Goal: Task Accomplishment & Management: Manage account settings

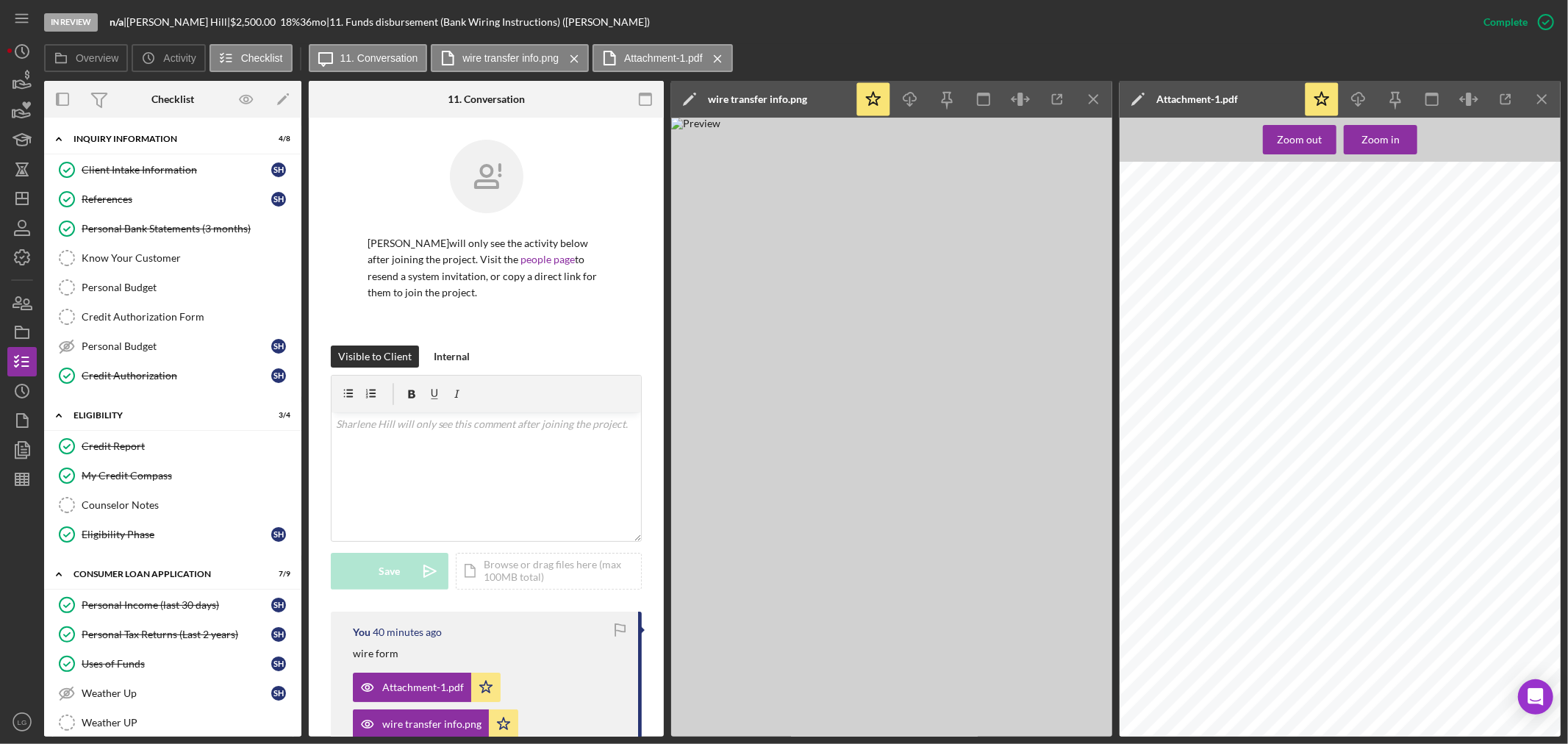
scroll to position [307, 0]
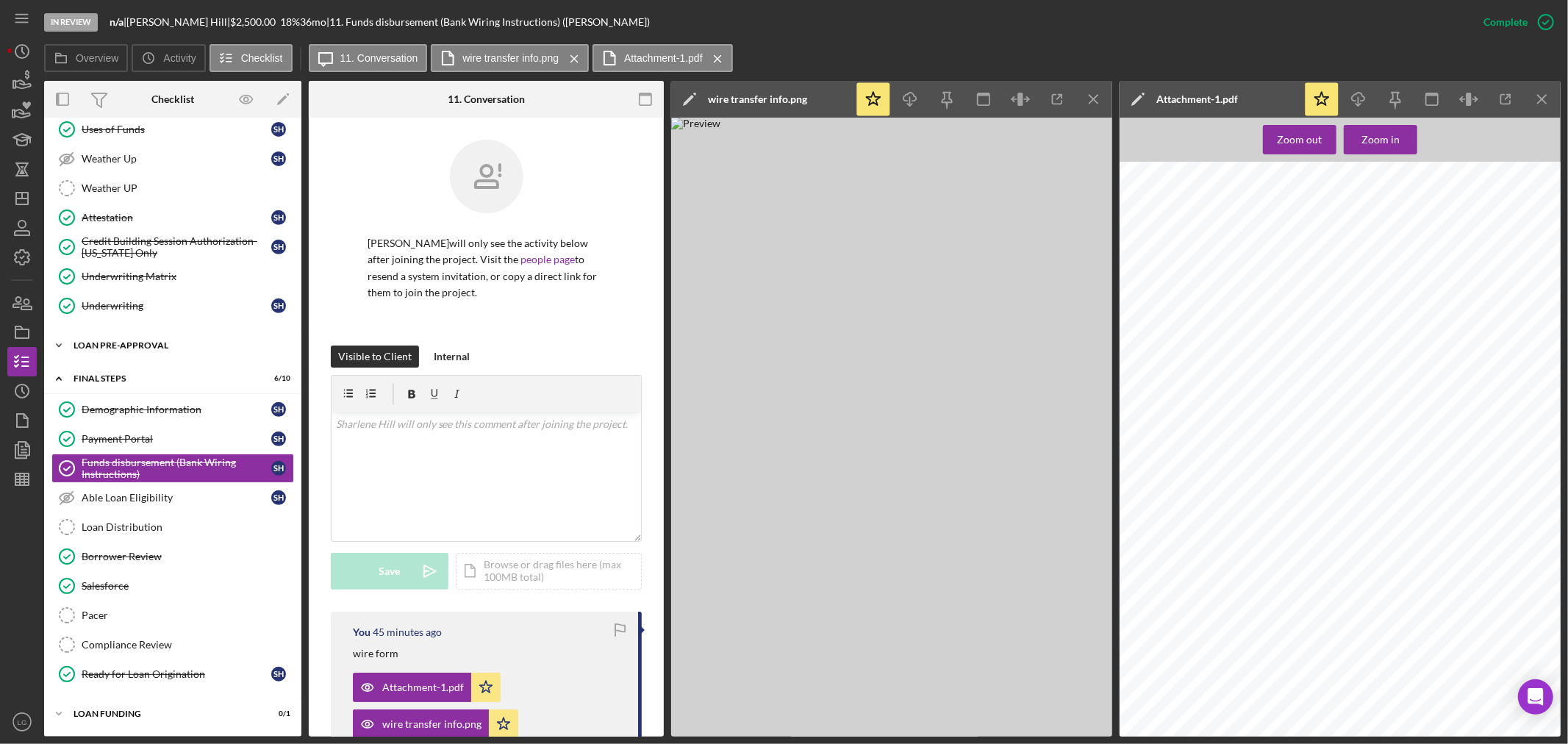
click at [186, 342] on div "Loan Pre-Approval" at bounding box center [178, 346] width 210 height 9
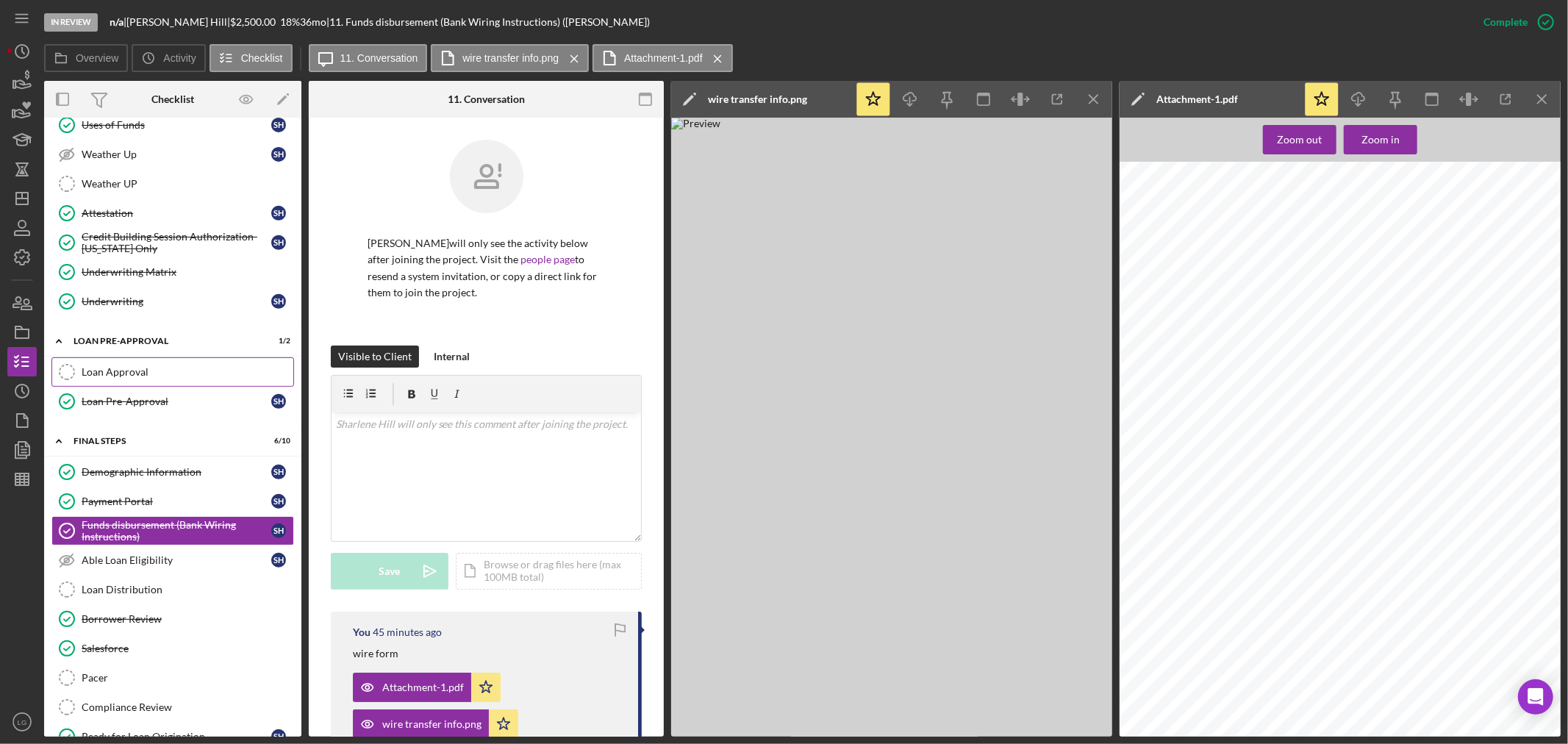
click at [157, 385] on link "Loan Approval Loan Approval" at bounding box center [172, 372] width 243 height 30
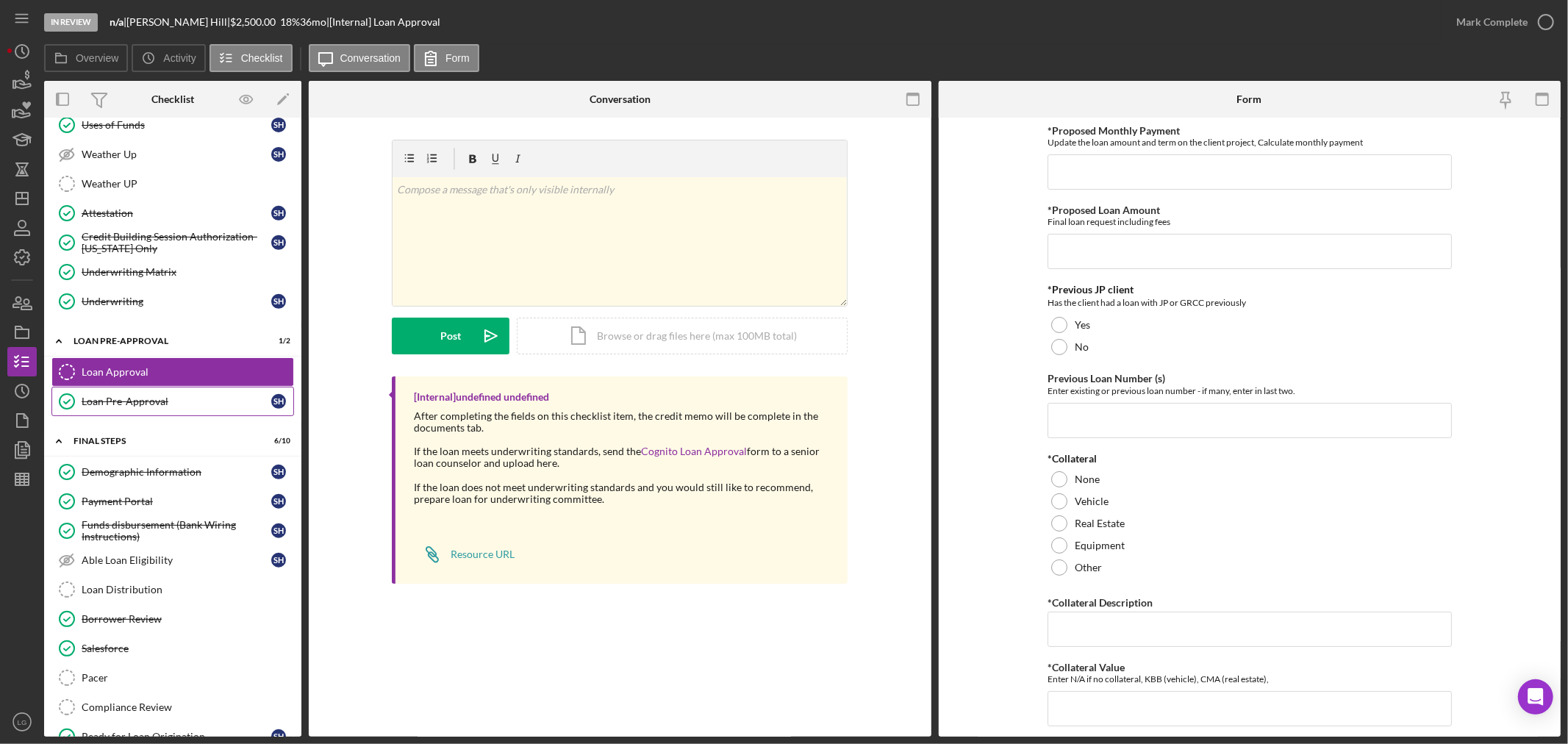
click at [145, 402] on div "Loan Pre-Approval" at bounding box center [177, 401] width 190 height 12
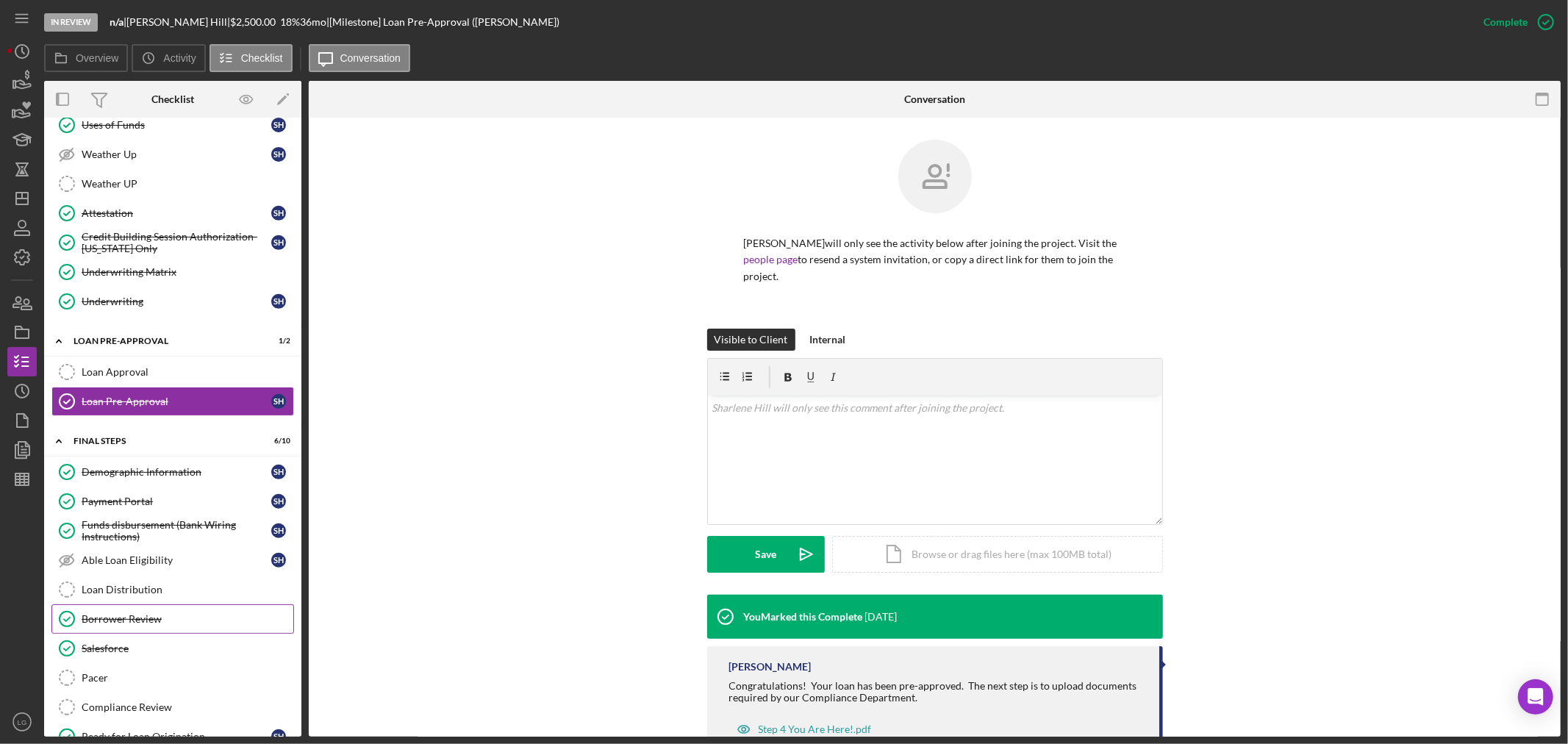
click at [126, 630] on link "Borrower Review Borrower Review" at bounding box center [172, 619] width 243 height 30
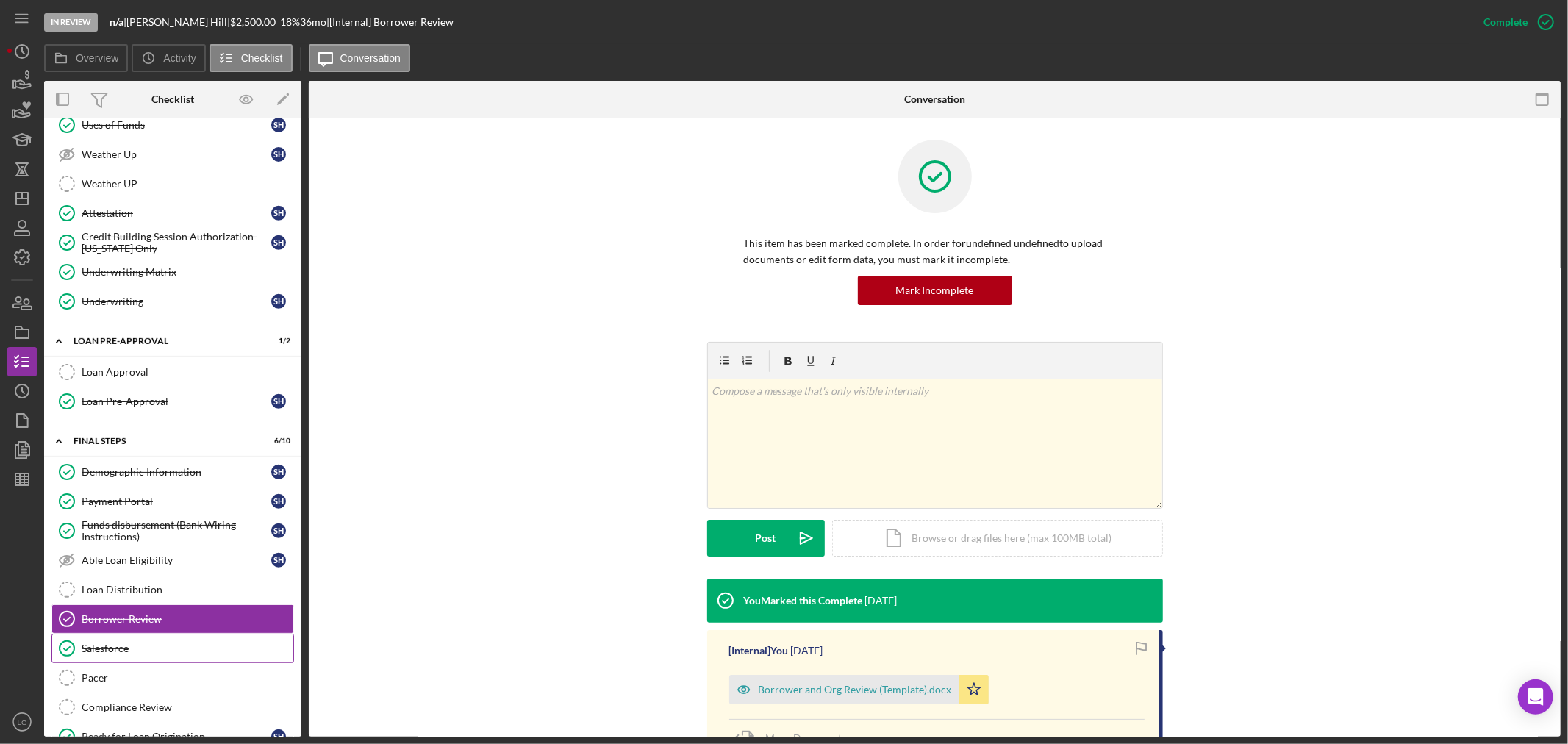
click at [117, 650] on div "Salesforce" at bounding box center [187, 648] width 211 height 12
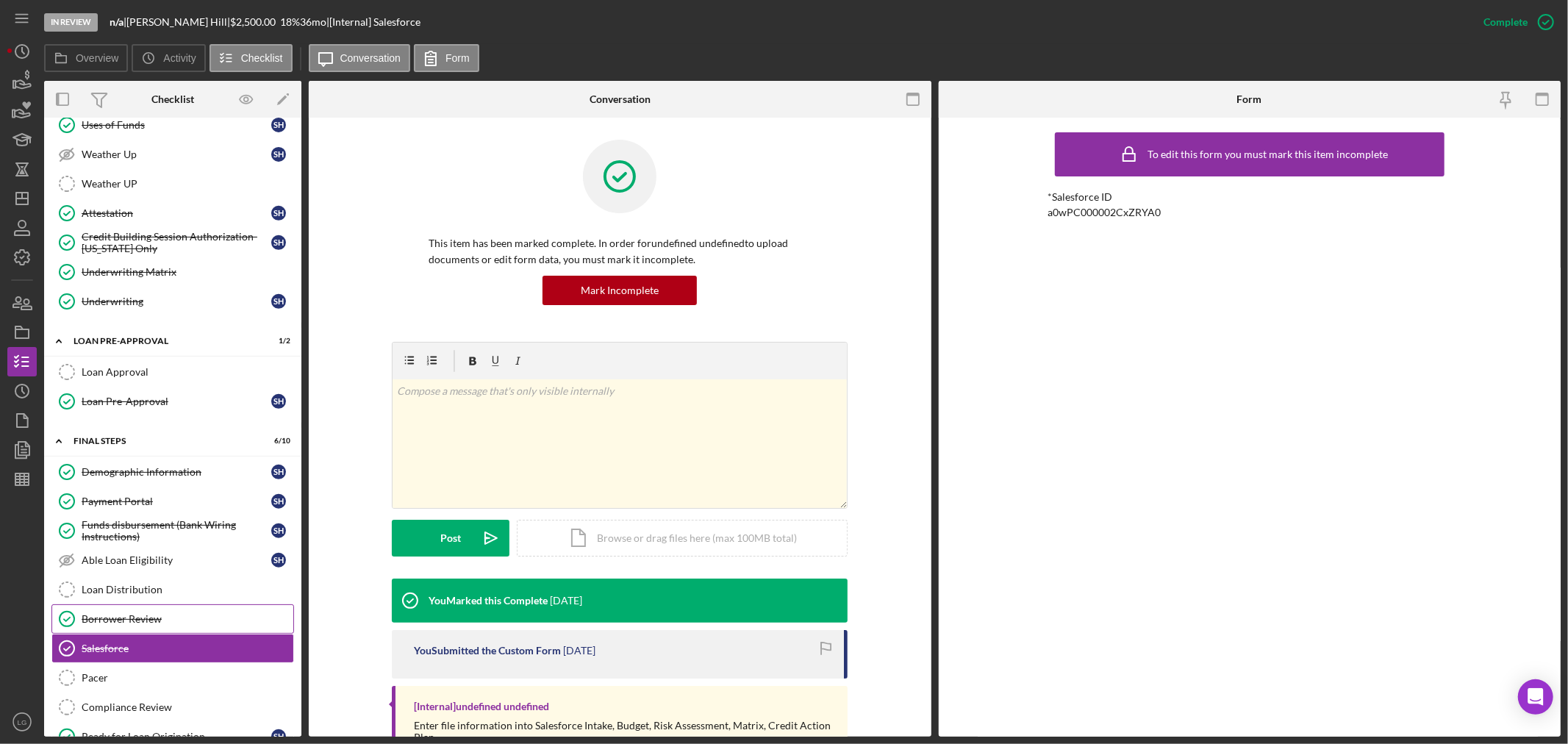
click at [120, 609] on link "Borrower Review Borrower Review" at bounding box center [172, 619] width 243 height 30
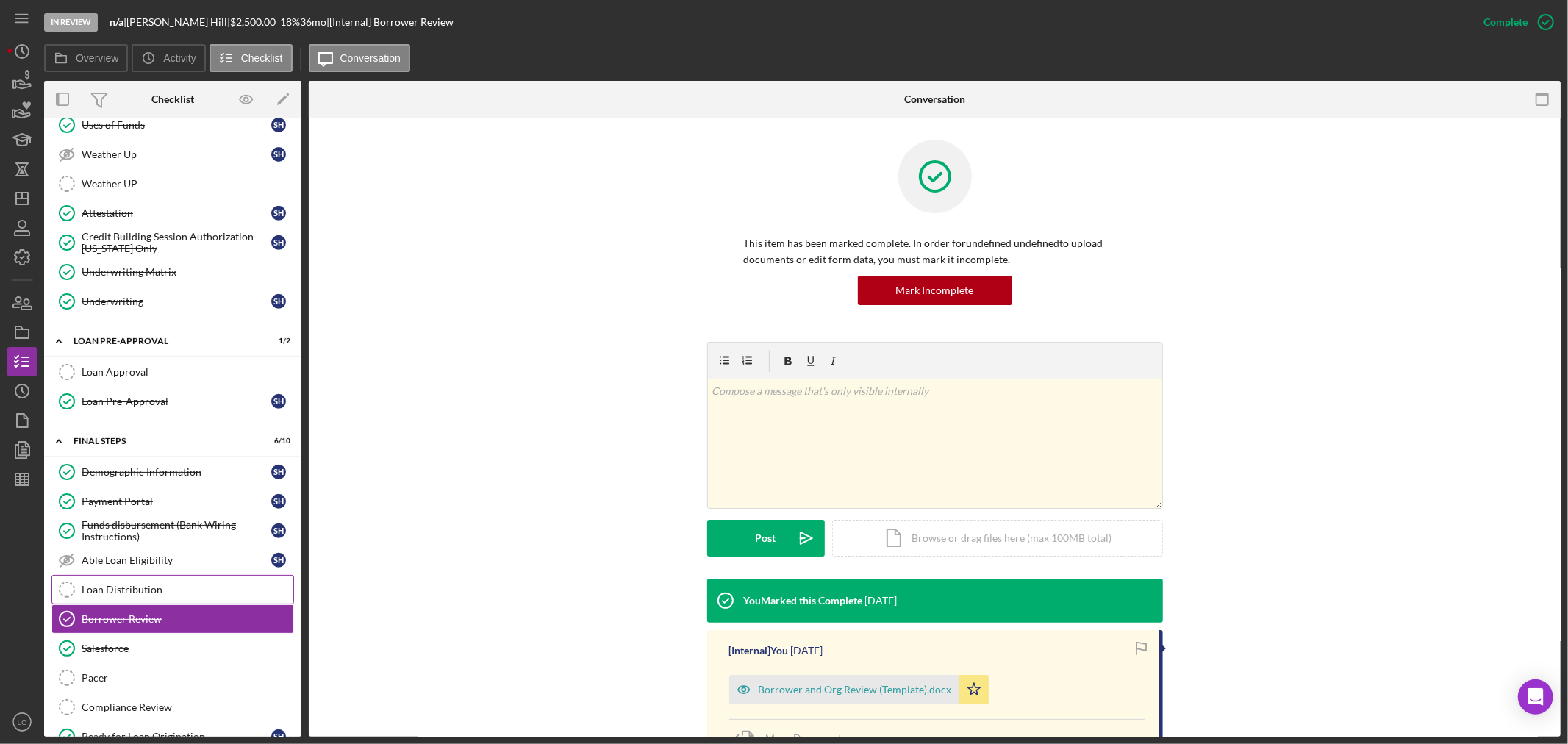
click at [114, 591] on div "Loan Distribution" at bounding box center [187, 590] width 211 height 12
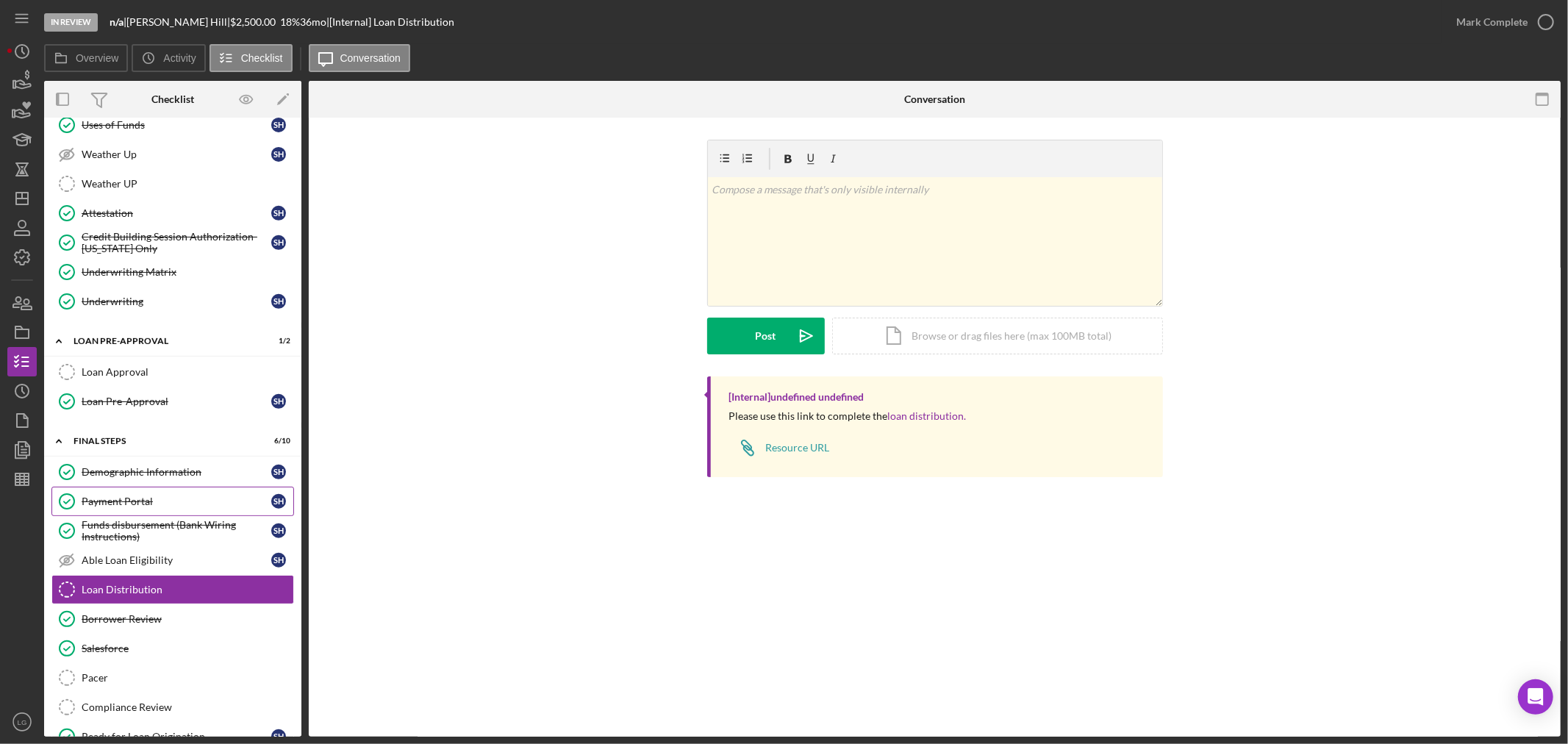
click at [168, 516] on link "Payment Portal Payment Portal S H" at bounding box center [172, 501] width 243 height 30
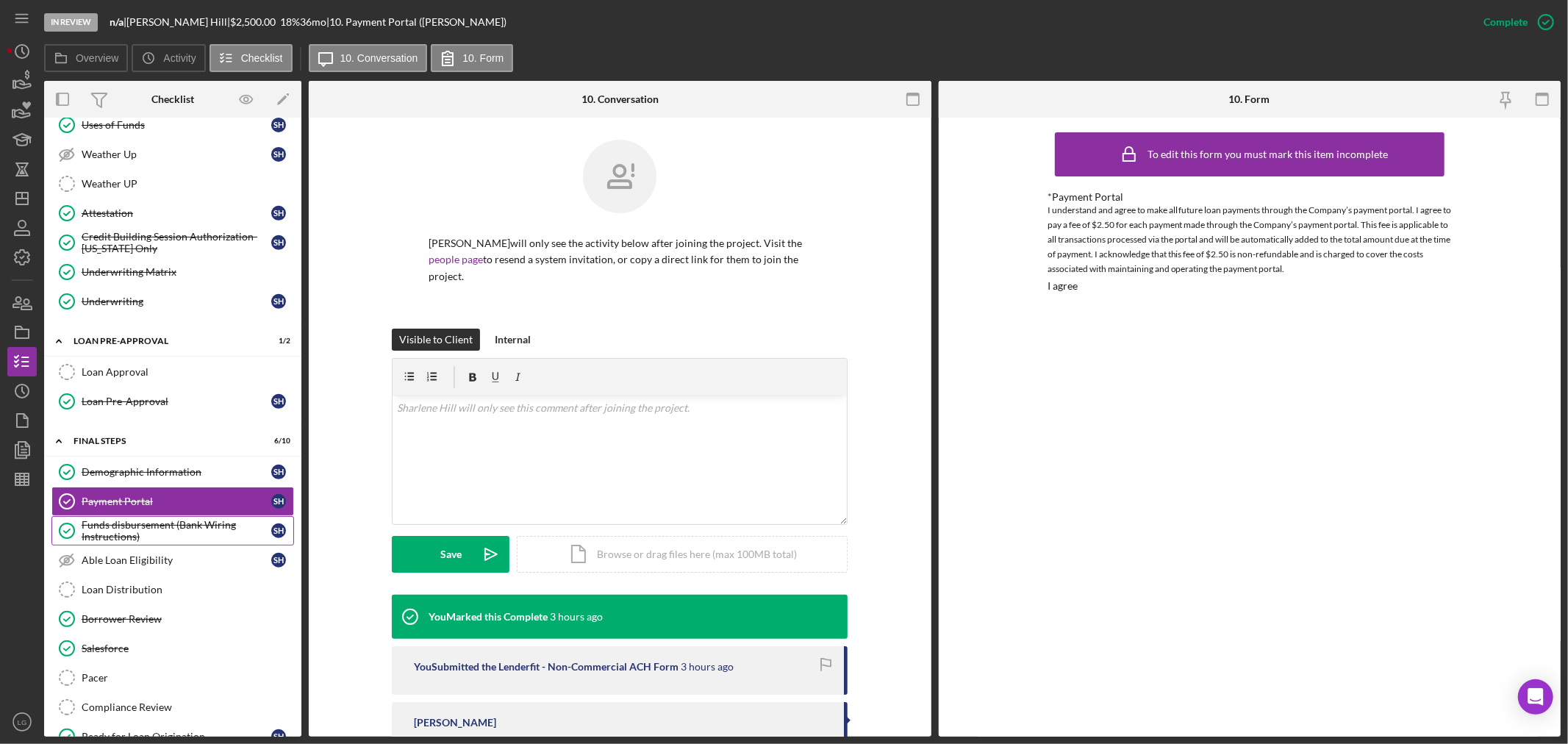
click at [169, 535] on div "Funds disbursement (Bank Wiring Instructions)" at bounding box center [177, 531] width 190 height 23
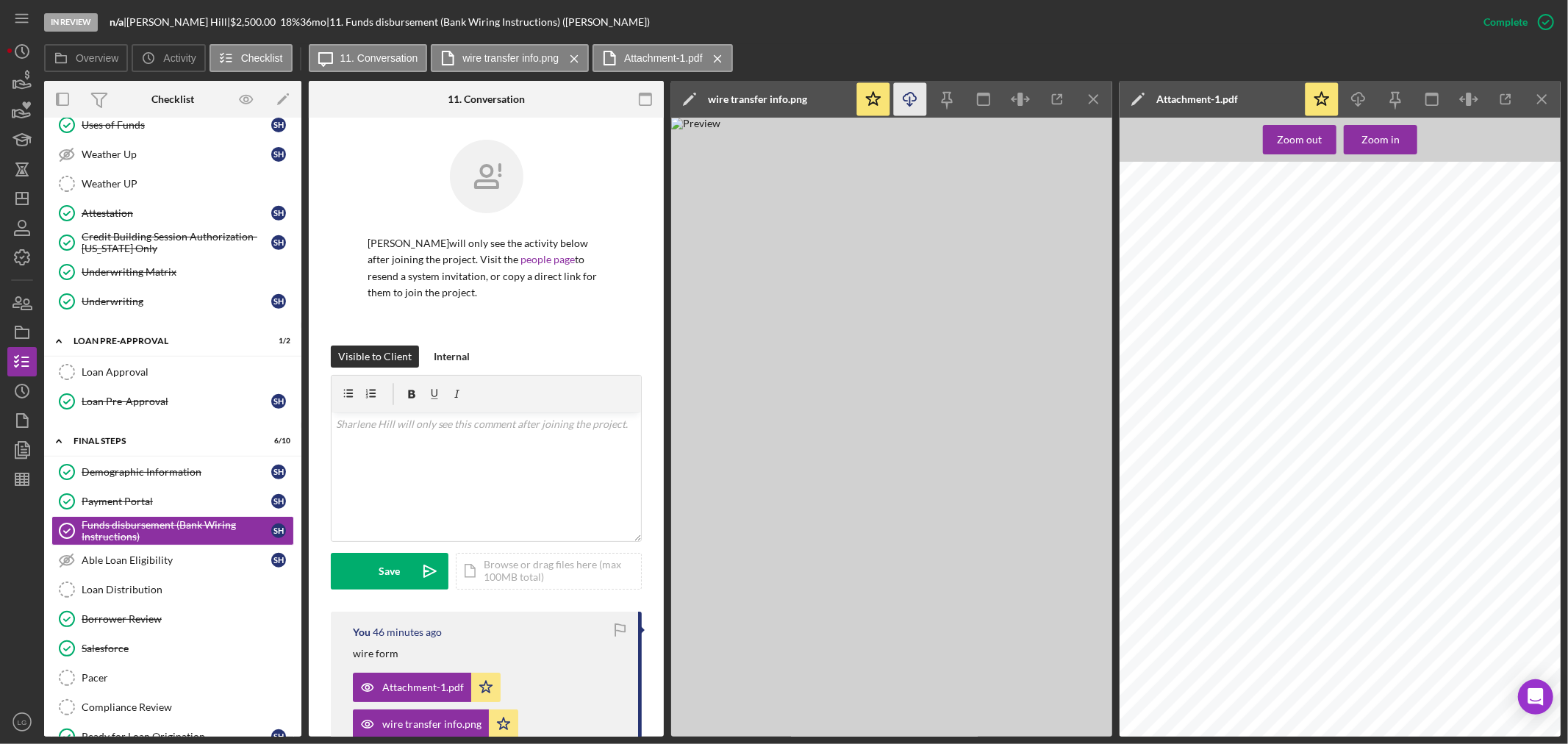
click at [918, 105] on icon "Icon/Download" at bounding box center [910, 99] width 33 height 33
click at [1354, 99] on icon "Icon/Download" at bounding box center [1358, 99] width 33 height 33
click at [1174, 447] on div "Direct deposit authorization form – U.S. Bank I want direct deposit to be set u…" at bounding box center [1457, 597] width 675 height 870
click at [1373, 137] on div "Zoom in" at bounding box center [1381, 139] width 39 height 30
click at [1307, 147] on div "Zoom out" at bounding box center [1300, 139] width 45 height 30
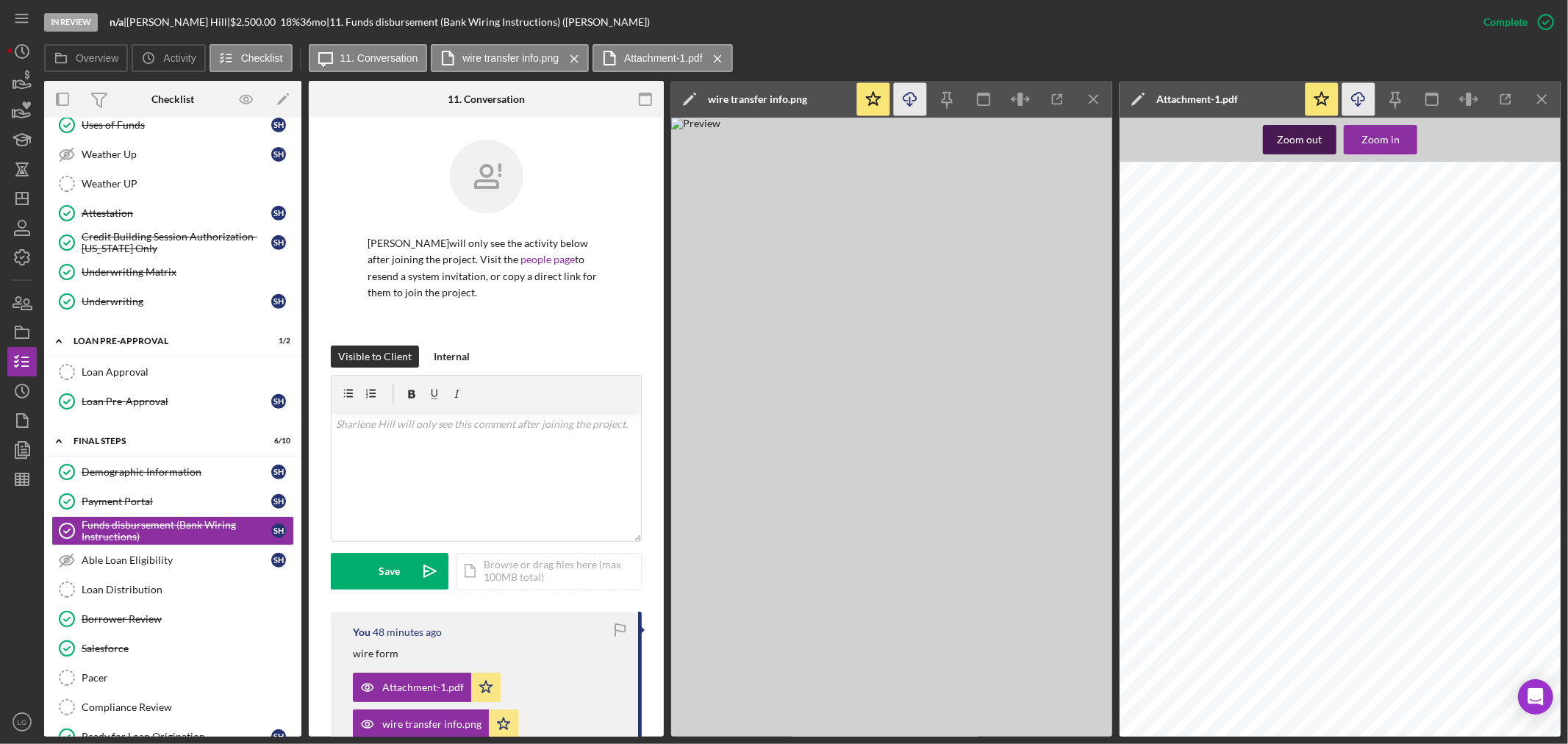
click at [1307, 147] on div "Zoom out" at bounding box center [1300, 139] width 45 height 30
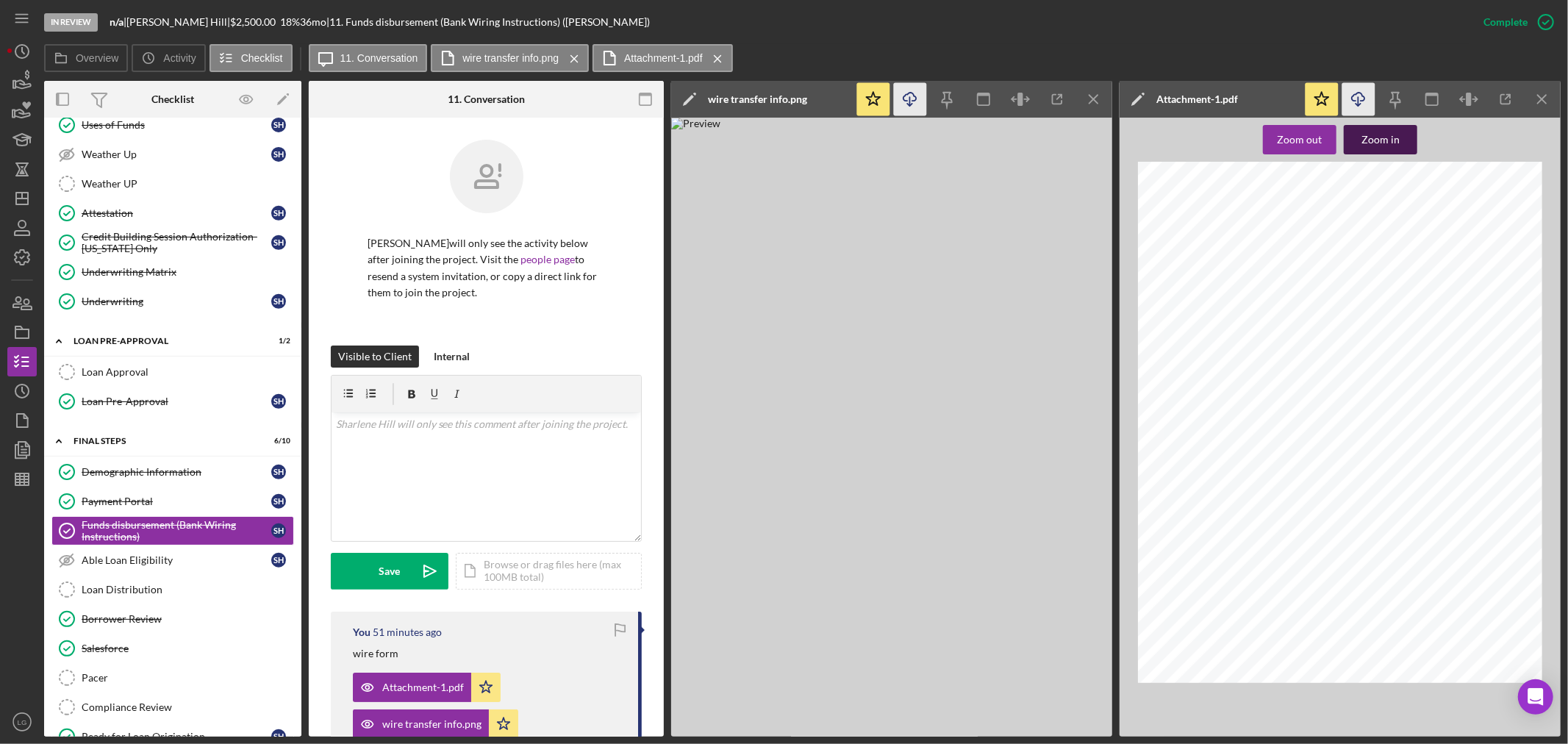
click at [1361, 147] on button "Zoom in" at bounding box center [1381, 139] width 73 height 30
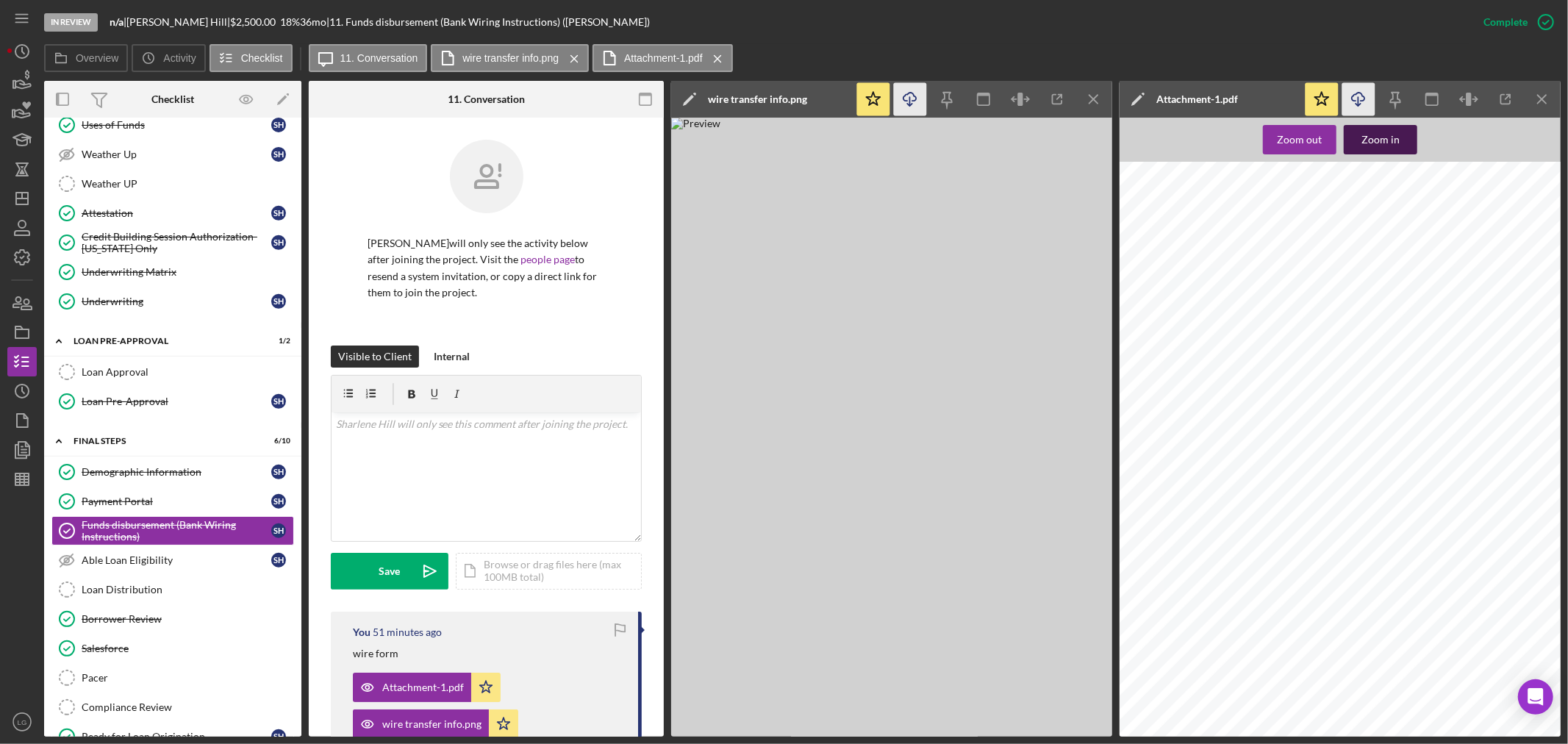
click at [1360, 143] on button "Zoom in" at bounding box center [1381, 139] width 73 height 30
drag, startPoint x: 1266, startPoint y: 740, endPoint x: 1297, endPoint y: 738, distance: 31.1
click at [1297, 738] on div "In Review n/a | [PERSON_NAME] | $2,500.00 18 % 36 mo | 11. Funds disbursement (…" at bounding box center [784, 372] width 1568 height 744
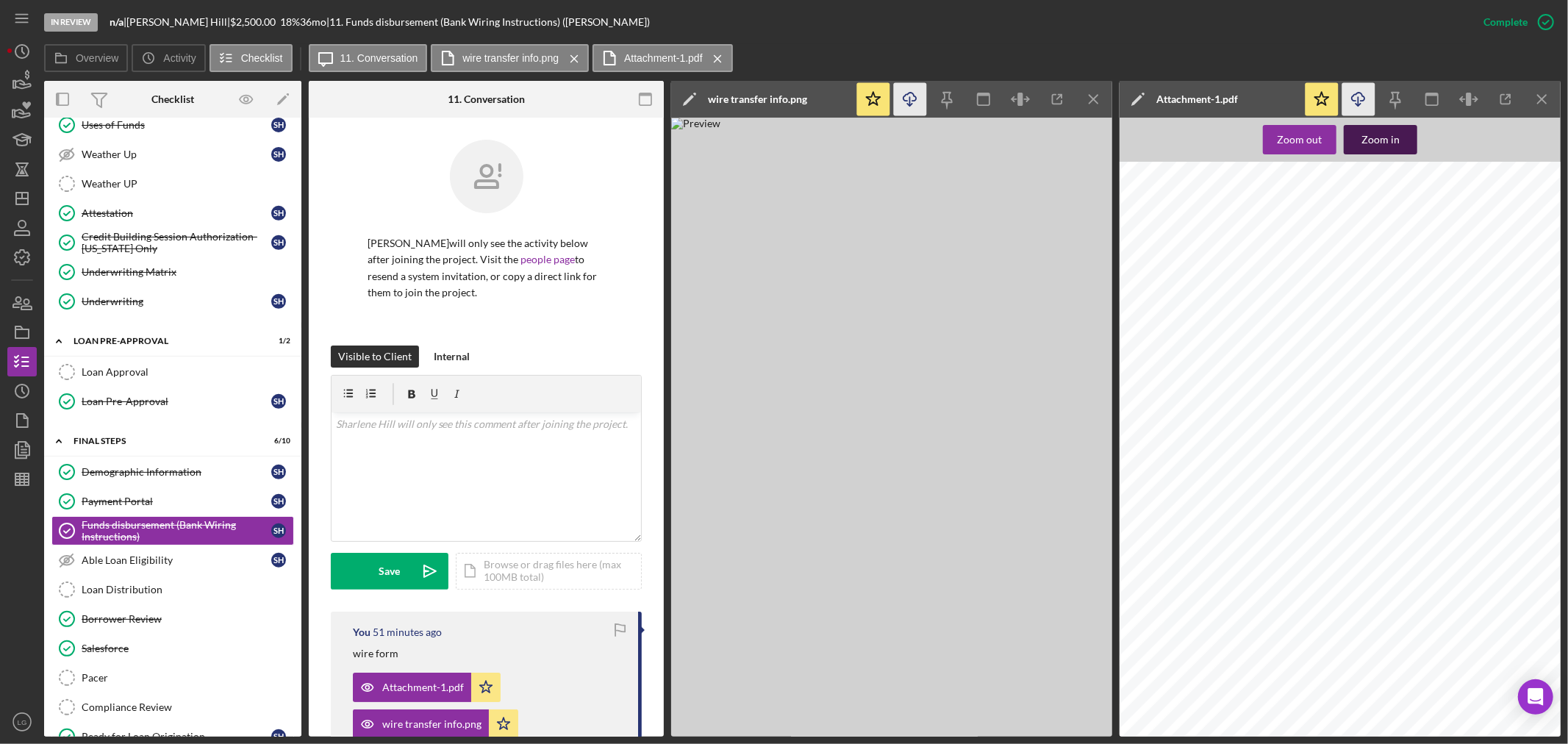
click at [1358, 149] on button "Zoom in" at bounding box center [1381, 139] width 73 height 30
click at [354, 577] on button "Upload Icon/Upload" at bounding box center [389, 571] width 117 height 37
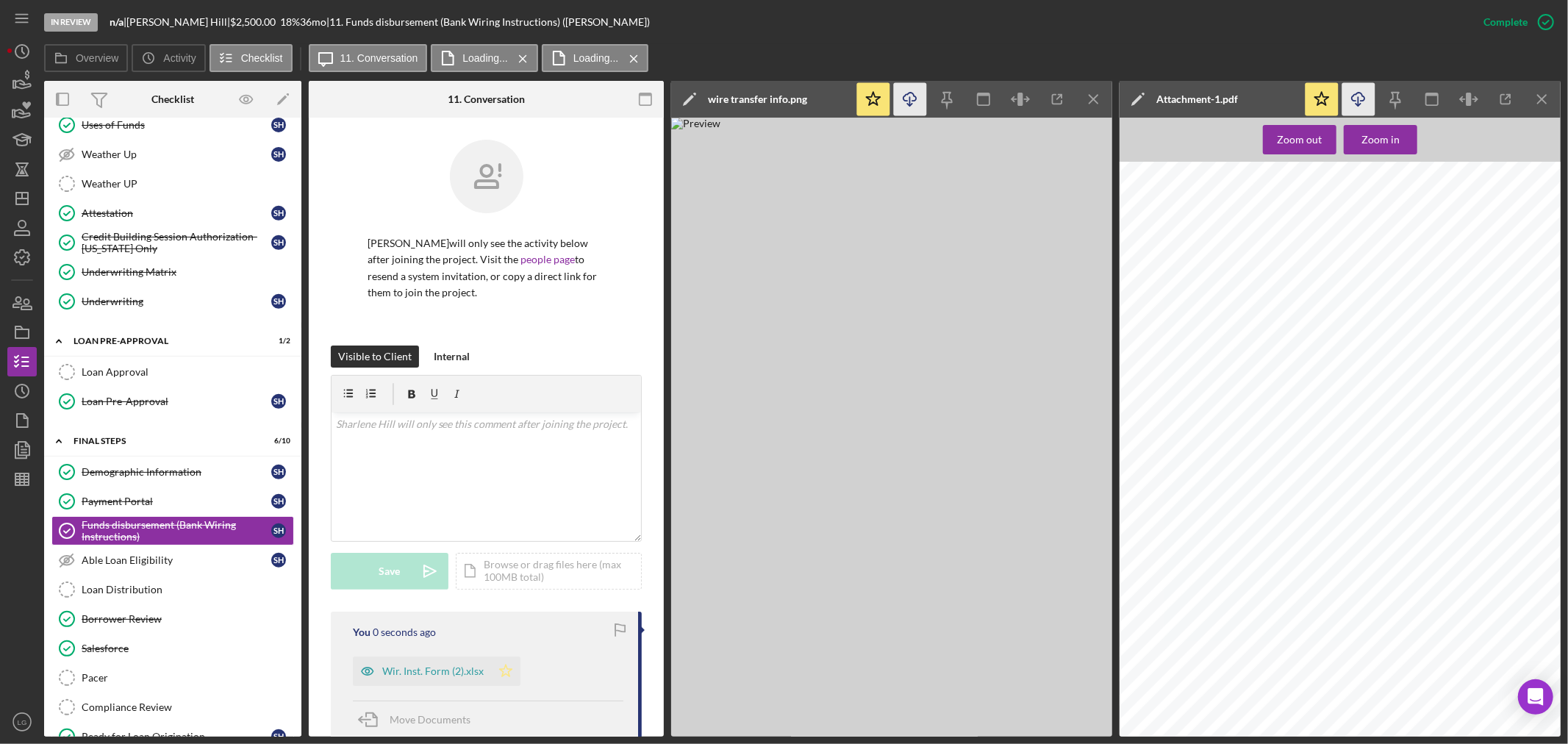
click at [513, 678] on icon "Icon/Star" at bounding box center [505, 671] width 30 height 30
click at [457, 677] on div "Wir. Inst. Form (2).xlsx" at bounding box center [433, 671] width 101 height 12
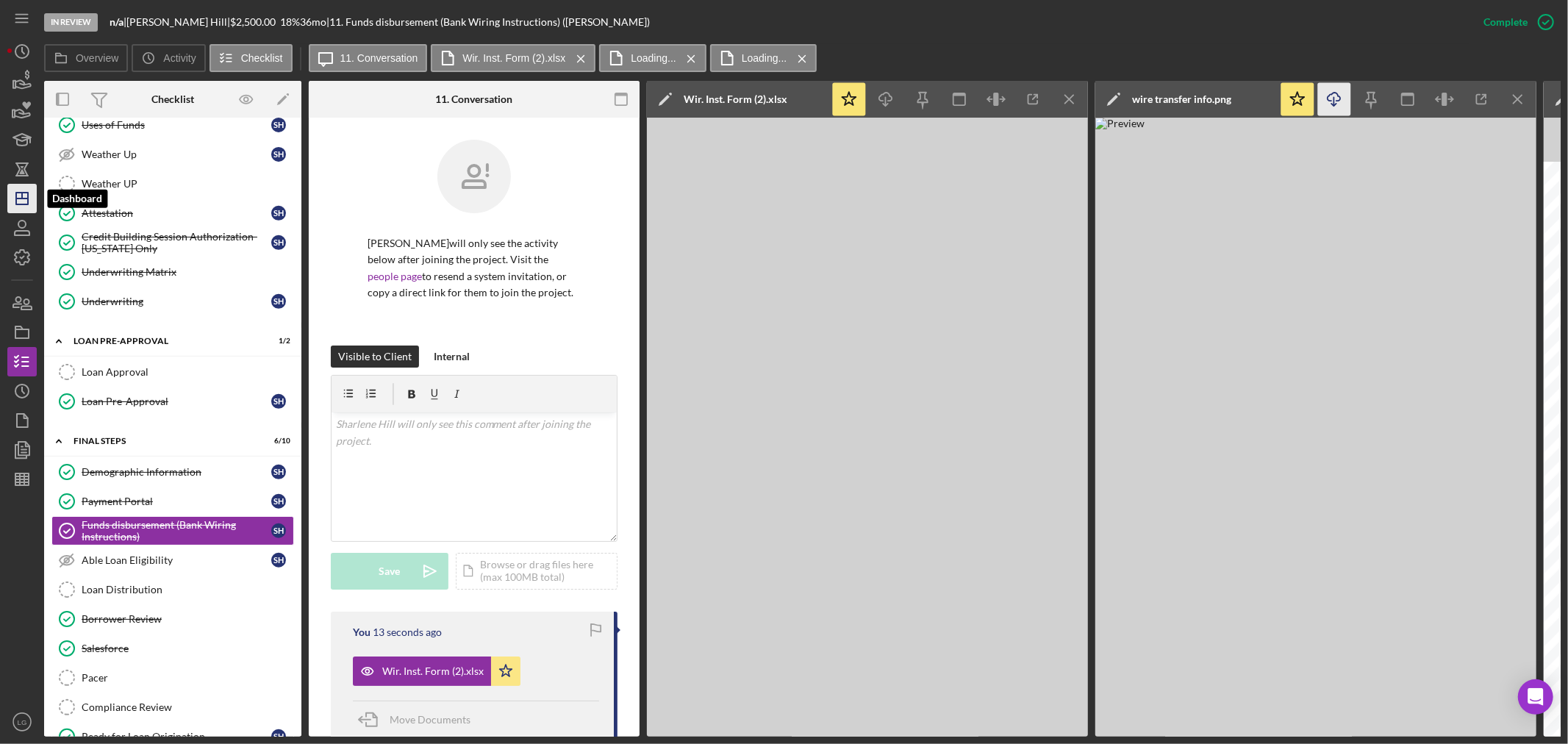
click at [30, 209] on icon "Icon/Dashboard" at bounding box center [22, 198] width 37 height 37
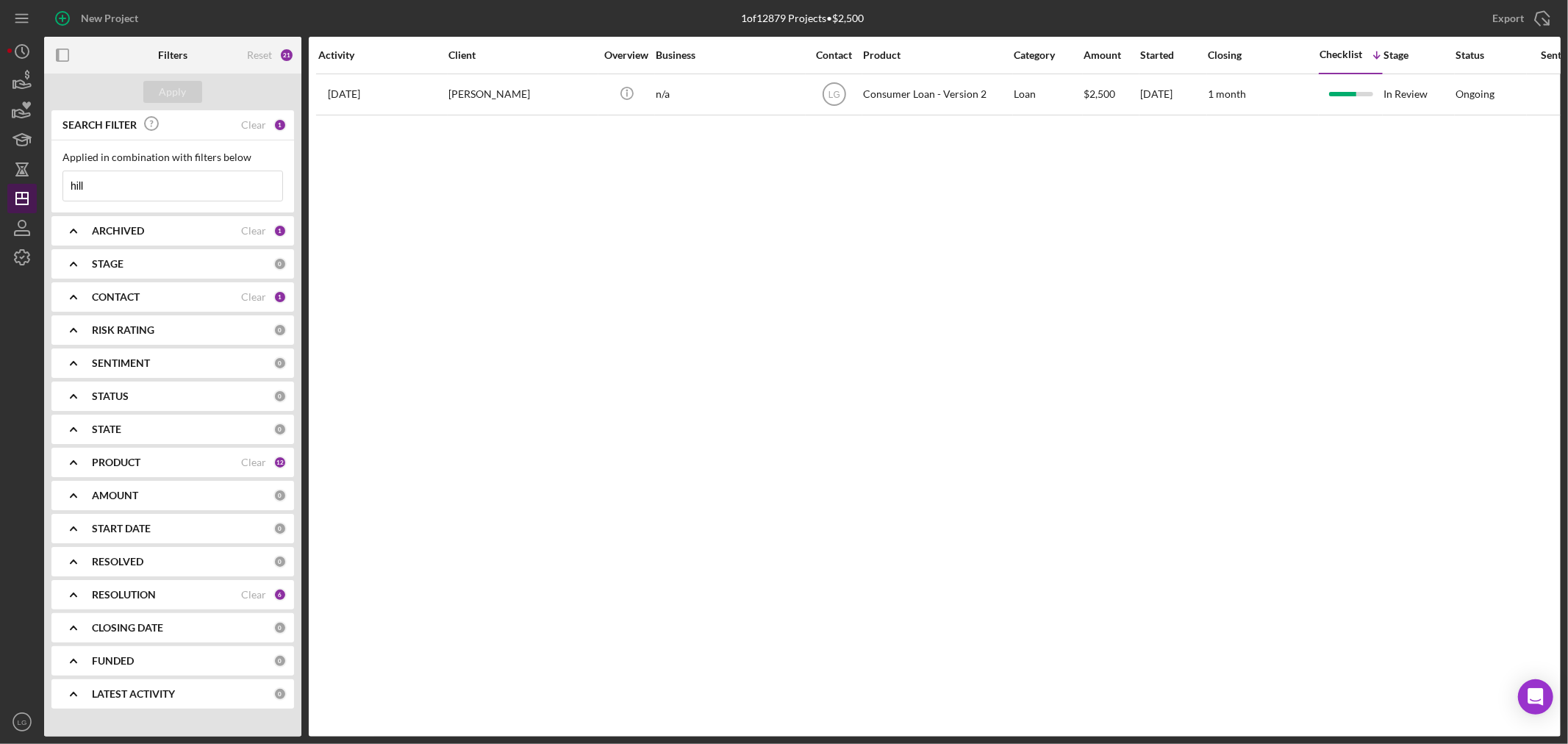
drag, startPoint x: 133, startPoint y: 170, endPoint x: 30, endPoint y: 195, distance: 106.0
click at [30, 195] on div "New Project 1 of 12879 Projects • $2,500 hill Export Icon/Export Filters Reset …" at bounding box center [784, 368] width 1554 height 737
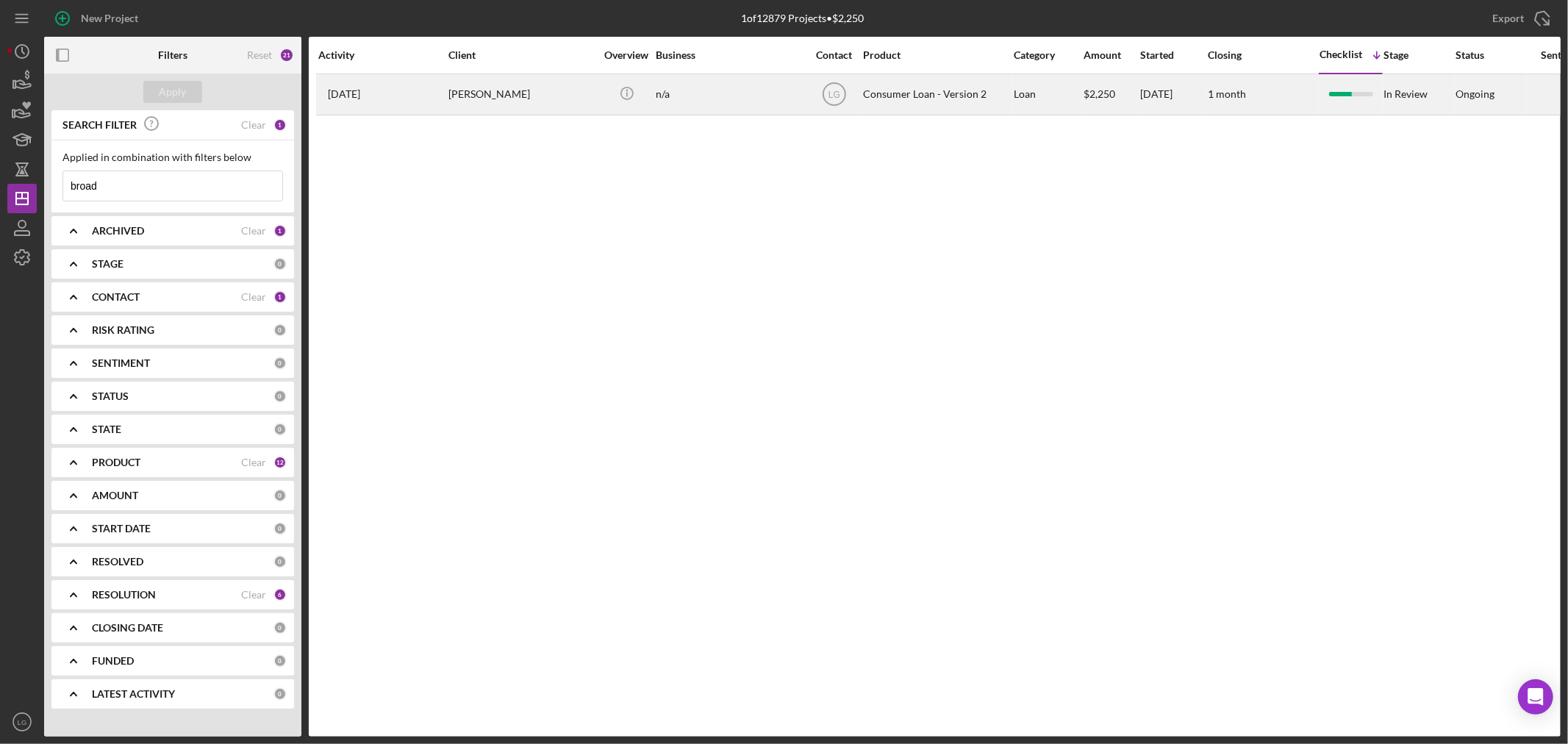
type input "broad"
click at [473, 101] on div "[PERSON_NAME]" at bounding box center [522, 94] width 147 height 39
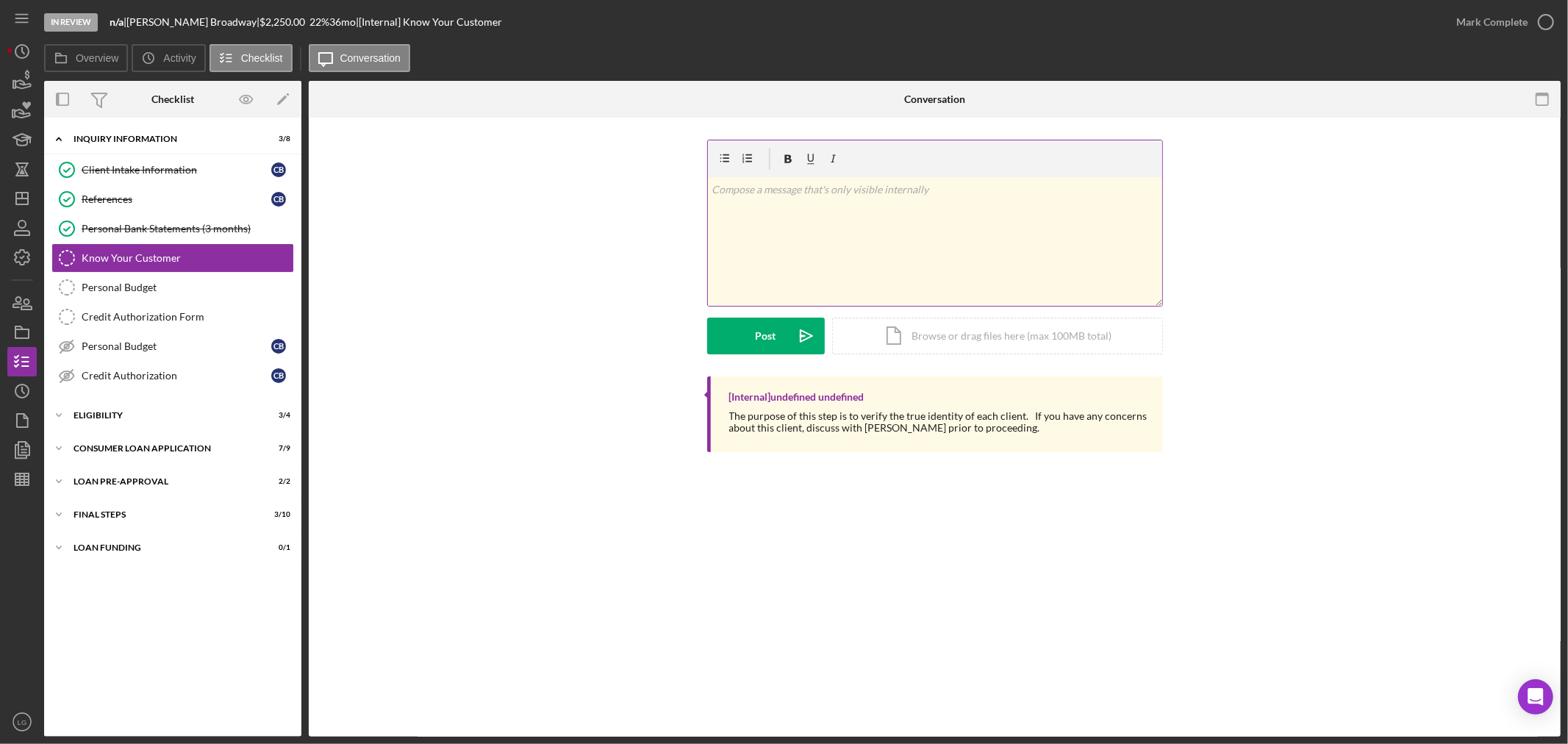
click at [913, 248] on div "v Color teal Color pink Remove color Add row above Add row below Add column bef…" at bounding box center [935, 242] width 454 height 129
drag, startPoint x: 151, startPoint y: 513, endPoint x: 153, endPoint y: 520, distance: 7.3
click at [152, 513] on div "FINAL STEPS" at bounding box center [178, 515] width 210 height 9
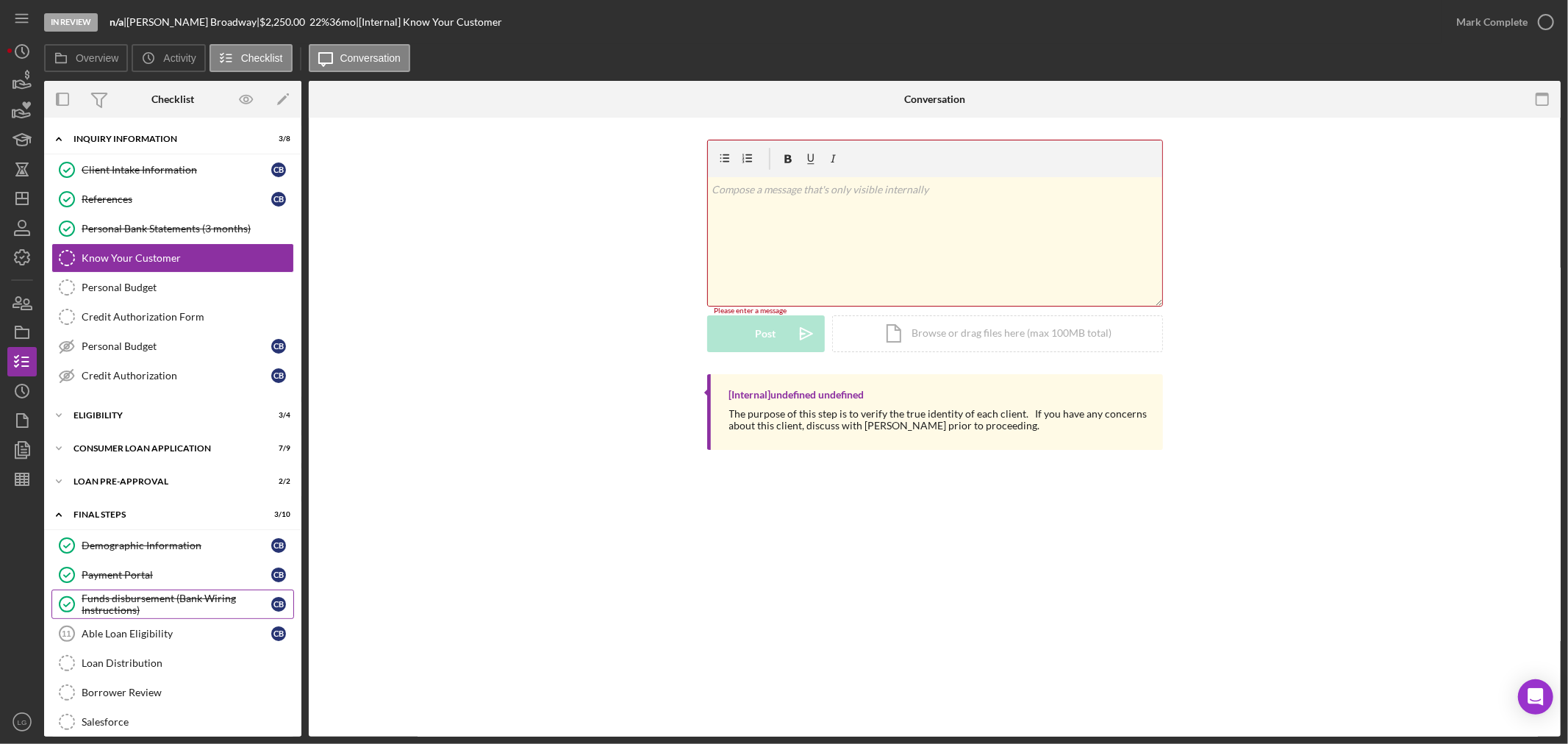
scroll to position [138, 0]
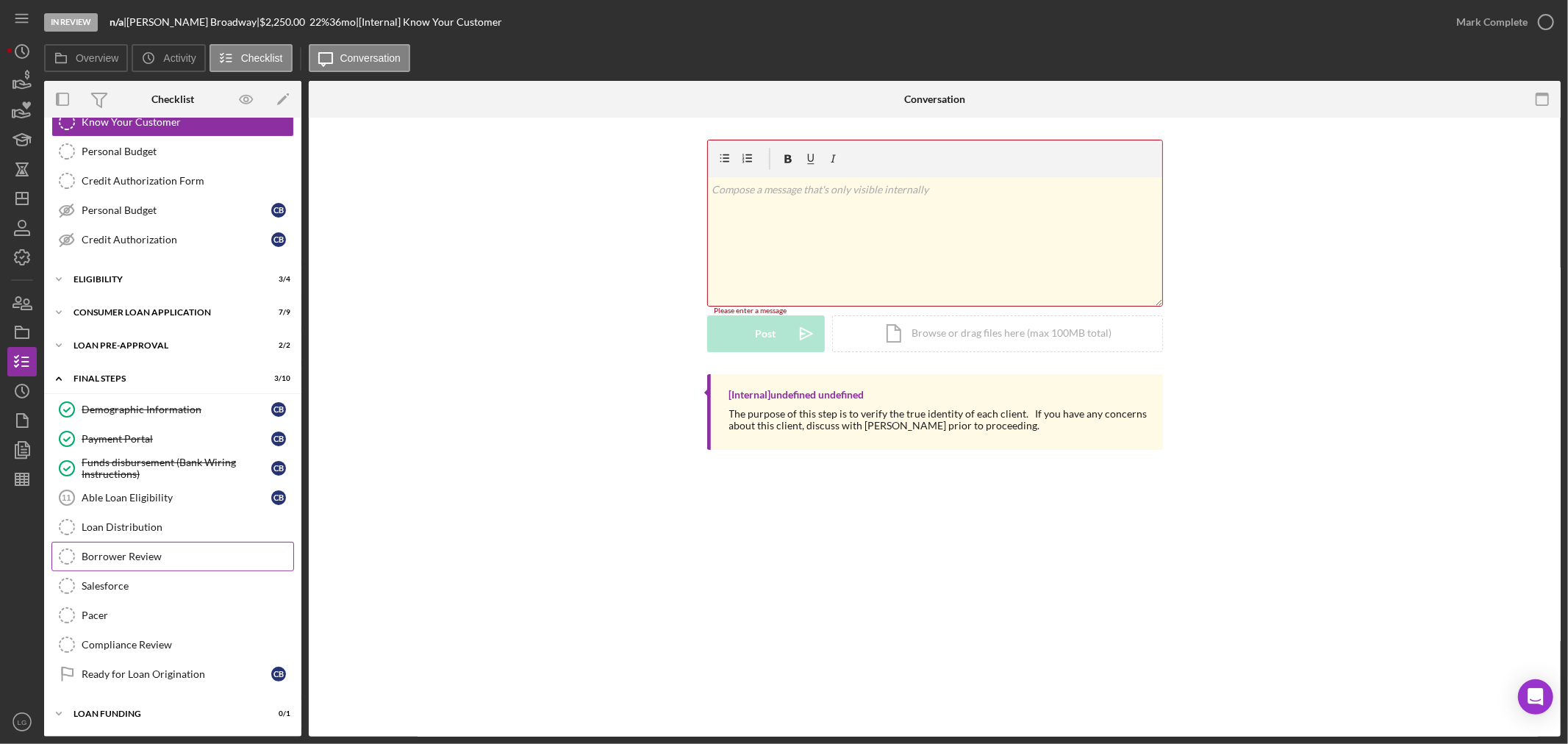
click at [116, 551] on div "Borrower Review" at bounding box center [187, 557] width 211 height 12
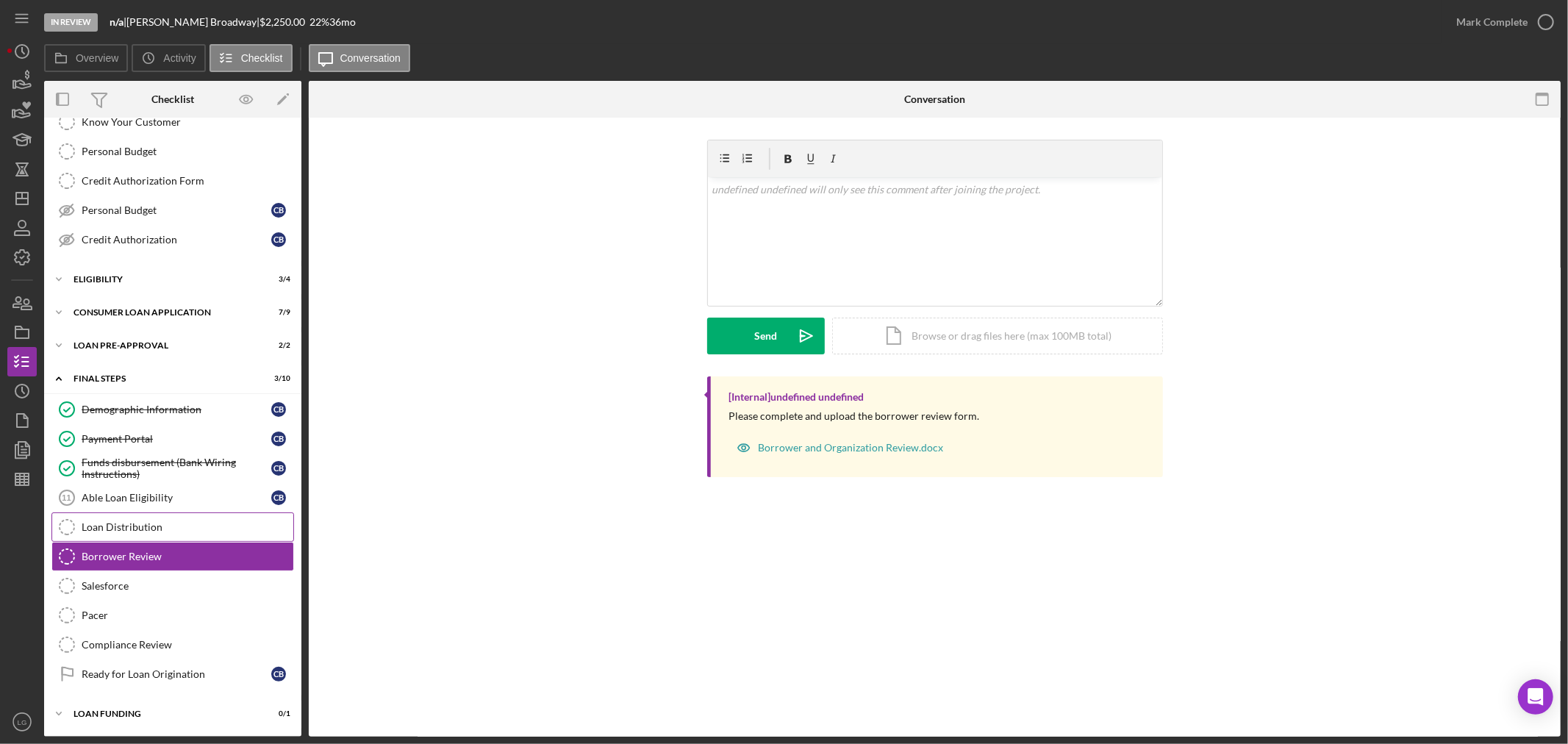
scroll to position [138, 0]
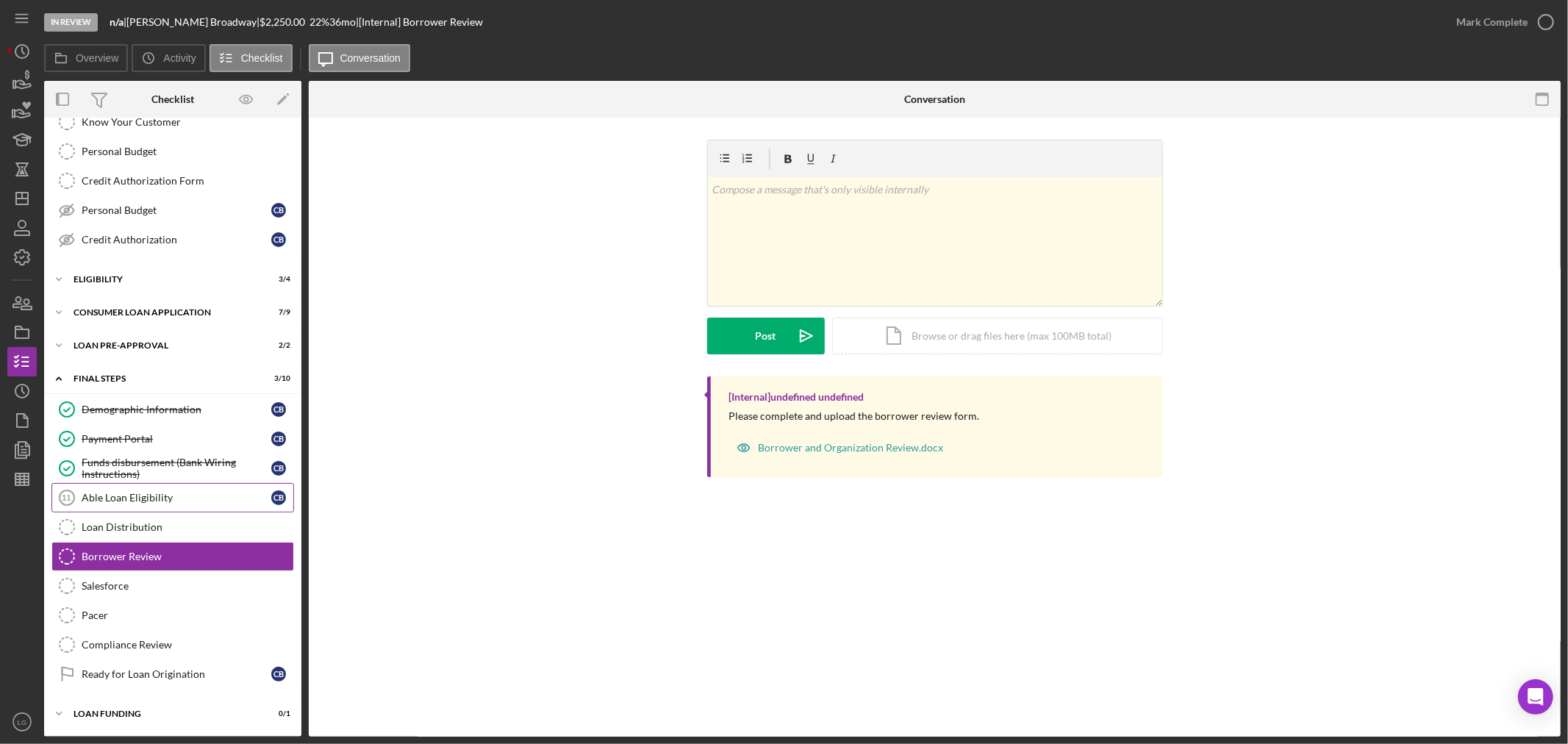
click at [144, 500] on div "Able Loan Eligibility" at bounding box center [177, 497] width 190 height 12
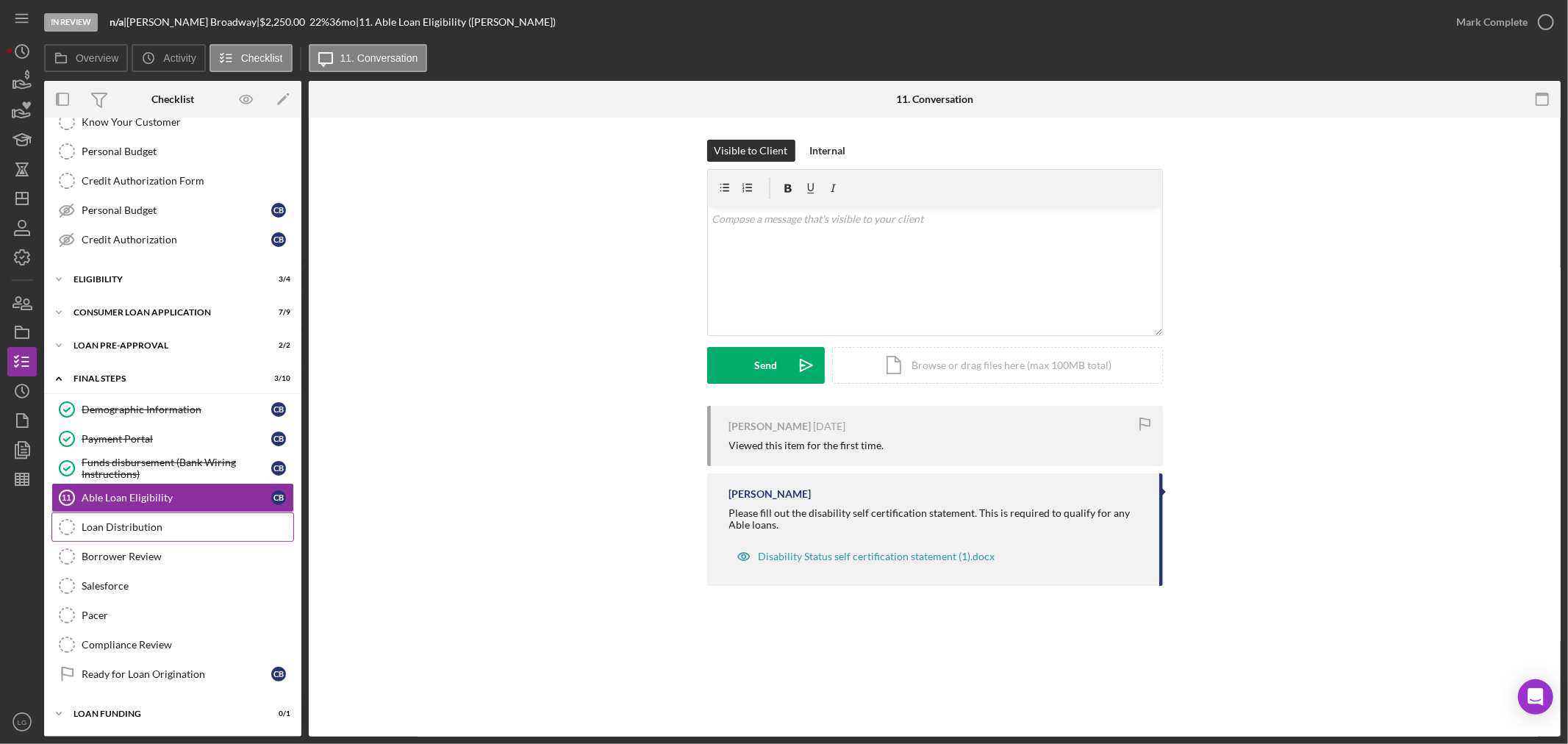
click at [135, 525] on div "Loan Distribution" at bounding box center [187, 527] width 211 height 12
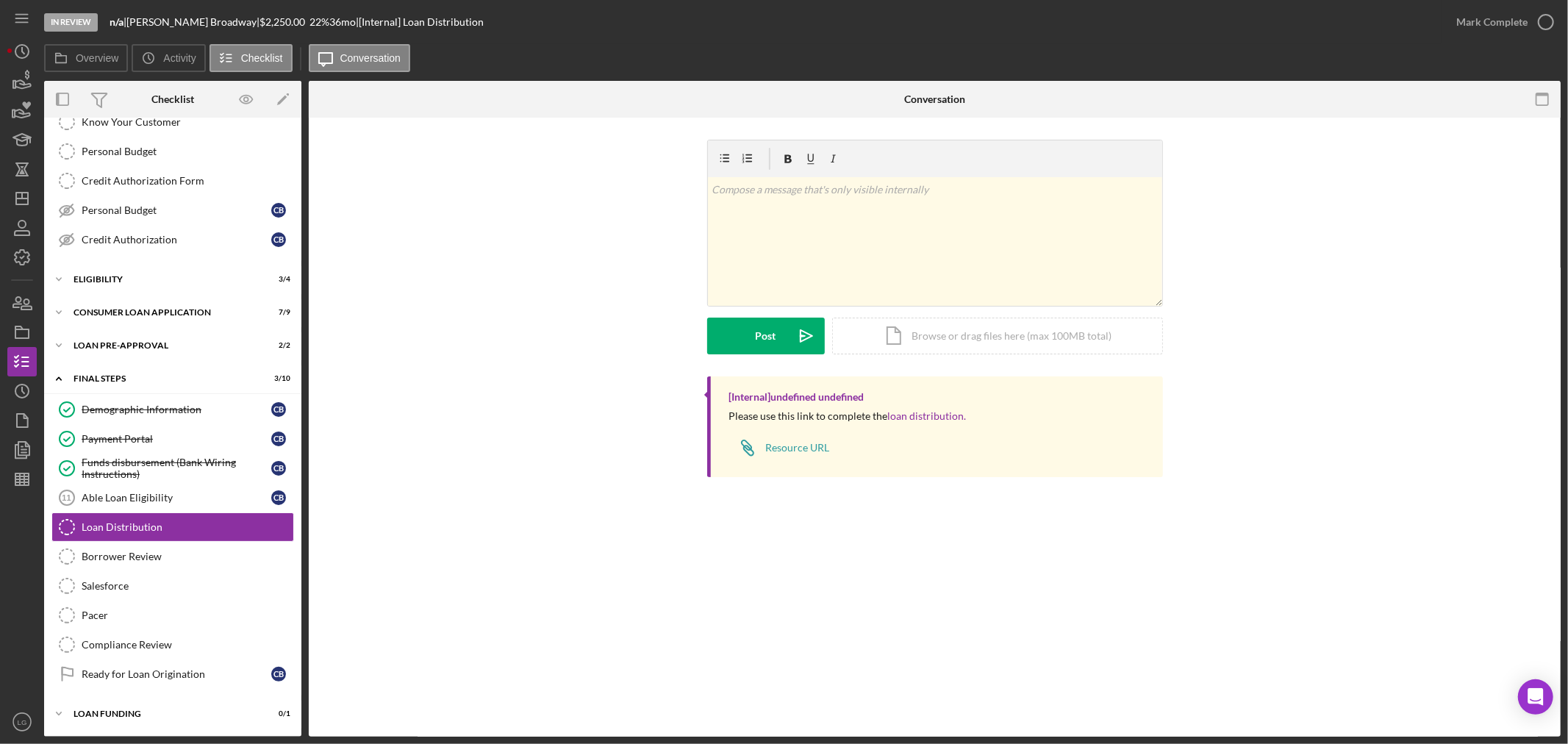
scroll to position [138, 0]
click at [100, 593] on link "Salesforce Salesforce" at bounding box center [172, 586] width 243 height 30
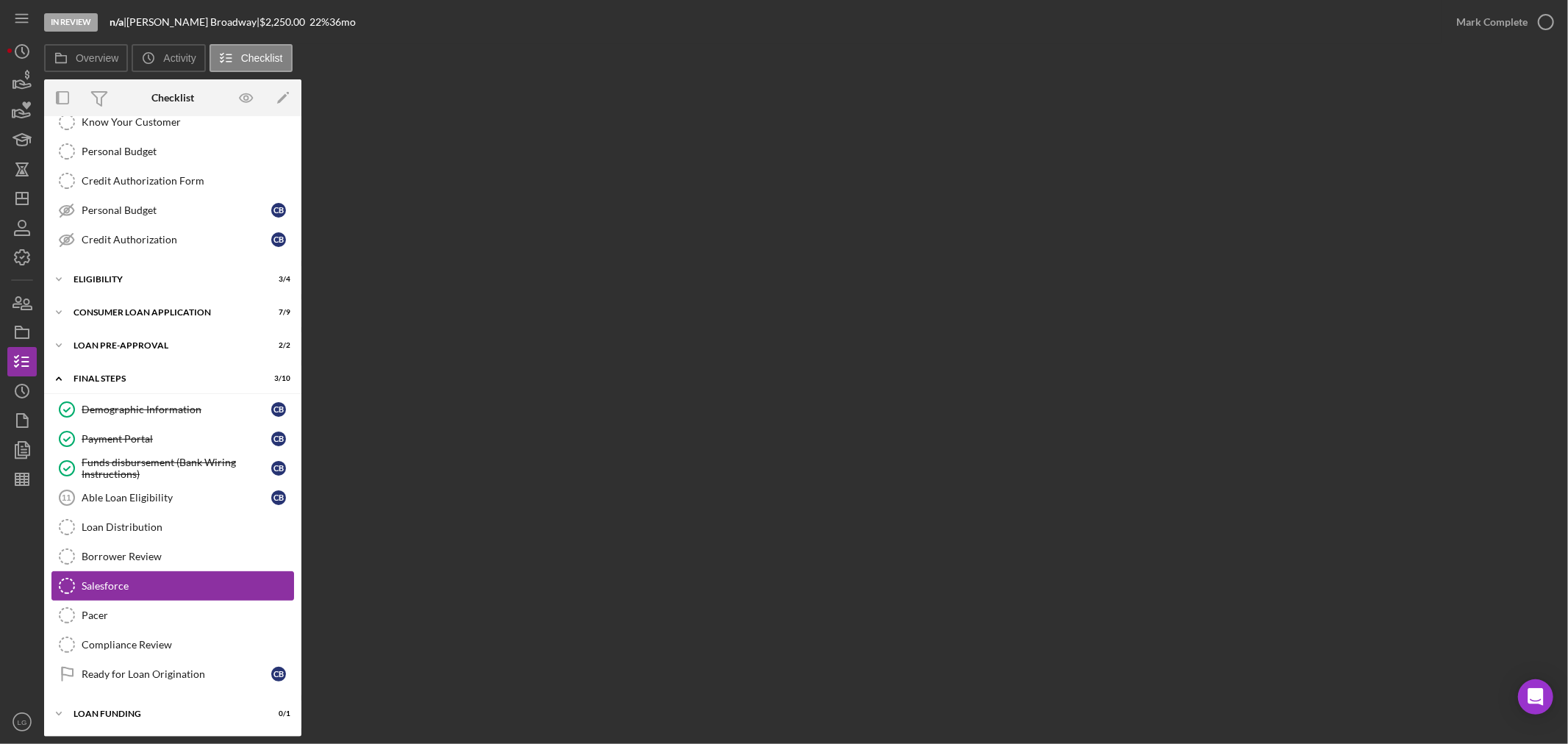
scroll to position [138, 0]
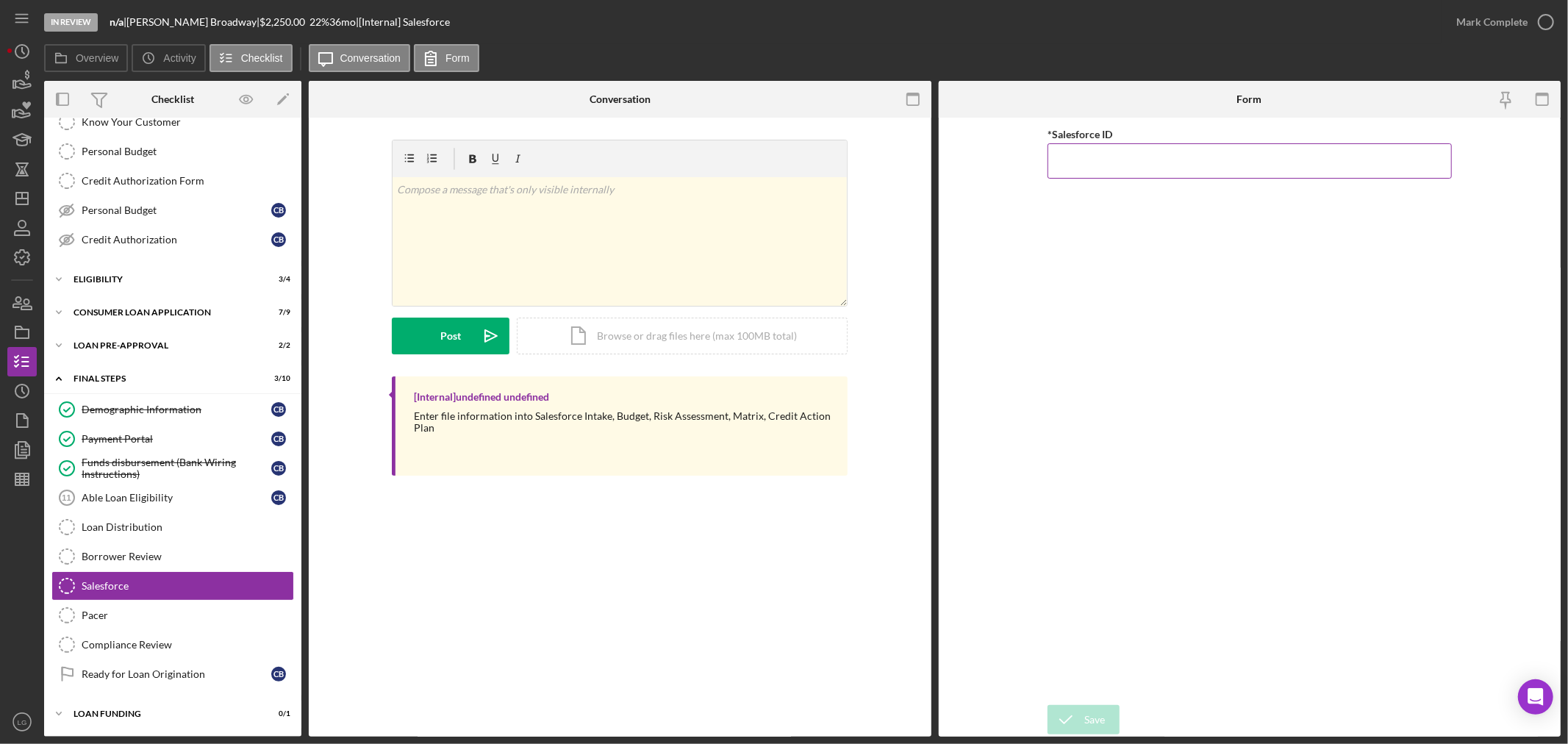
click at [1156, 170] on input "*Salesforce ID" at bounding box center [1249, 160] width 404 height 35
paste input "a0wPC0000025s9tYAA"
type input "a0wPC0000025s9tYAA"
click at [1093, 715] on div "Save" at bounding box center [1094, 720] width 21 height 30
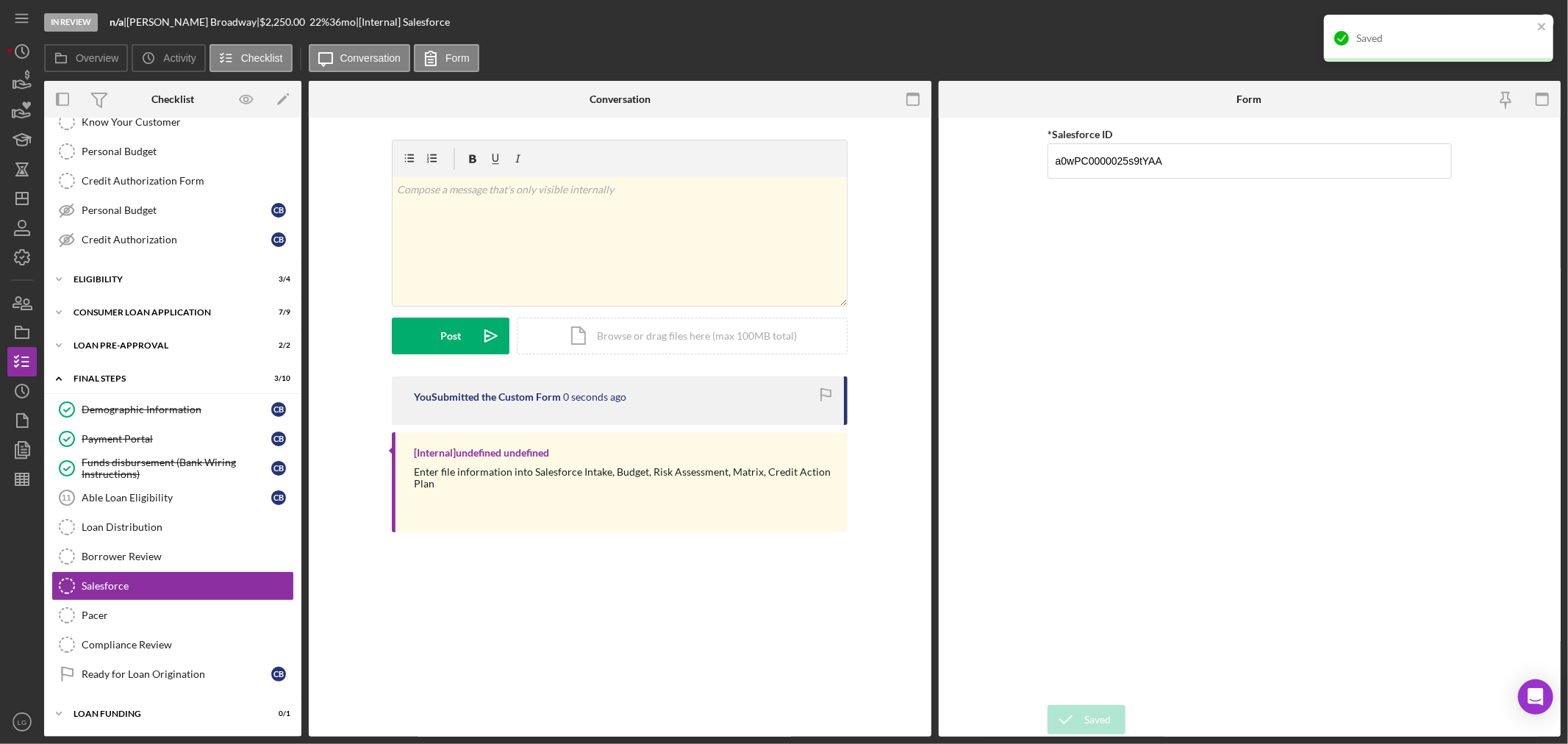
click at [1451, 35] on div "Saved" at bounding box center [1444, 38] width 177 height 12
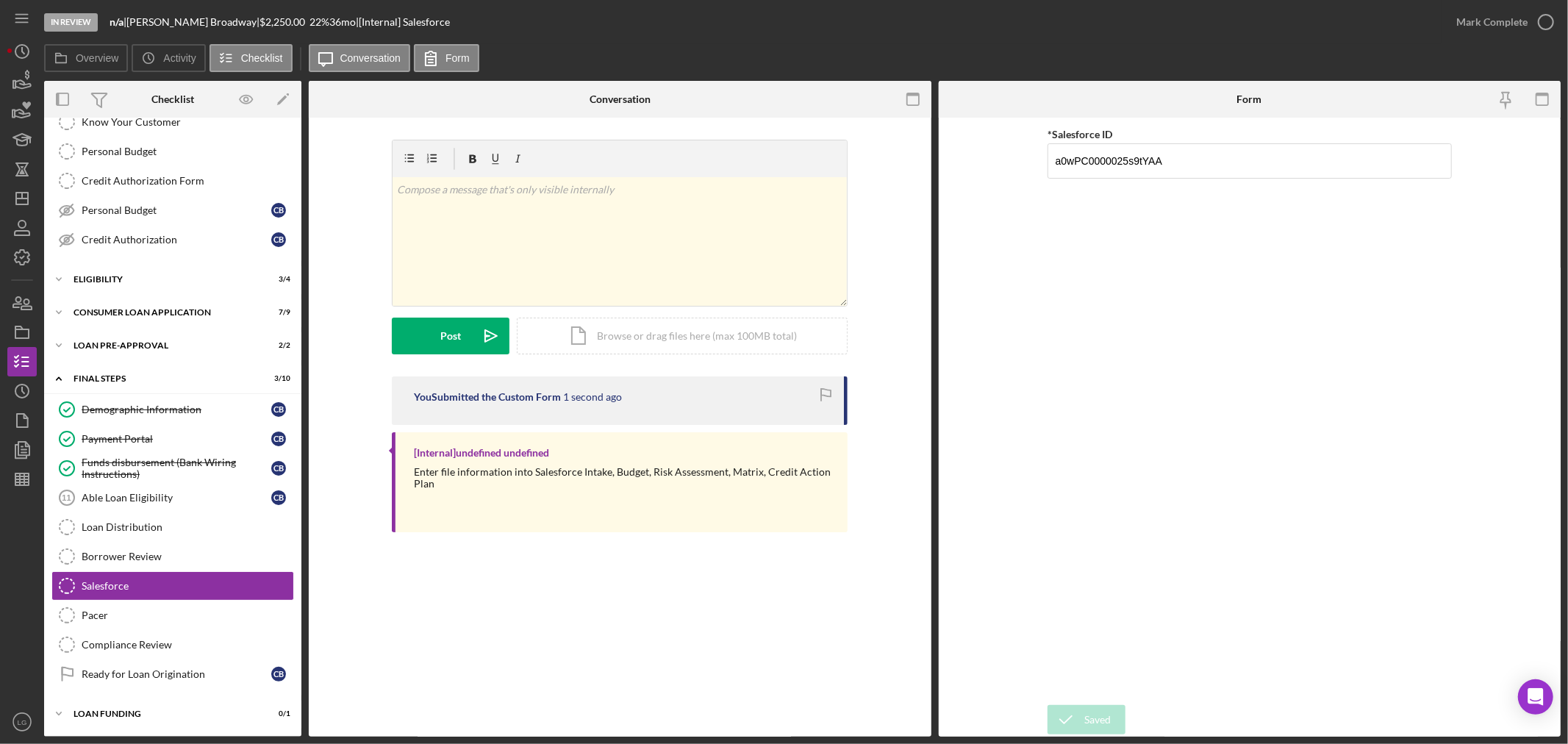
click at [1490, 14] on div "Saved" at bounding box center [1439, 14] width 236 height 6
click at [1491, 17] on div "Mark Complete" at bounding box center [1492, 22] width 72 height 30
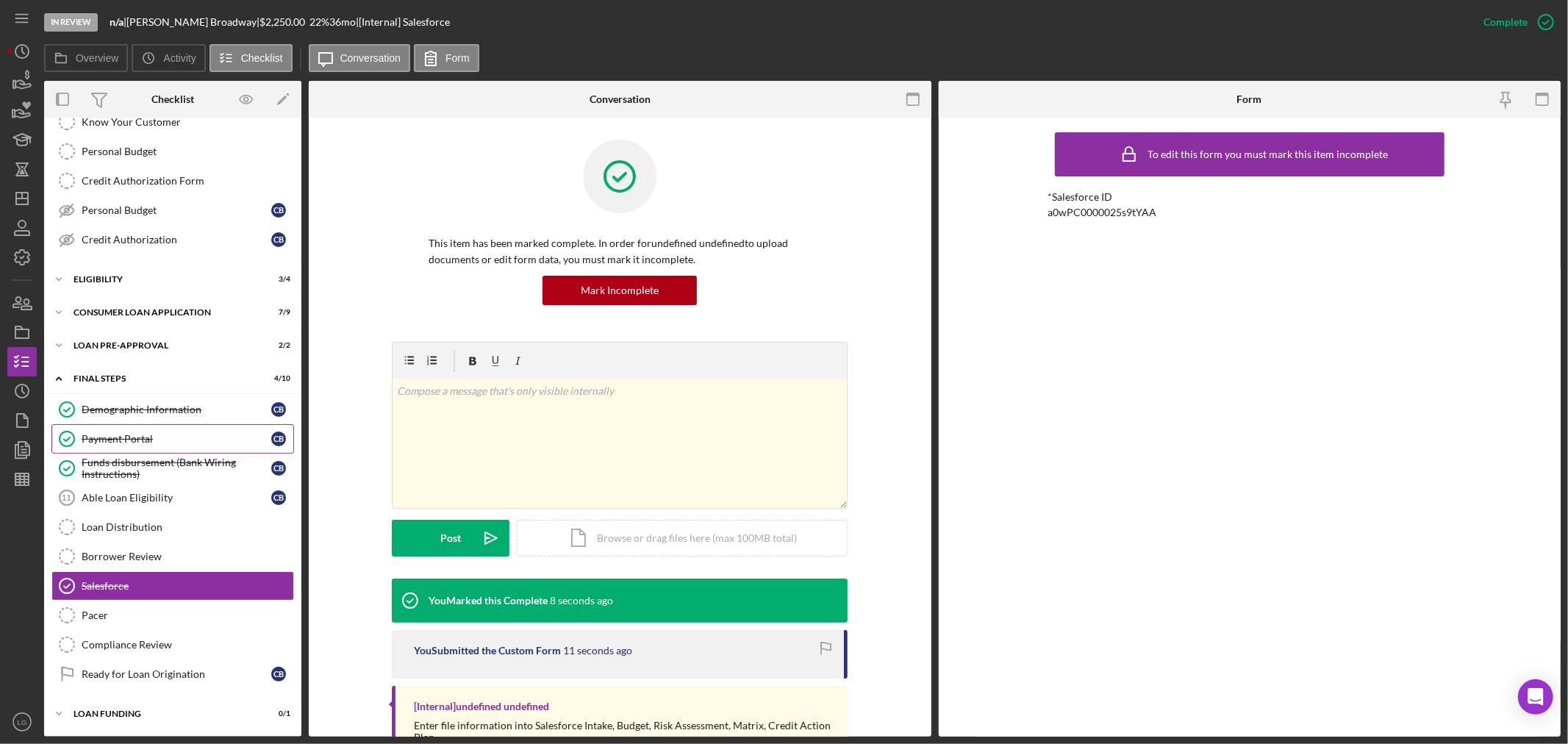
click at [122, 446] on link "Payment Portal Payment Portal C B" at bounding box center [172, 438] width 243 height 30
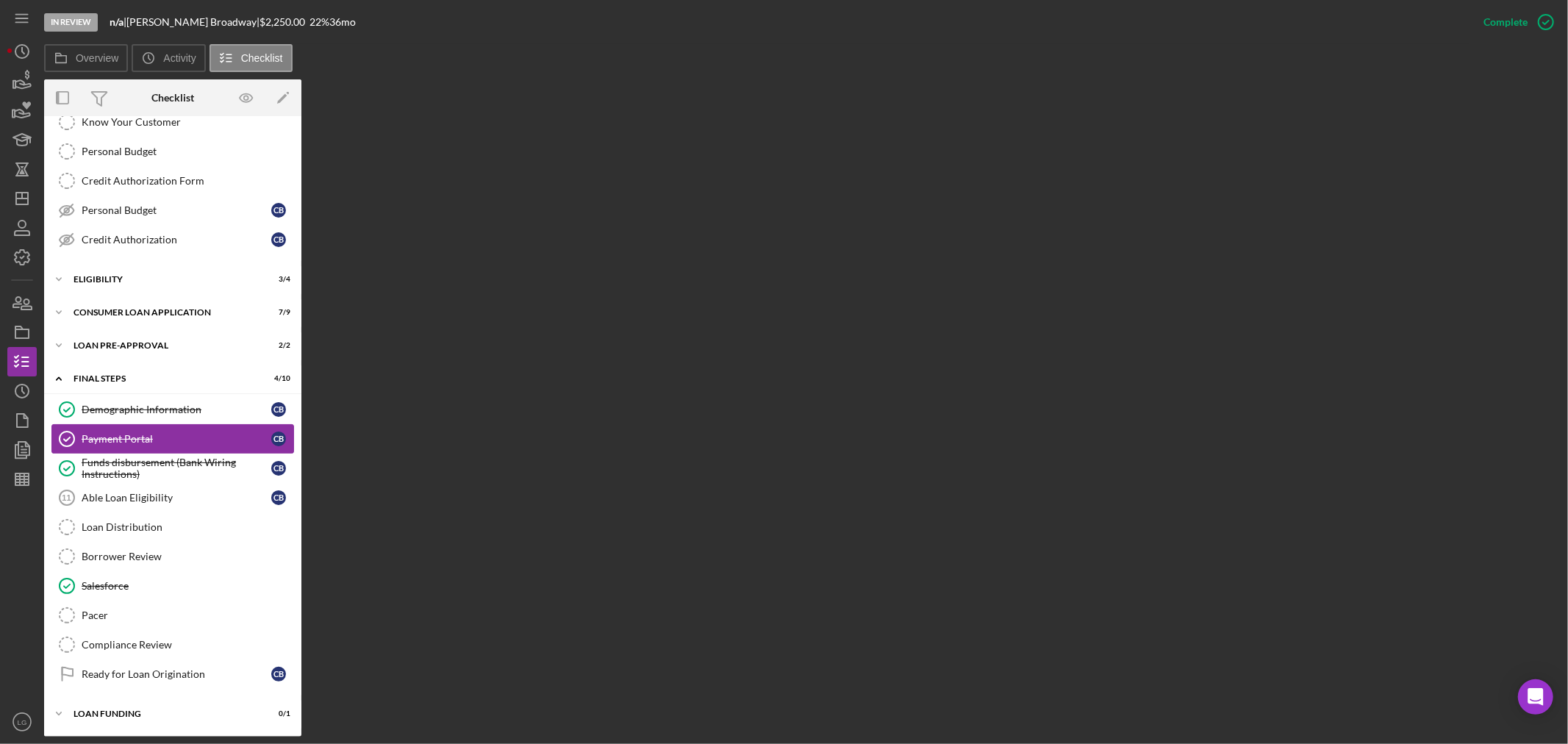
scroll to position [138, 0]
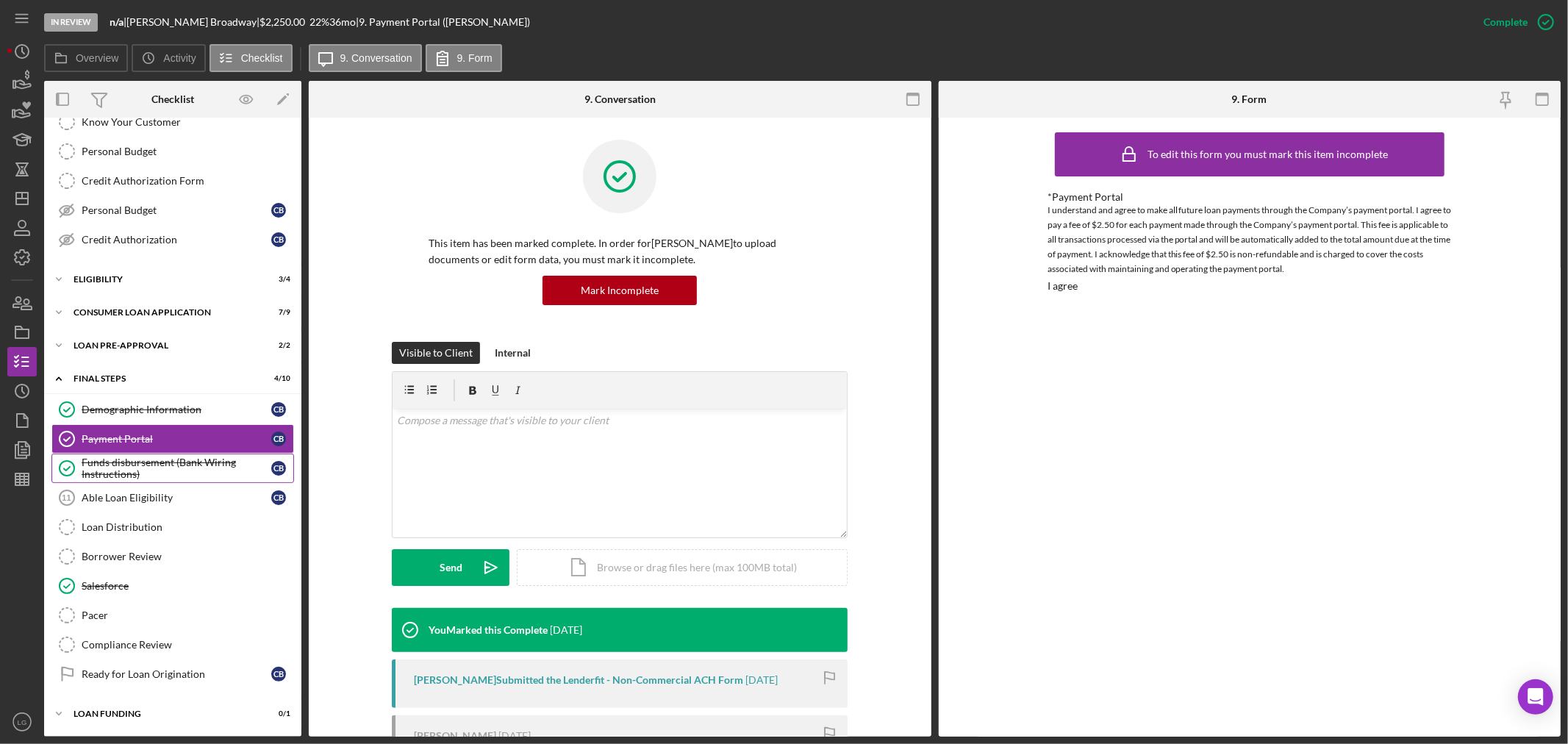
click at [143, 457] on div "Funds disbursement (Bank Wiring Instructions)" at bounding box center [177, 469] width 190 height 23
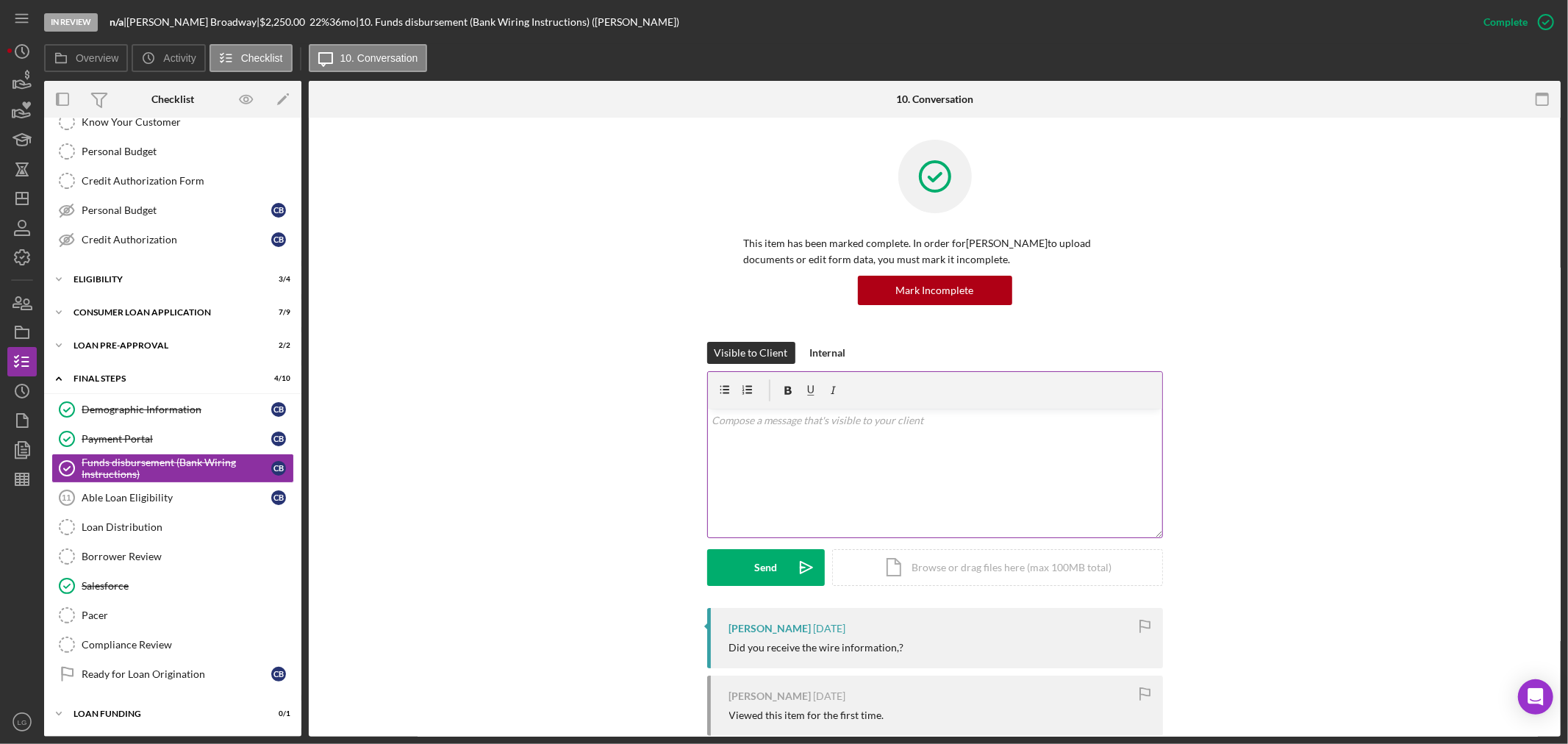
scroll to position [245, 0]
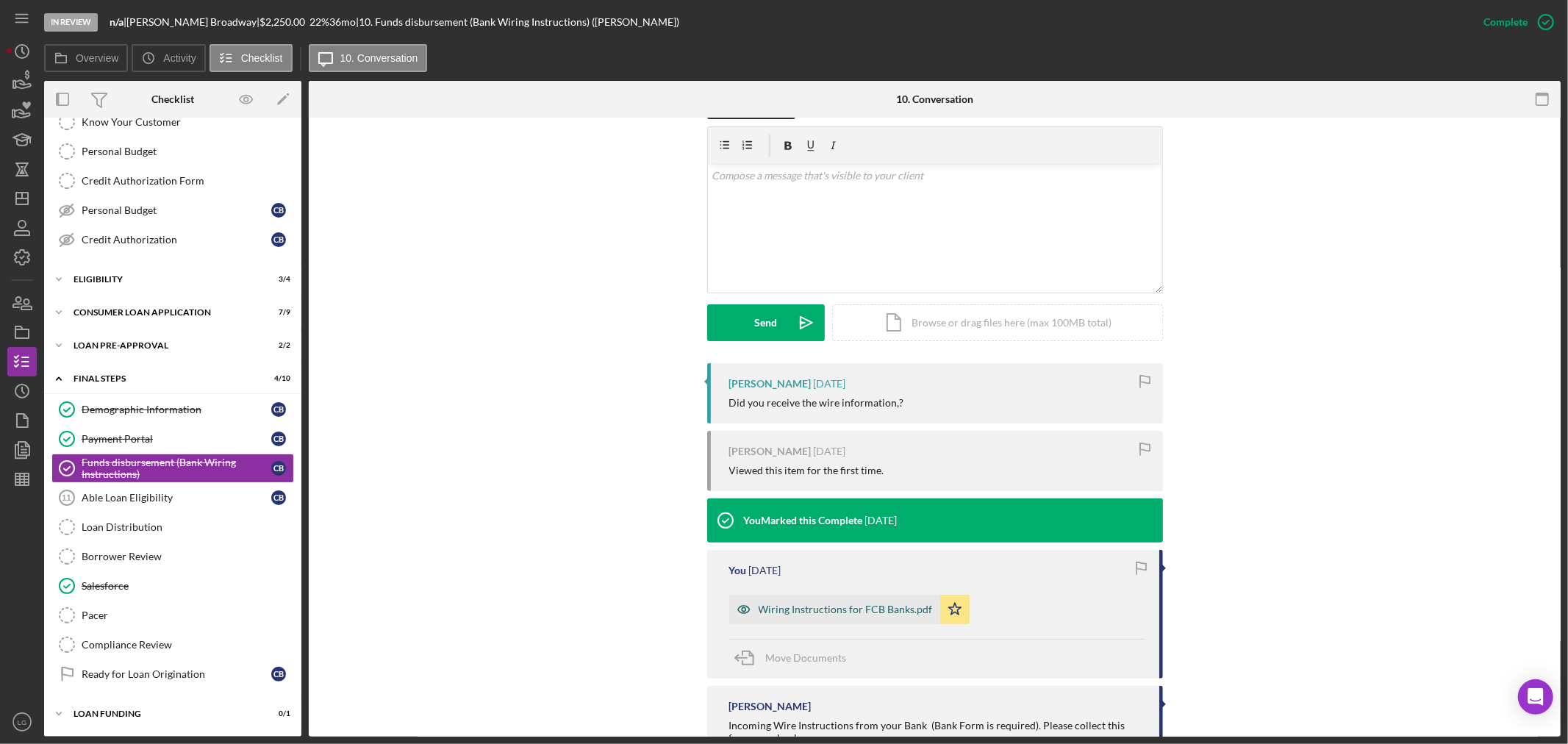
click at [865, 620] on div "Wiring Instructions for FCB Banks.pdf" at bounding box center [834, 610] width 211 height 30
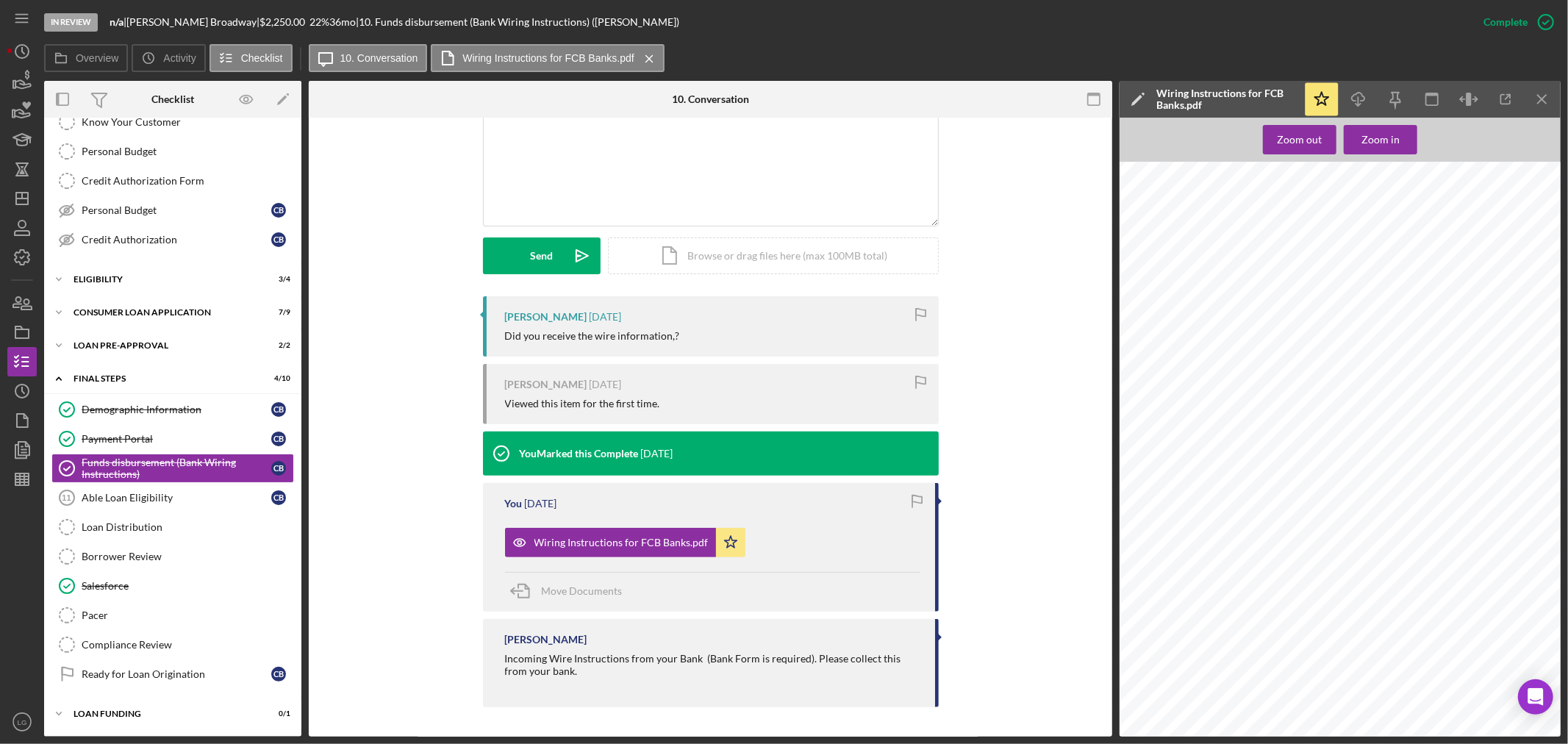
scroll to position [230, 0]
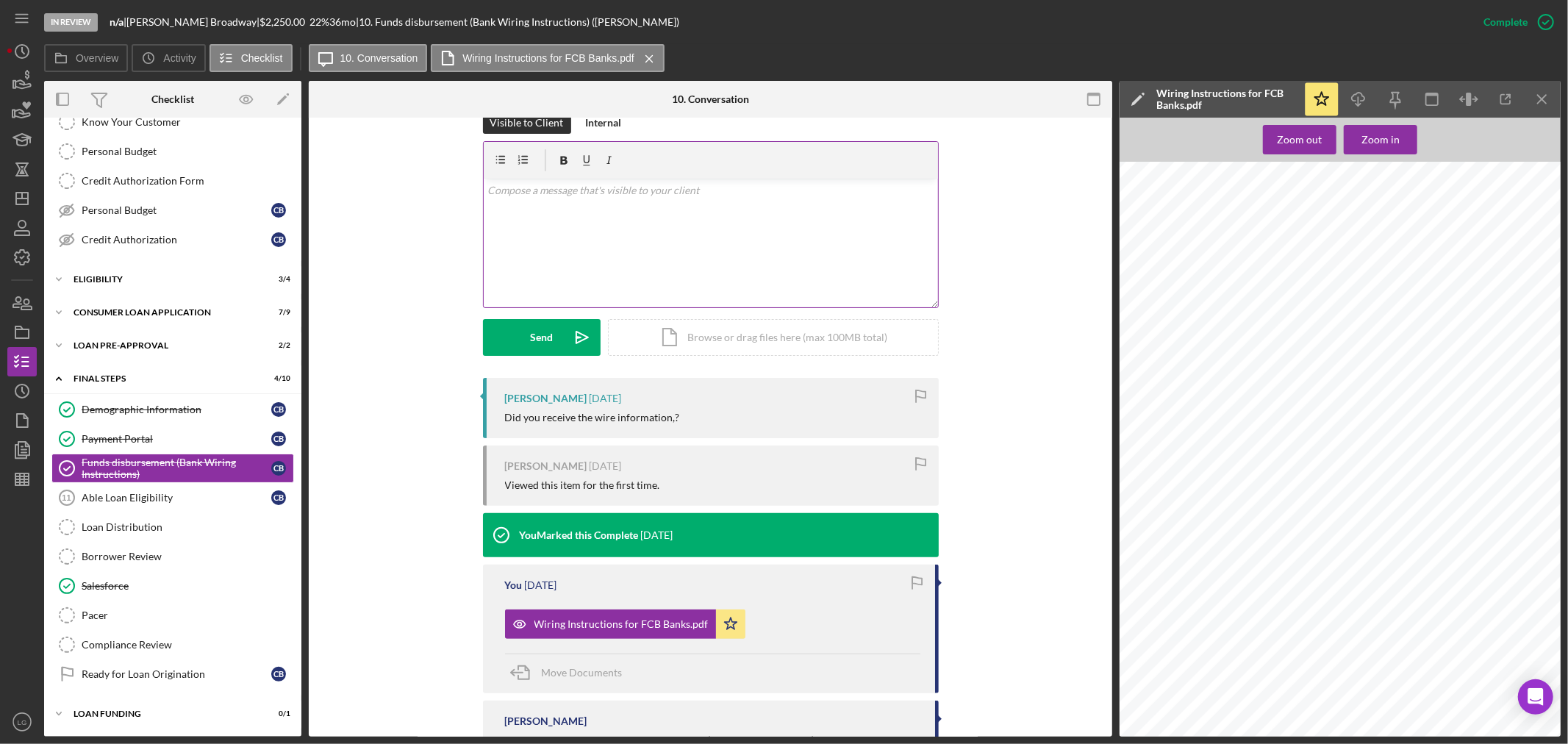
click at [719, 264] on div "v Color teal Color pink Remove color Add row above Add row below Add column bef…" at bounding box center [711, 243] width 454 height 129
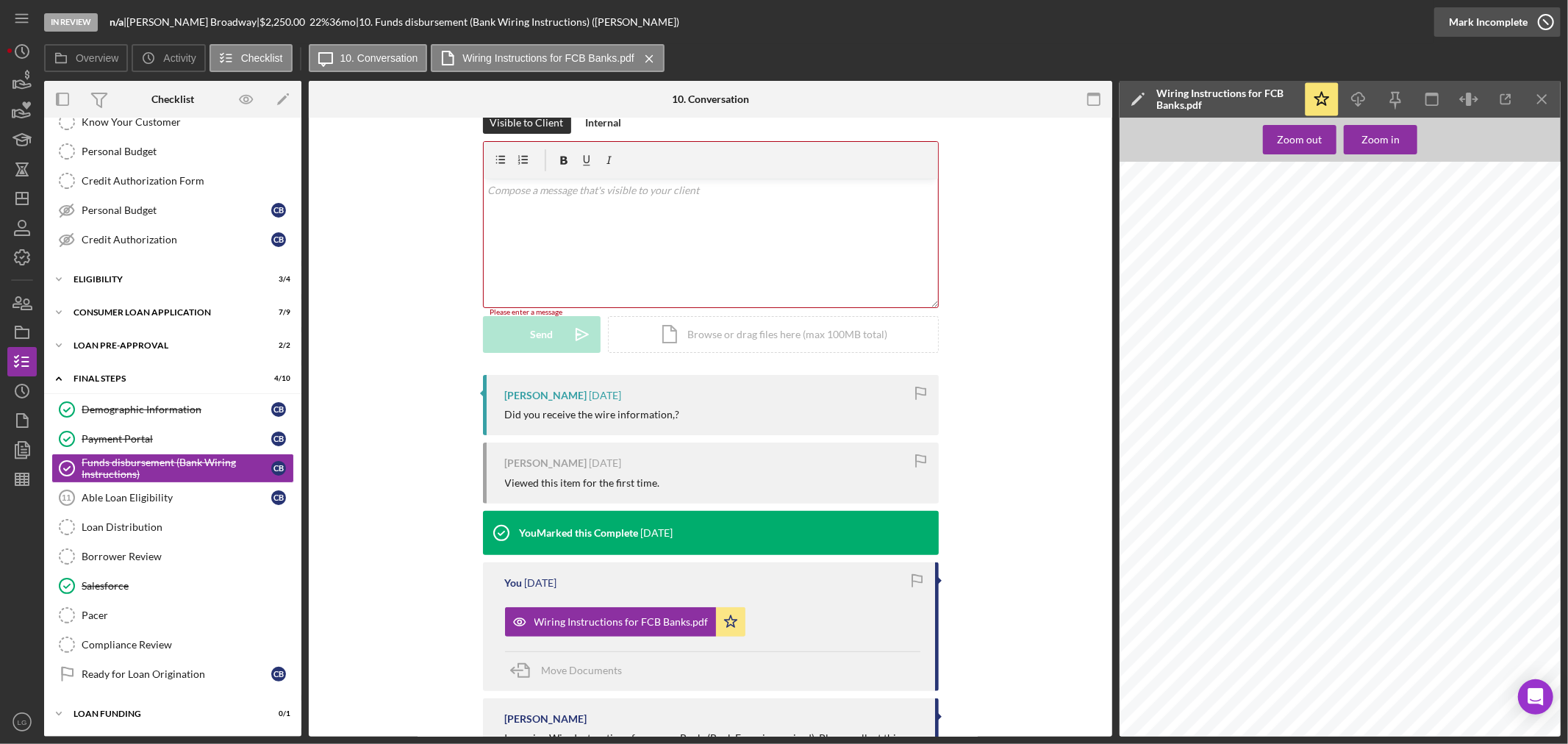
click at [1485, 30] on div "Mark Incomplete" at bounding box center [1488, 22] width 79 height 30
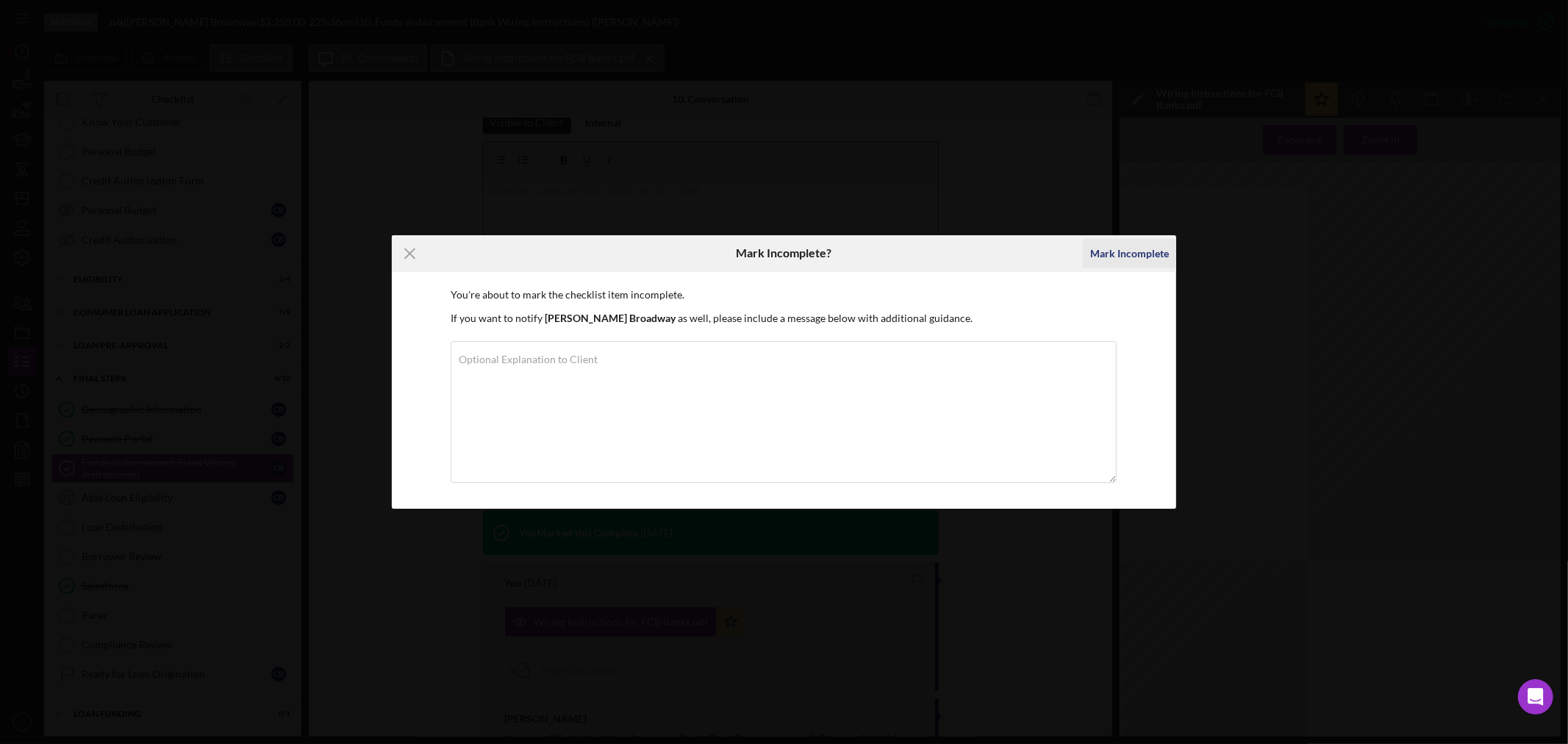
click at [1123, 260] on div "Mark Incomplete" at bounding box center [1130, 254] width 79 height 30
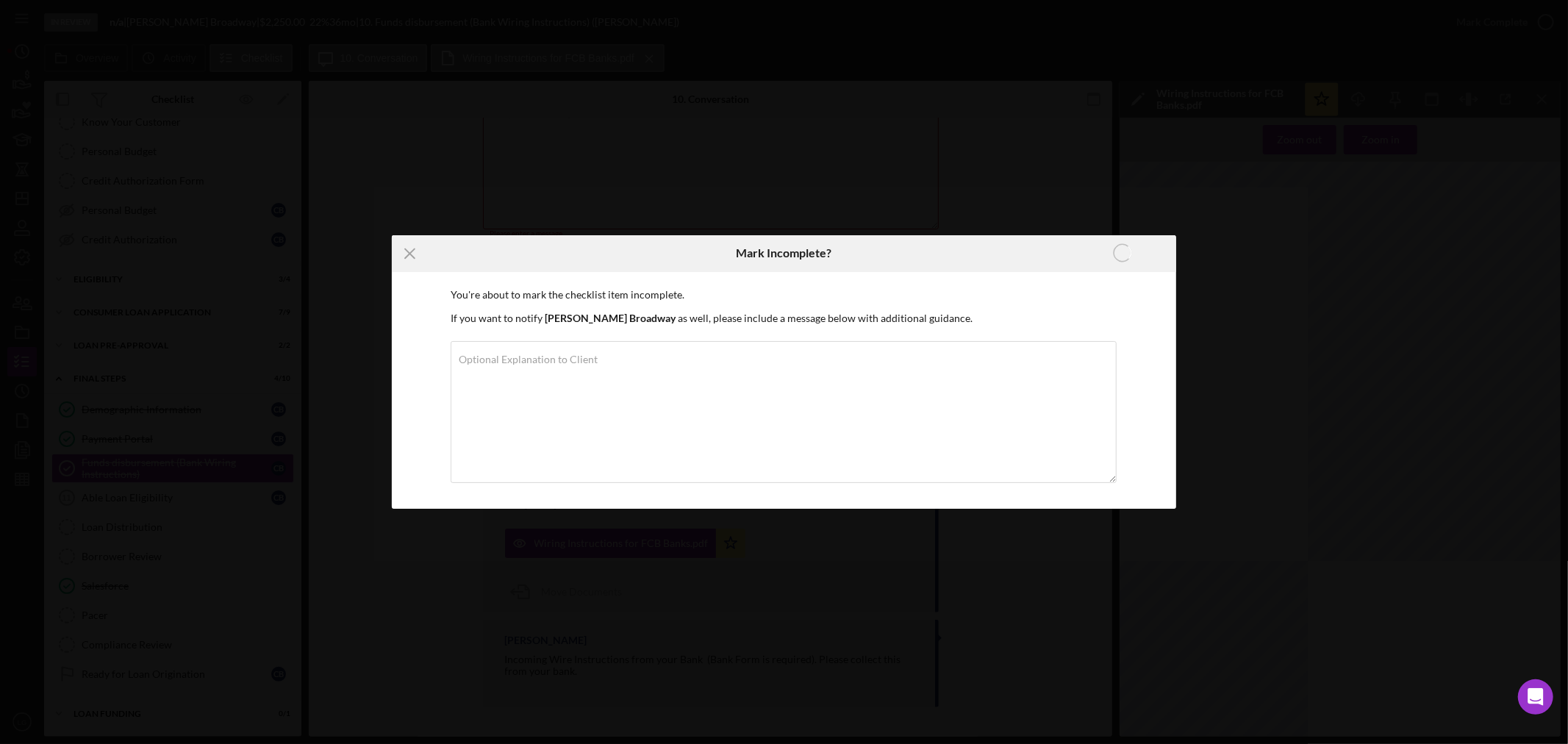
scroll to position [28, 0]
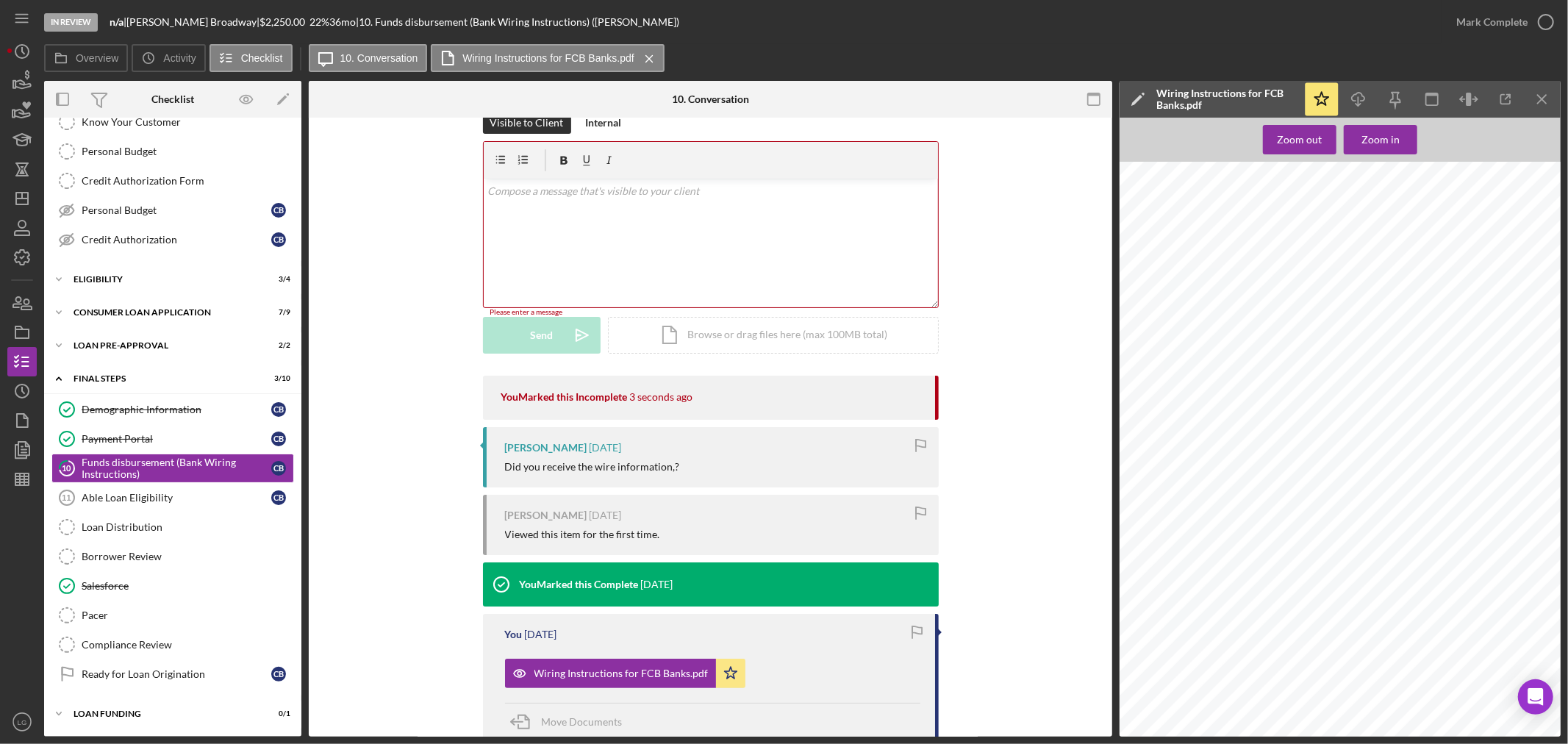
scroll to position [19, 0]
click at [1393, 337] on span "Please include customer’s full name and account number on the wire form" at bounding box center [1345, 341] width 256 height 8
click at [788, 248] on div "v Color teal Color pink Remove color Add row above Add row below Add column bef…" at bounding box center [711, 243] width 454 height 129
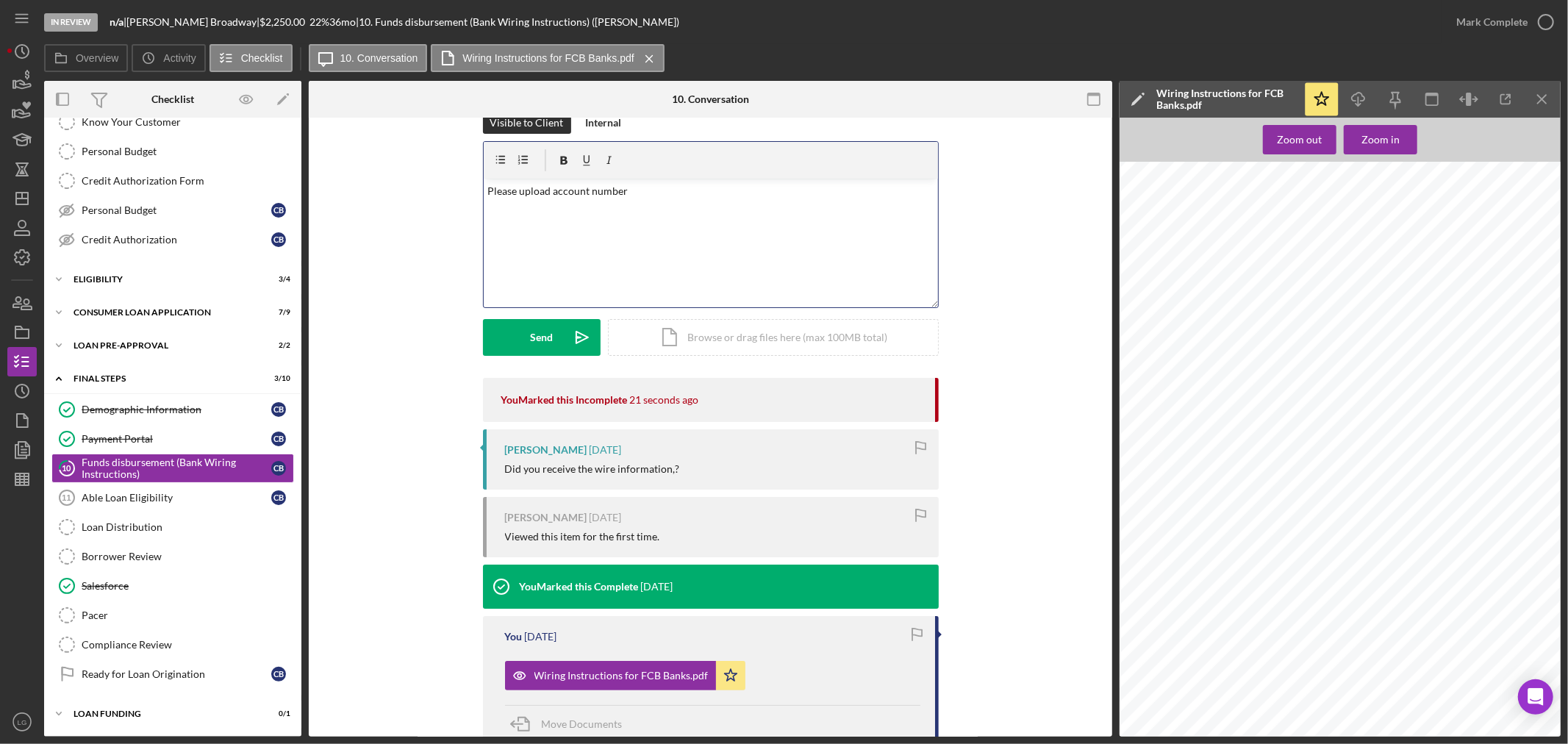
click at [564, 301] on div "v Color teal Color pink Remove color Add row above Add row below Add column bef…" at bounding box center [711, 243] width 454 height 129
click at [547, 343] on div "Send" at bounding box center [541, 337] width 22 height 37
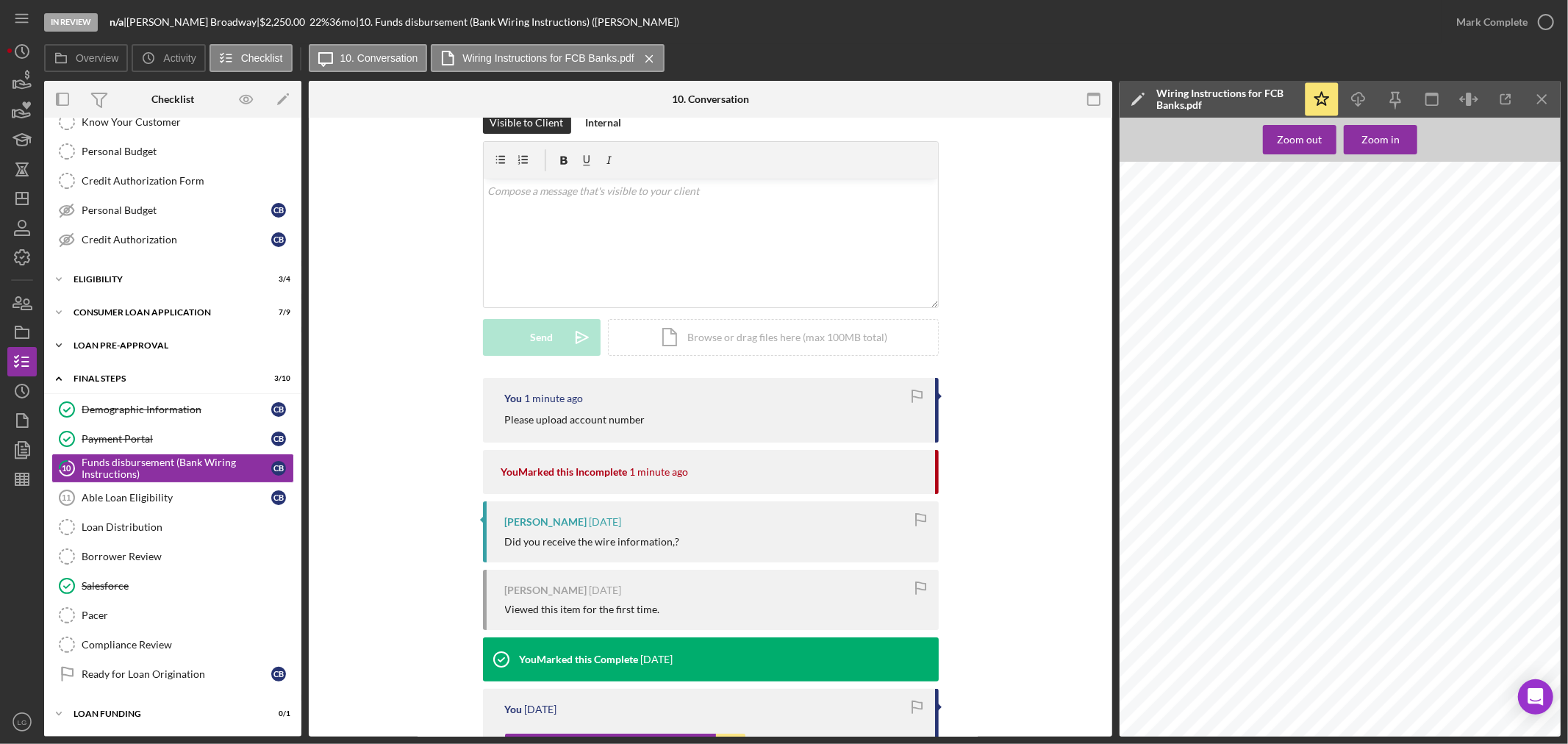
click at [138, 346] on div "Loan Pre-Approval" at bounding box center [178, 346] width 210 height 9
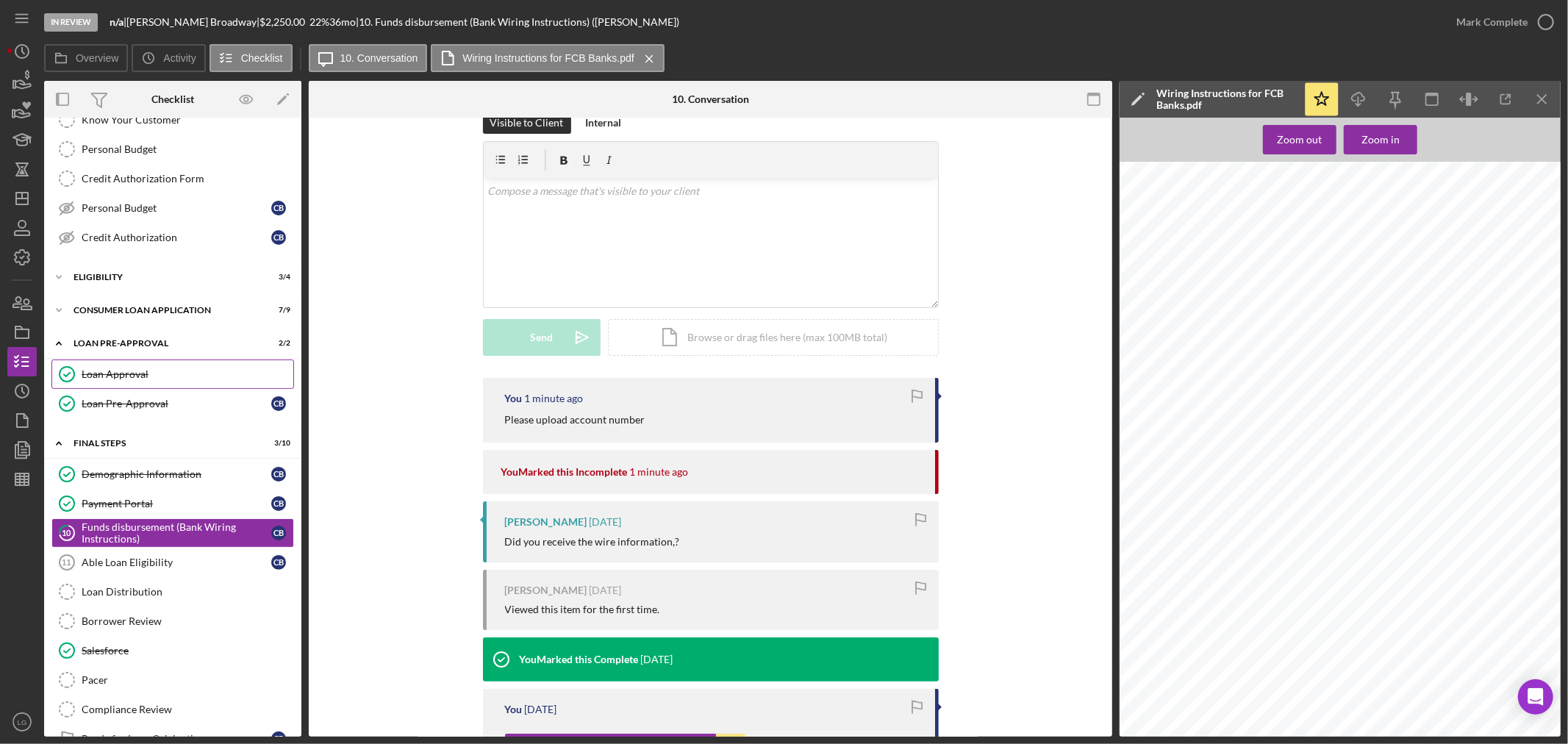
click at [164, 379] on div "Loan Approval" at bounding box center [187, 374] width 211 height 12
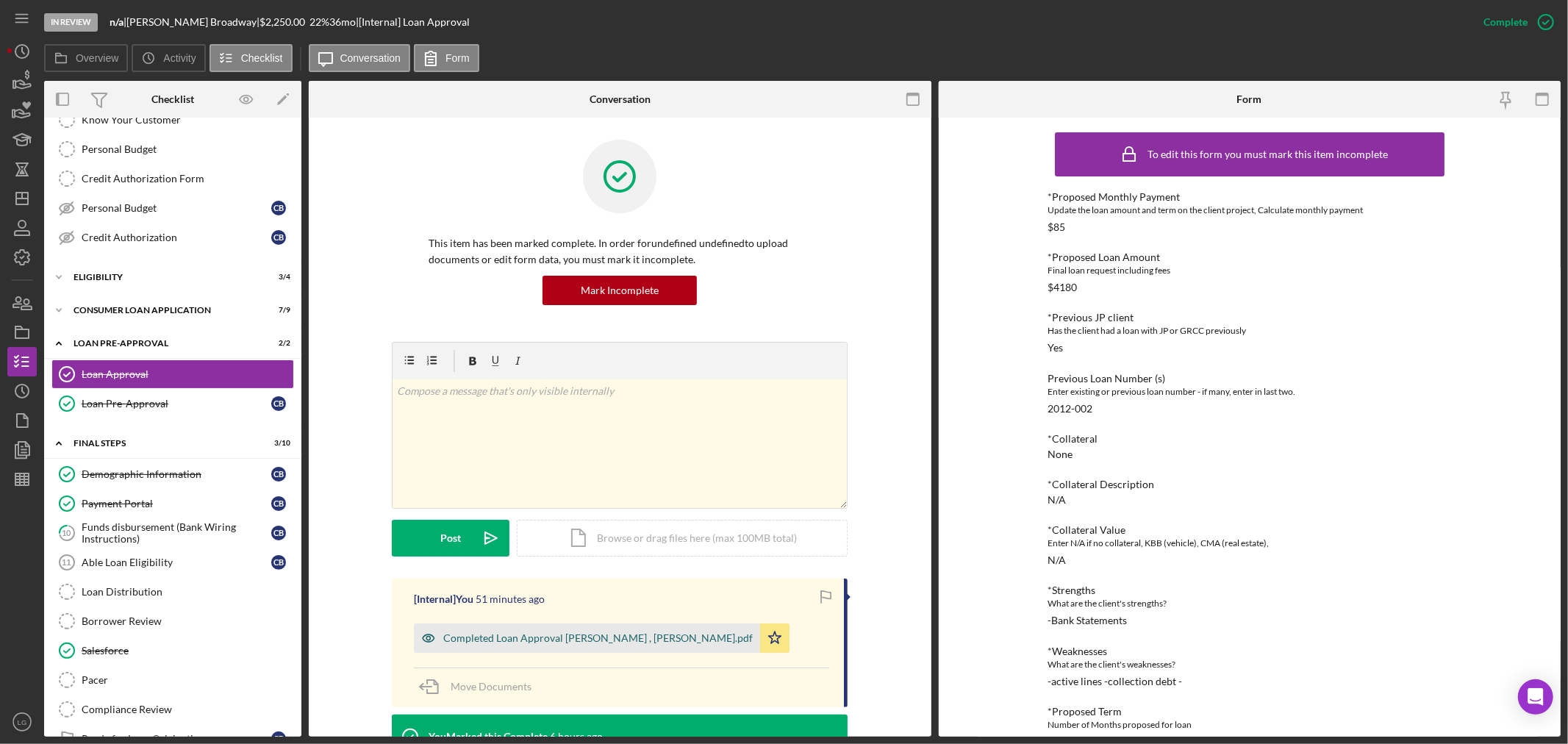
scroll to position [408, 0]
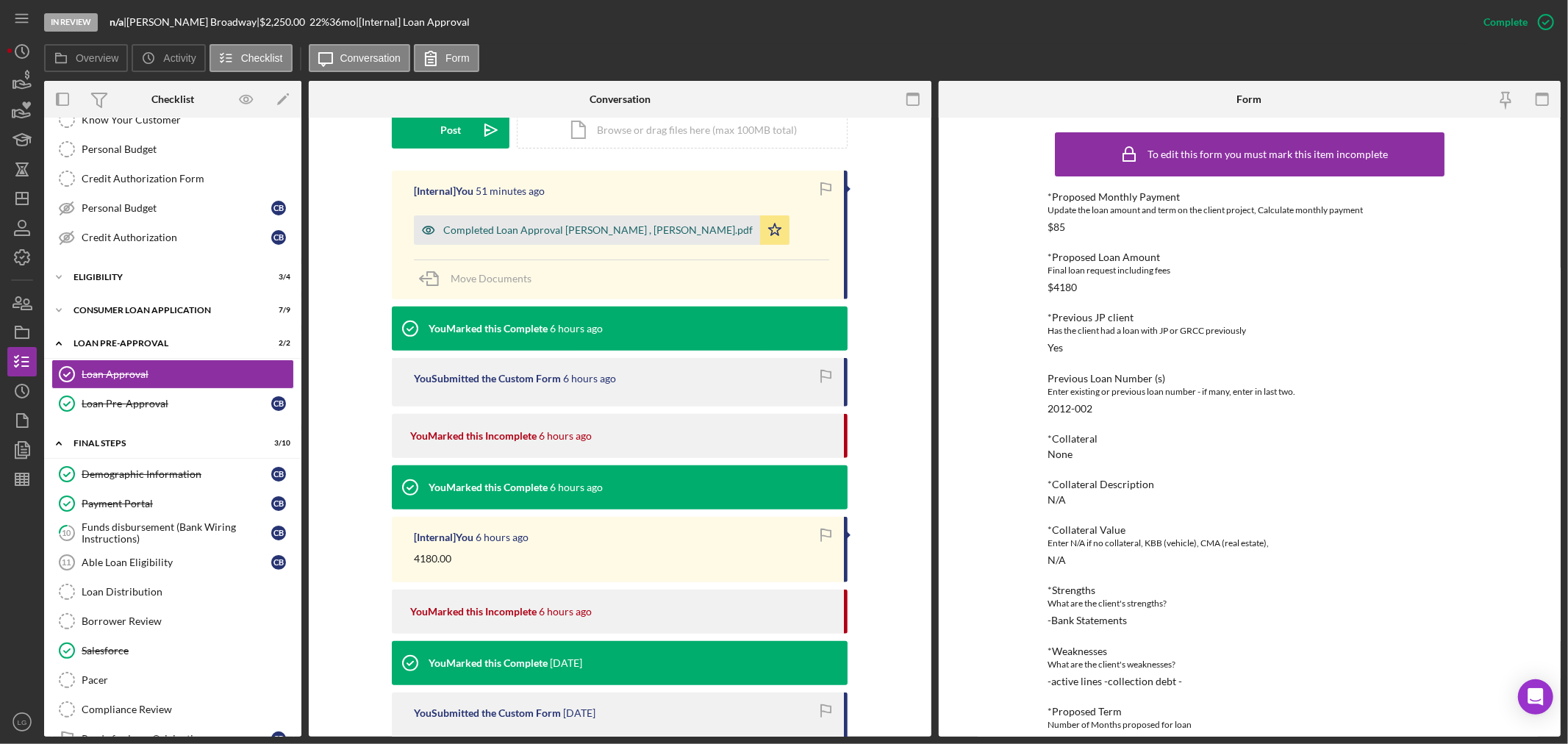
click at [551, 231] on div "Completed Loan Approval [PERSON_NAME] , [PERSON_NAME].pdf" at bounding box center [598, 229] width 309 height 12
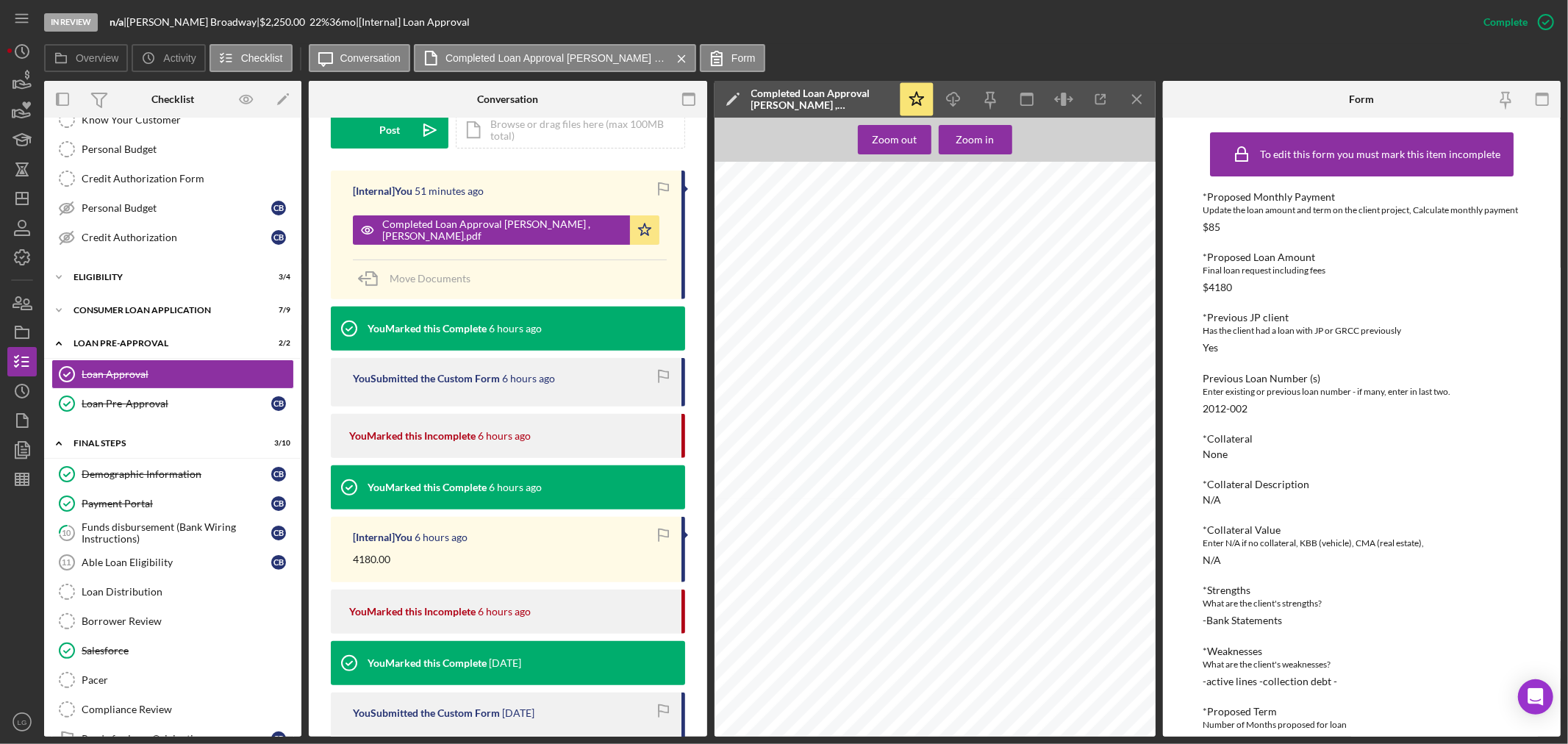
scroll to position [572, 0]
click at [160, 501] on div "Payment Portal" at bounding box center [177, 504] width 190 height 12
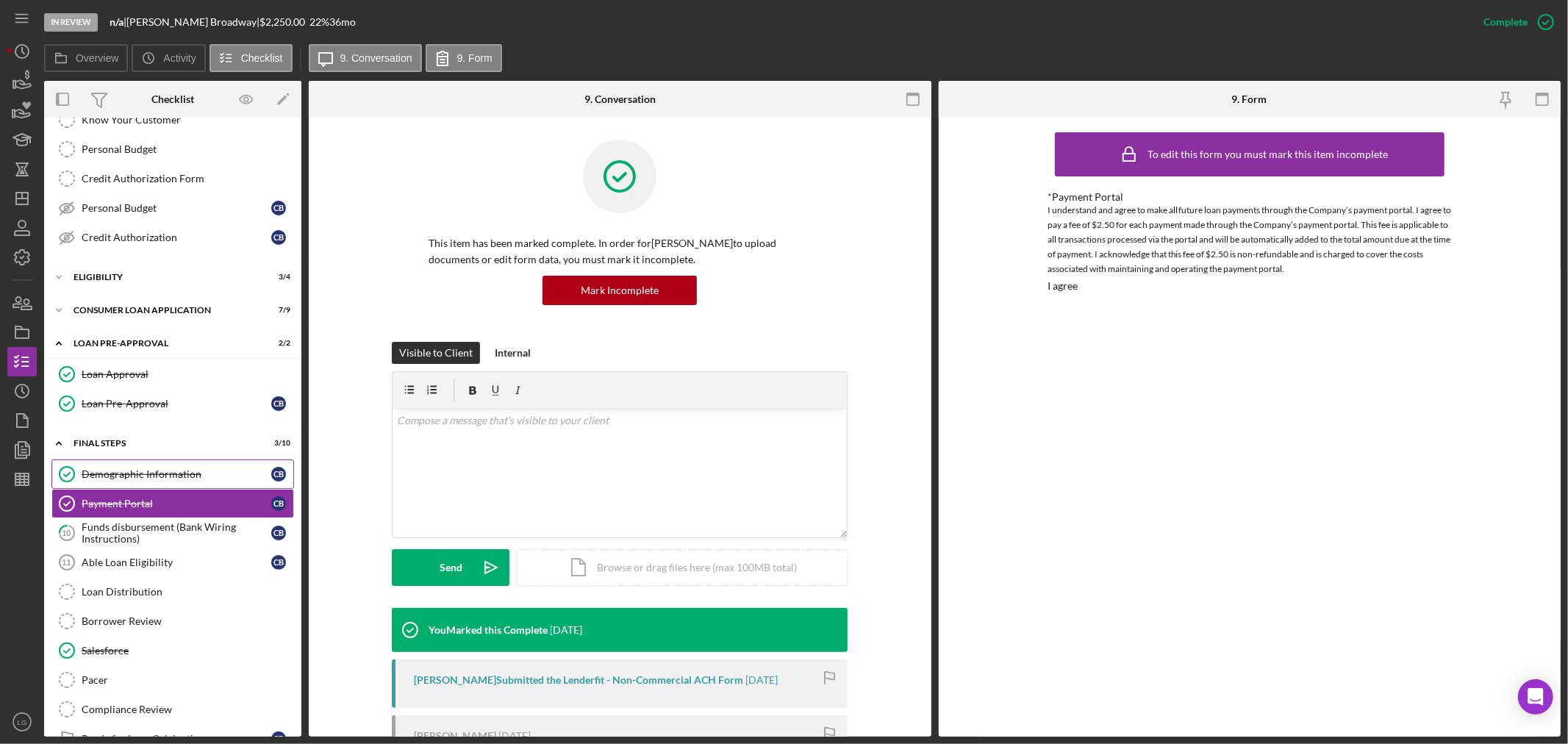
click at [159, 486] on link "Demographic Information Demographic Information C B" at bounding box center [172, 474] width 243 height 30
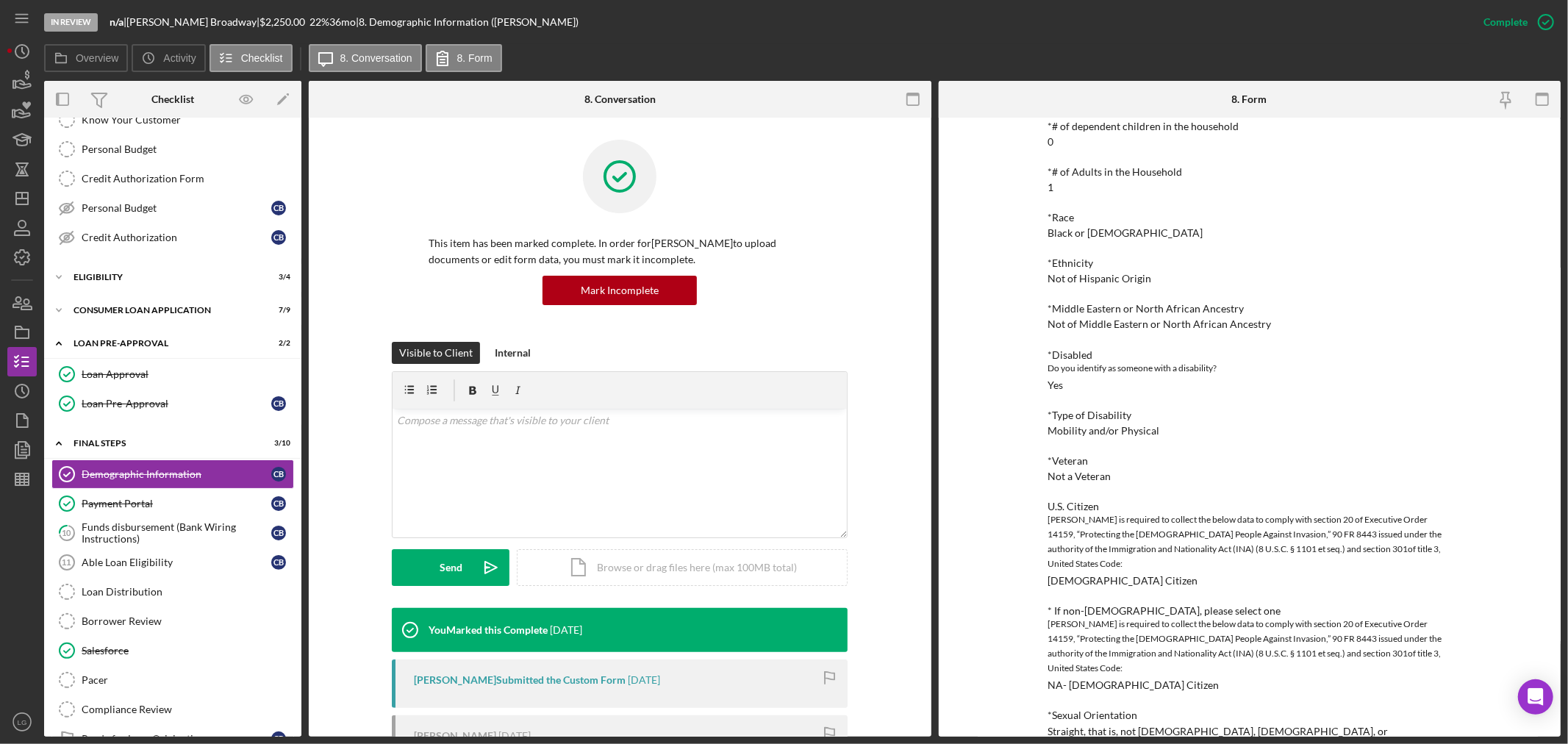
scroll to position [572, 0]
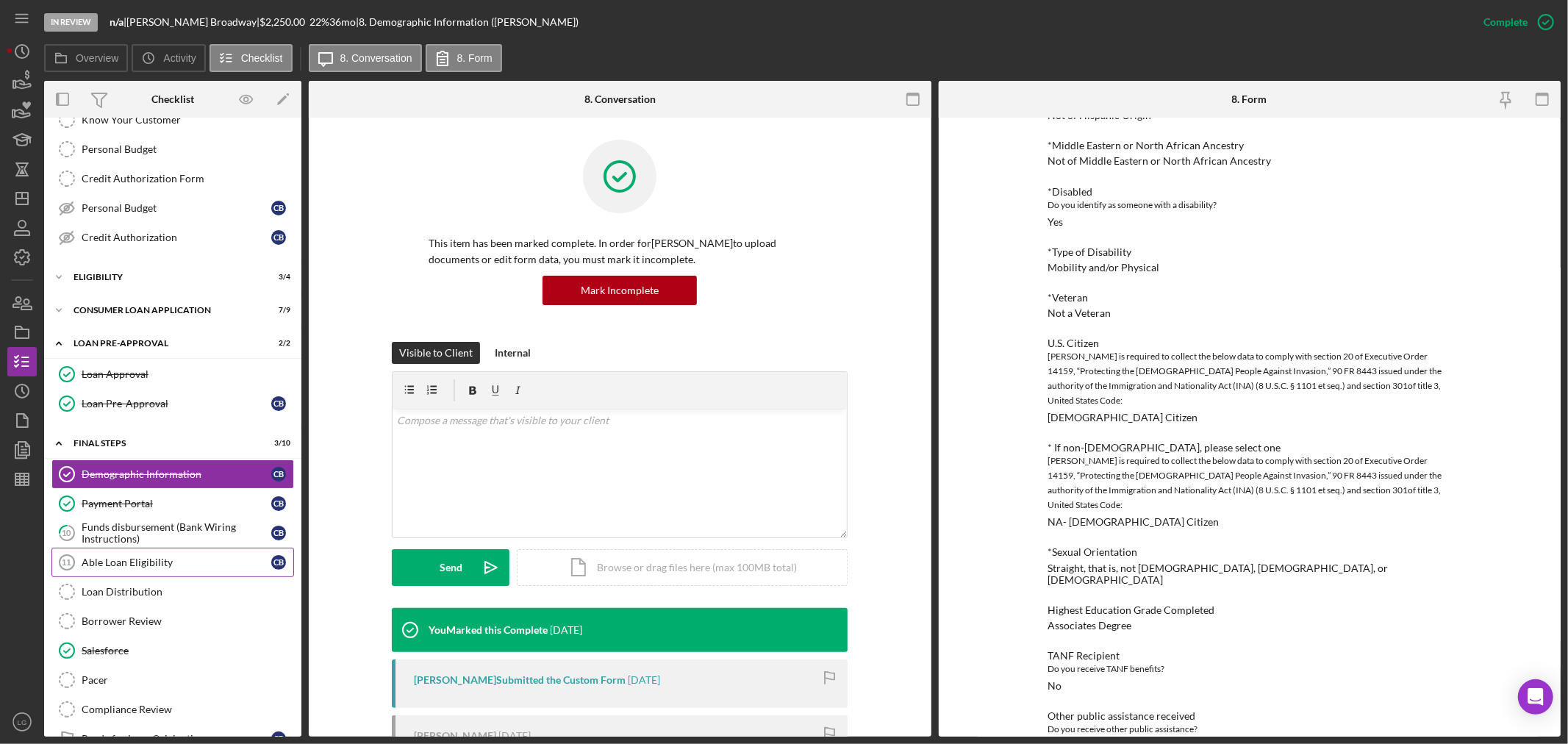
click at [119, 559] on div "Able Loan Eligibility" at bounding box center [177, 562] width 190 height 12
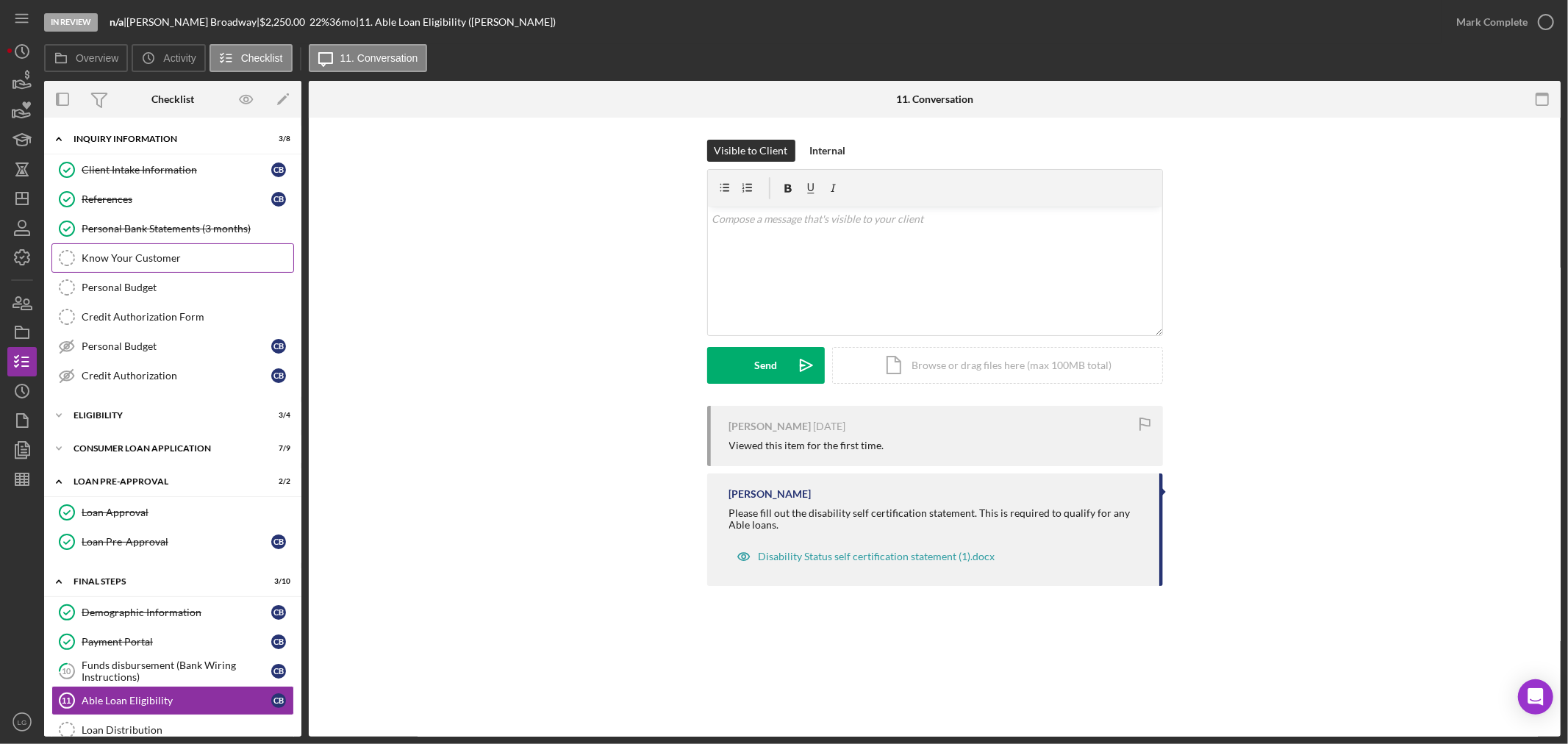
click at [164, 270] on link "Know Your Customer Know Your Customer" at bounding box center [172, 258] width 243 height 30
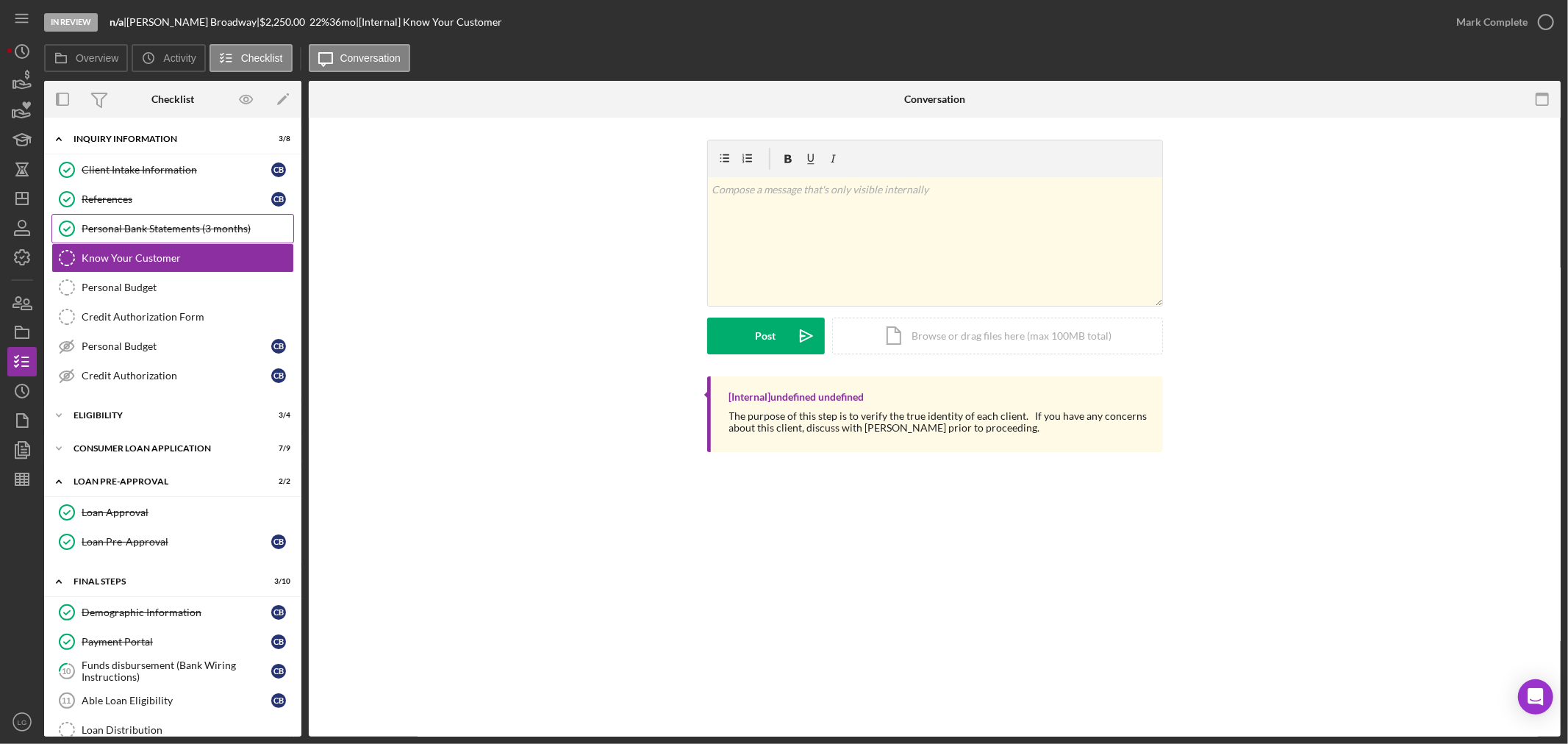
click at [210, 239] on link "Personal Bank Statements (3 months) Personal Bank Statements (3 months)" at bounding box center [172, 229] width 243 height 30
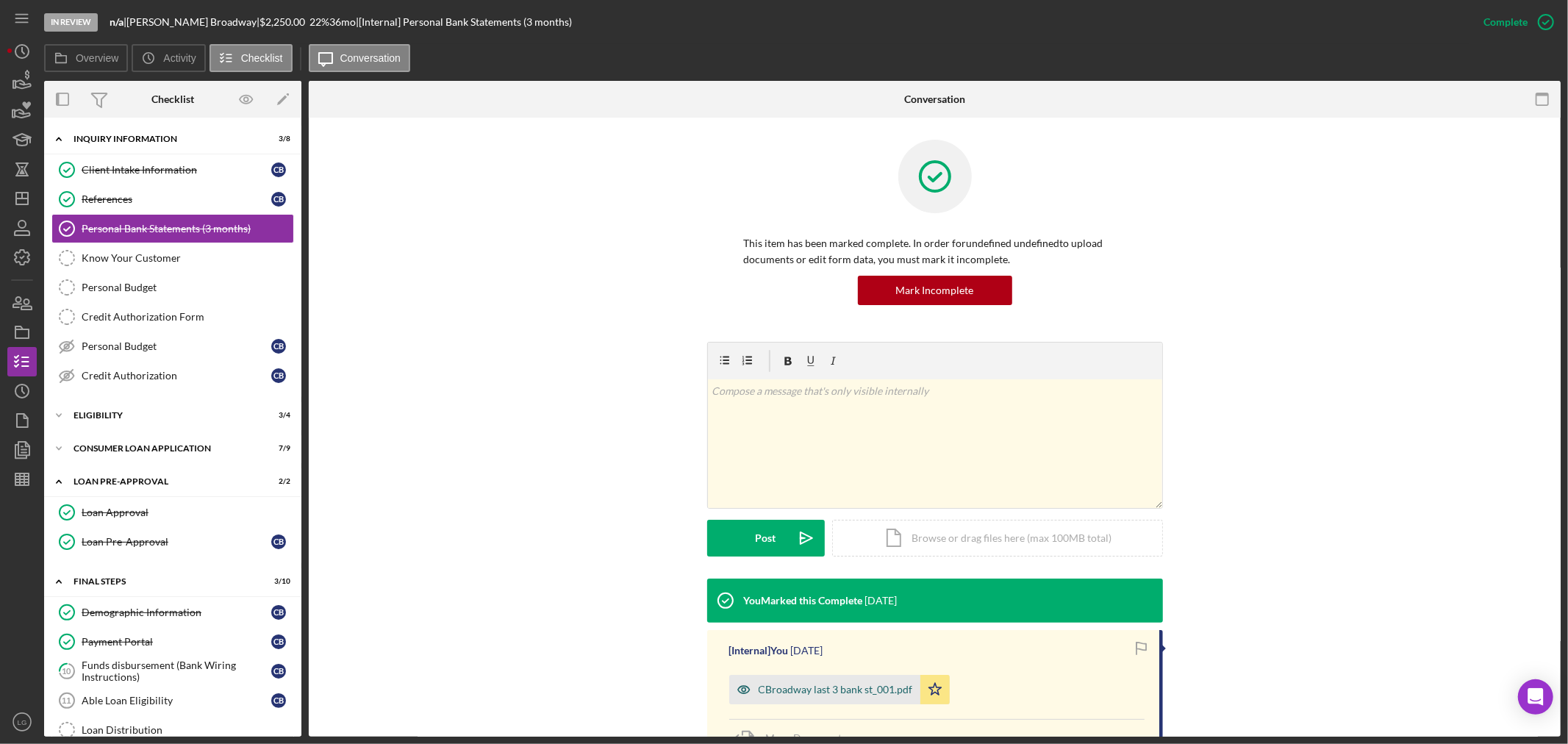
scroll to position [136, 0]
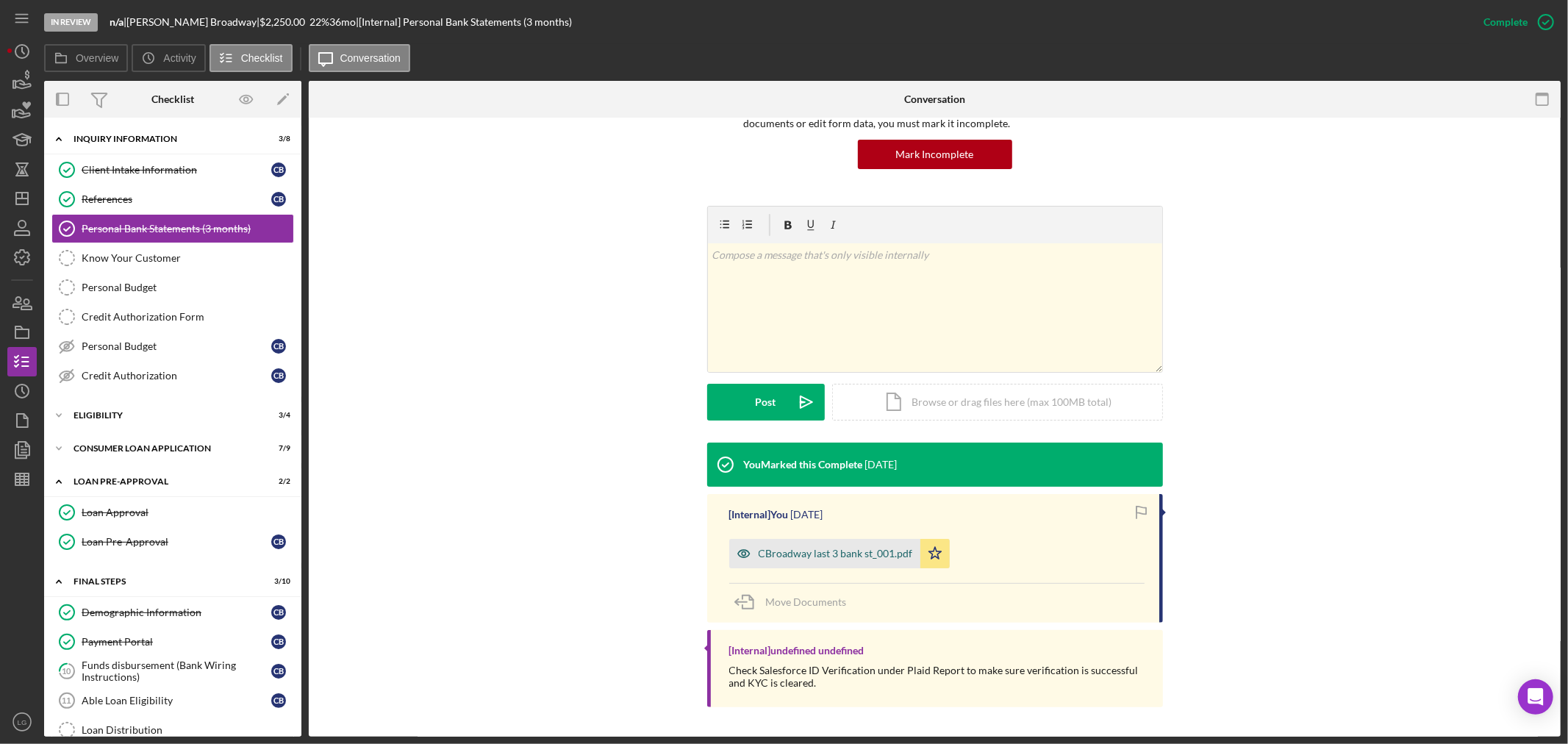
click at [828, 544] on div "CBroadway last 3 bank st_001.pdf" at bounding box center [824, 553] width 191 height 30
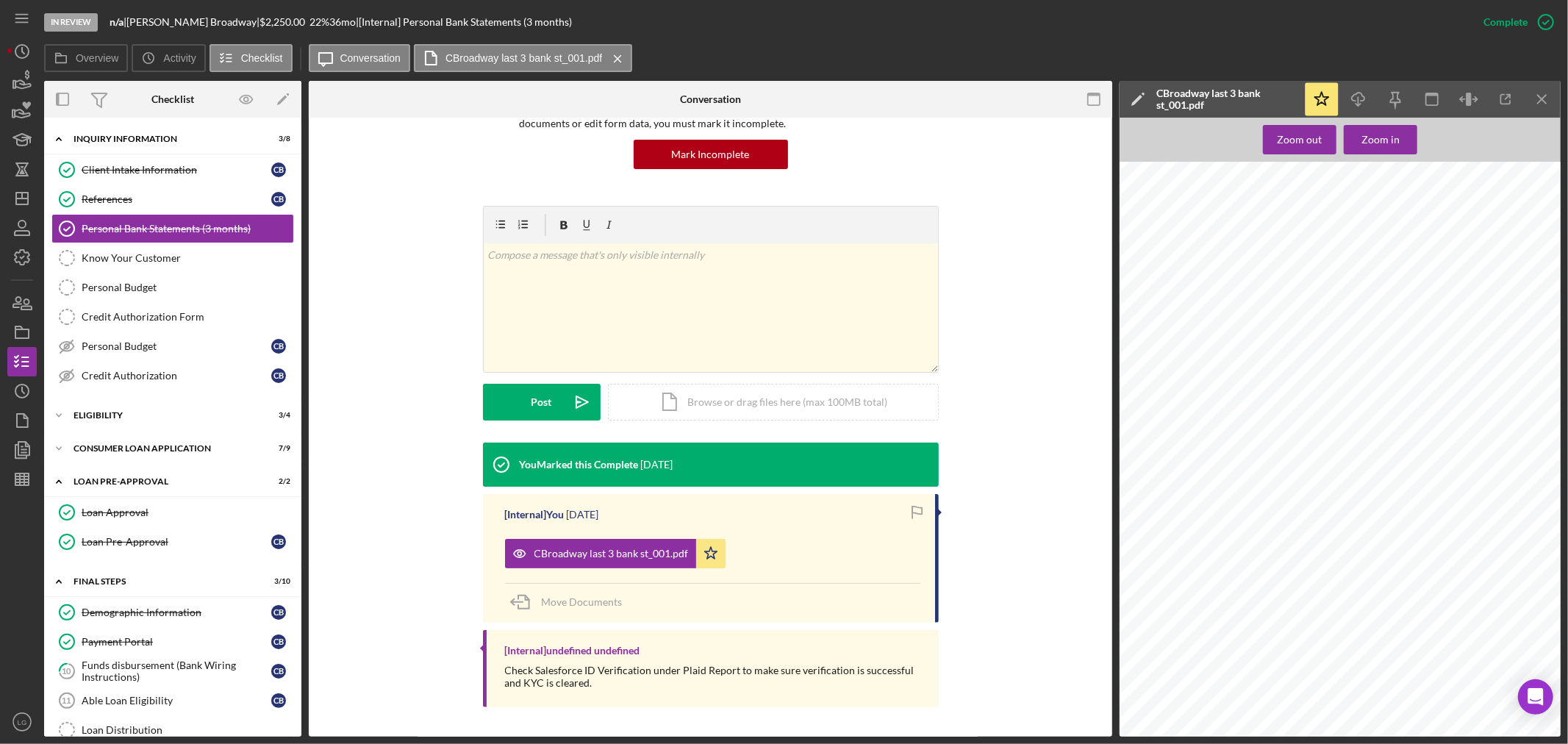
scroll to position [4249, 0]
click at [177, 424] on div "Icon/Expander Eligibility 3 / 4" at bounding box center [172, 415] width 257 height 30
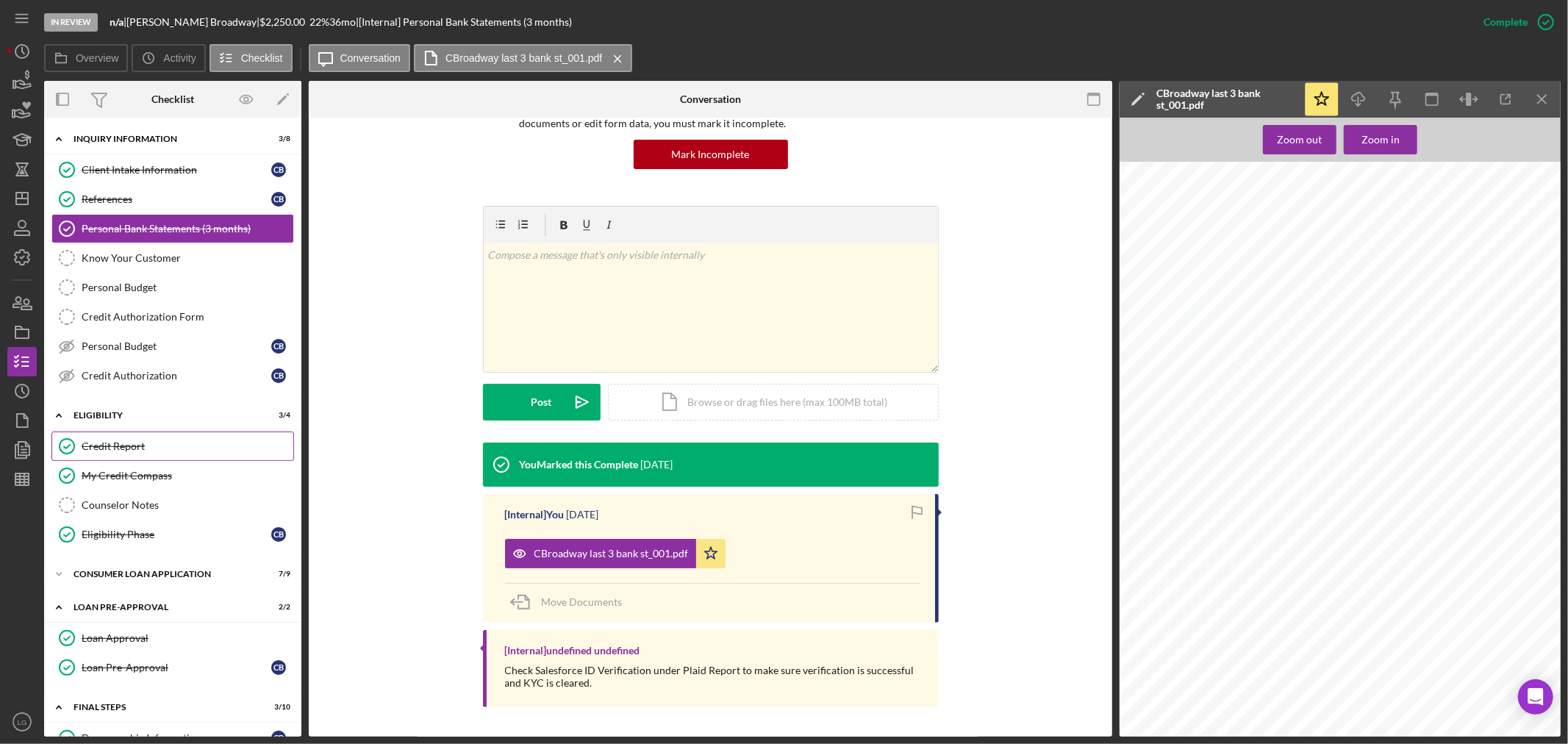
click at [165, 453] on div "Credit Report" at bounding box center [187, 446] width 211 height 12
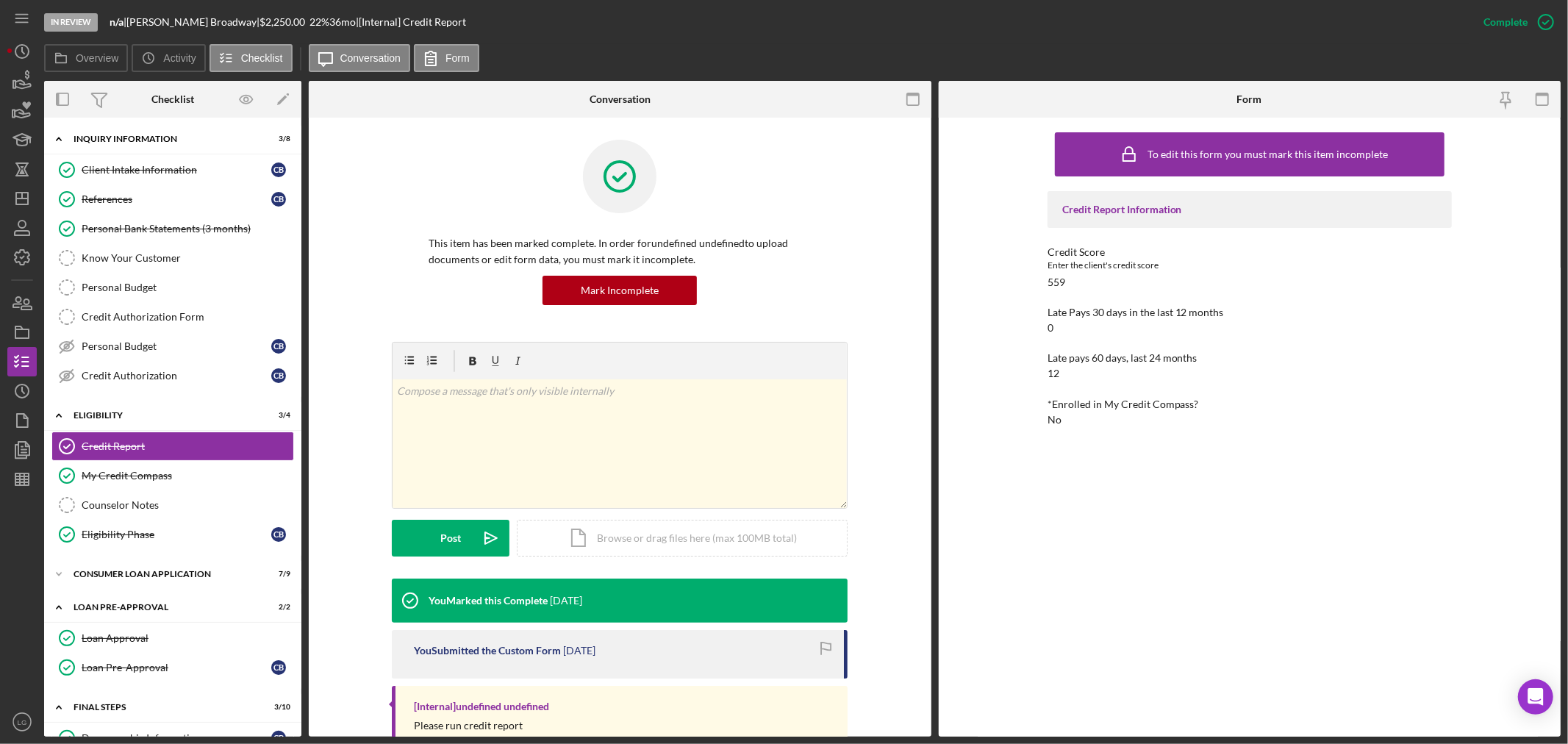
scroll to position [110, 0]
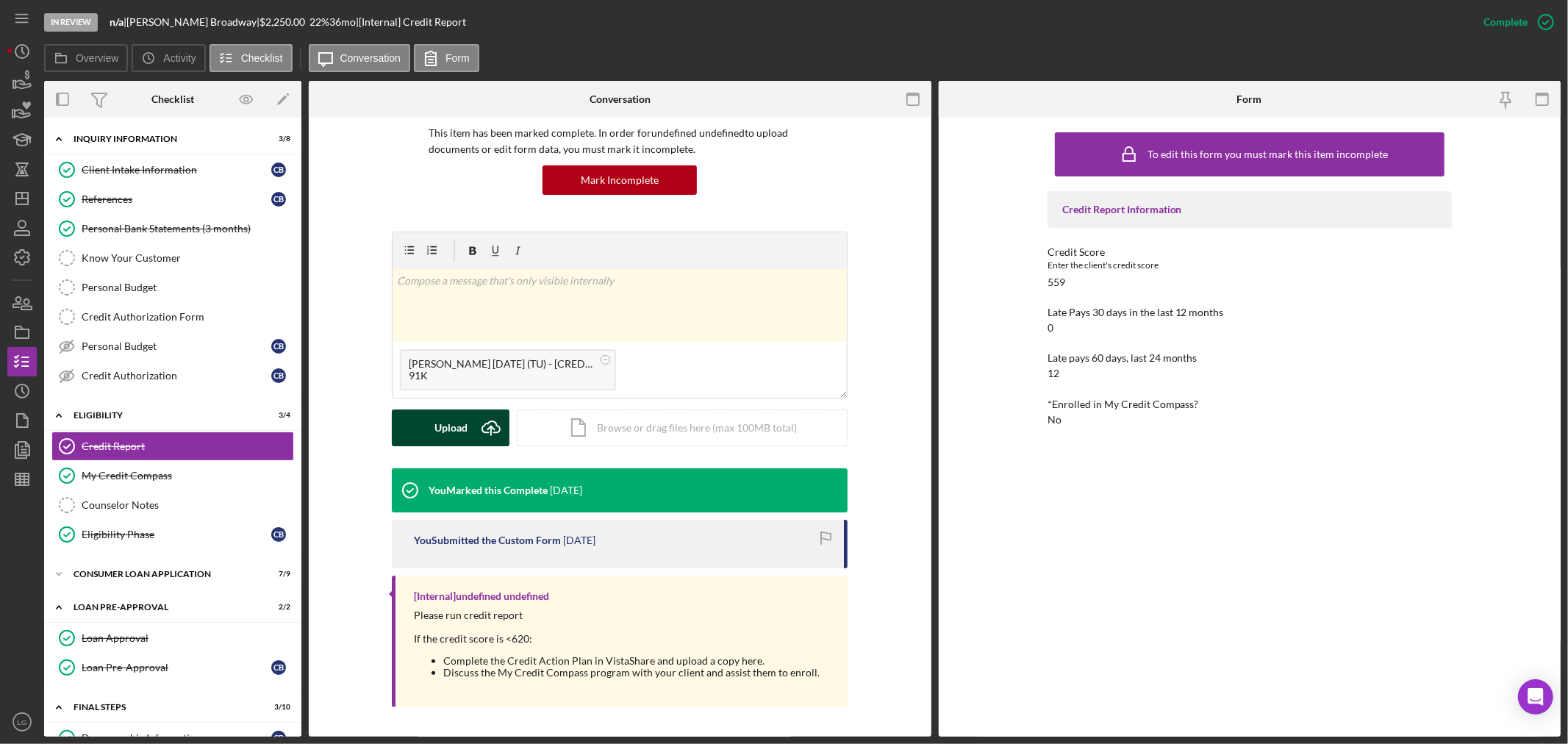
click at [436, 430] on div "Upload" at bounding box center [451, 428] width 33 height 37
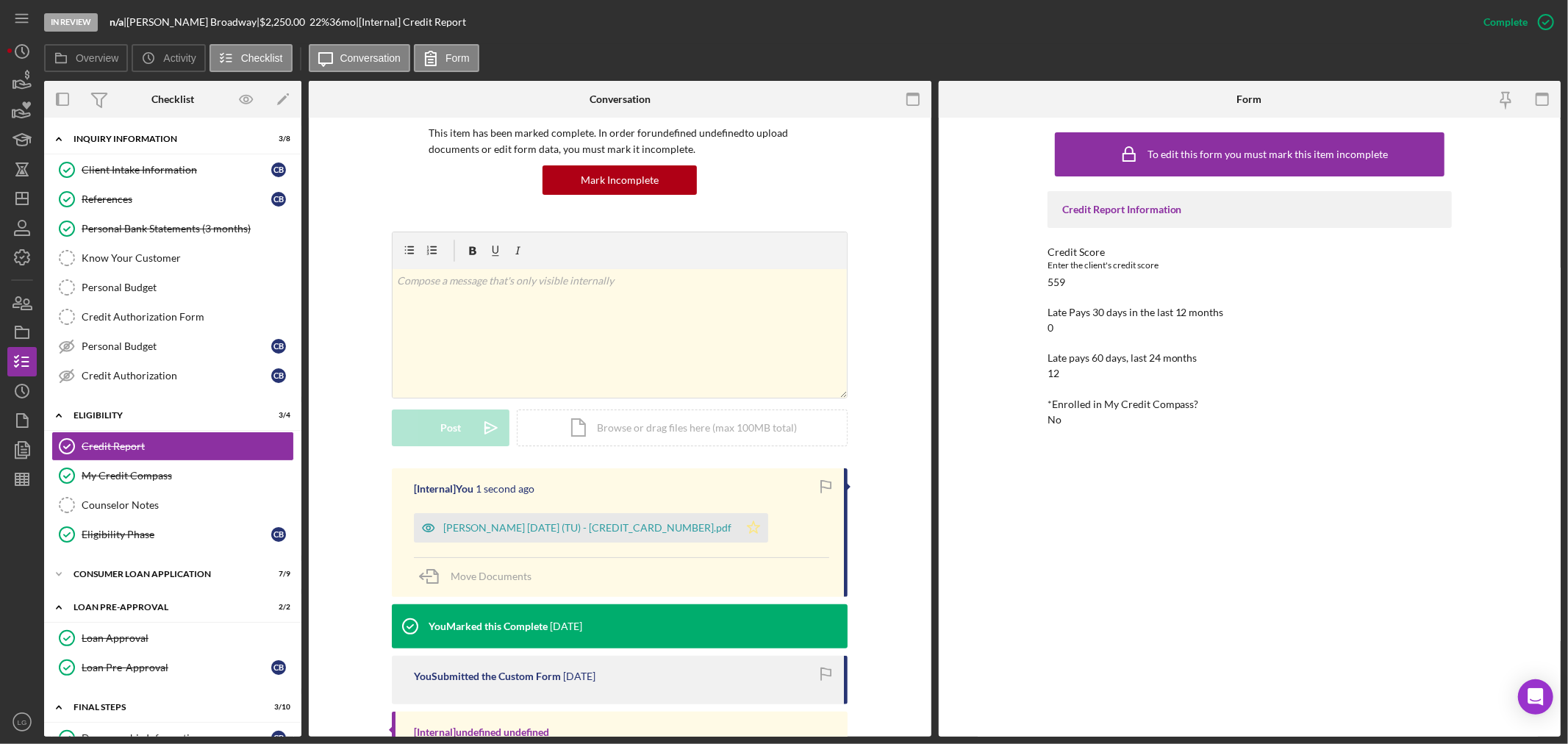
click at [752, 523] on icon "Icon/Star" at bounding box center [754, 528] width 30 height 30
click at [1523, 33] on div "Mark Incomplete" at bounding box center [1488, 22] width 79 height 30
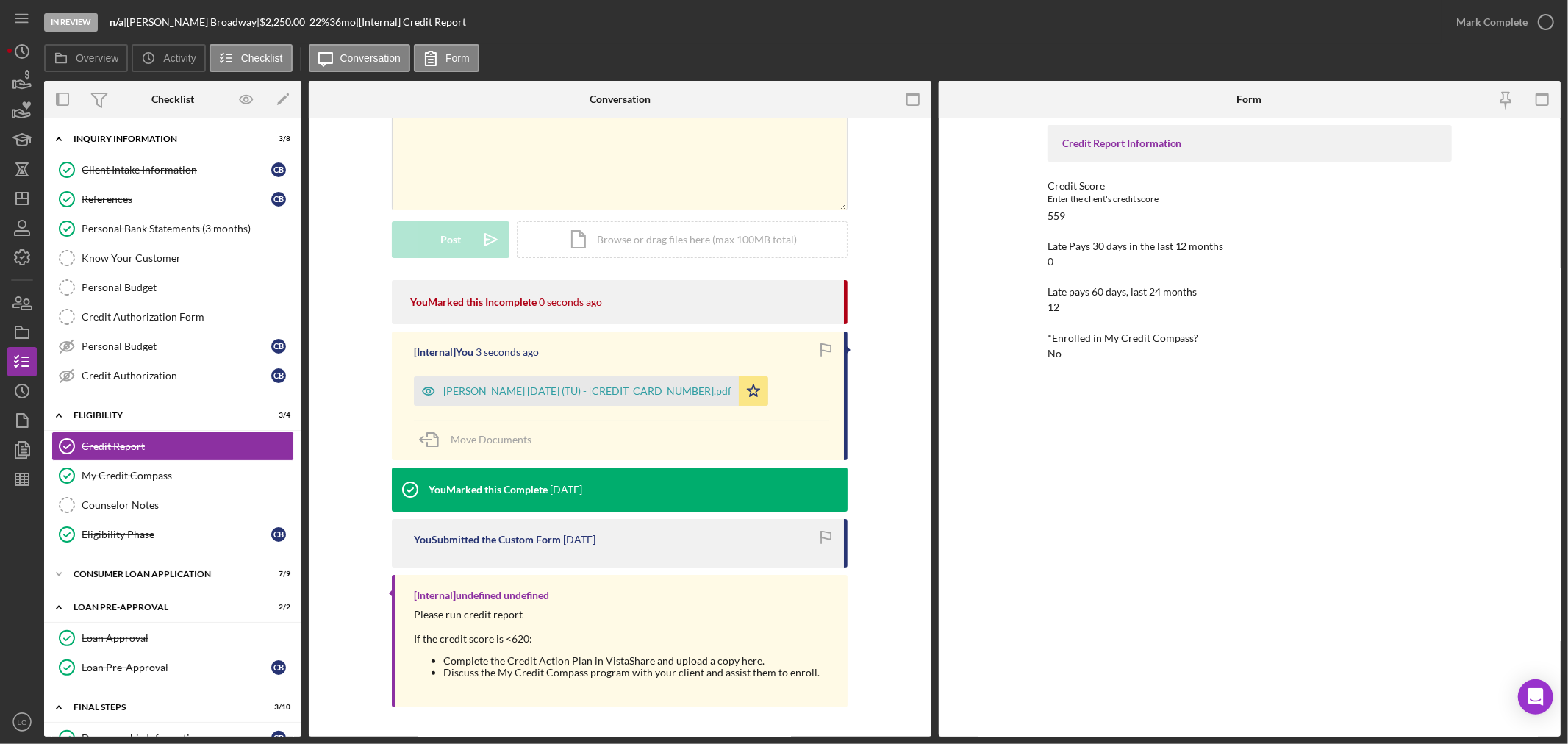
scroll to position [0, 0]
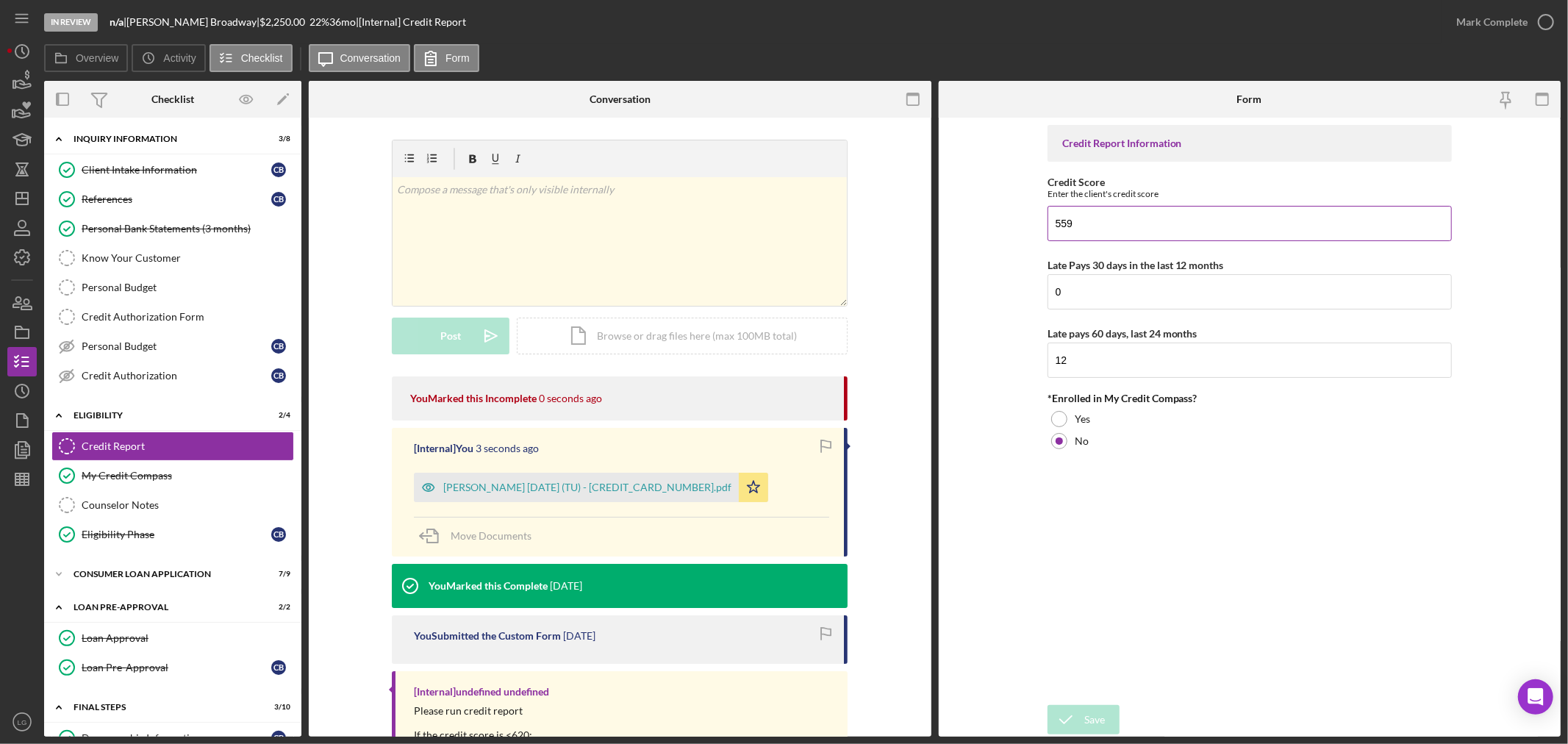
click at [1111, 225] on input "559" at bounding box center [1249, 223] width 404 height 35
type input "557"
click at [1081, 707] on icon "submit" at bounding box center [1065, 720] width 37 height 37
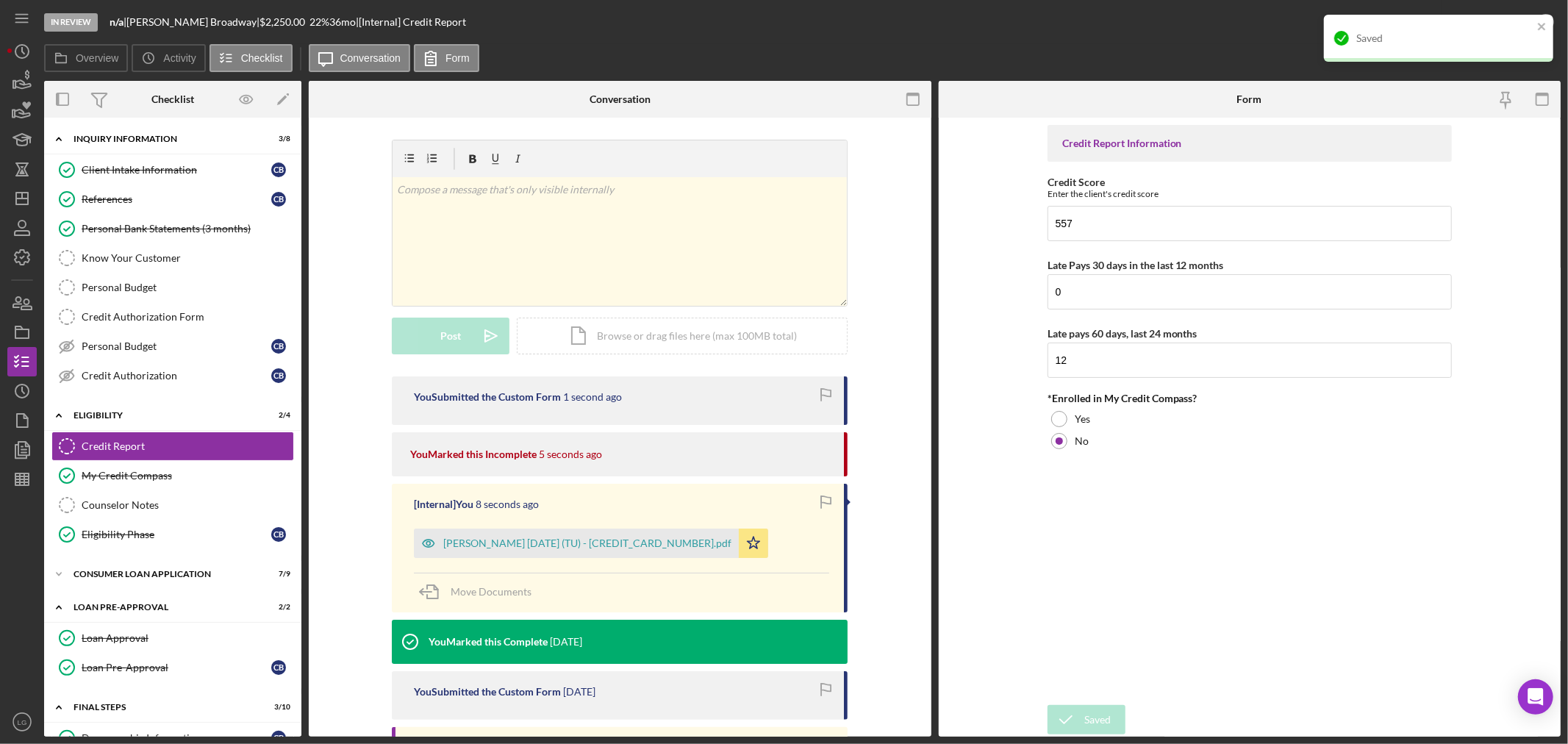
click at [1494, 25] on div "Saved" at bounding box center [1439, 38] width 229 height 48
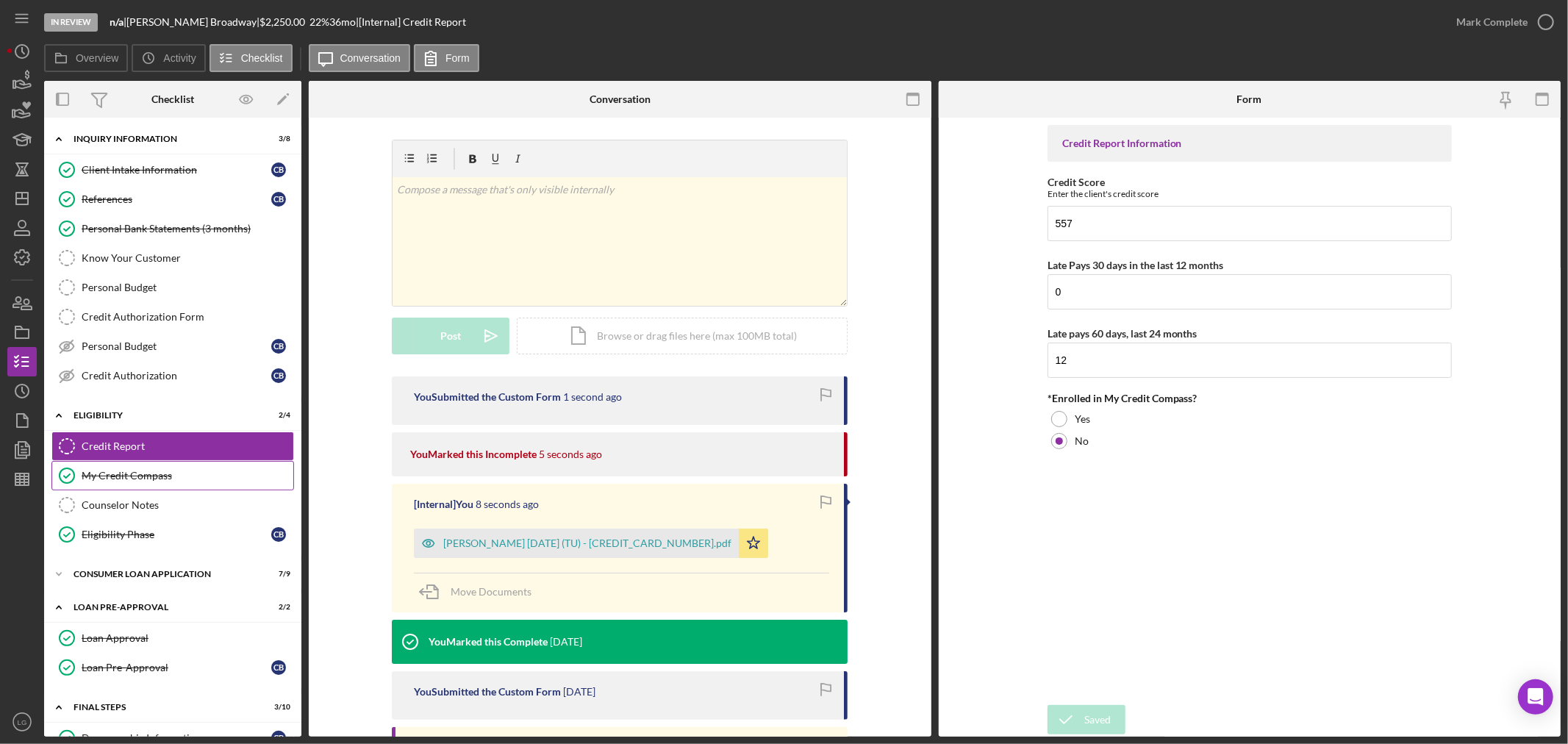
click at [174, 471] on div "My Credit Compass" at bounding box center [187, 475] width 211 height 12
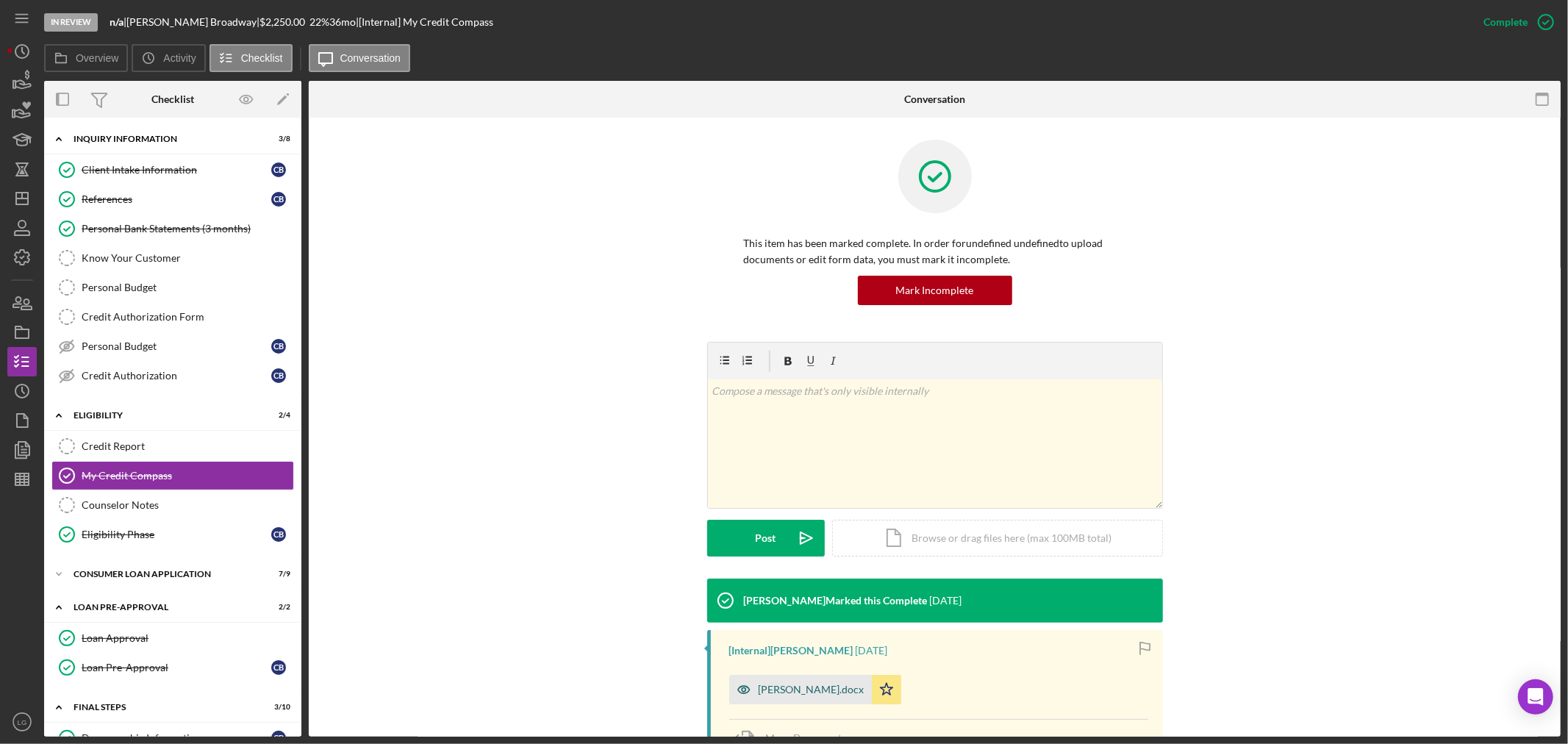
click at [803, 693] on div "[PERSON_NAME].docx" at bounding box center [812, 689] width 106 height 12
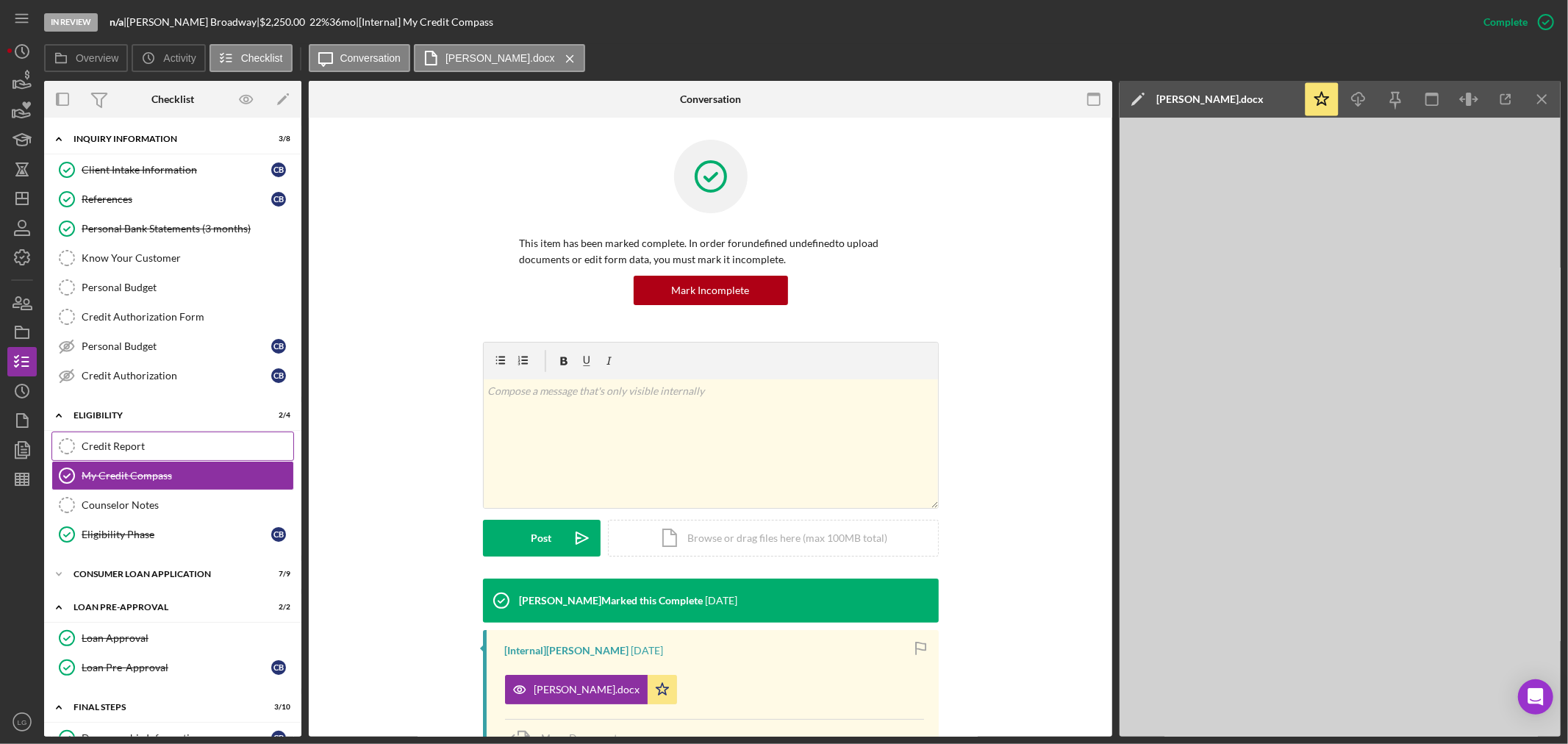
click at [193, 450] on div "Credit Report" at bounding box center [187, 446] width 211 height 12
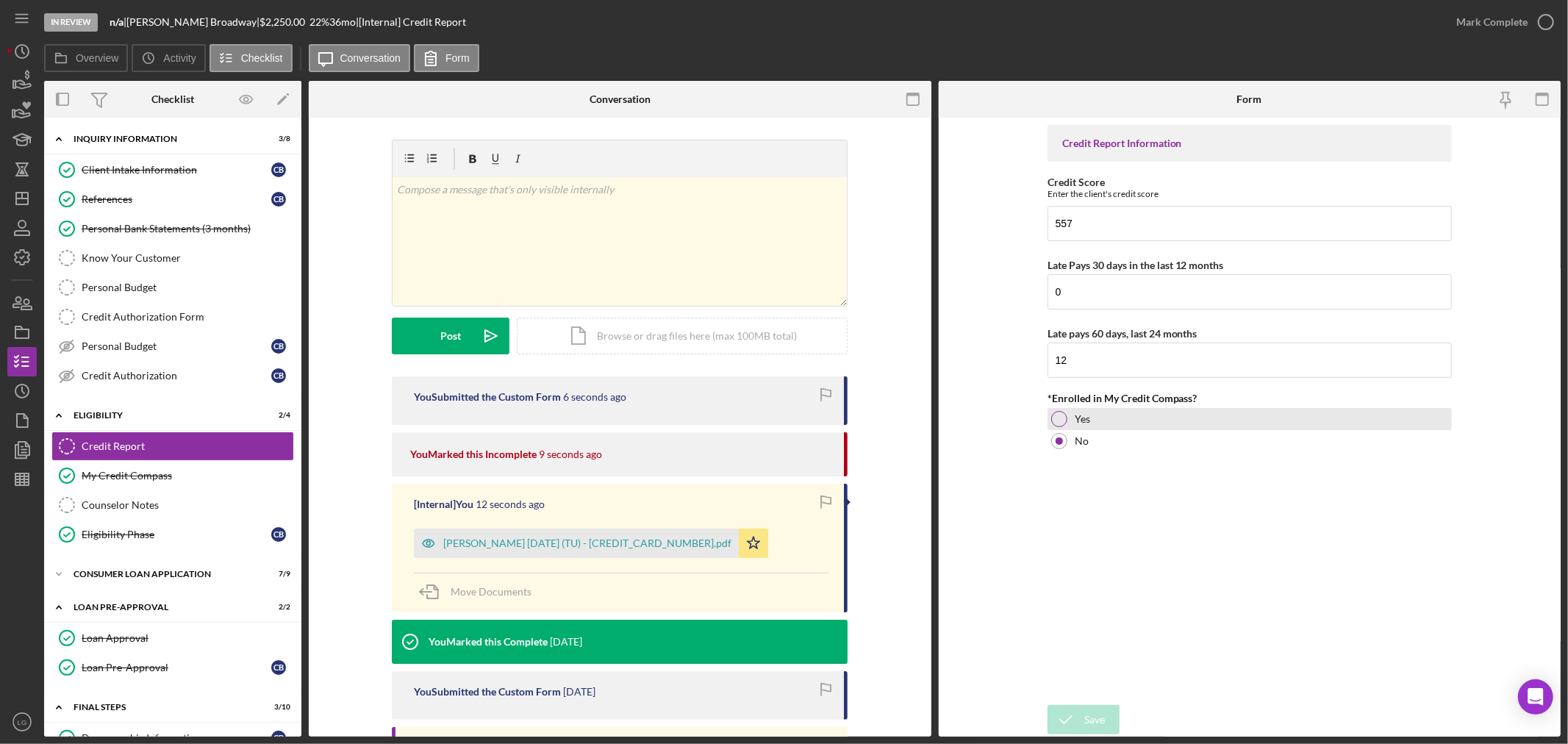
click at [1053, 420] on div at bounding box center [1059, 420] width 16 height 16
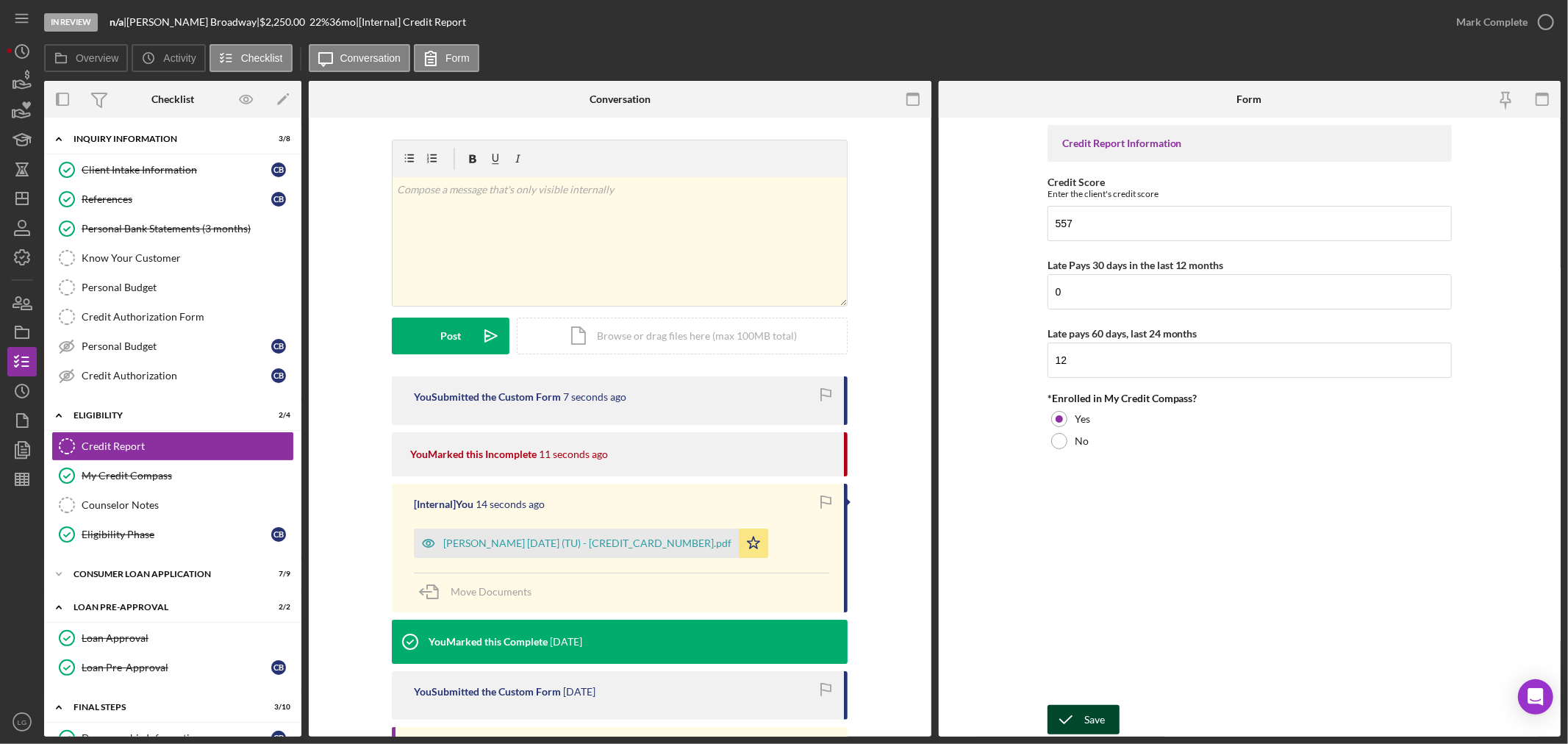
click at [1075, 714] on icon "submit" at bounding box center [1065, 720] width 37 height 37
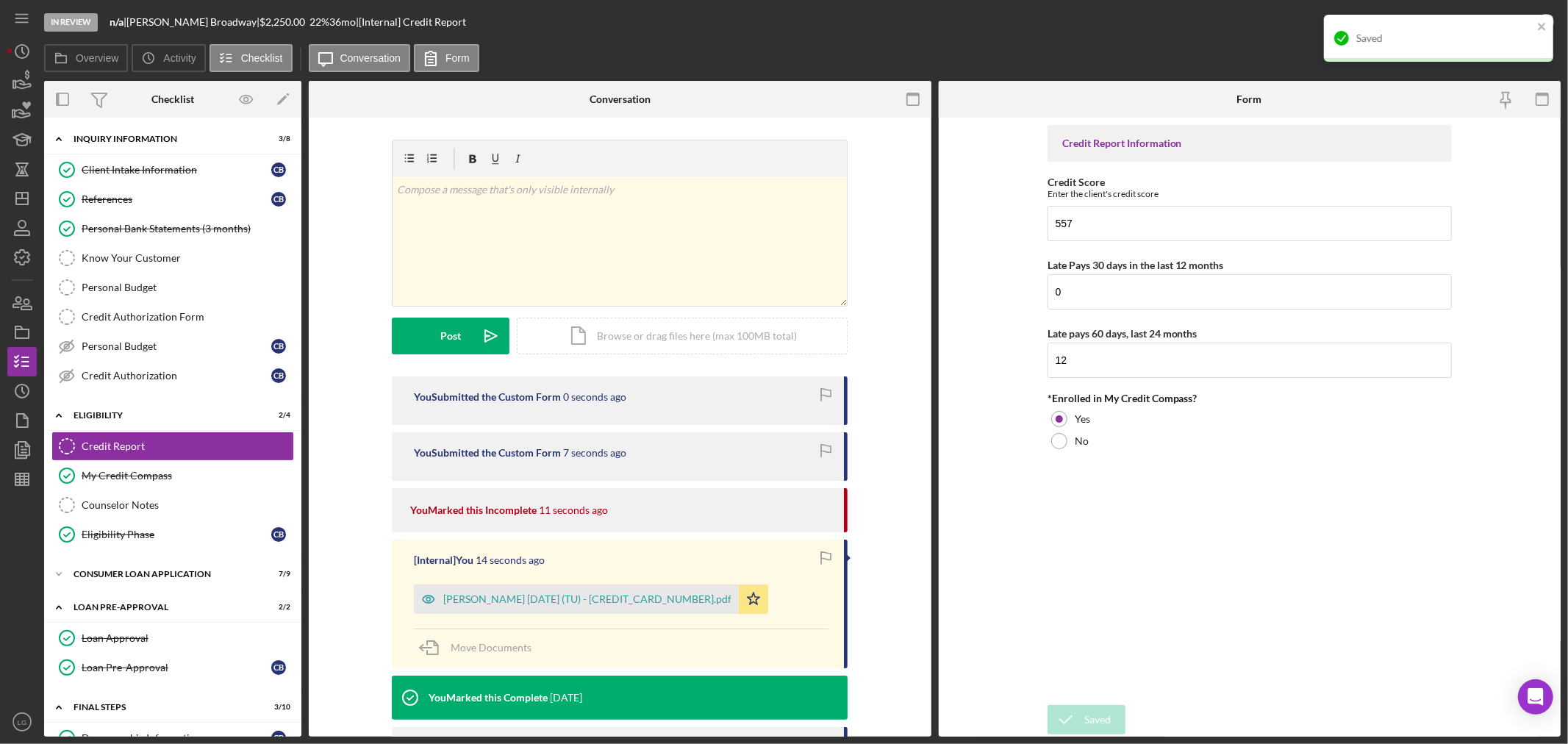
click at [1460, 20] on div "Saved" at bounding box center [1439, 38] width 229 height 48
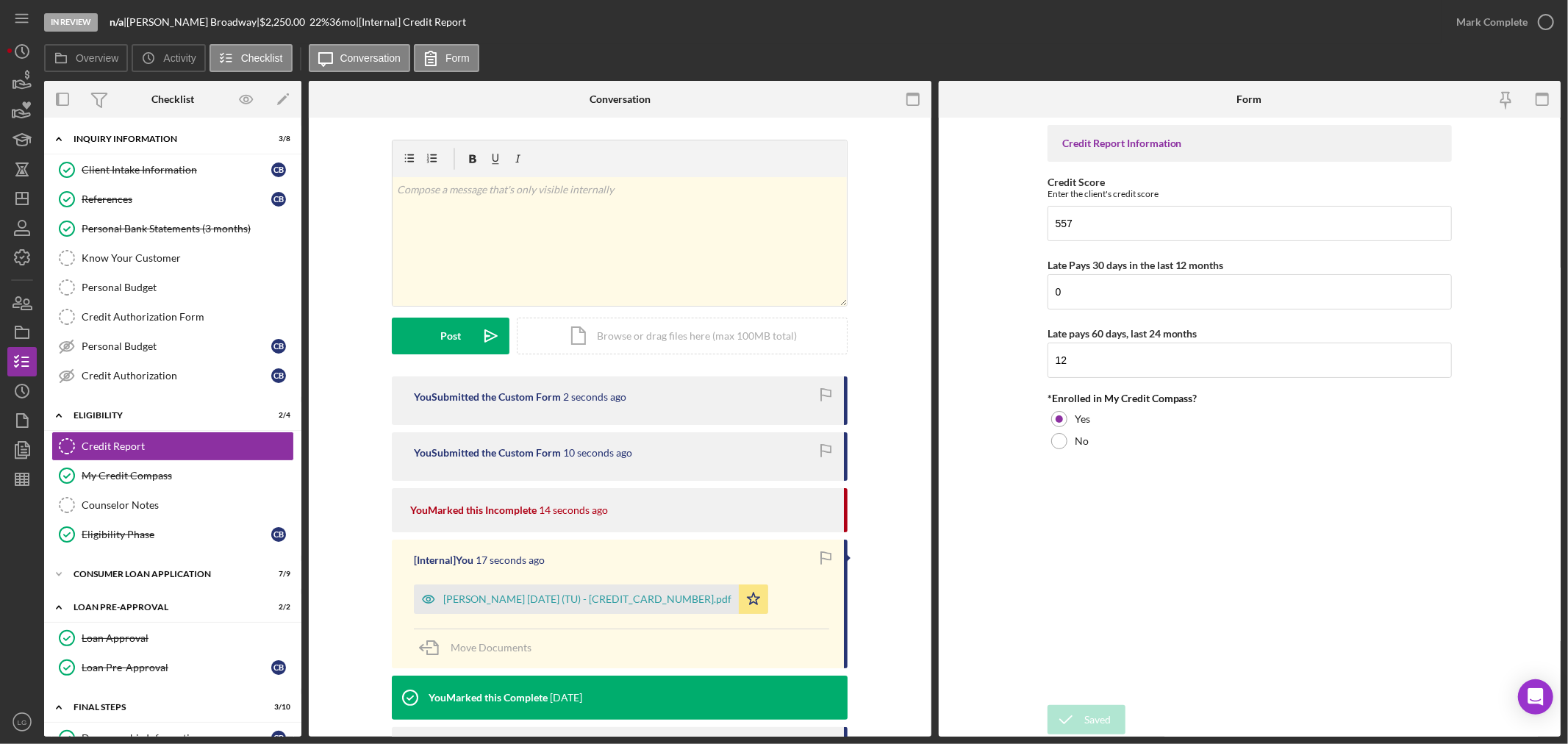
click at [1471, 18] on div "Mark Complete" at bounding box center [1492, 22] width 72 height 30
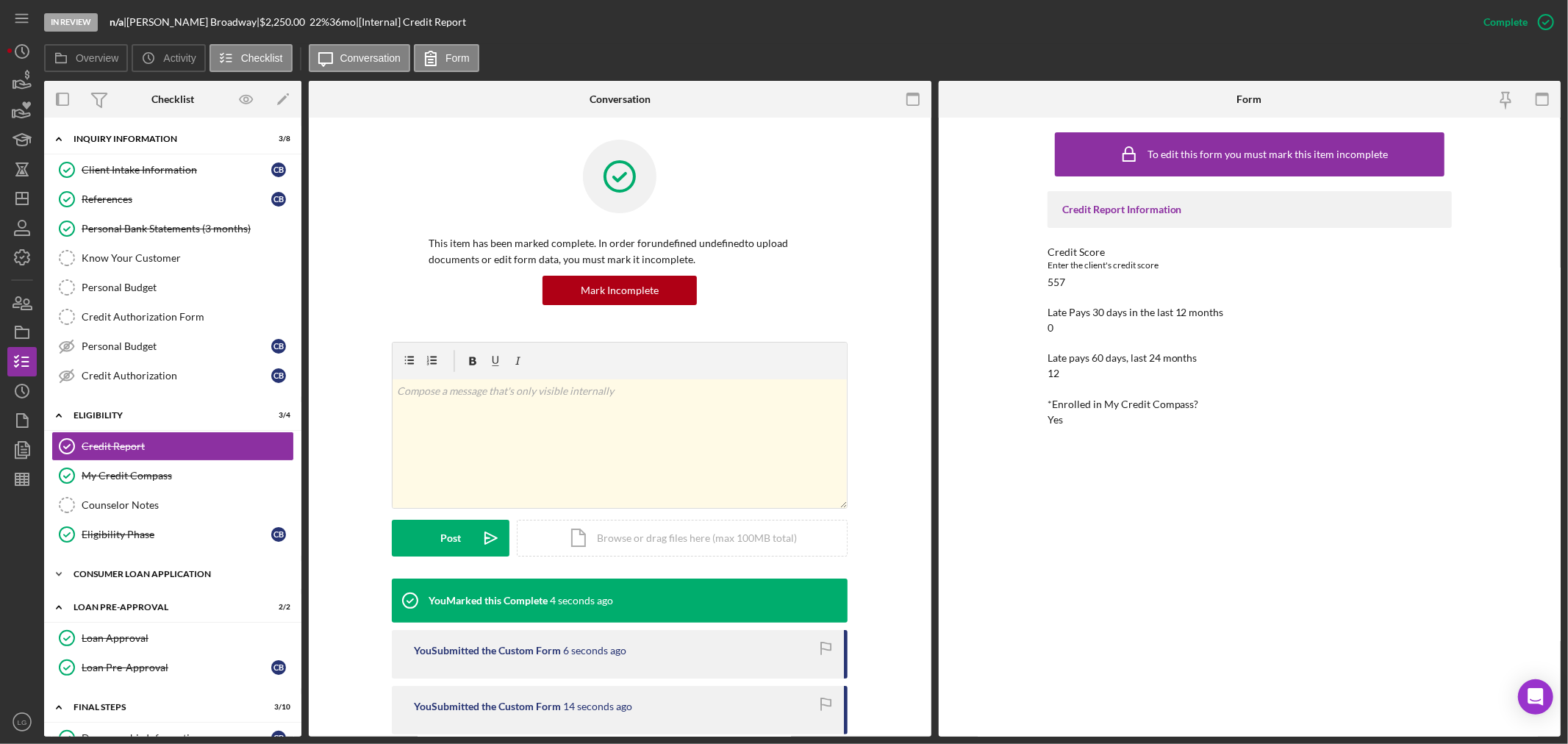
click at [222, 587] on div "Icon/Expander Consumer Loan Application 7 / 9" at bounding box center [172, 574] width 257 height 30
click at [164, 604] on div "Personal Income (last 30 days)" at bounding box center [177, 605] width 190 height 12
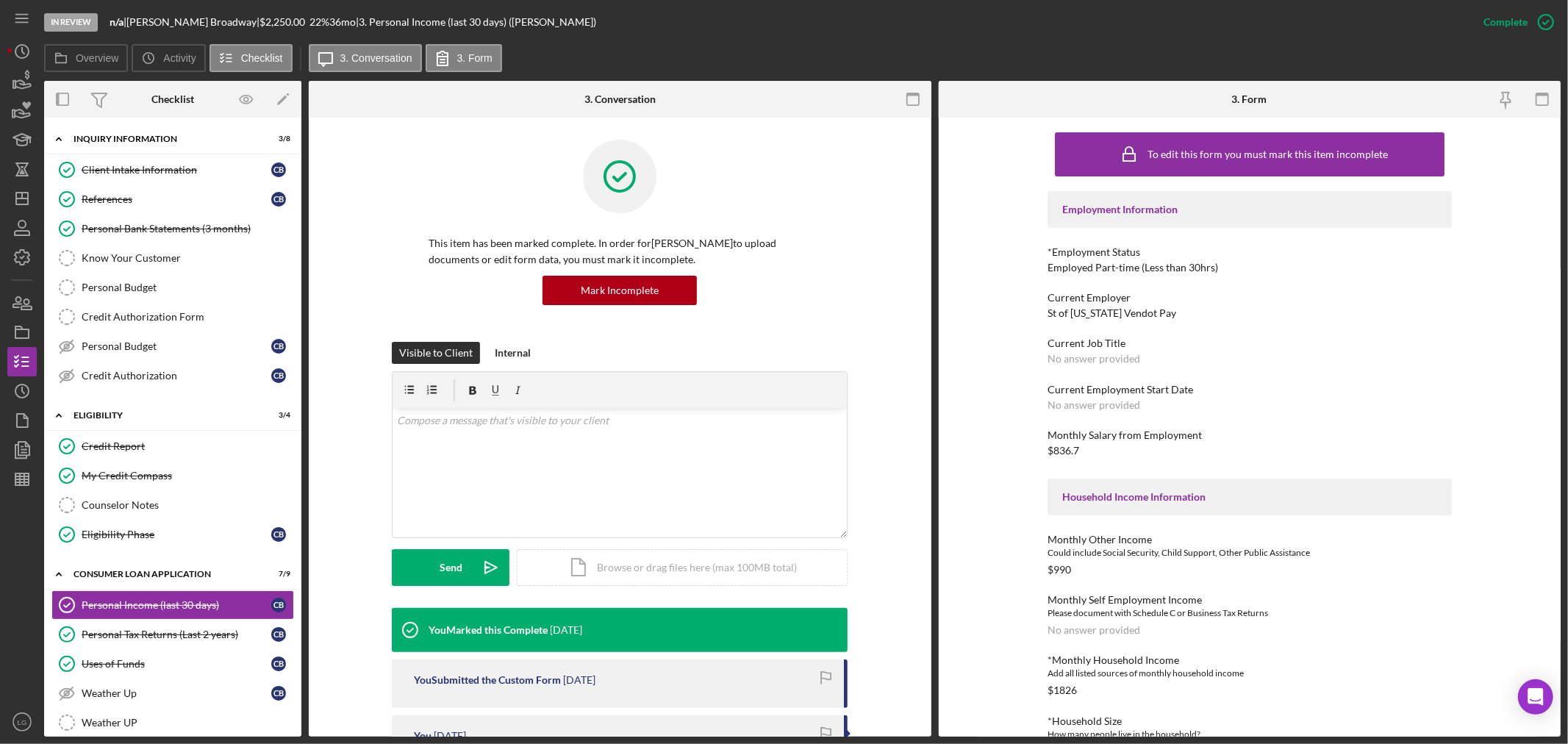
scroll to position [326, 0]
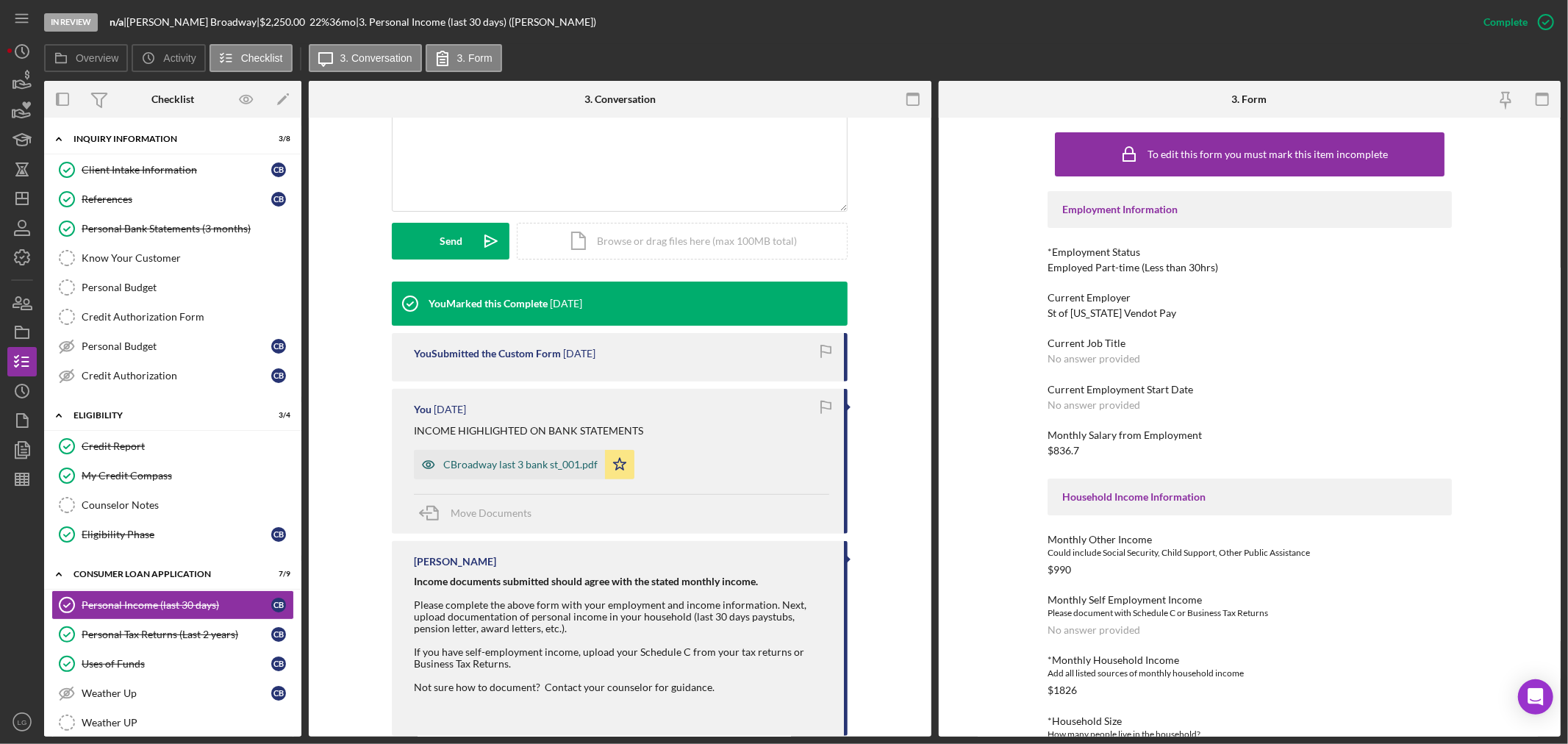
click at [535, 464] on div "CBroadway last 3 bank st_001.pdf" at bounding box center [521, 464] width 154 height 12
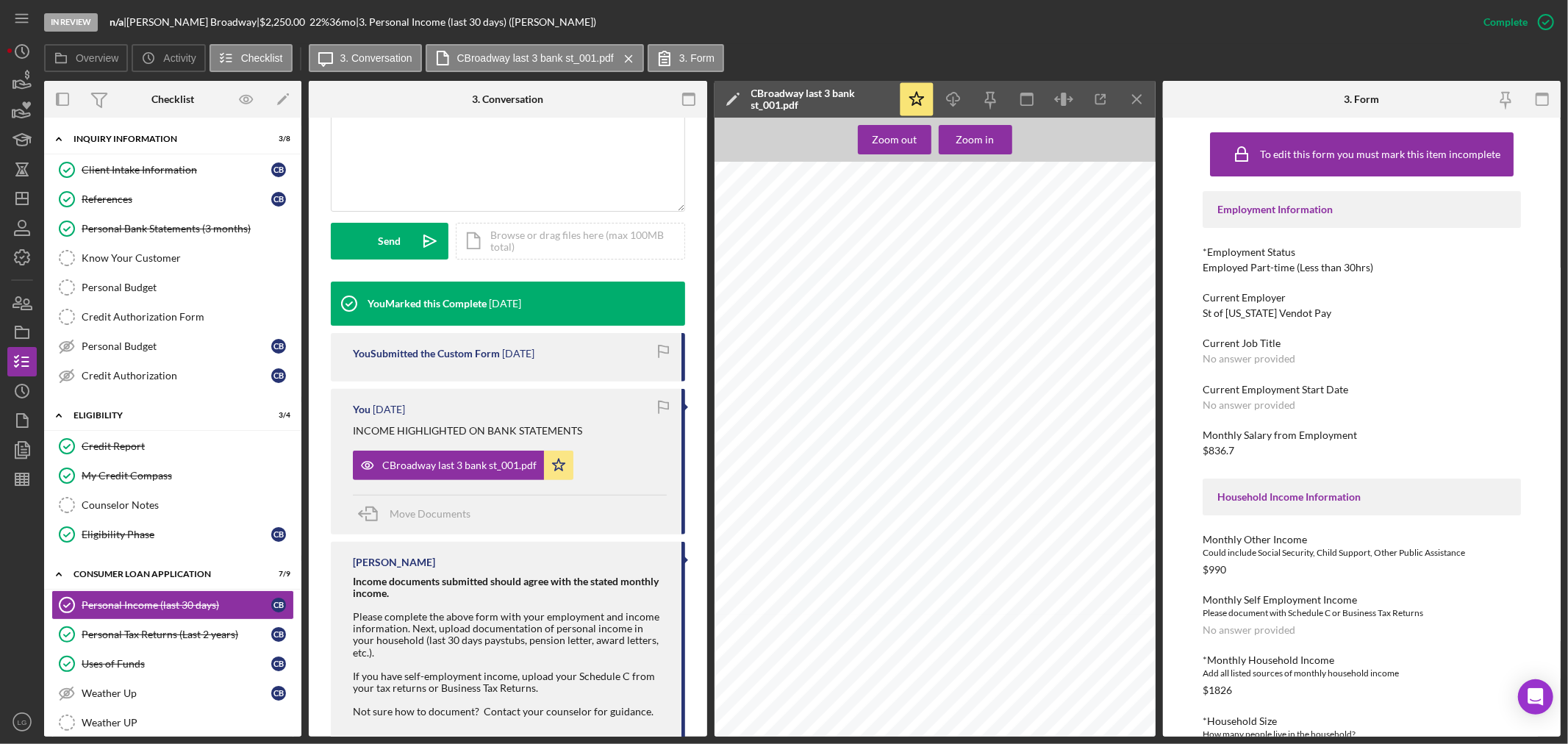
scroll to position [6620, 0]
click at [181, 622] on link "Personal Tax Returns (Last 2 years) Personal Tax Returns (Last 2 years) C B" at bounding box center [172, 635] width 243 height 30
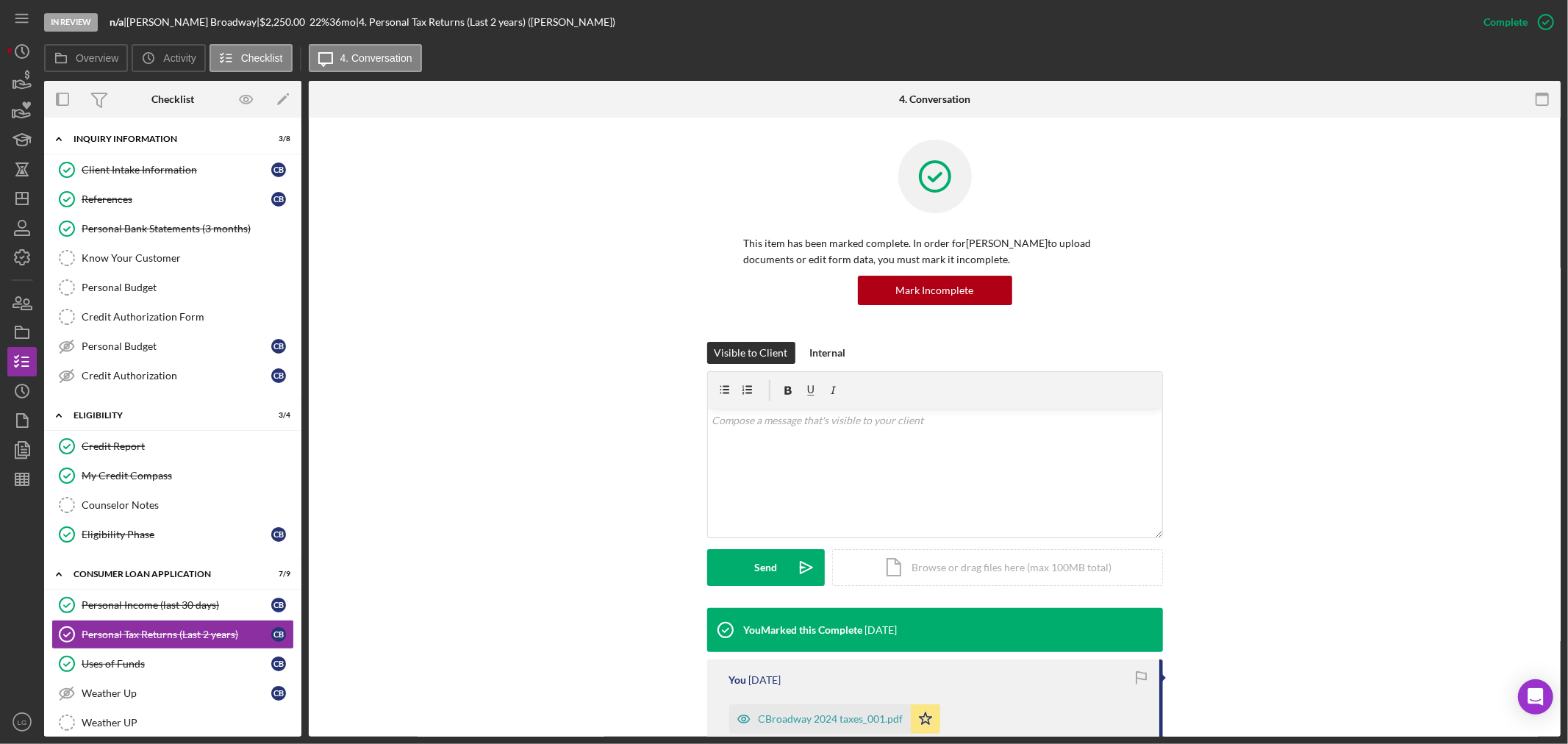
scroll to position [82, 0]
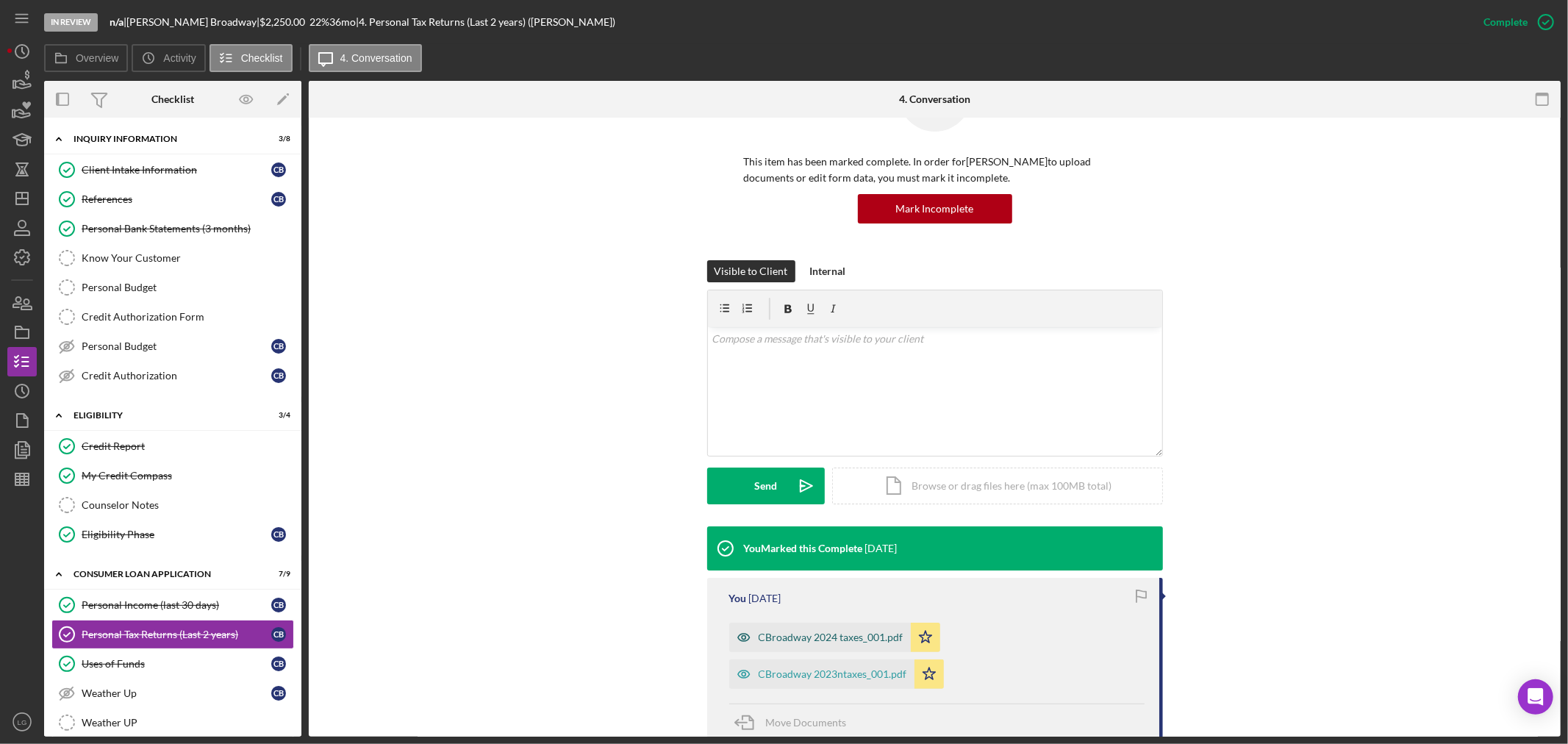
click at [822, 637] on div "CBroadway 2024 taxes_001.pdf" at bounding box center [831, 637] width 145 height 12
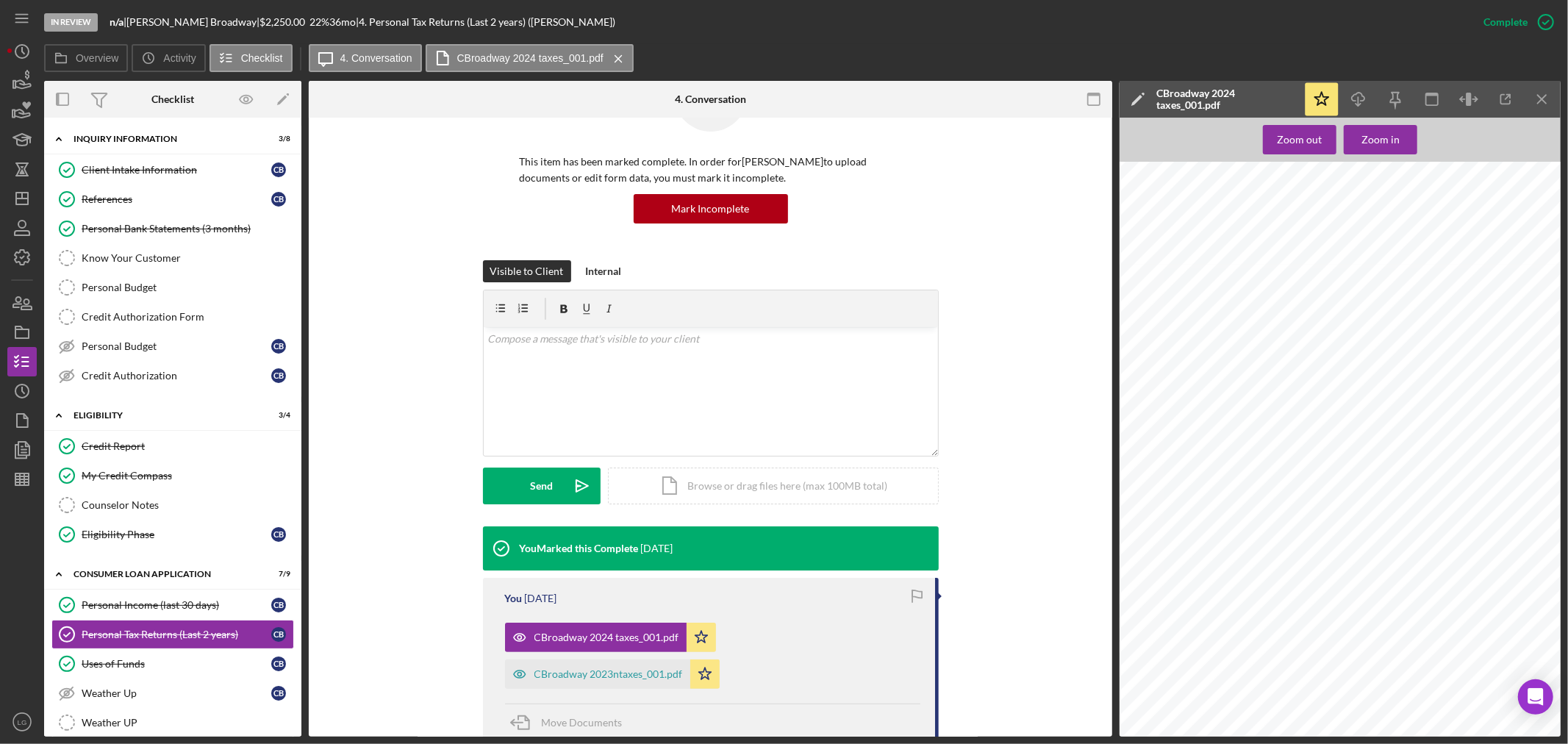
scroll to position [1184, 0]
click at [586, 670] on div "CBroadway 2023ntaxes_001.pdf" at bounding box center [609, 674] width 149 height 12
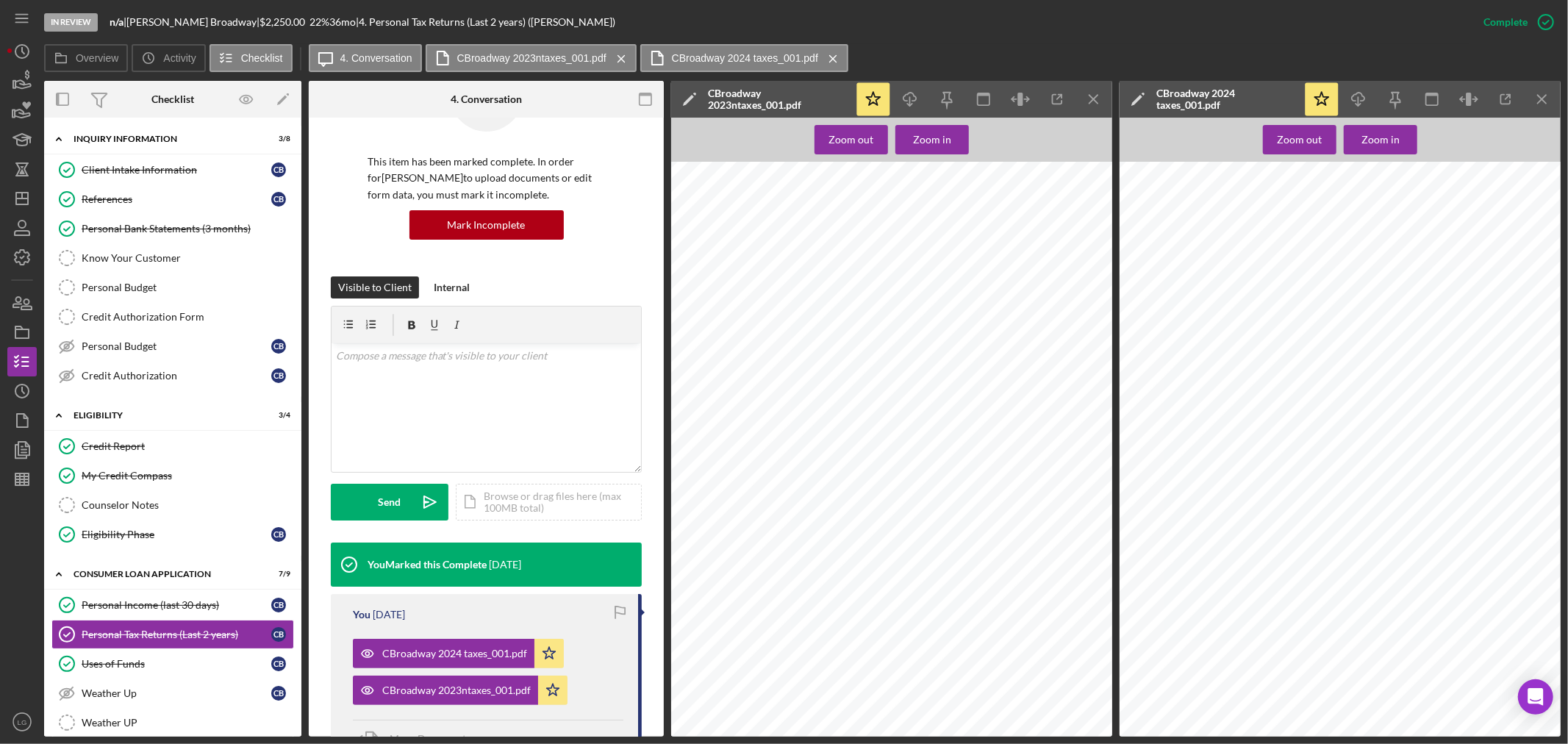
scroll to position [408, 0]
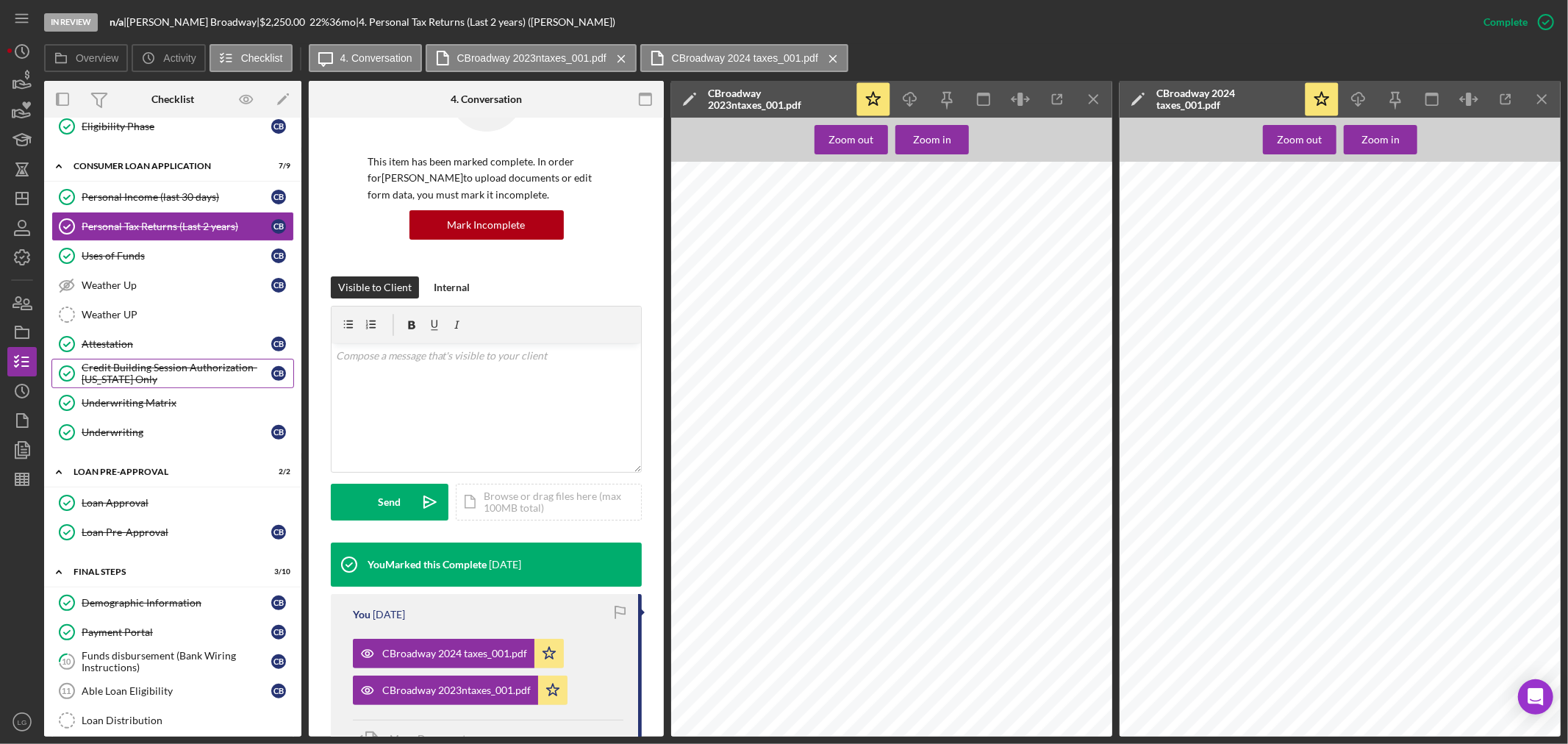
click at [213, 376] on div "Credit Building Session Authorization- [US_STATE] Only" at bounding box center [177, 374] width 190 height 23
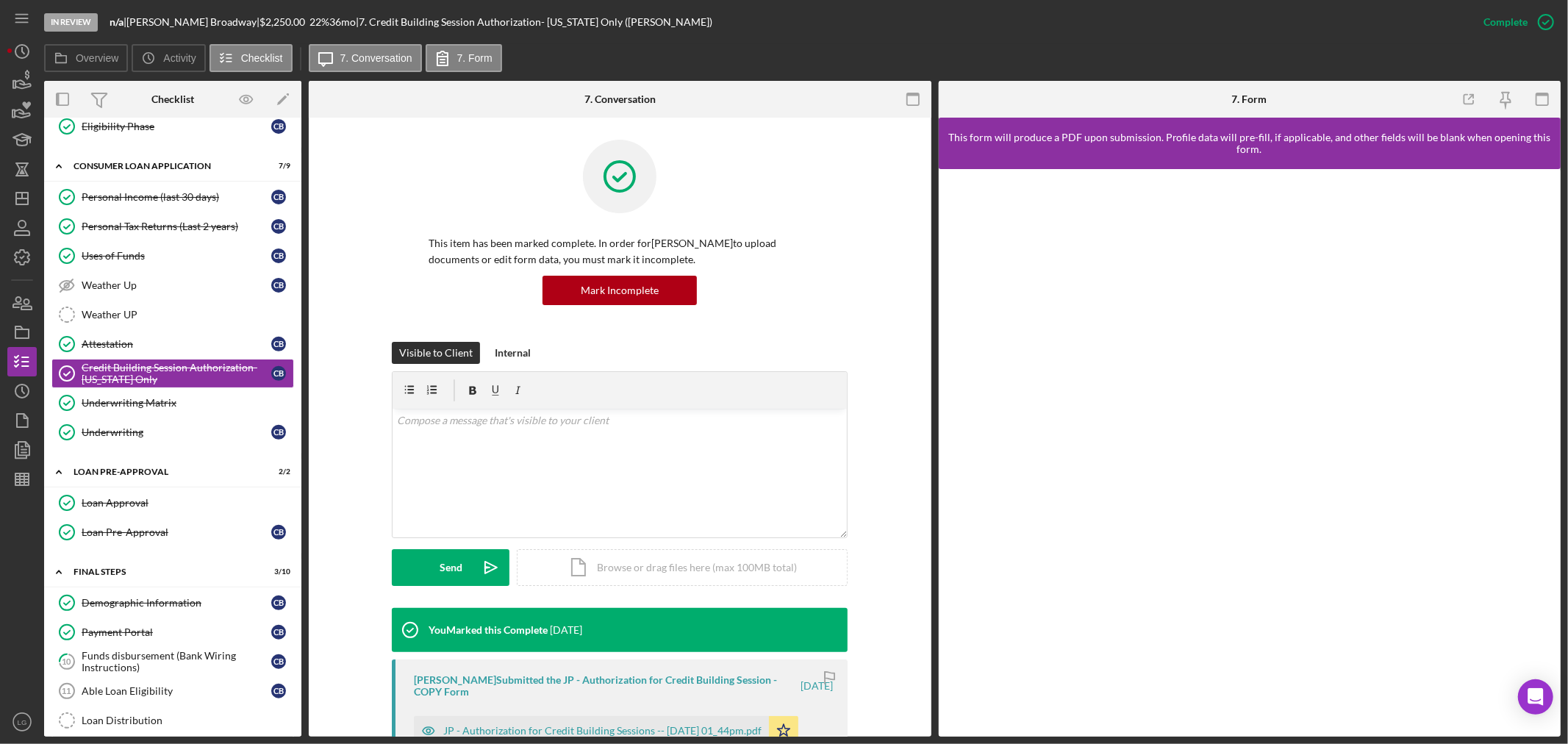
scroll to position [268, 0]
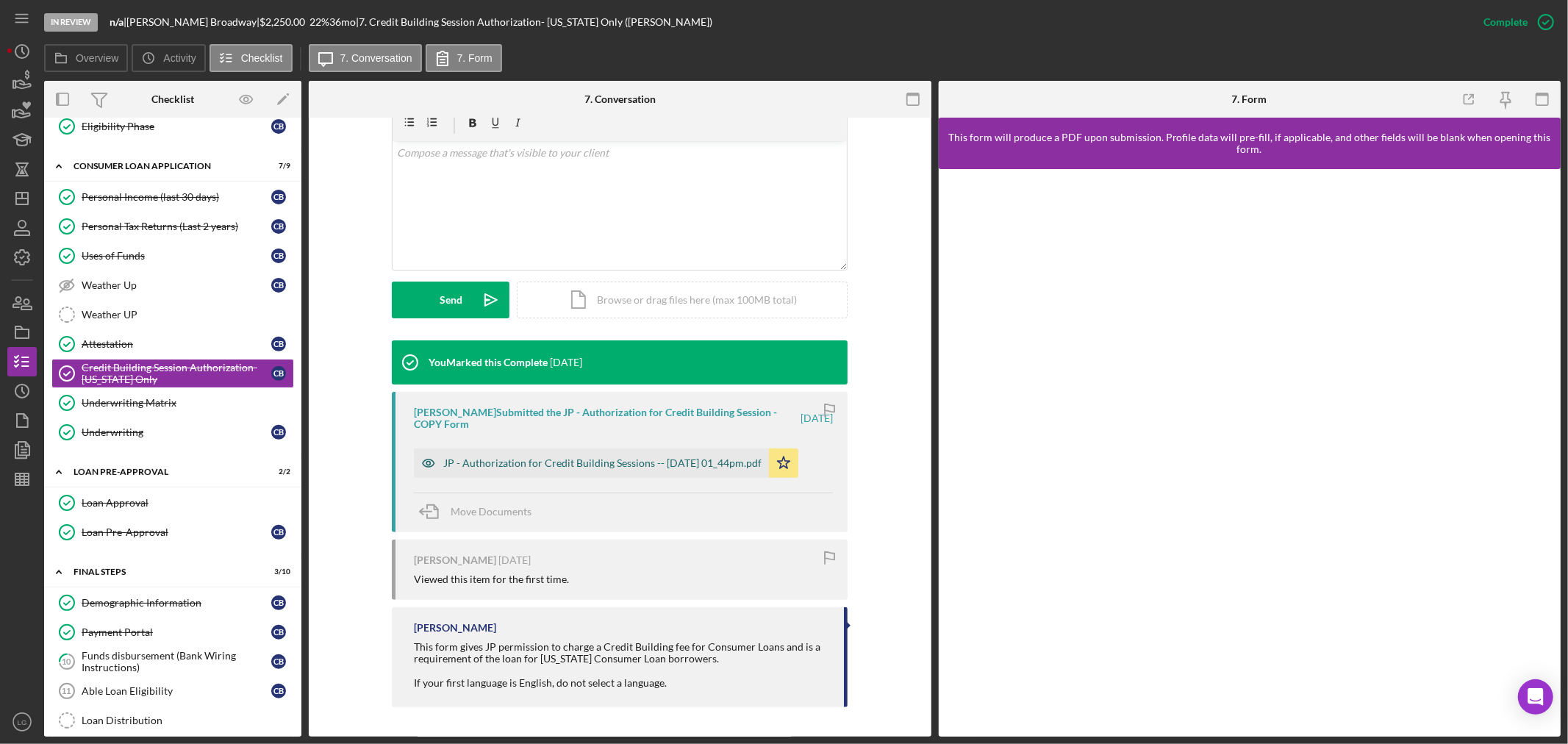
click at [580, 458] on div "JP - Authorization for Credit Building Sessions -- [DATE] 01_44pm.pdf" at bounding box center [602, 463] width 318 height 12
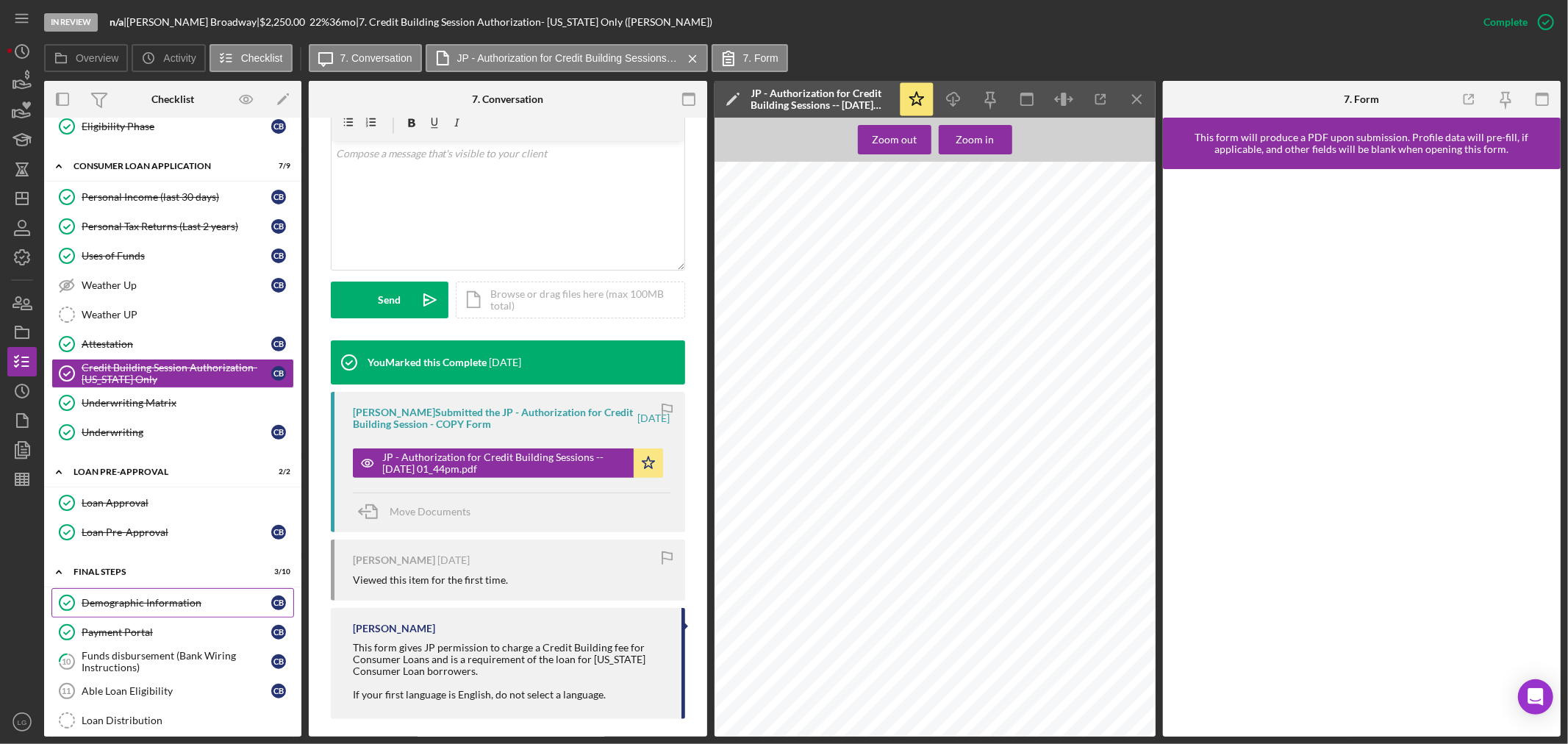
click at [159, 613] on link "Demographic Information Demographic Information C B" at bounding box center [172, 602] width 243 height 30
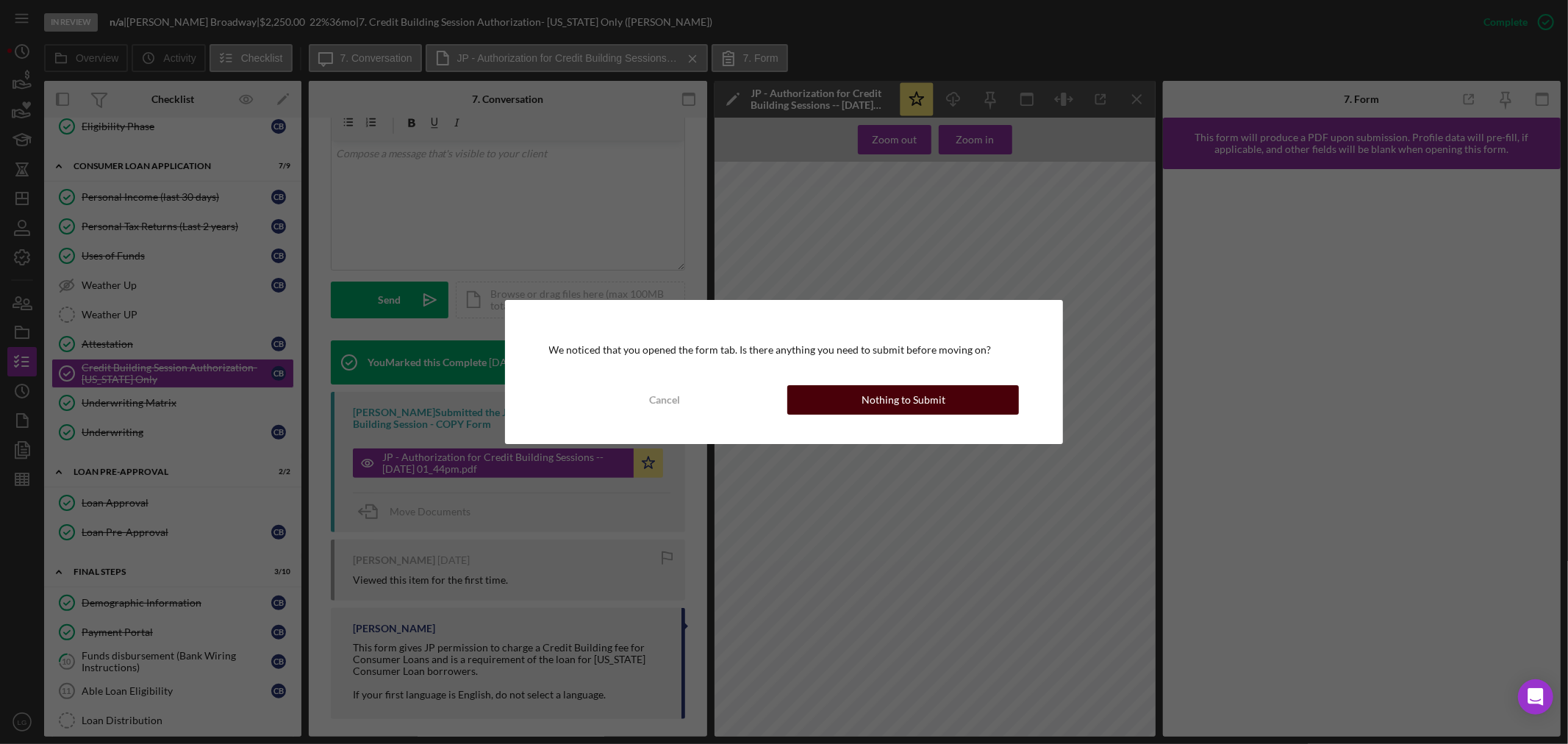
click at [873, 404] on div "Nothing to Submit" at bounding box center [904, 400] width 84 height 30
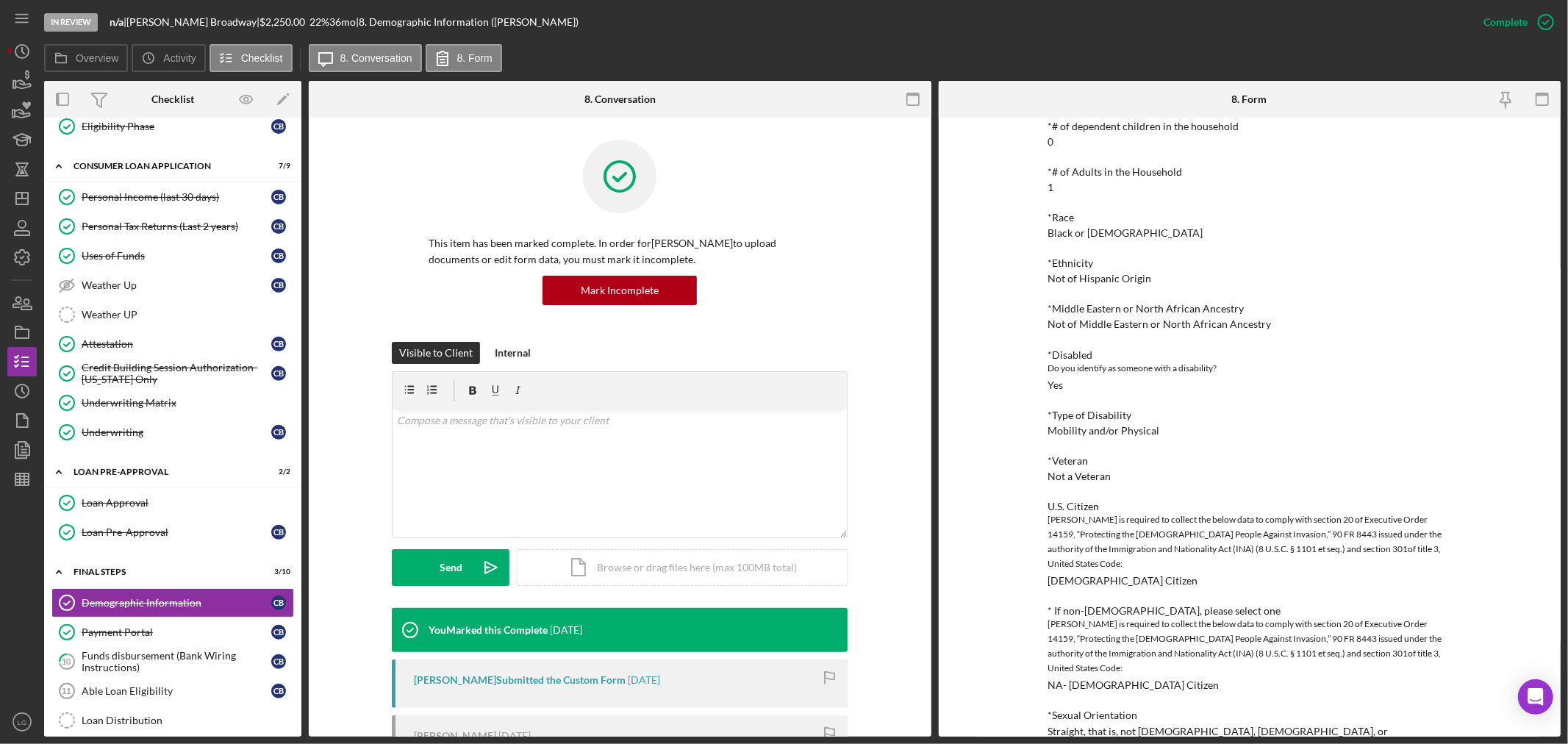
scroll to position [245, 0]
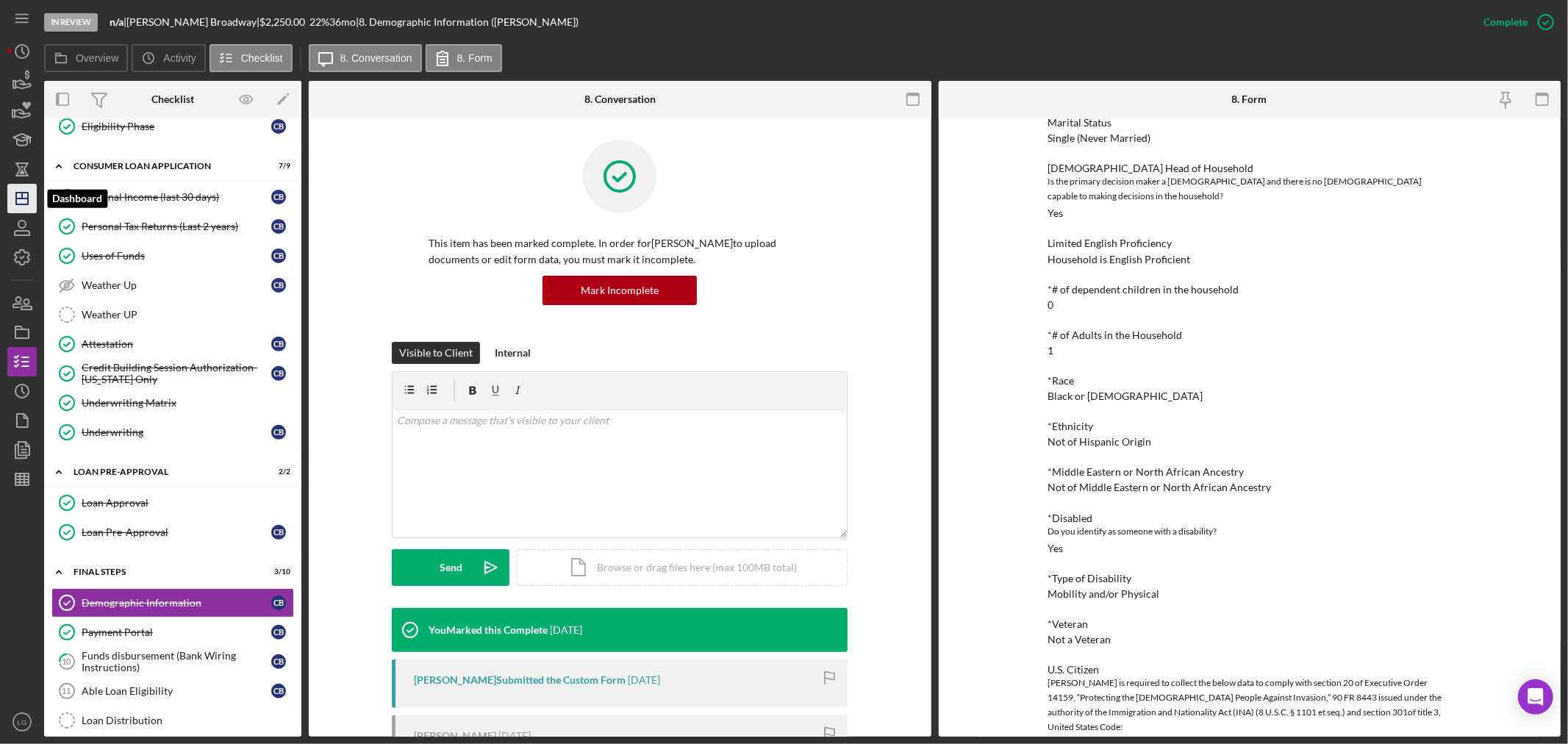
click at [19, 195] on icon "Icon/Dashboard" at bounding box center [22, 198] width 37 height 37
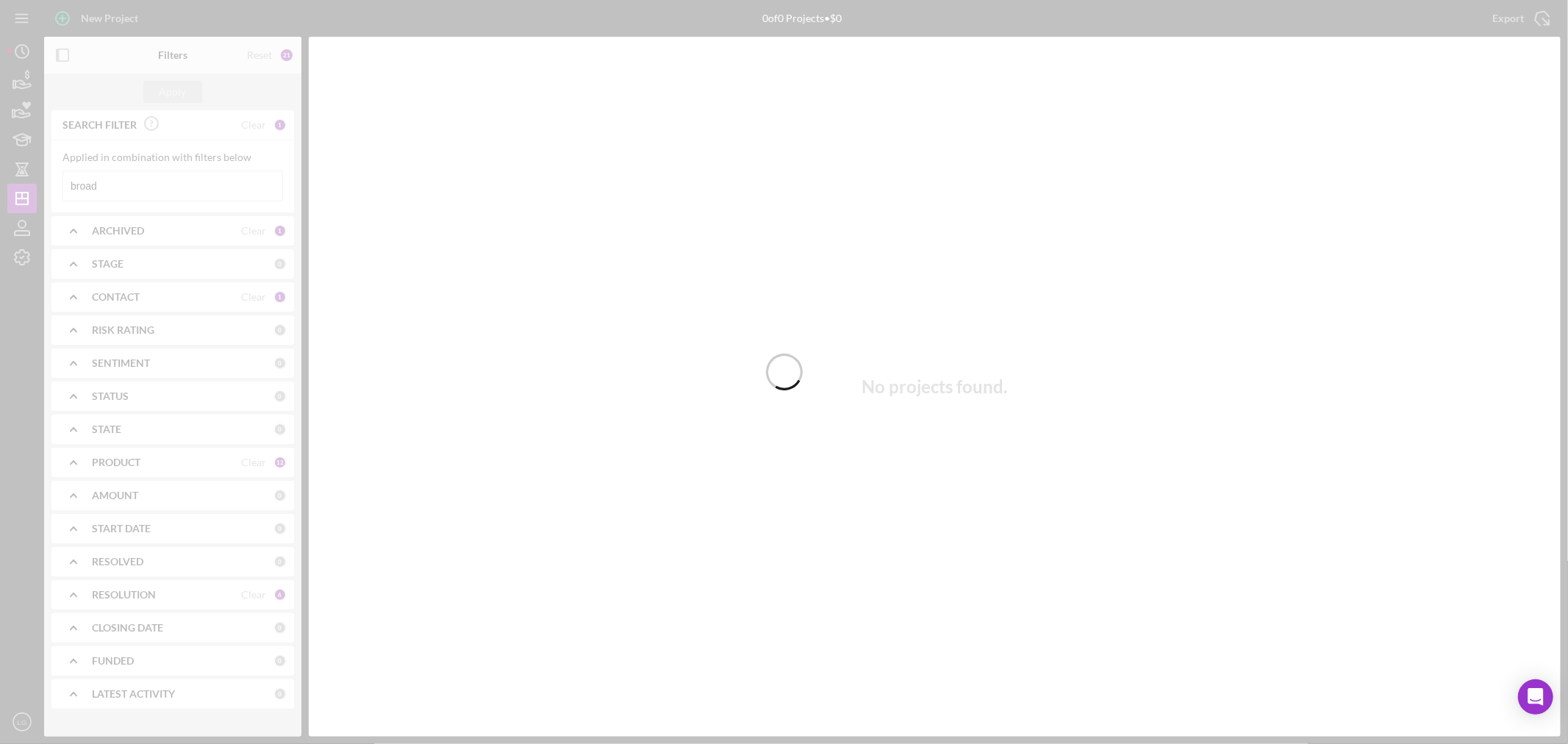
click at [128, 186] on div at bounding box center [784, 372] width 1568 height 744
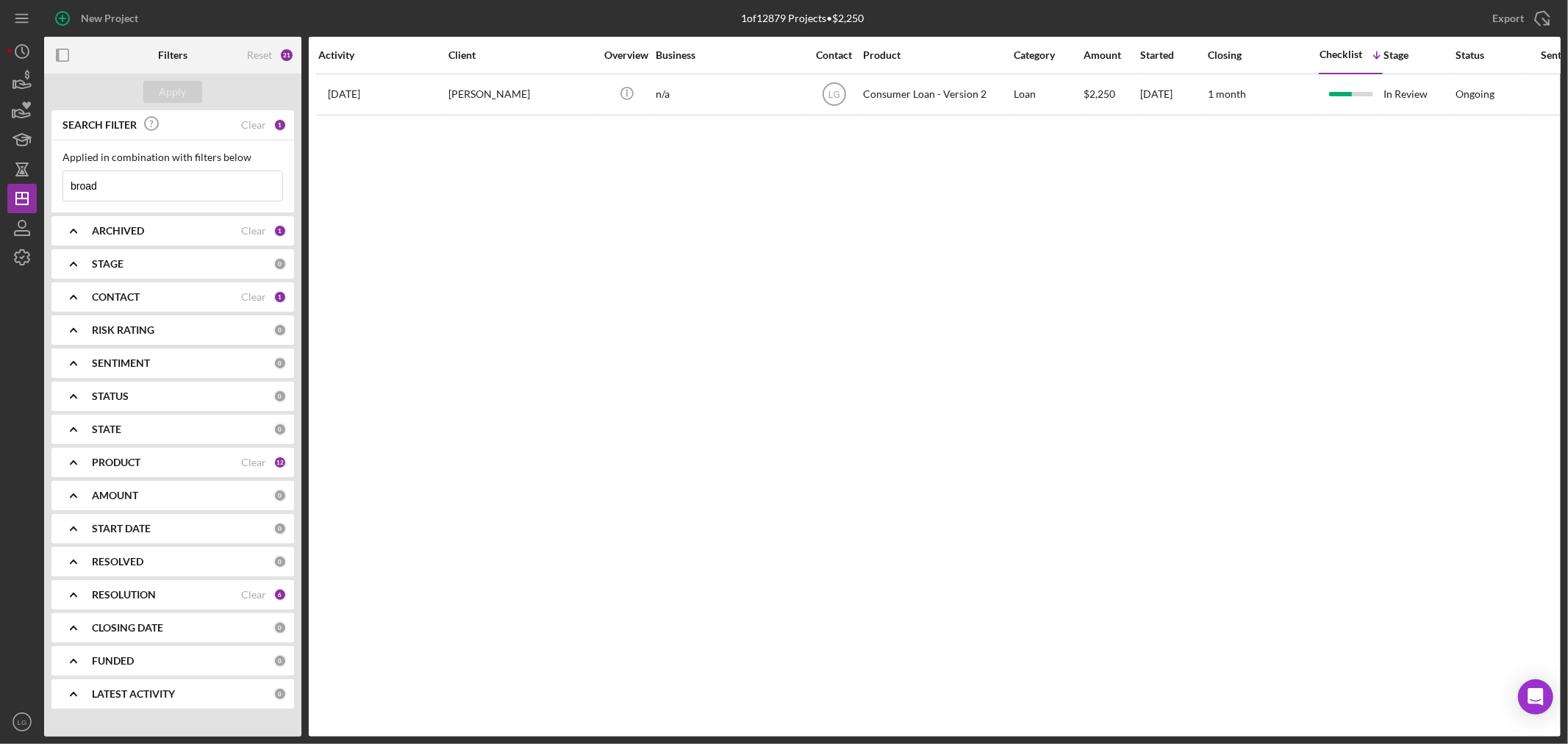
click at [121, 190] on input "broad" at bounding box center [173, 186] width 220 height 30
type input "b"
type input "[PERSON_NAME]"
click at [105, 298] on b "CONTACT" at bounding box center [116, 297] width 47 height 12
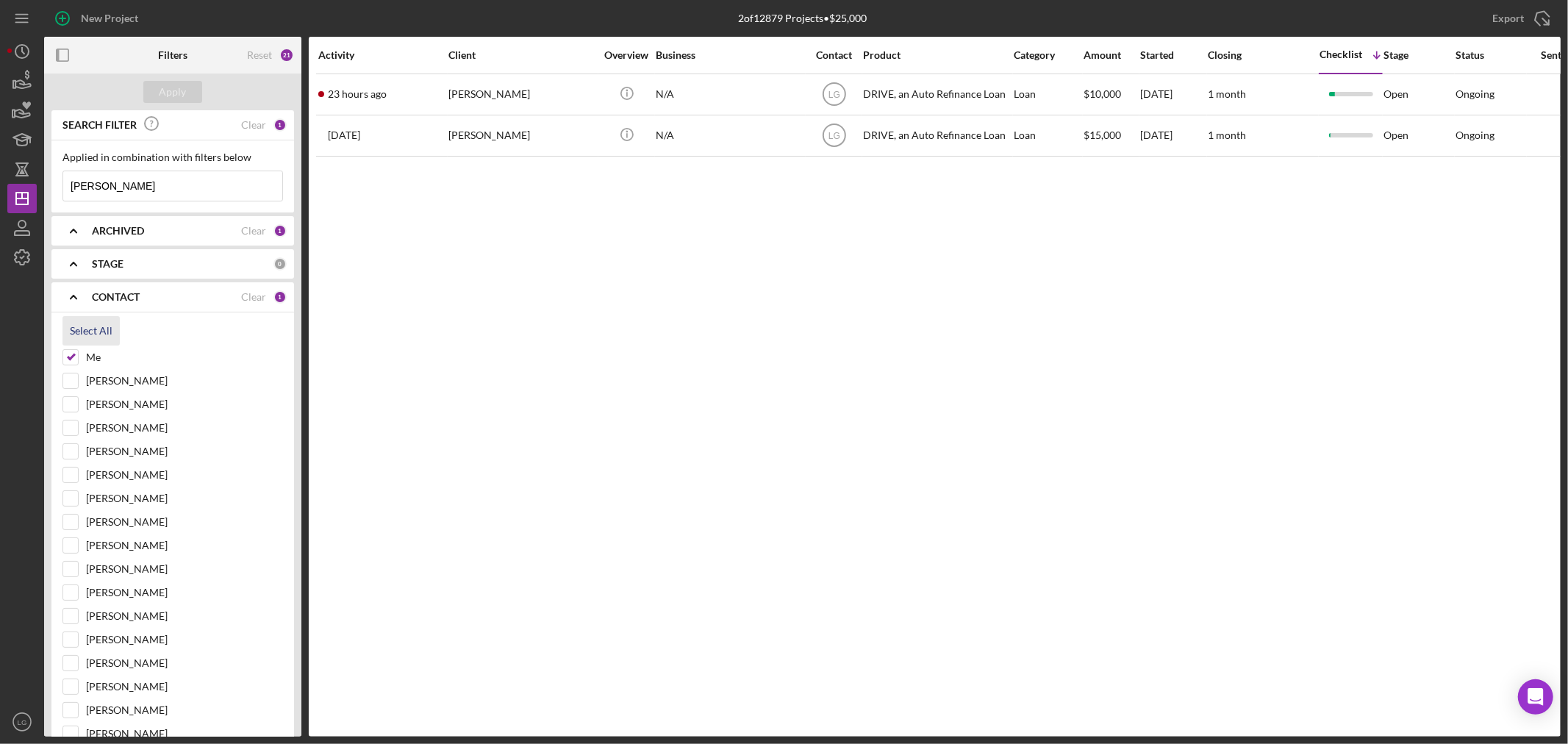
click at [84, 319] on div "Select All" at bounding box center [91, 331] width 43 height 30
checkbox input "true"
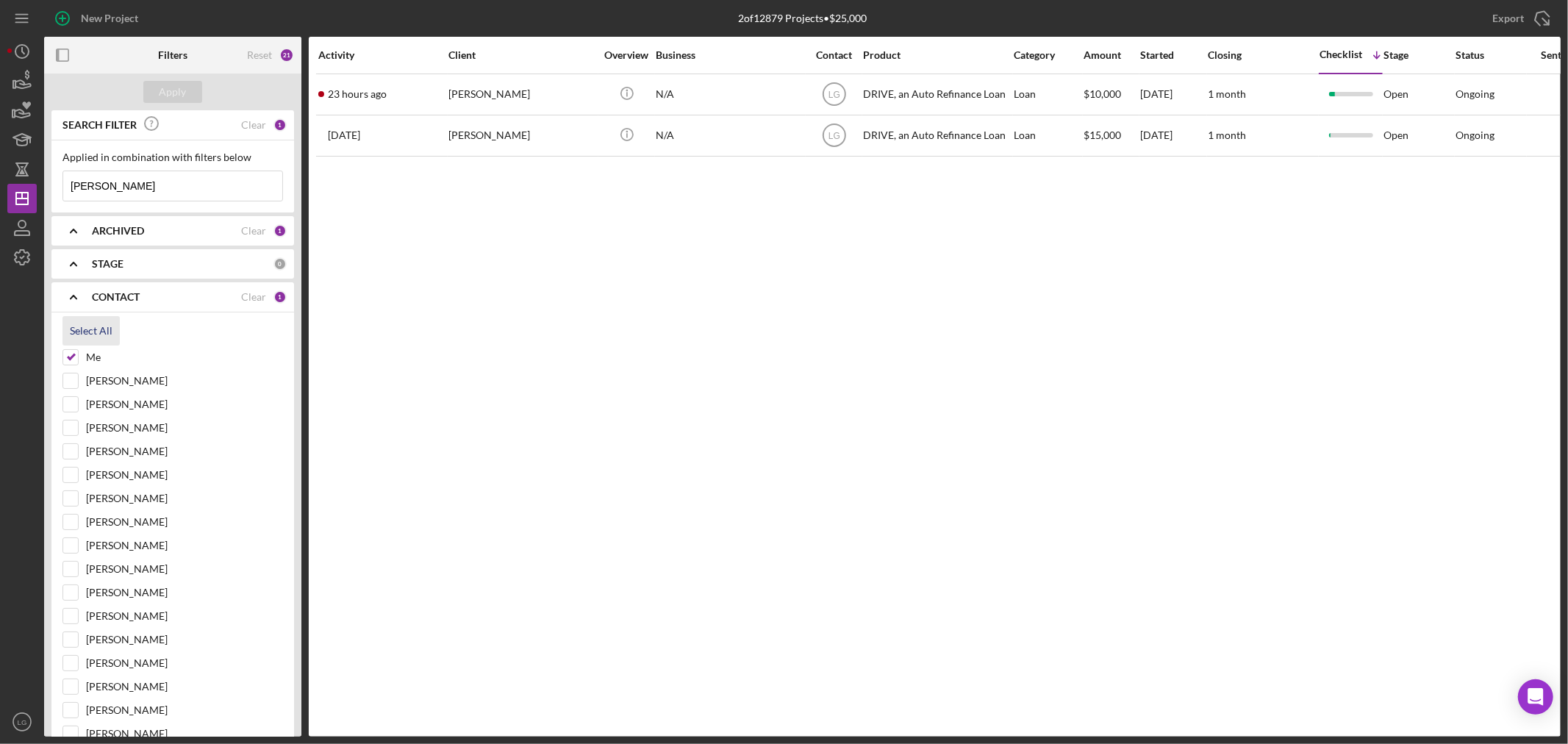
checkbox input "true"
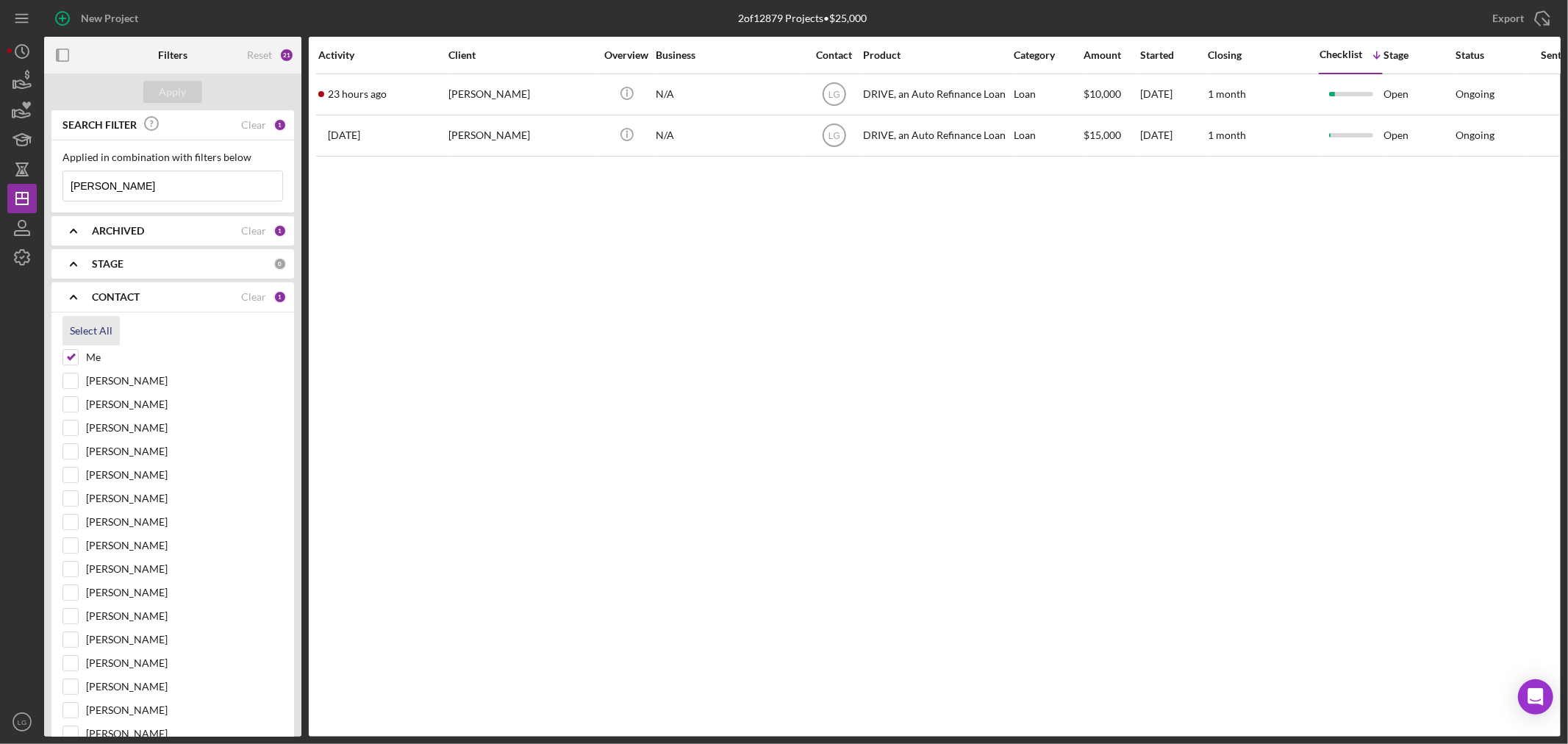
checkbox input "true"
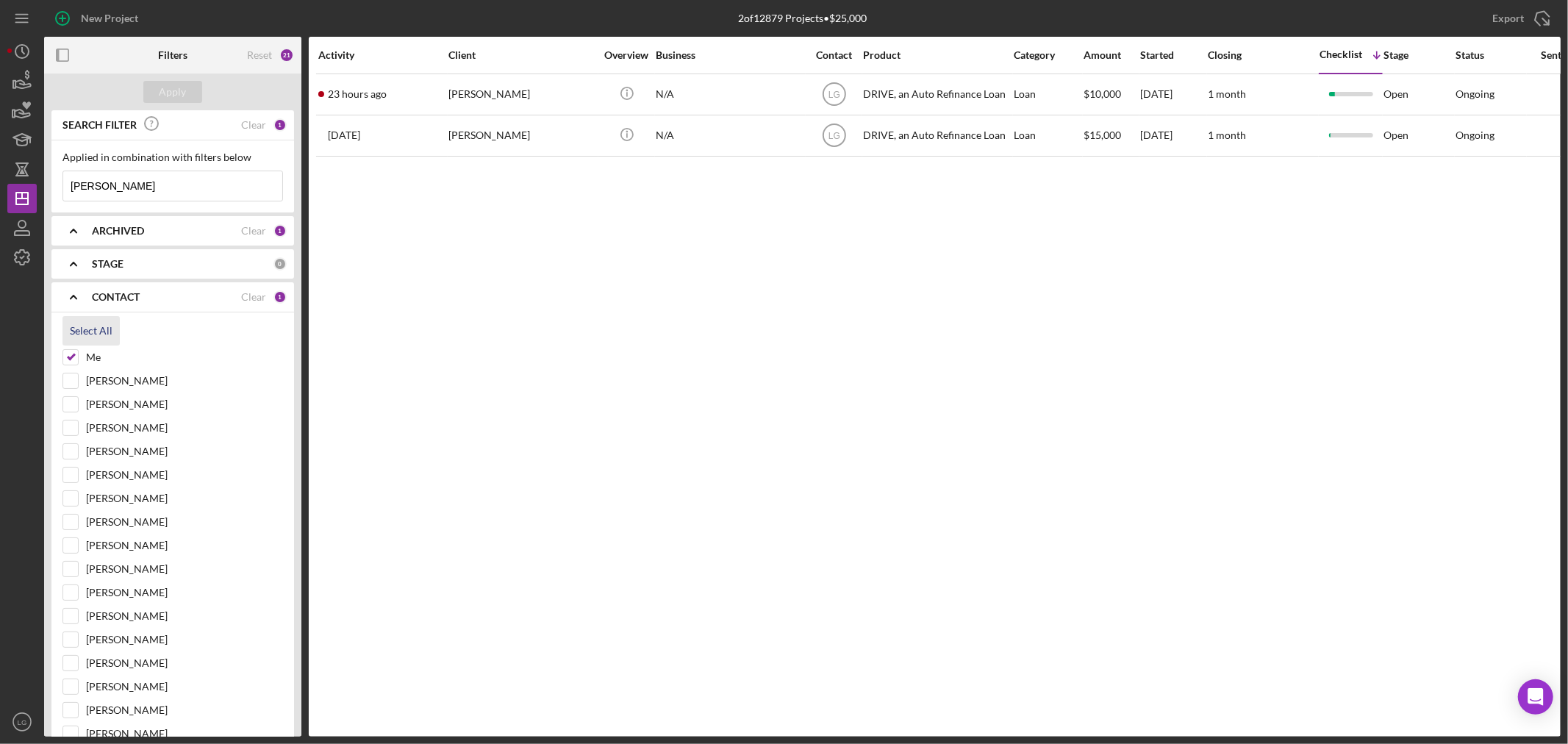
checkbox input "true"
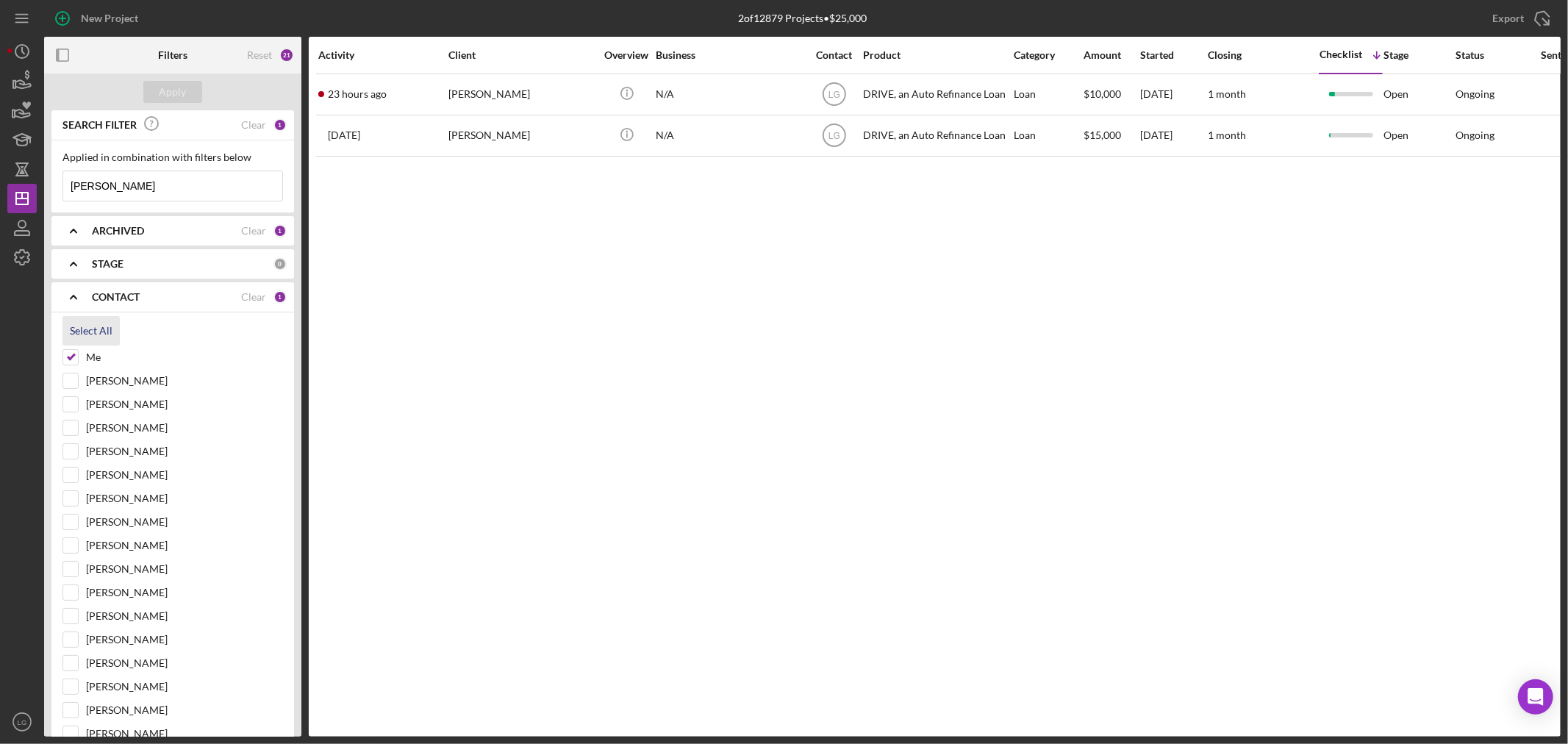
checkbox input "true"
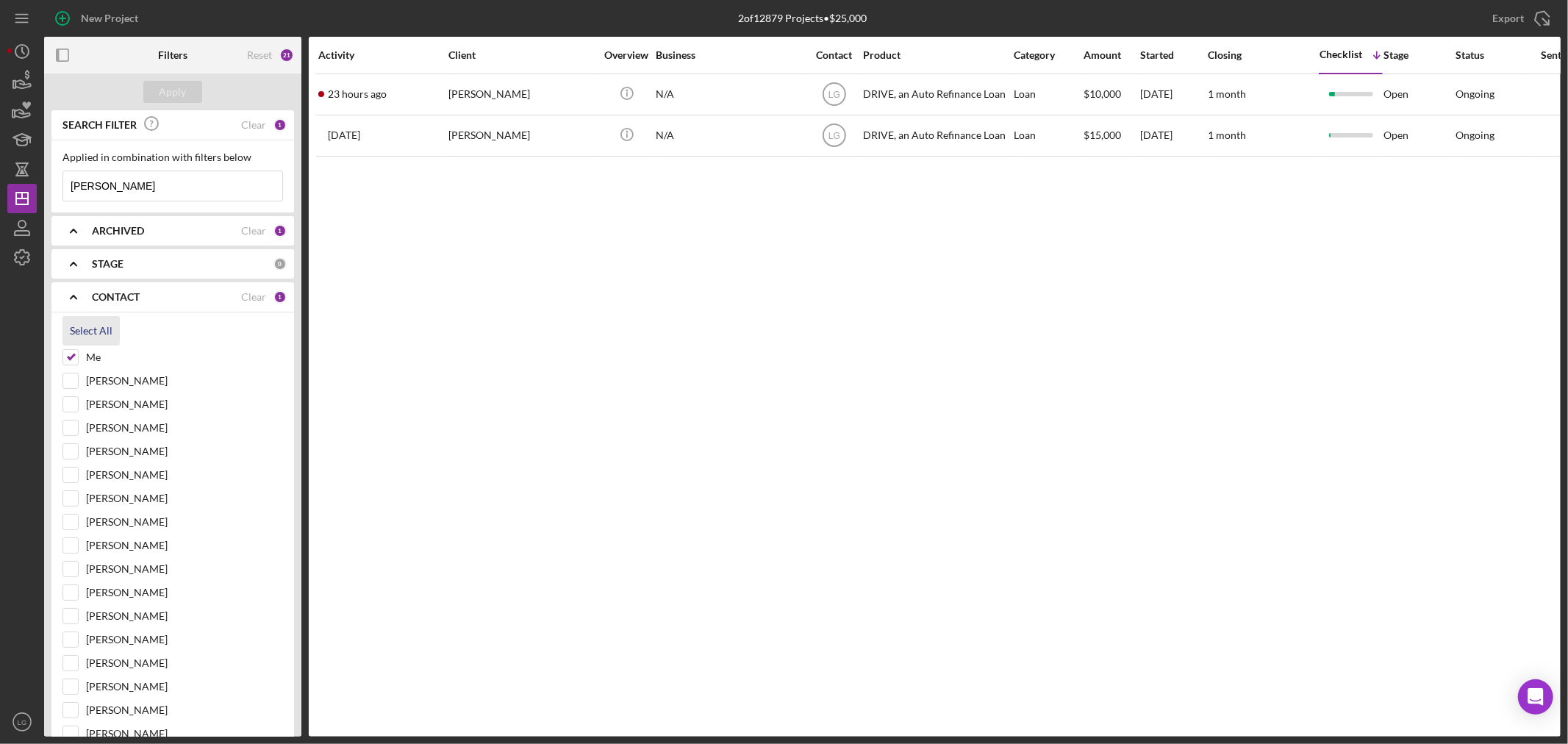
checkbox input "true"
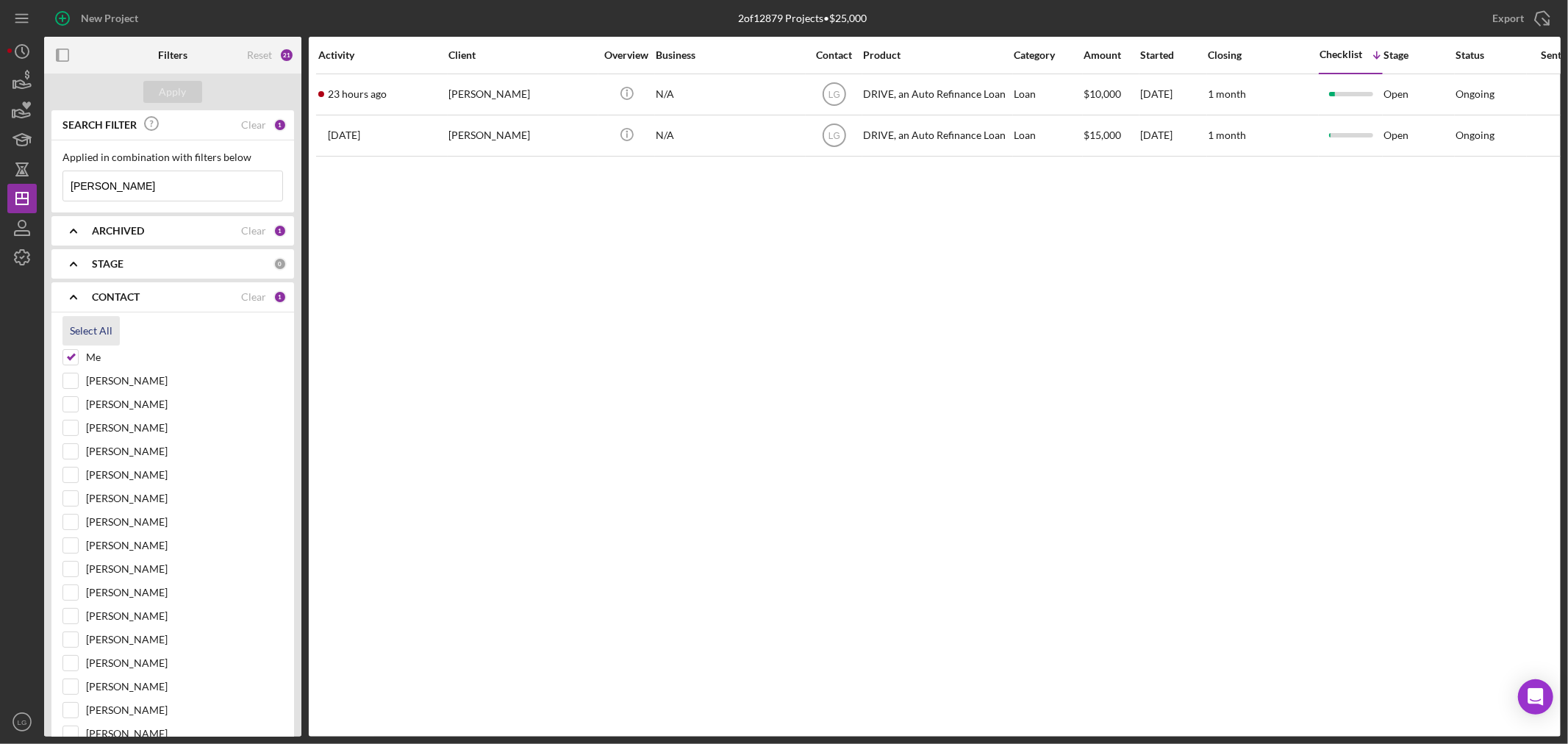
checkbox input "true"
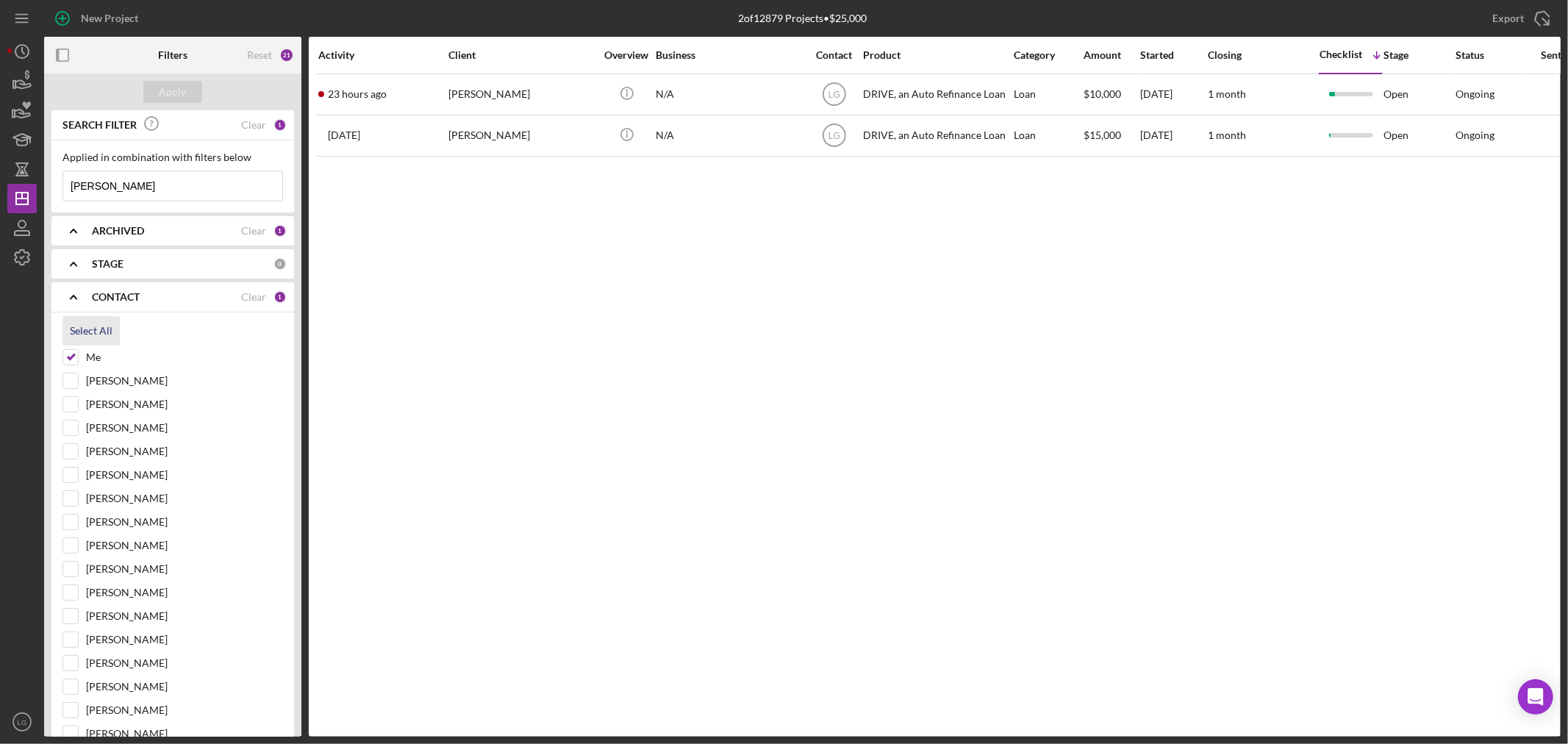
checkbox input "true"
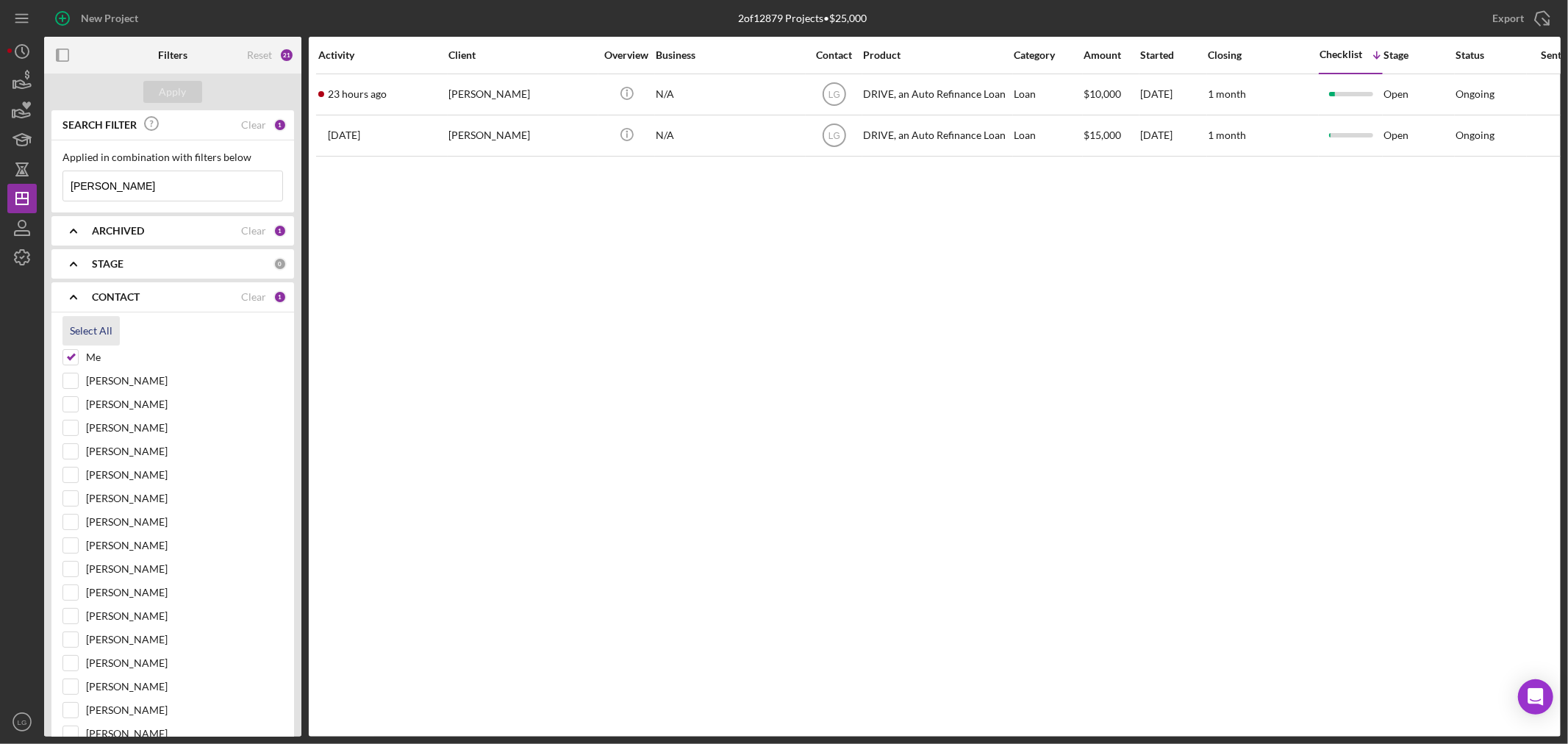
checkbox input "true"
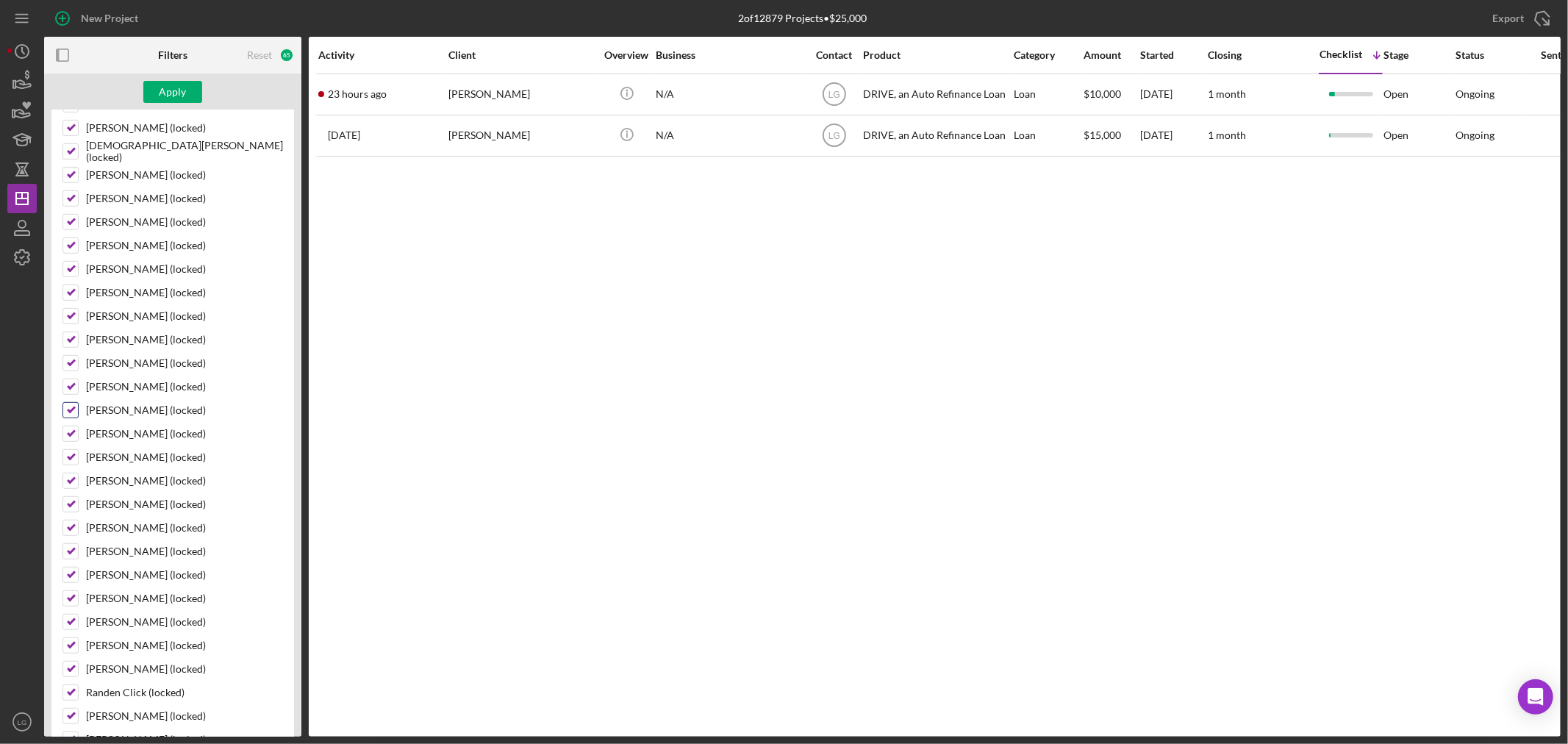
scroll to position [899, 0]
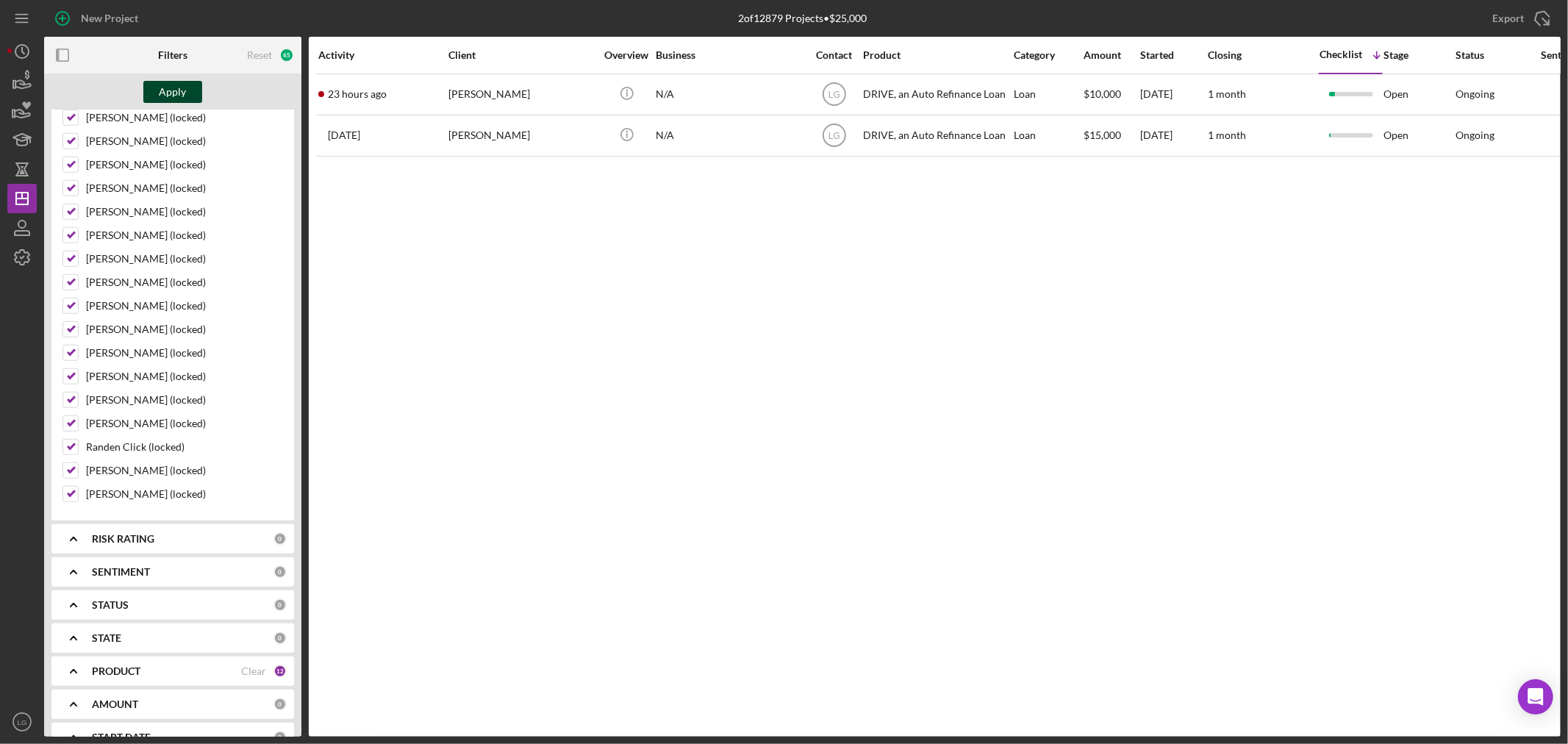
click at [189, 90] on button "Apply" at bounding box center [173, 91] width 59 height 22
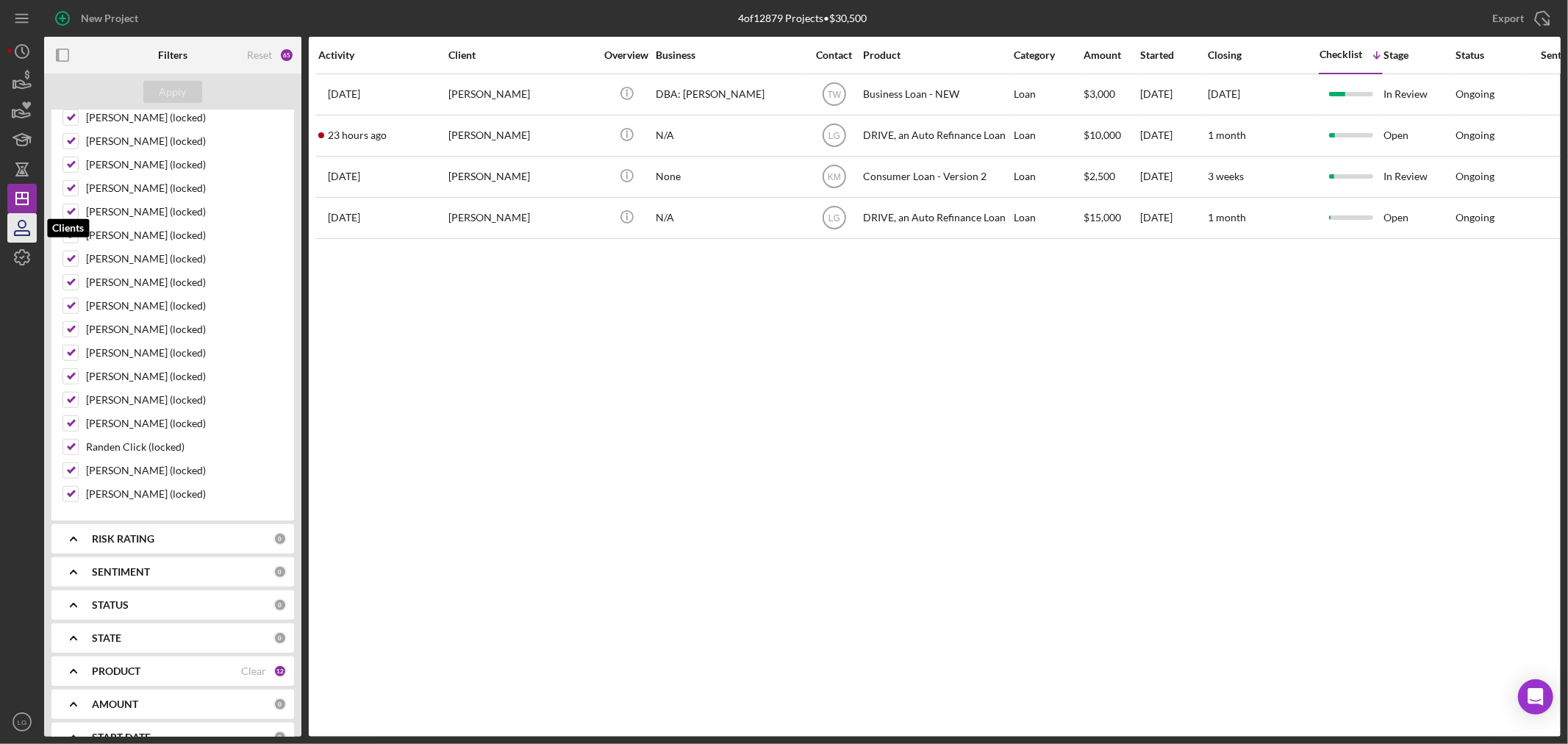
click at [23, 225] on icon "button" at bounding box center [22, 228] width 37 height 37
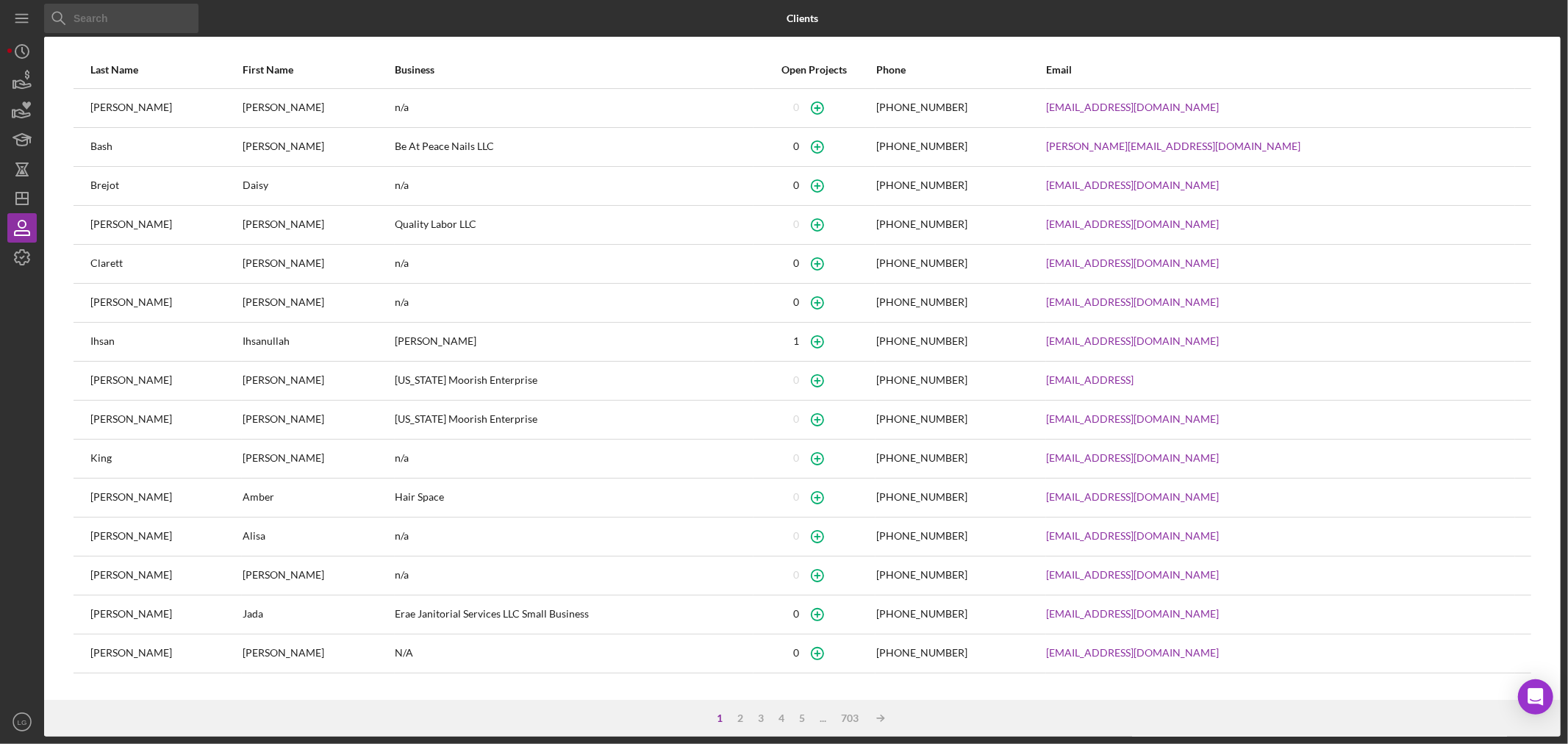
click at [113, 13] on input at bounding box center [121, 18] width 154 height 30
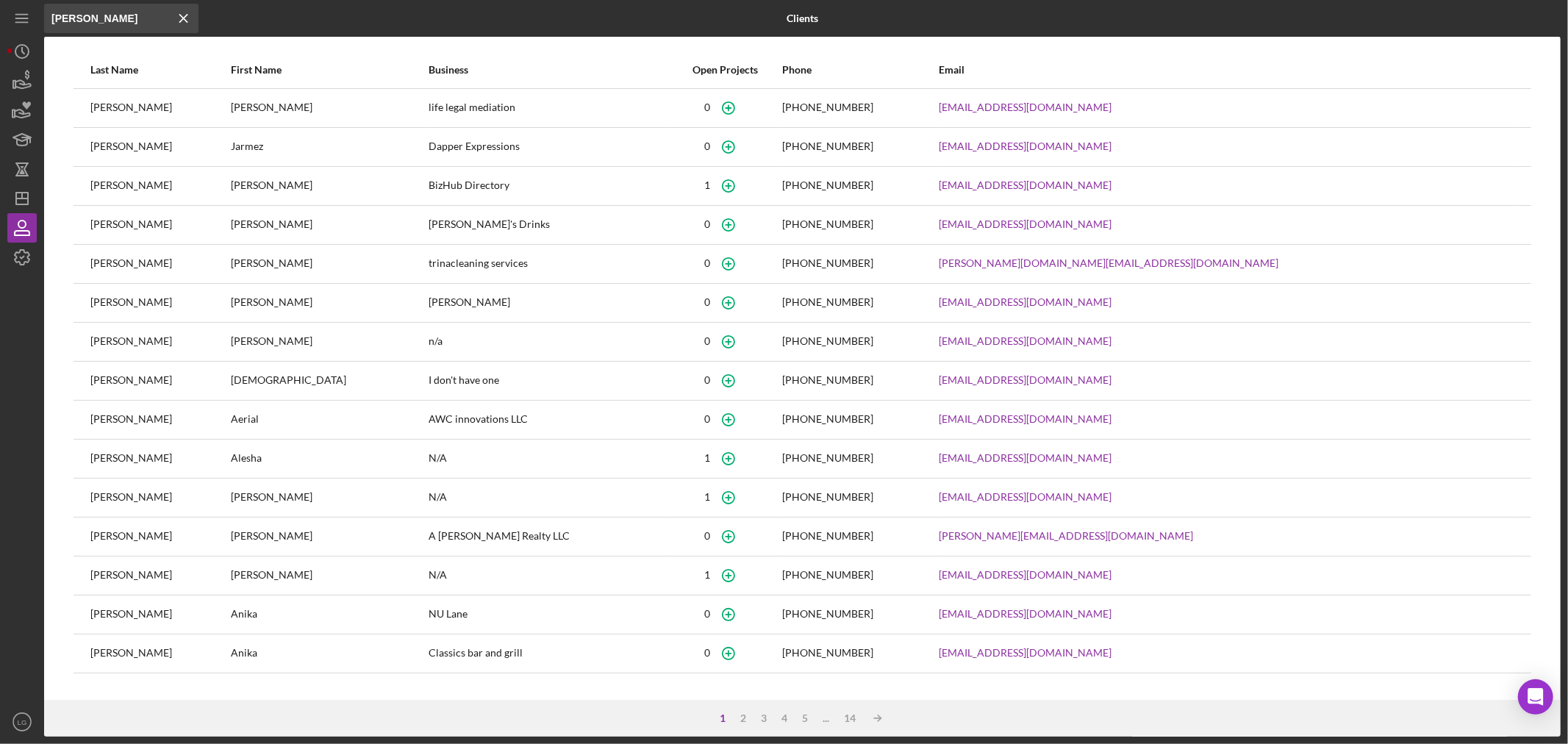
drag, startPoint x: 67, startPoint y: 9, endPoint x: 0, endPoint y: 11, distance: 67.0
click at [0, 11] on div "Icon/Menu Close [PERSON_NAME] Icon/Menu Close Clients Last Name First Name Busi…" at bounding box center [784, 372] width 1568 height 744
type input "[PERSON_NAME]"
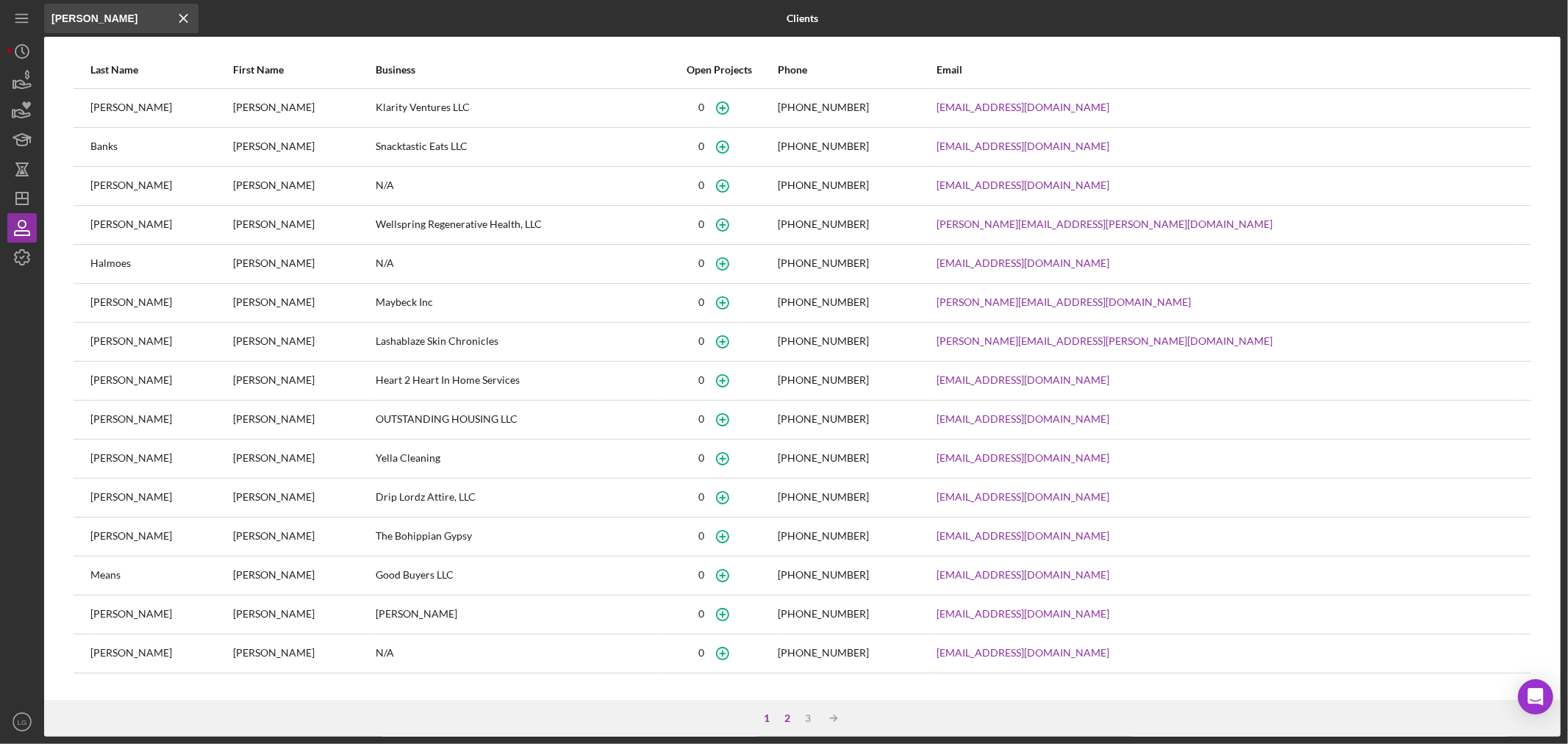
click at [784, 719] on div "2" at bounding box center [788, 718] width 21 height 12
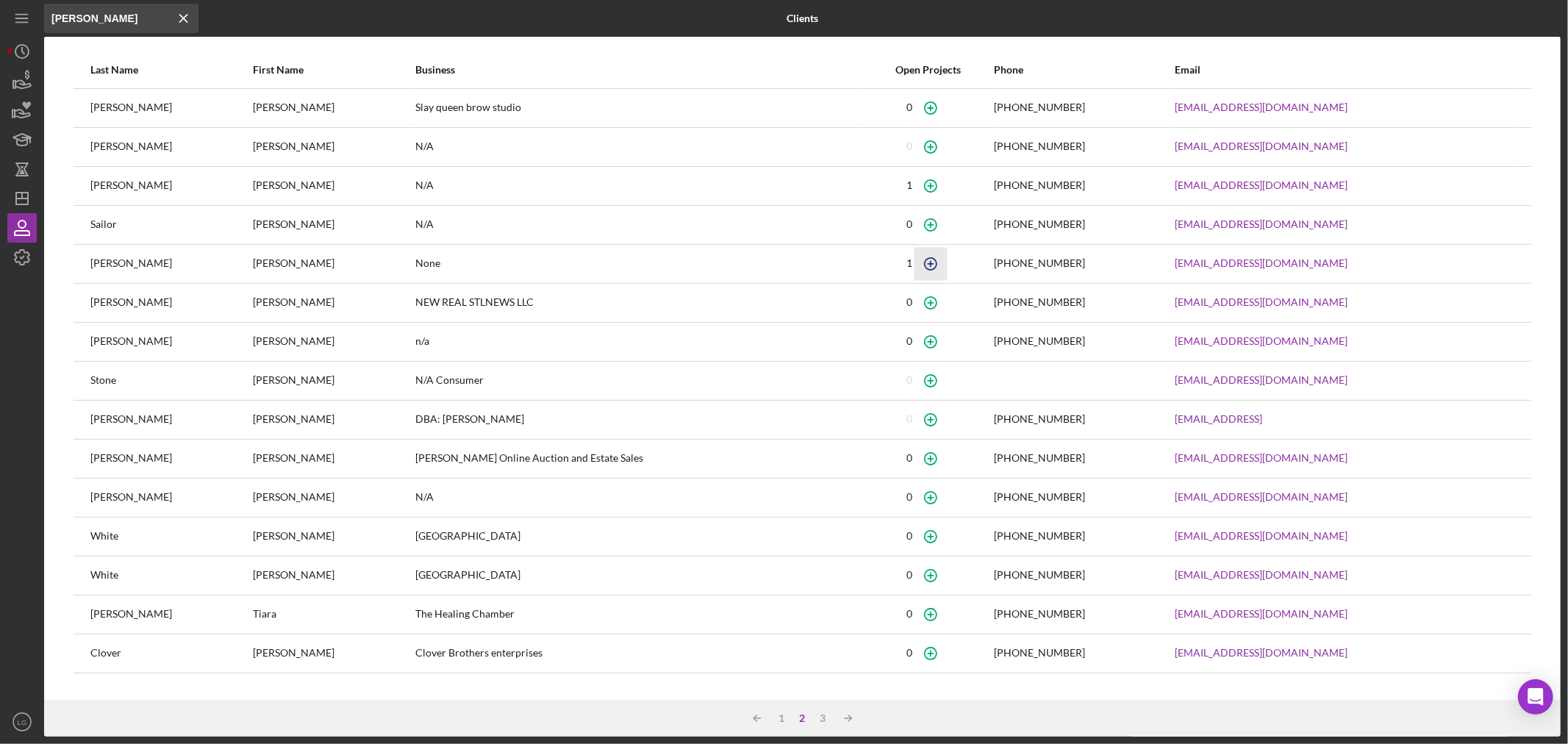
click at [915, 268] on icon "button" at bounding box center [931, 264] width 33 height 33
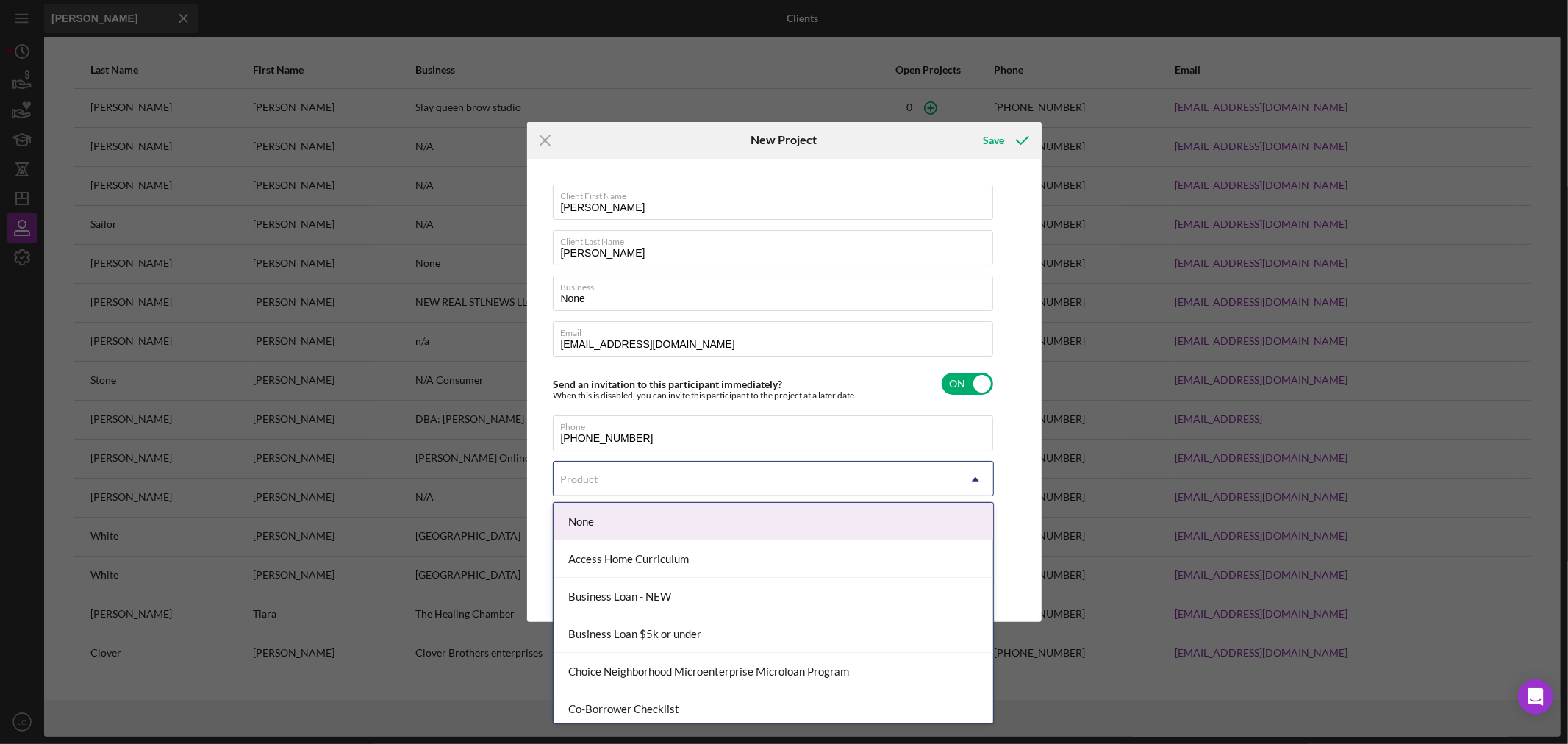
click at [610, 475] on div "Product" at bounding box center [755, 480] width 404 height 34
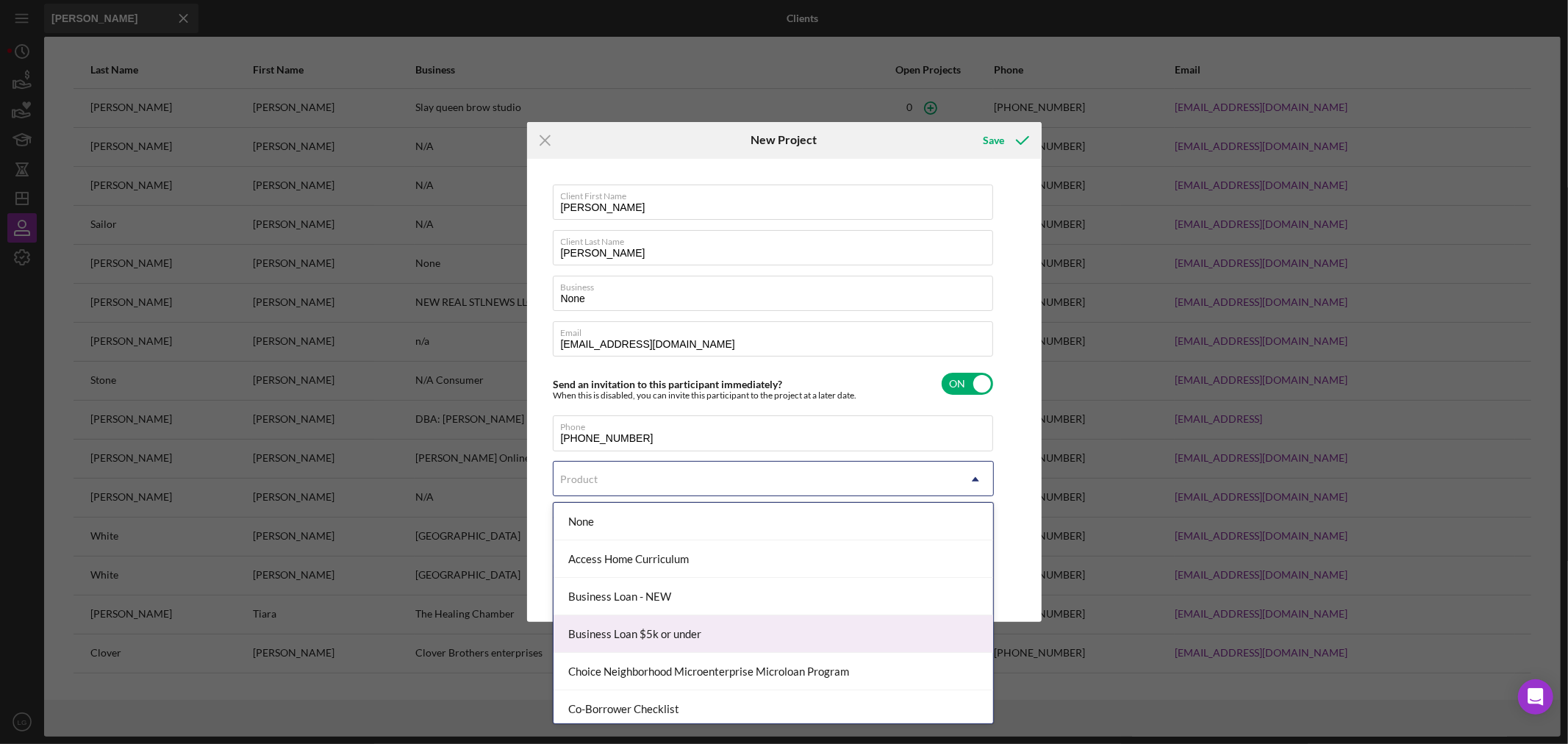
click at [659, 636] on div "Business Loan $5k or under" at bounding box center [773, 635] width 440 height 38
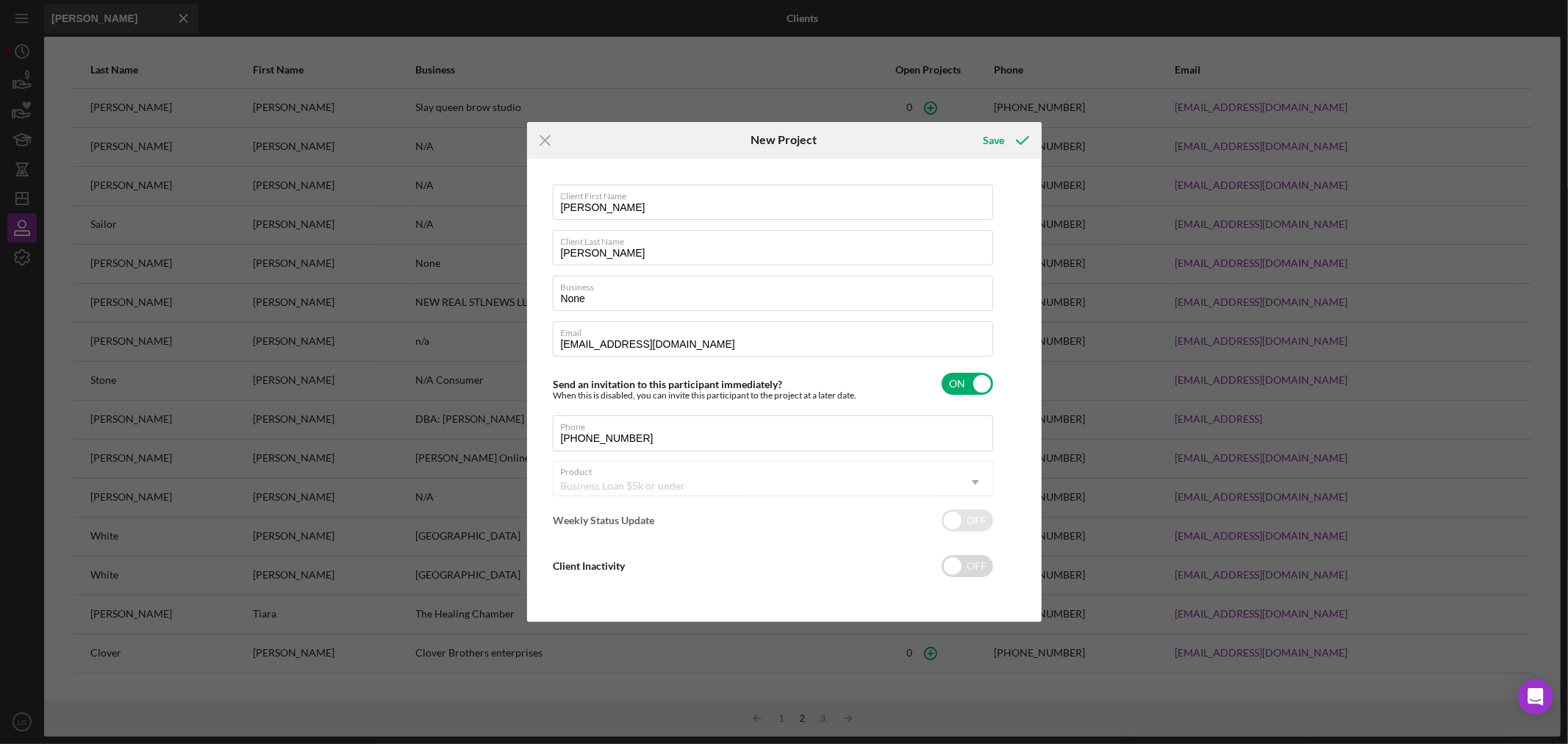
checkbox input "true"
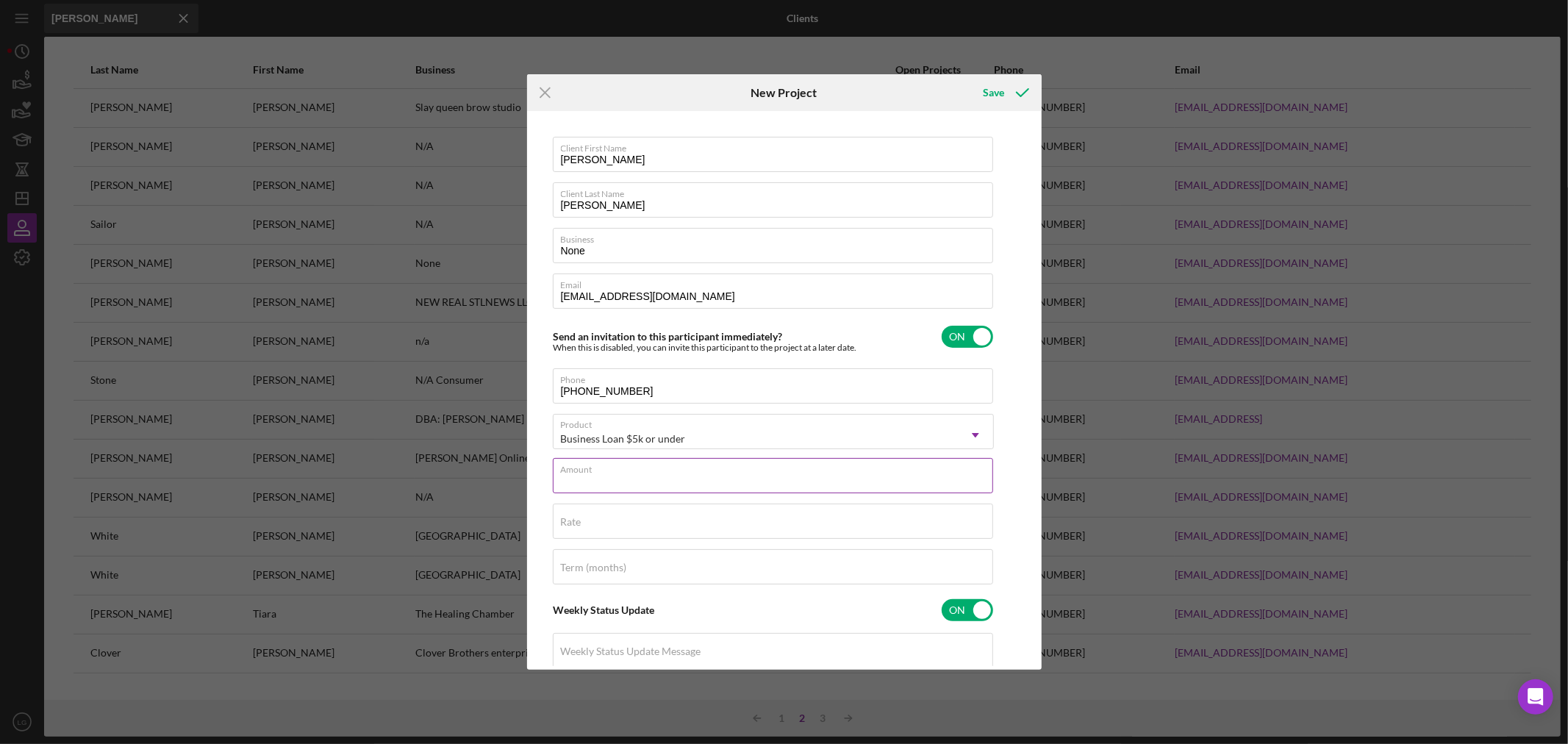
click at [604, 465] on div "Amount" at bounding box center [773, 476] width 441 height 37
type input "$5,000"
click at [572, 525] on label "Rate" at bounding box center [571, 522] width 21 height 12
click at [572, 525] on input "Rate" at bounding box center [773, 521] width 441 height 35
type input "8.500%"
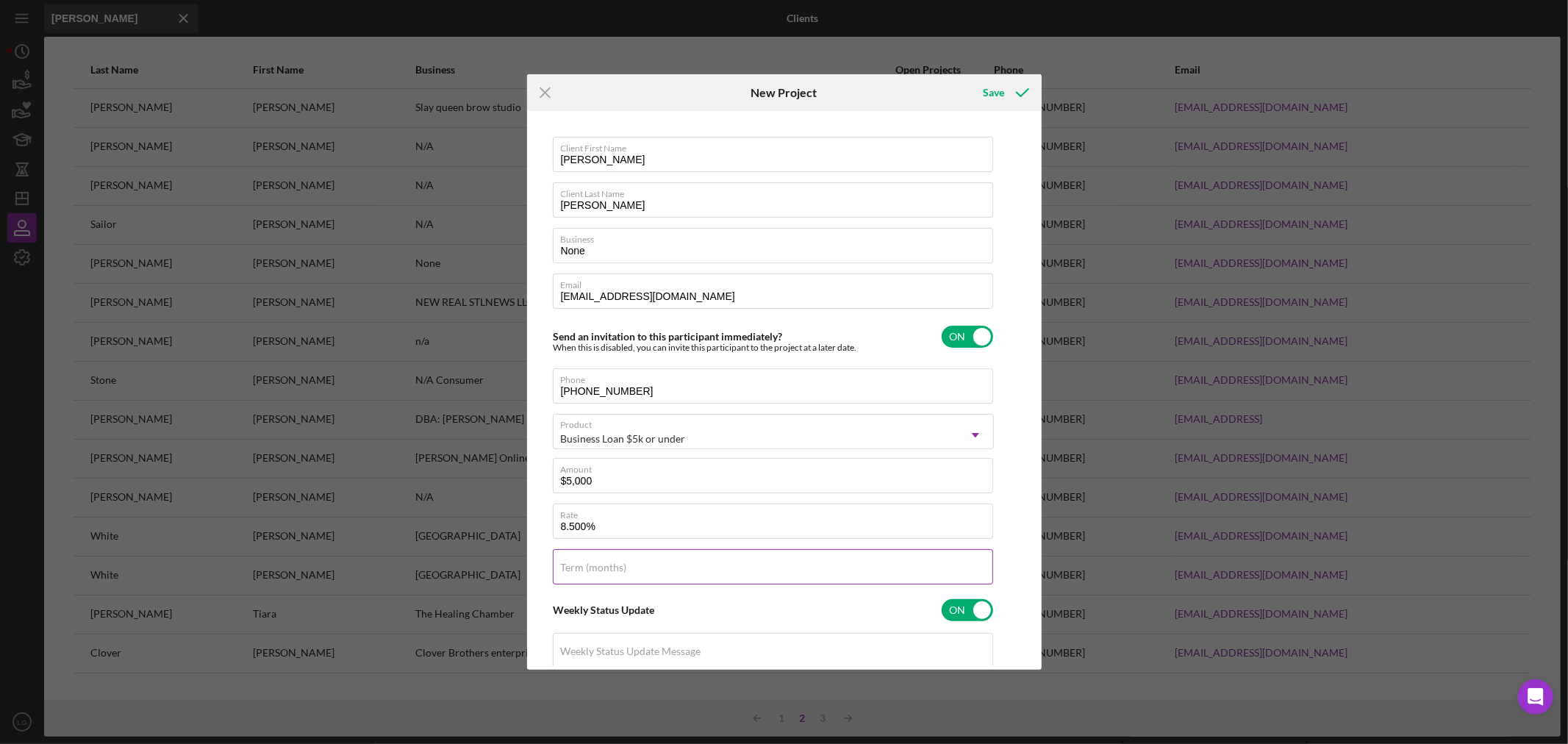
click at [599, 565] on label "Term (months)" at bounding box center [594, 567] width 66 height 12
click at [599, 565] on input "Term (months)" at bounding box center [773, 567] width 441 height 35
type input "60"
click at [995, 89] on div "Save" at bounding box center [994, 92] width 22 height 30
checkbox input "false"
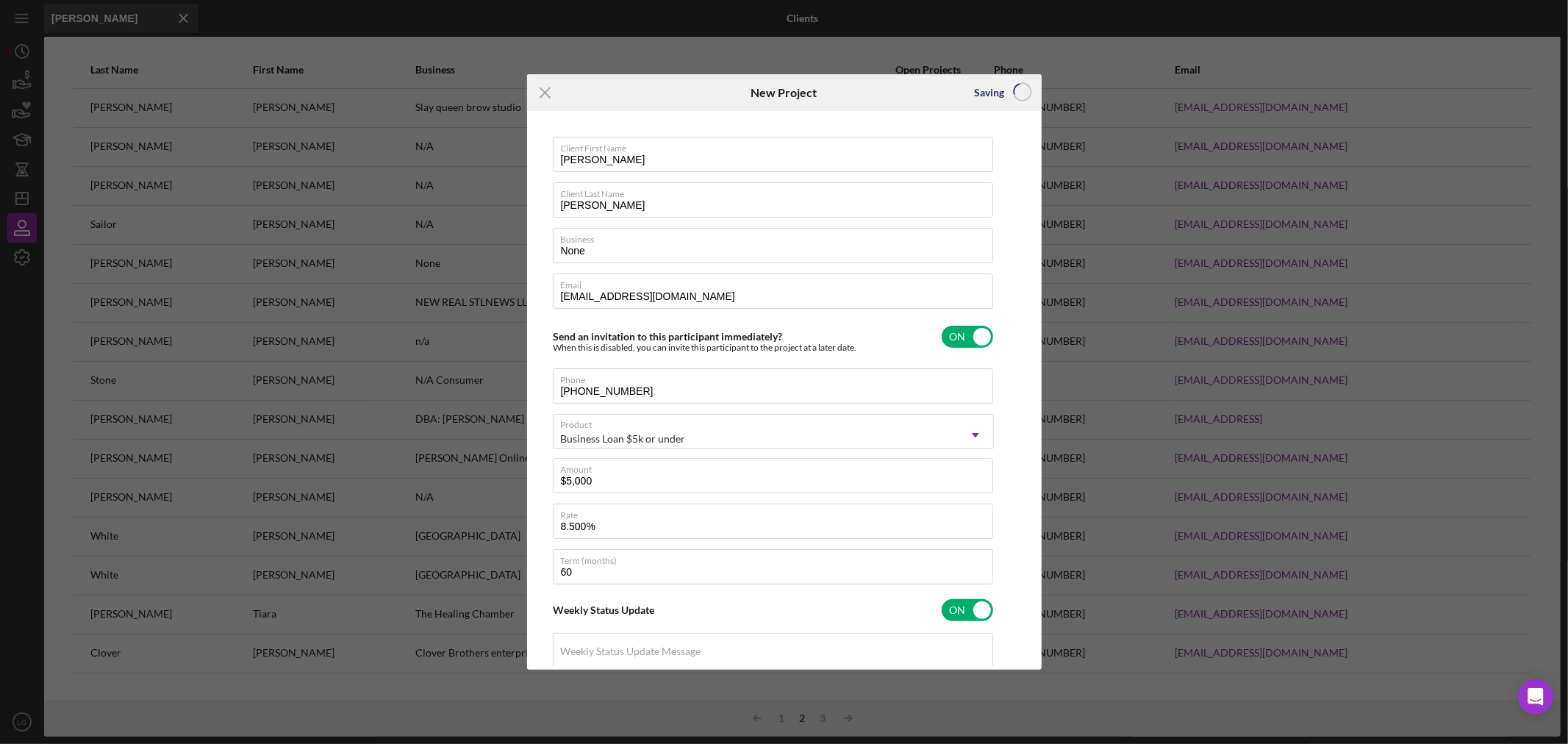
checkbox input "false"
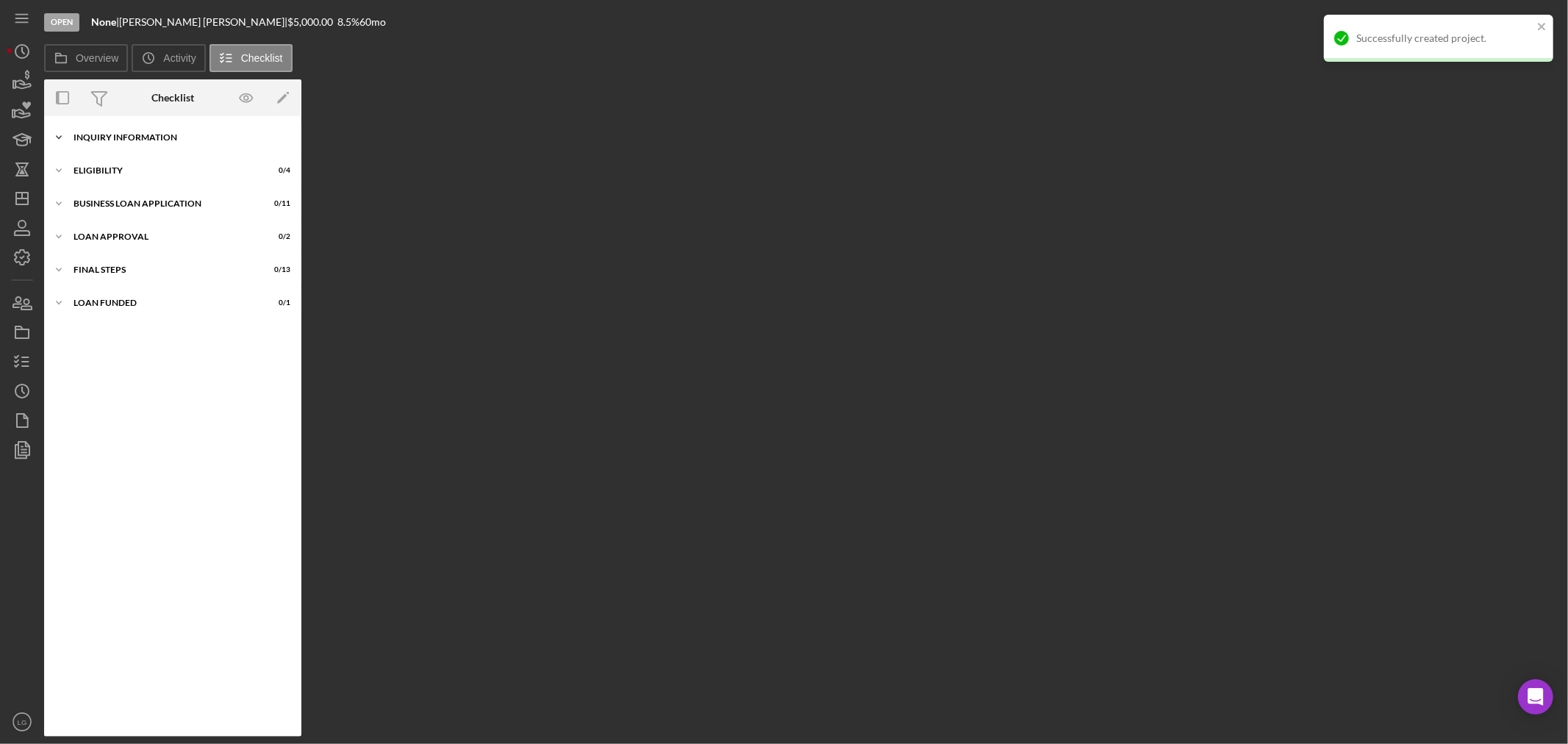
click at [96, 147] on div "Icon/Expander INQUIRY INFORMATION 0 / 11" at bounding box center [172, 137] width 257 height 30
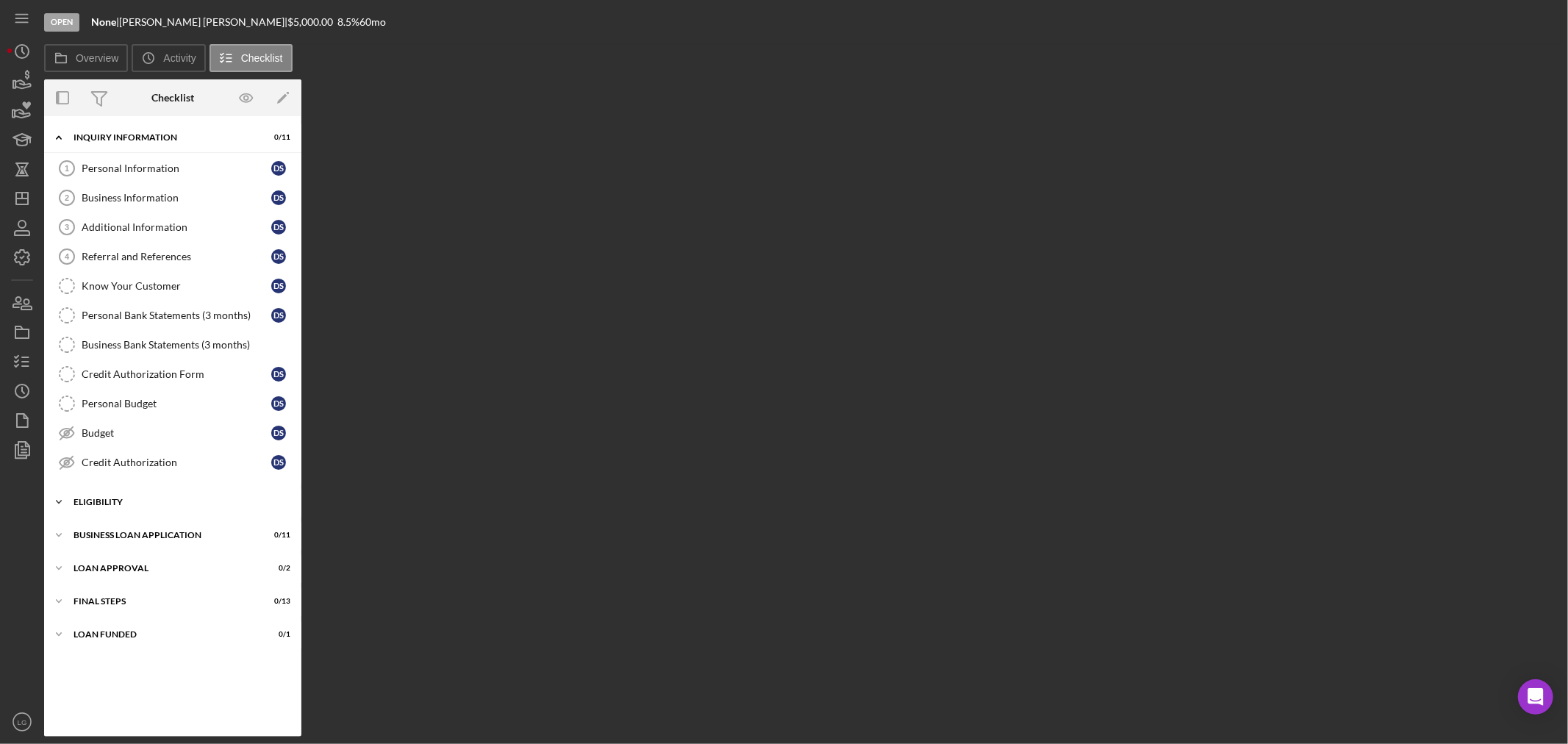
click at [142, 510] on div "Icon/Expander Eligibility 0 / 4" at bounding box center [172, 502] width 257 height 30
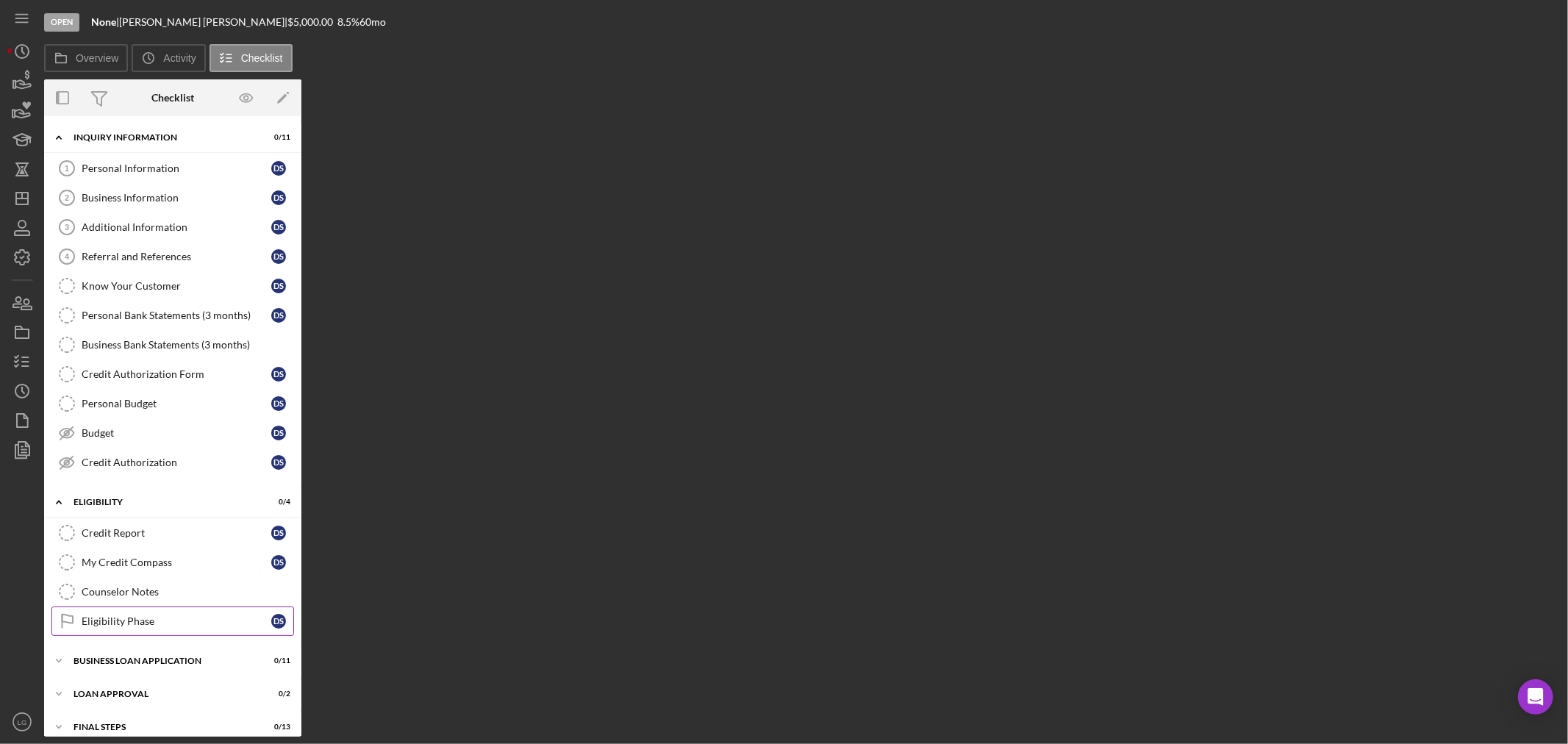
click at [149, 627] on div "Eligibility Phase" at bounding box center [177, 621] width 190 height 12
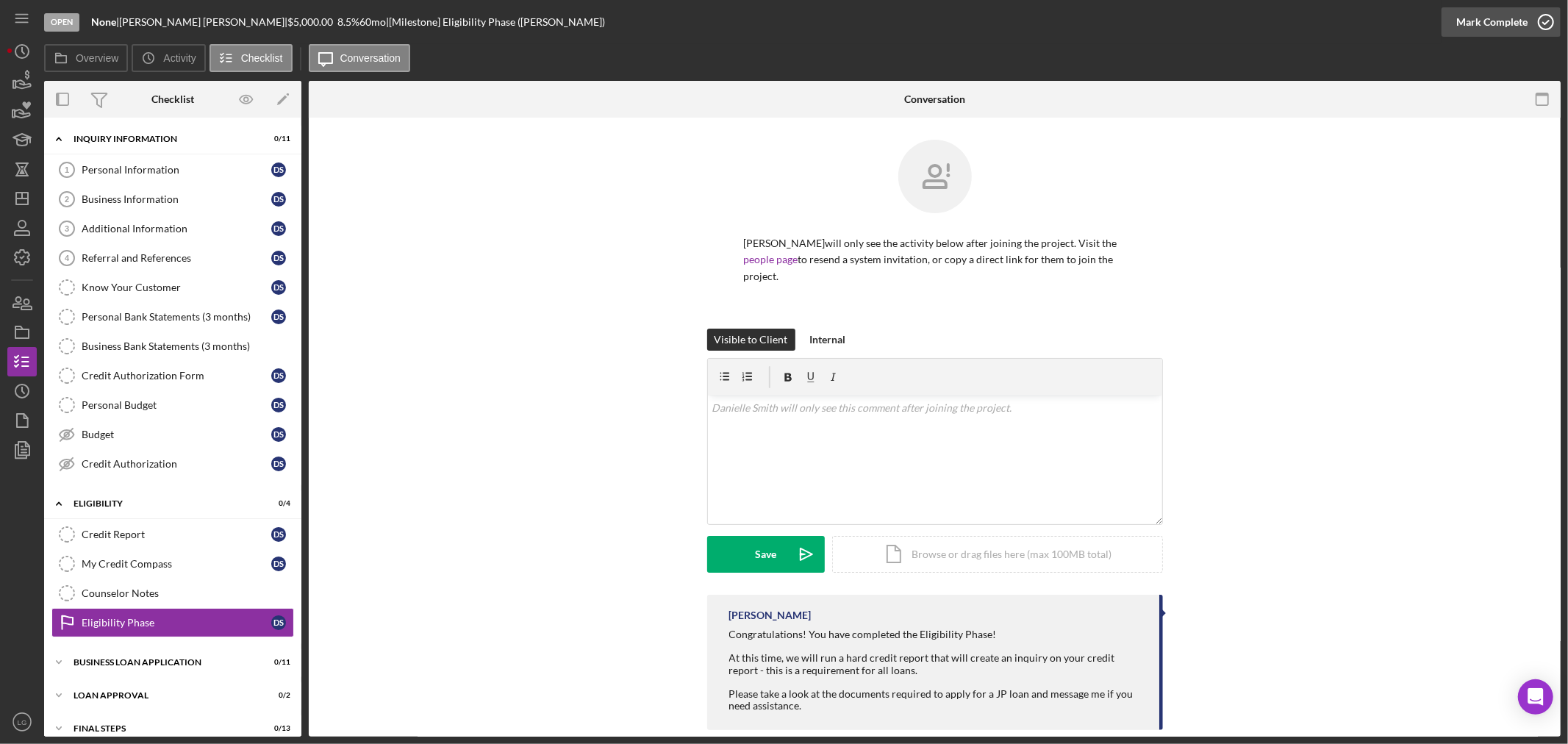
click at [1450, 21] on button "Mark Complete" at bounding box center [1501, 22] width 119 height 30
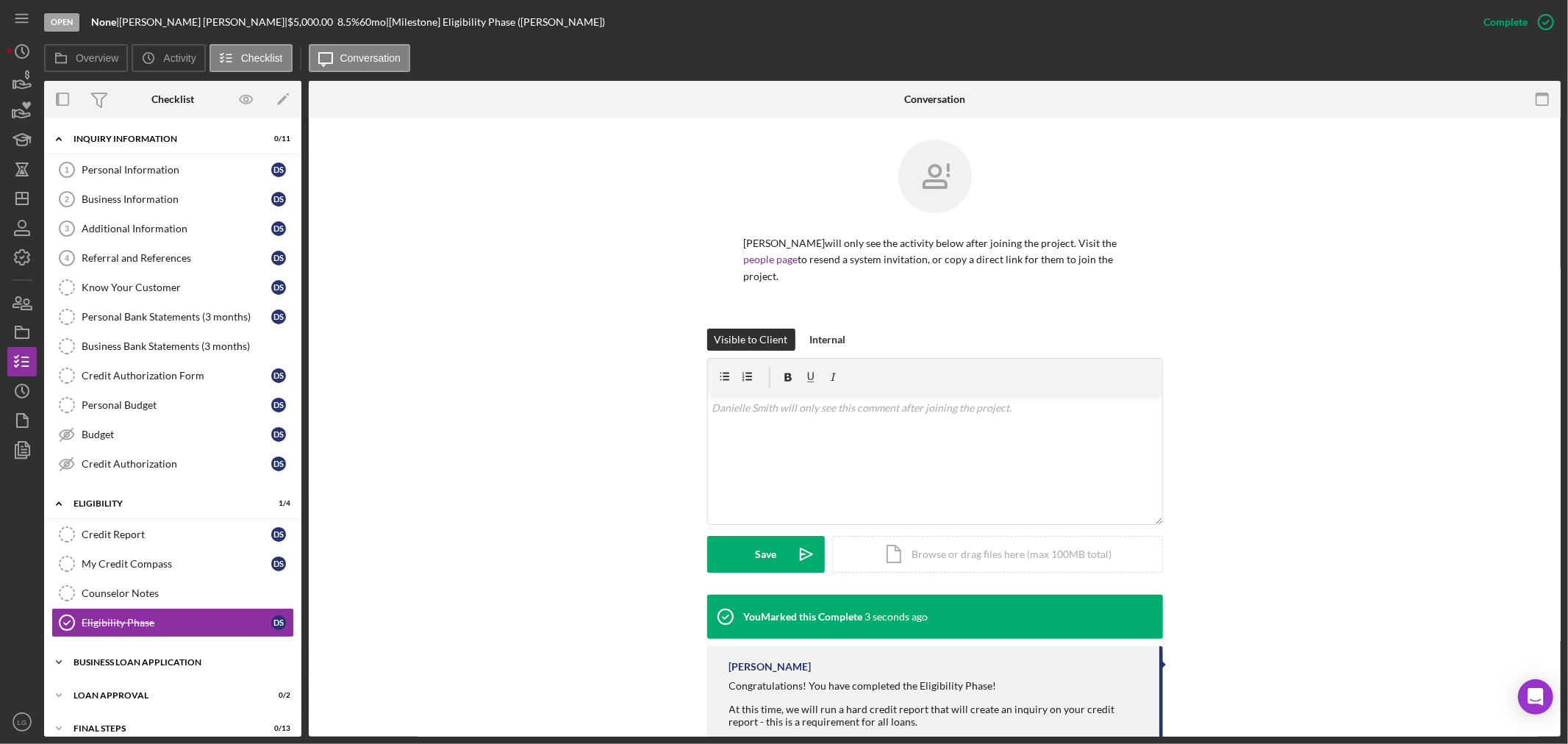
click at [159, 667] on div "BUSINESS LOAN APPLICATION" at bounding box center [178, 662] width 210 height 9
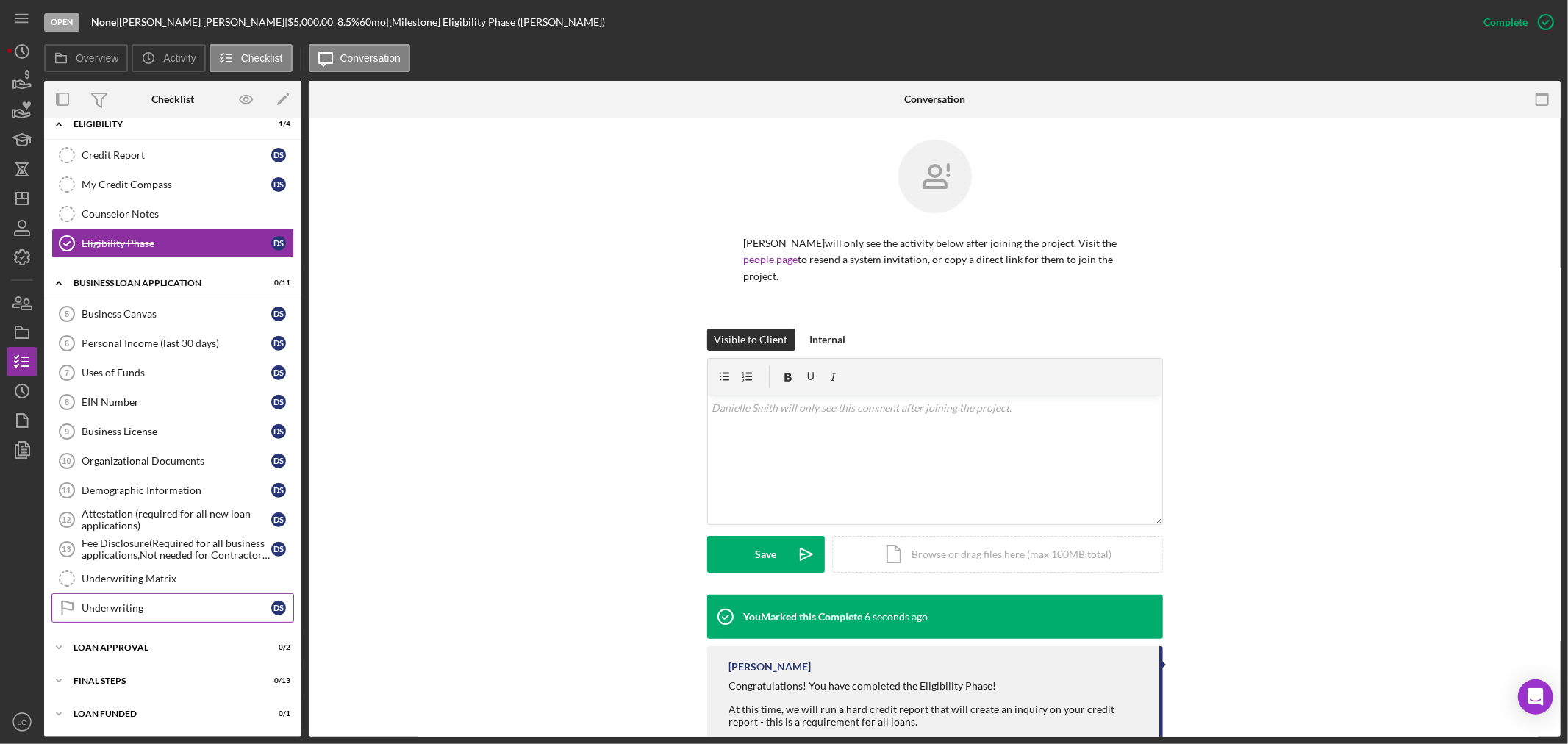
click at [141, 616] on link "Underwriting Underwriting D S" at bounding box center [172, 608] width 243 height 30
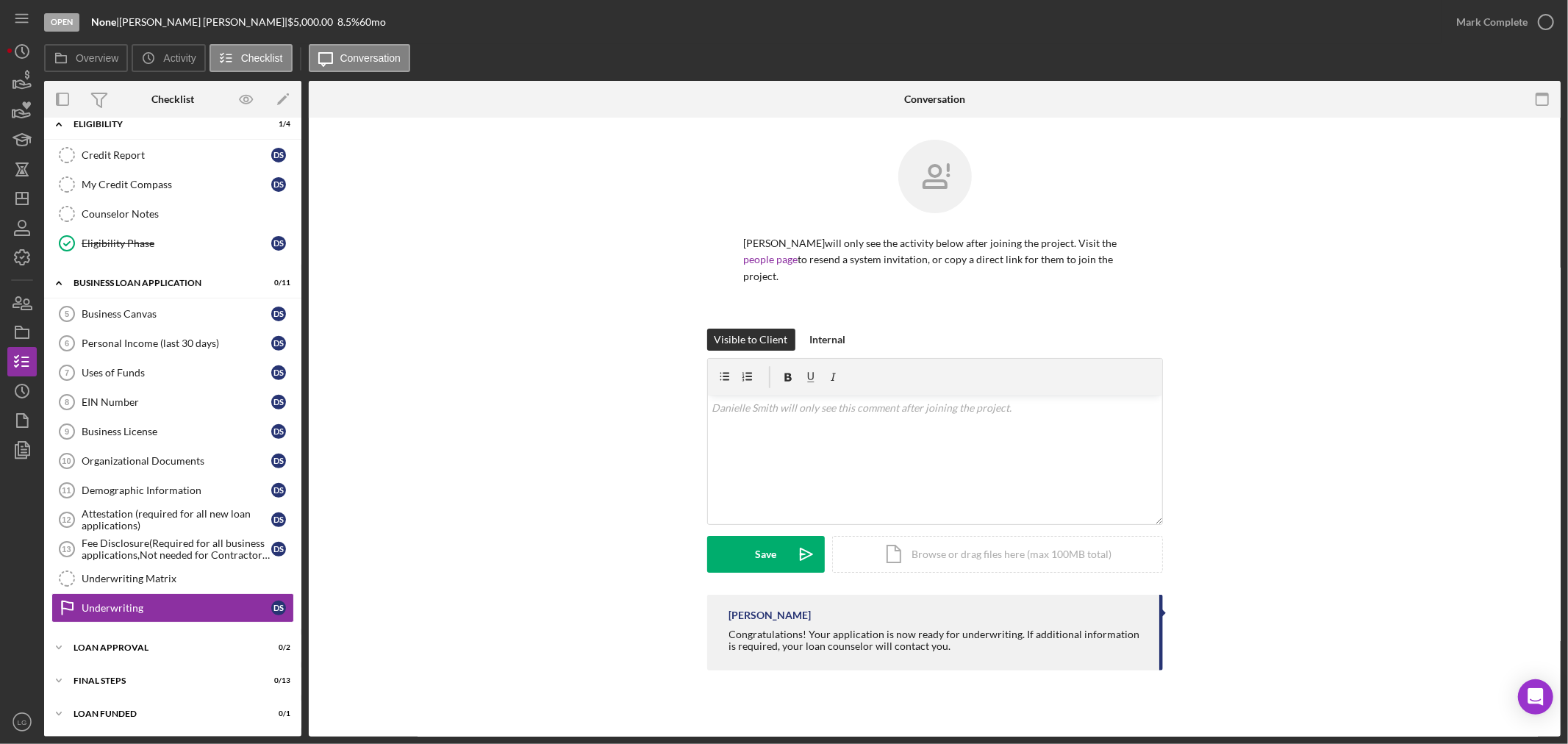
scroll to position [381, 0]
click at [1512, 21] on div "Mark Complete" at bounding box center [1492, 22] width 72 height 30
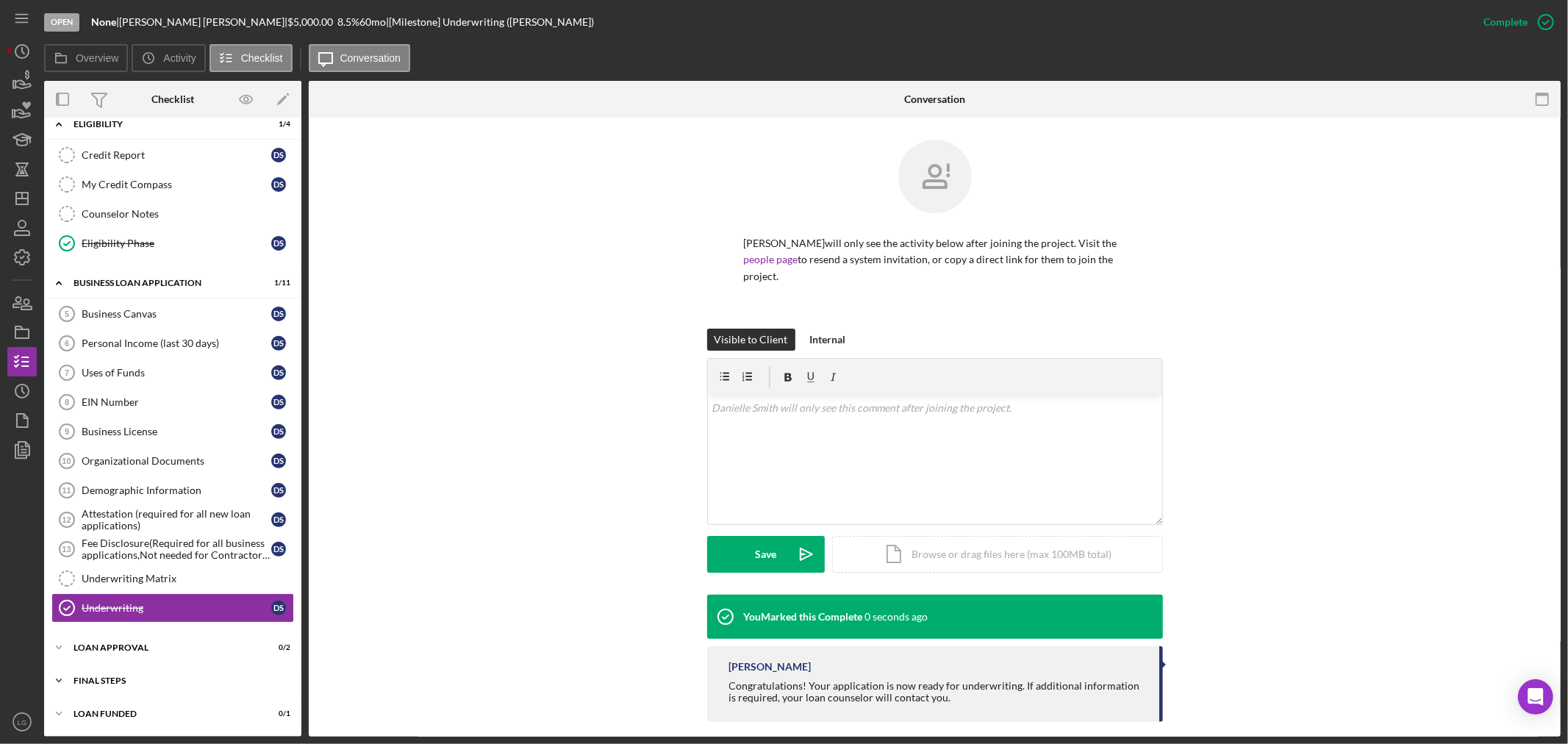
click at [211, 668] on div "Icon/Expander Final Steps 0 / 13" at bounding box center [172, 680] width 257 height 30
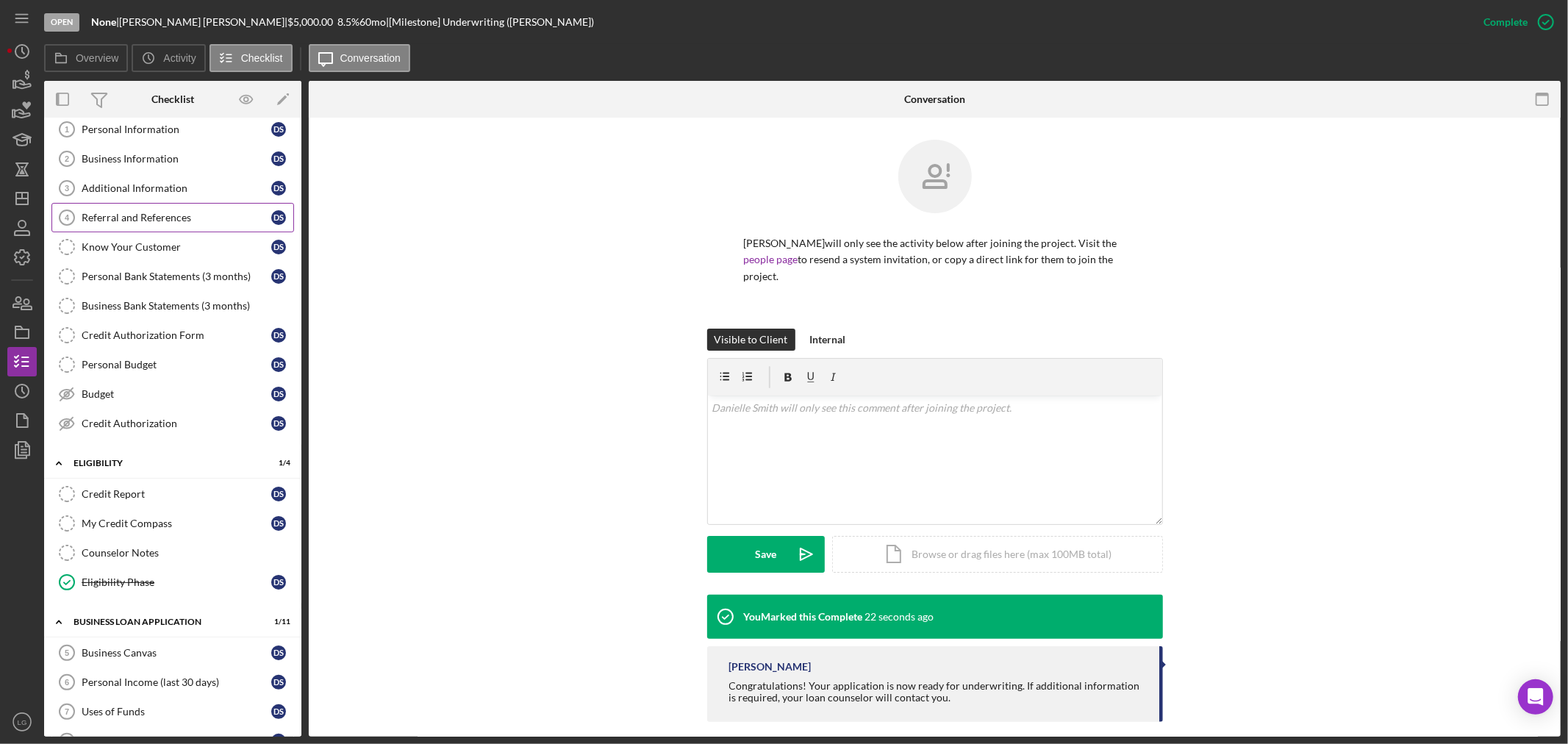
scroll to position [0, 0]
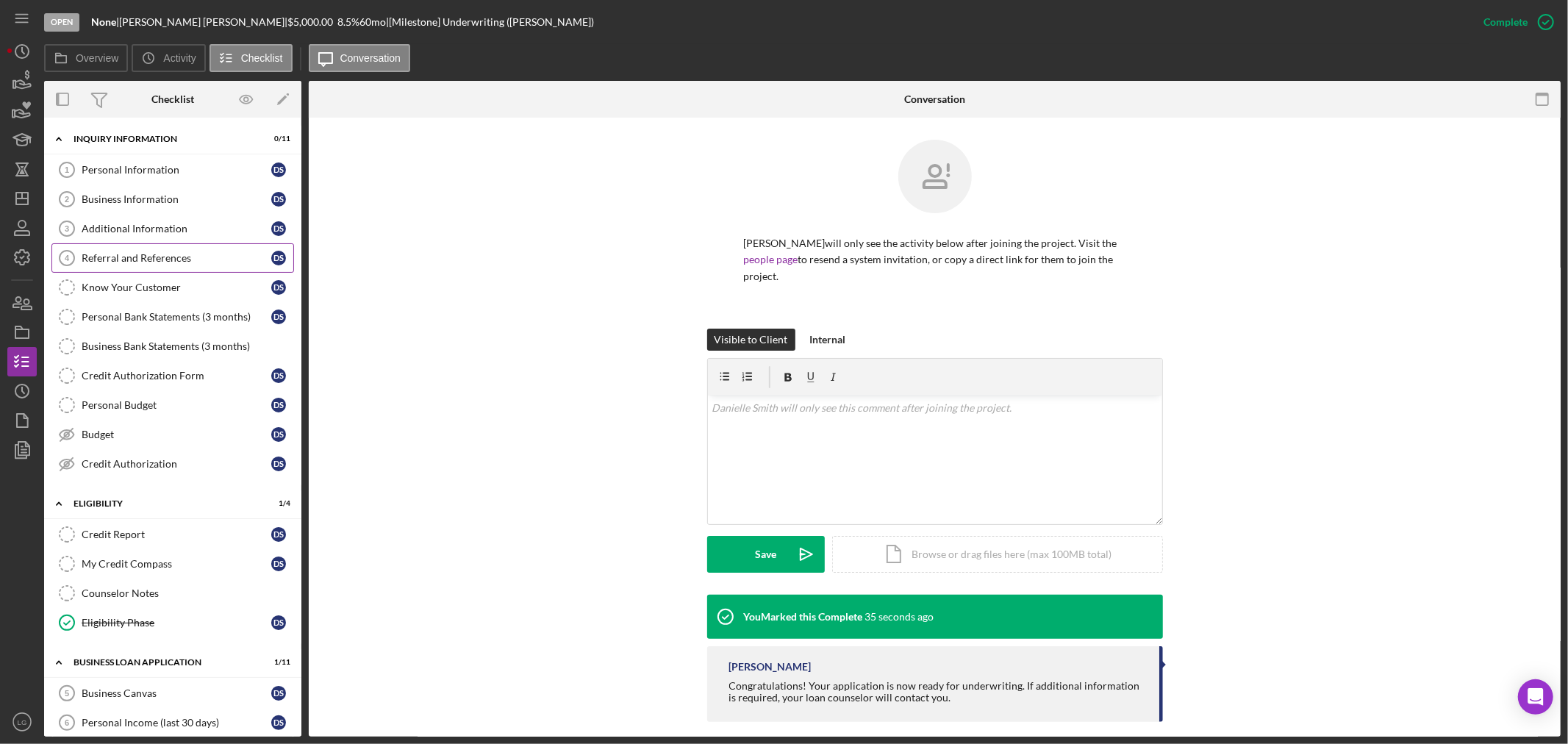
click at [150, 252] on link "Referral and References 4 Referral and References D S" at bounding box center [172, 258] width 243 height 30
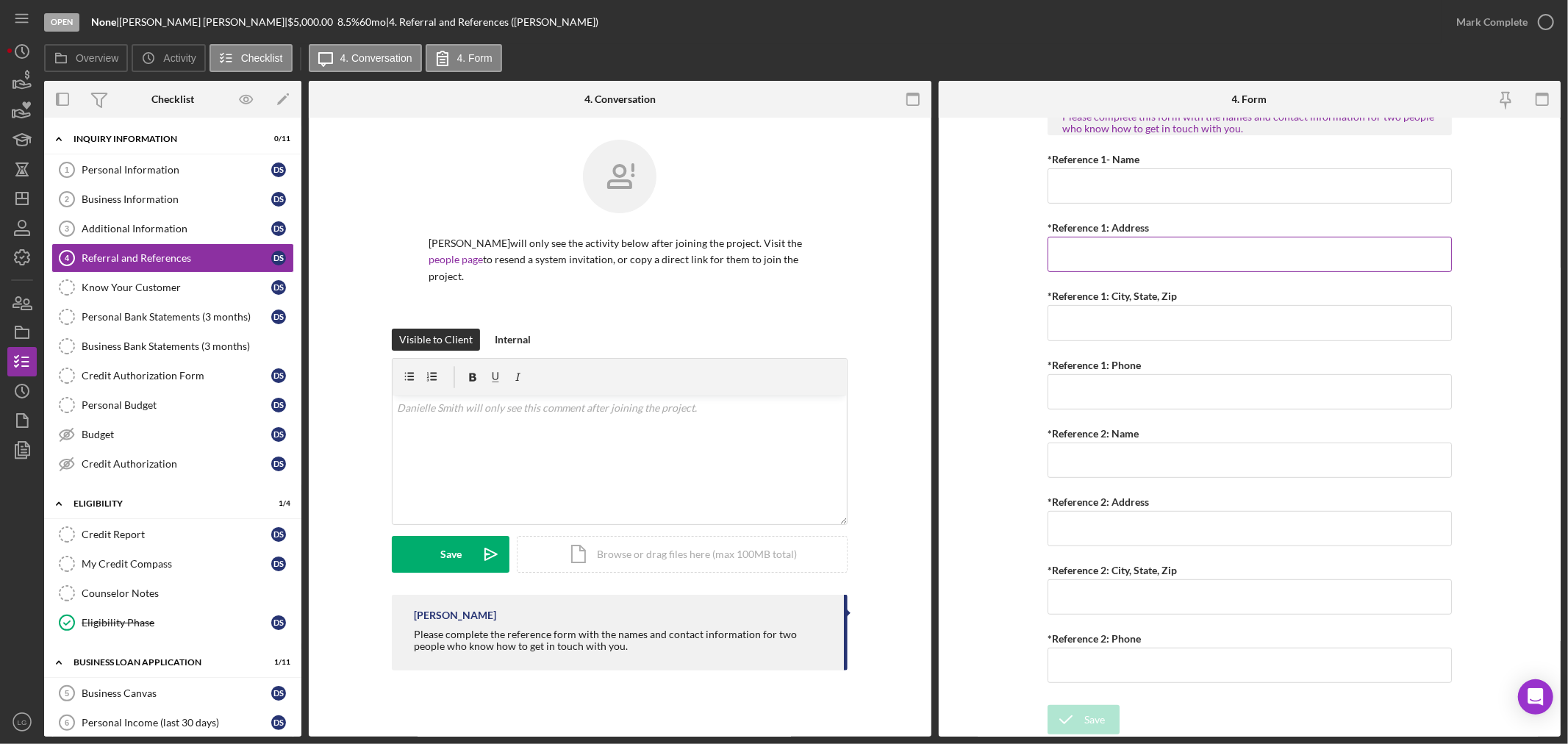
scroll to position [409, 0]
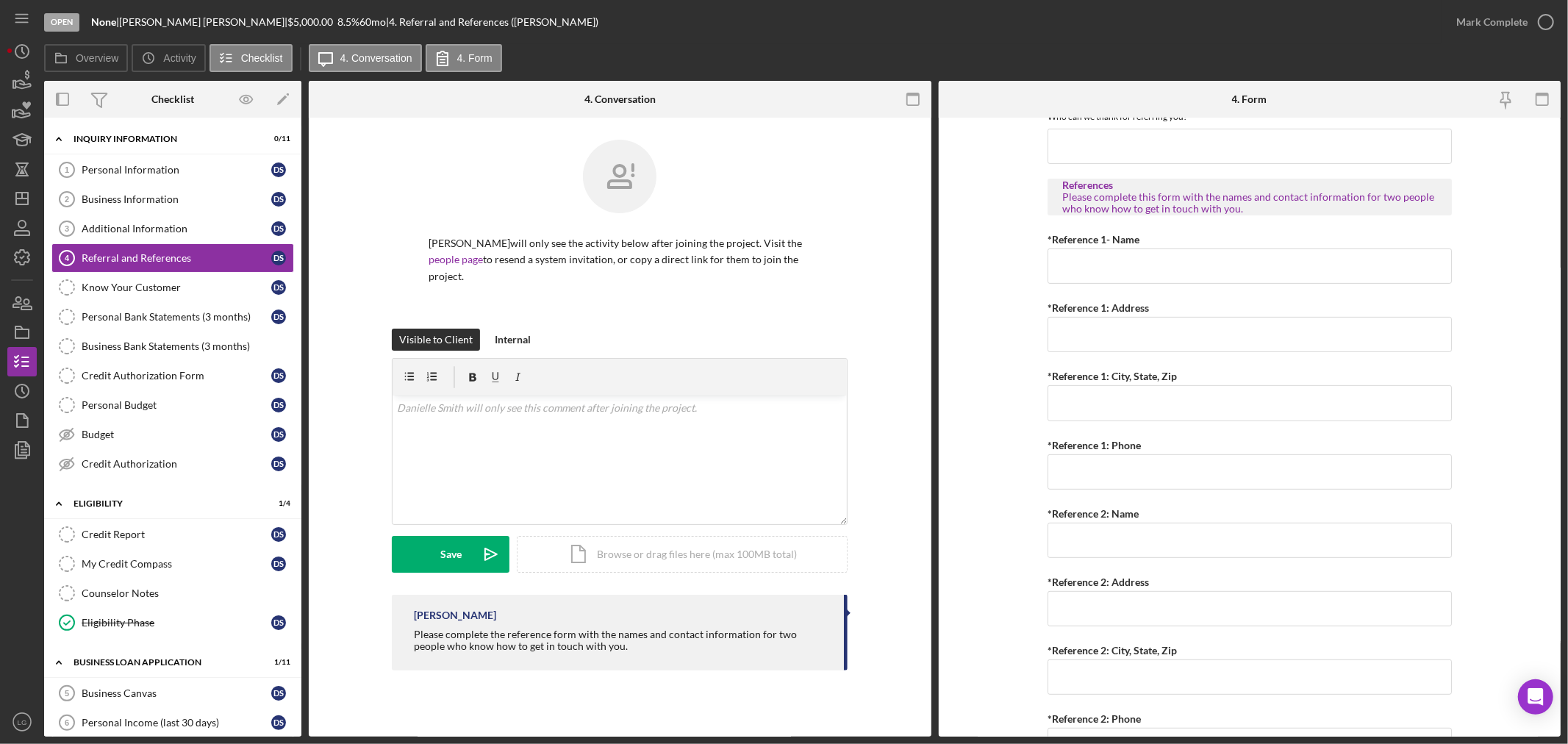
click at [1144, 285] on div "Referral *Referral Type How did you hear about [PERSON_NAME]? JP Client JP Pres…" at bounding box center [1249, 247] width 404 height 1062
click at [1136, 273] on input "*Reference 1- Name" at bounding box center [1249, 265] width 404 height 35
paste input "[PERSON_NAME]"
type input "[PERSON_NAME]"
click at [1164, 324] on input "*Reference 1: Address" at bounding box center [1249, 334] width 404 height 35
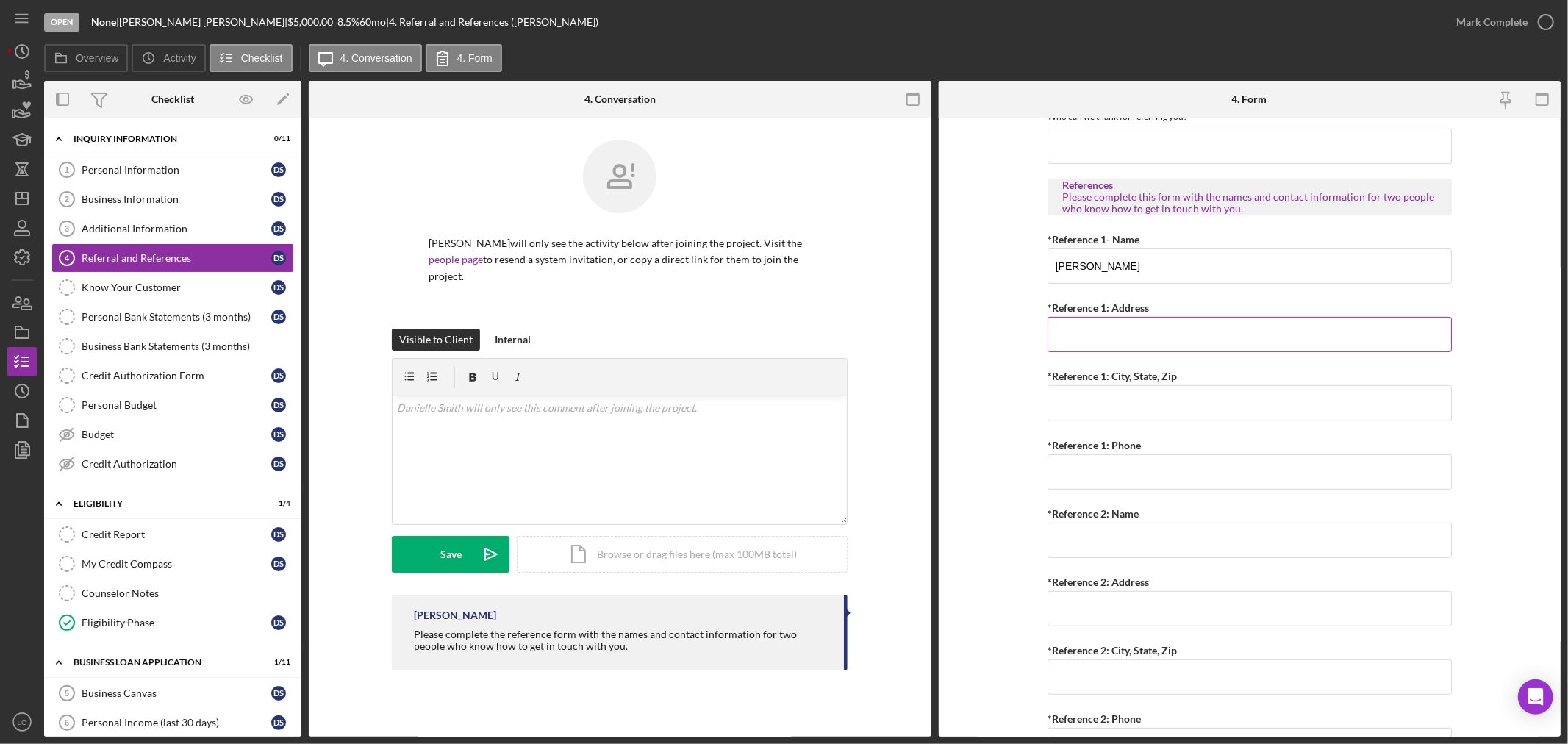
paste input "2228 osage"
type input "2228 osage"
click at [1153, 395] on input "*Reference 1: City, State, Zip" at bounding box center [1249, 402] width 404 height 35
drag, startPoint x: 1159, startPoint y: 384, endPoint x: 1107, endPoint y: 400, distance: 54.4
click at [1107, 400] on input "*Reference 1: City, State, Zip" at bounding box center [1249, 402] width 404 height 35
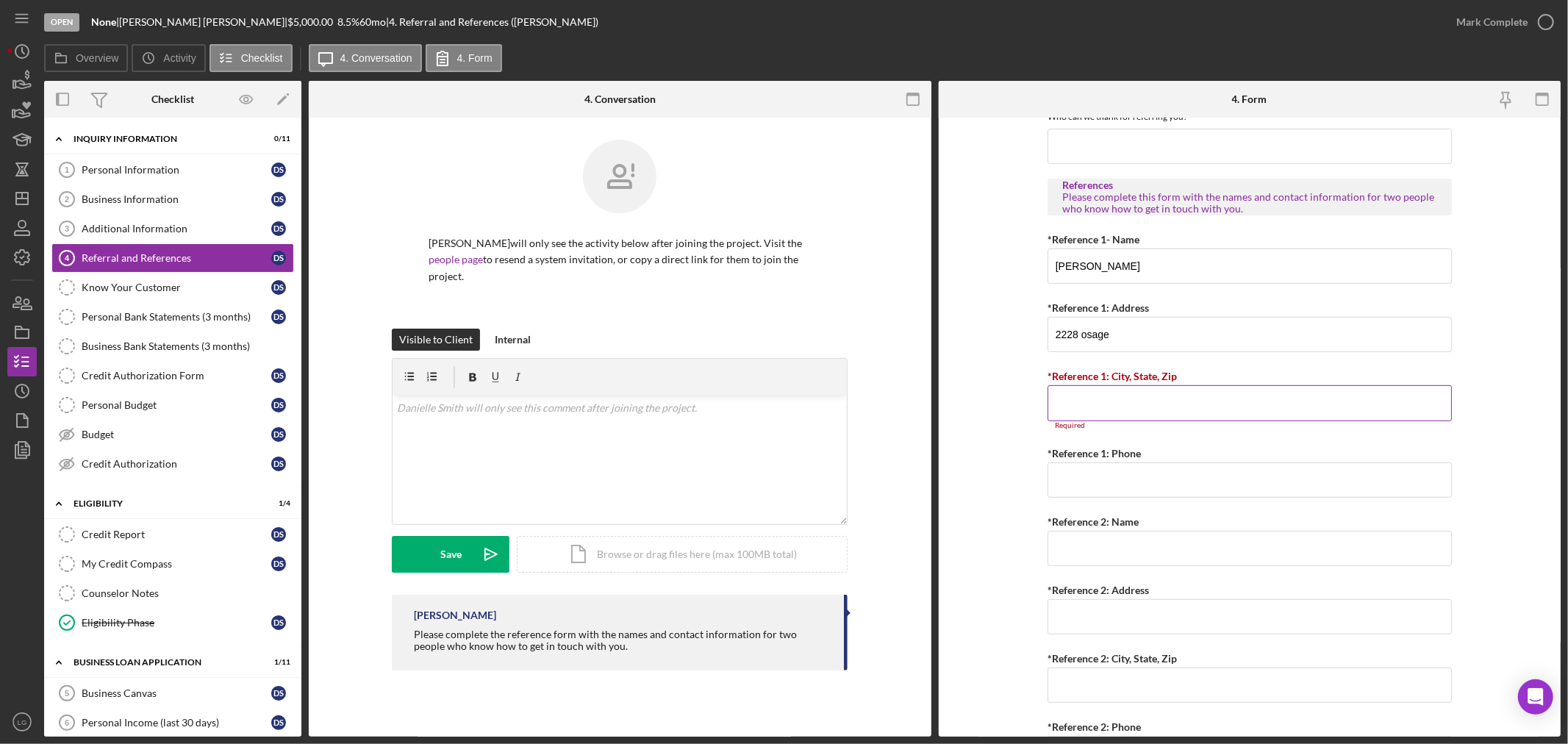
paste input "St.[PERSON_NAME].63116"
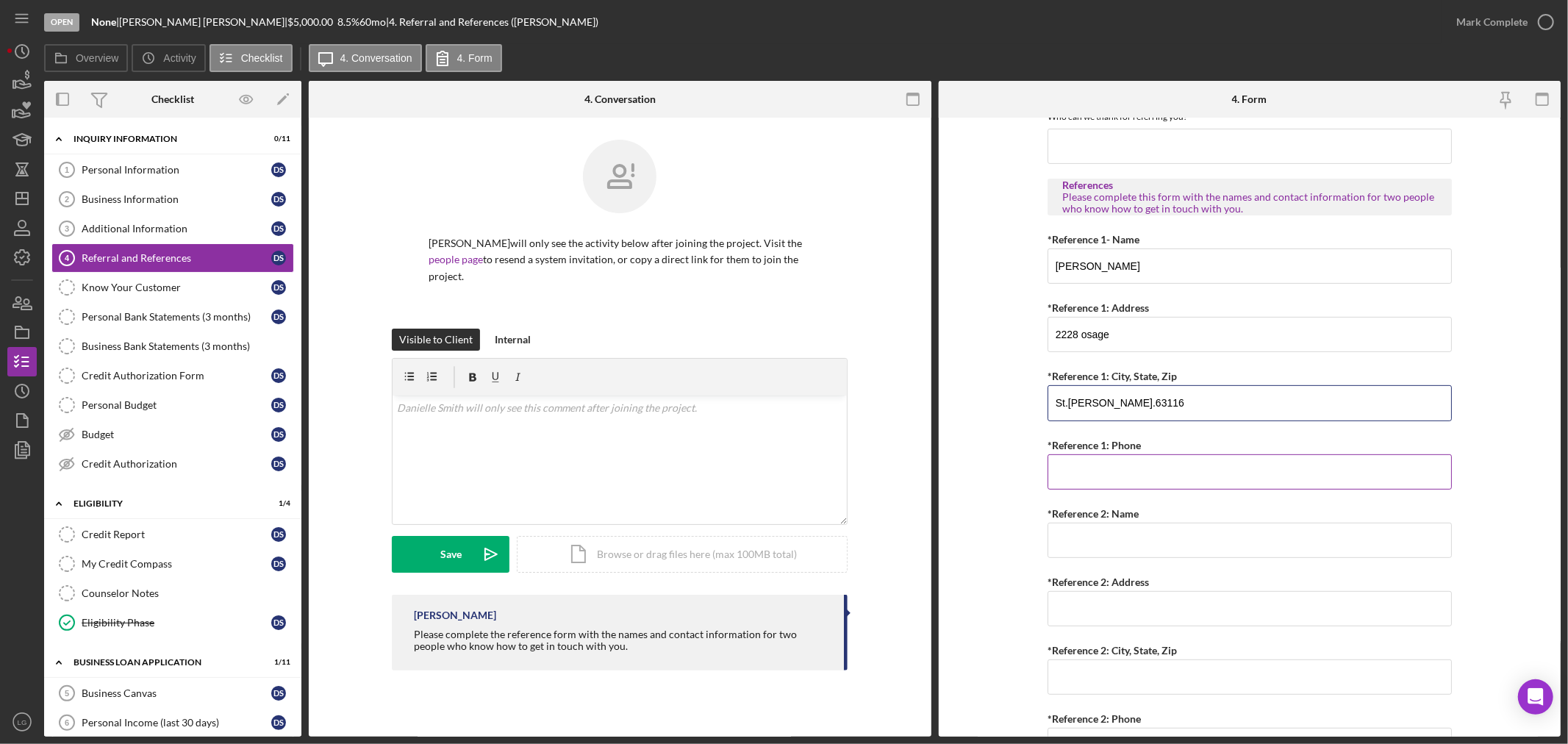
type input "St.[PERSON_NAME].63116"
click at [1229, 480] on input "*Reference 1: Phone" at bounding box center [1249, 471] width 404 height 35
click at [1293, 476] on input "*Reference 1: Phone" at bounding box center [1249, 471] width 404 height 35
paste input "[PHONE_NUMBER]"
type input "[PHONE_NUMBER]"
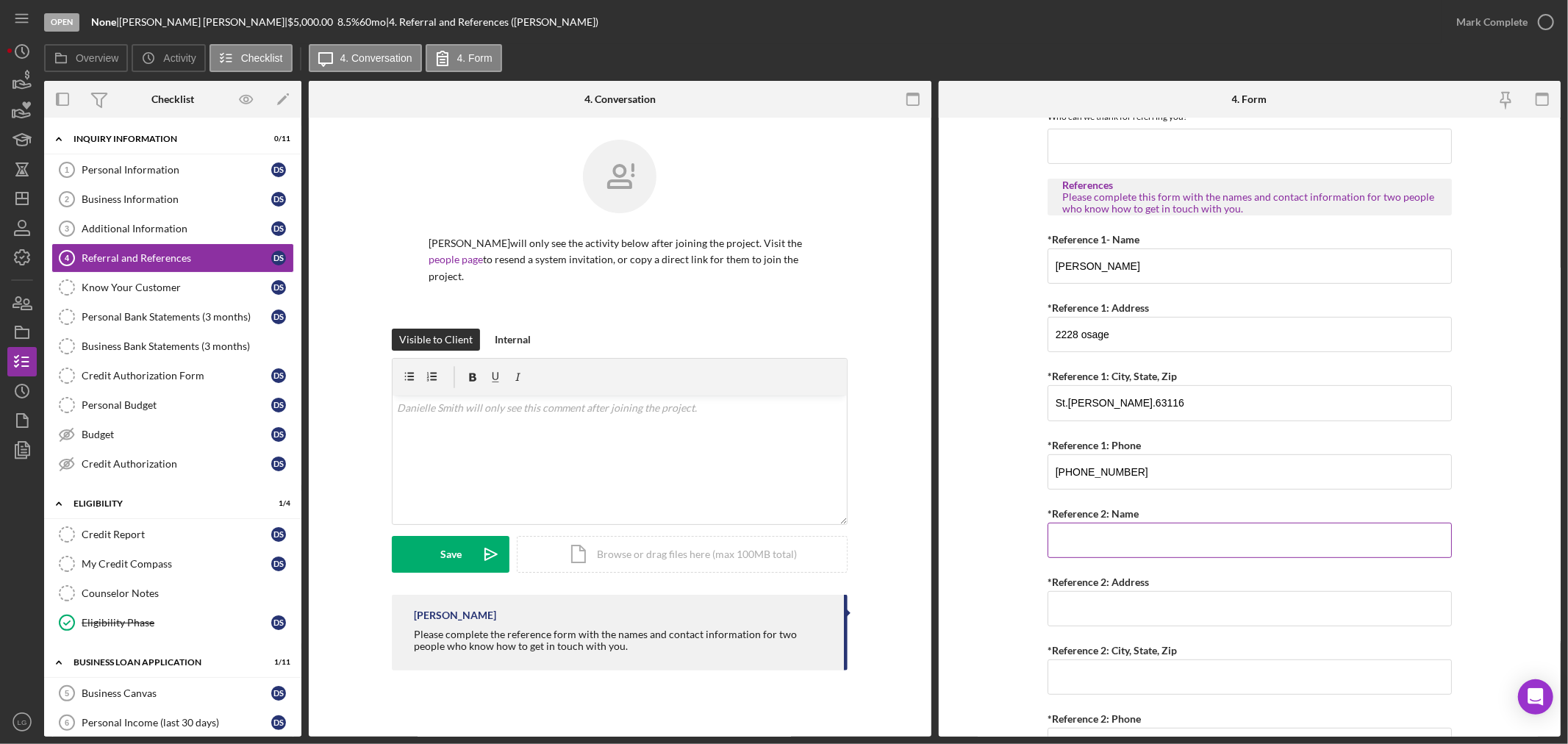
click at [1247, 555] on input "*Reference 2: Name" at bounding box center [1249, 540] width 404 height 35
click at [1078, 554] on input "*Reference 2: Name" at bounding box center [1249, 540] width 404 height 35
paste input "[PERSON_NAME]"
type input "[PERSON_NAME]"
click at [1156, 603] on input "*Reference 2: Address" at bounding box center [1249, 609] width 404 height 35
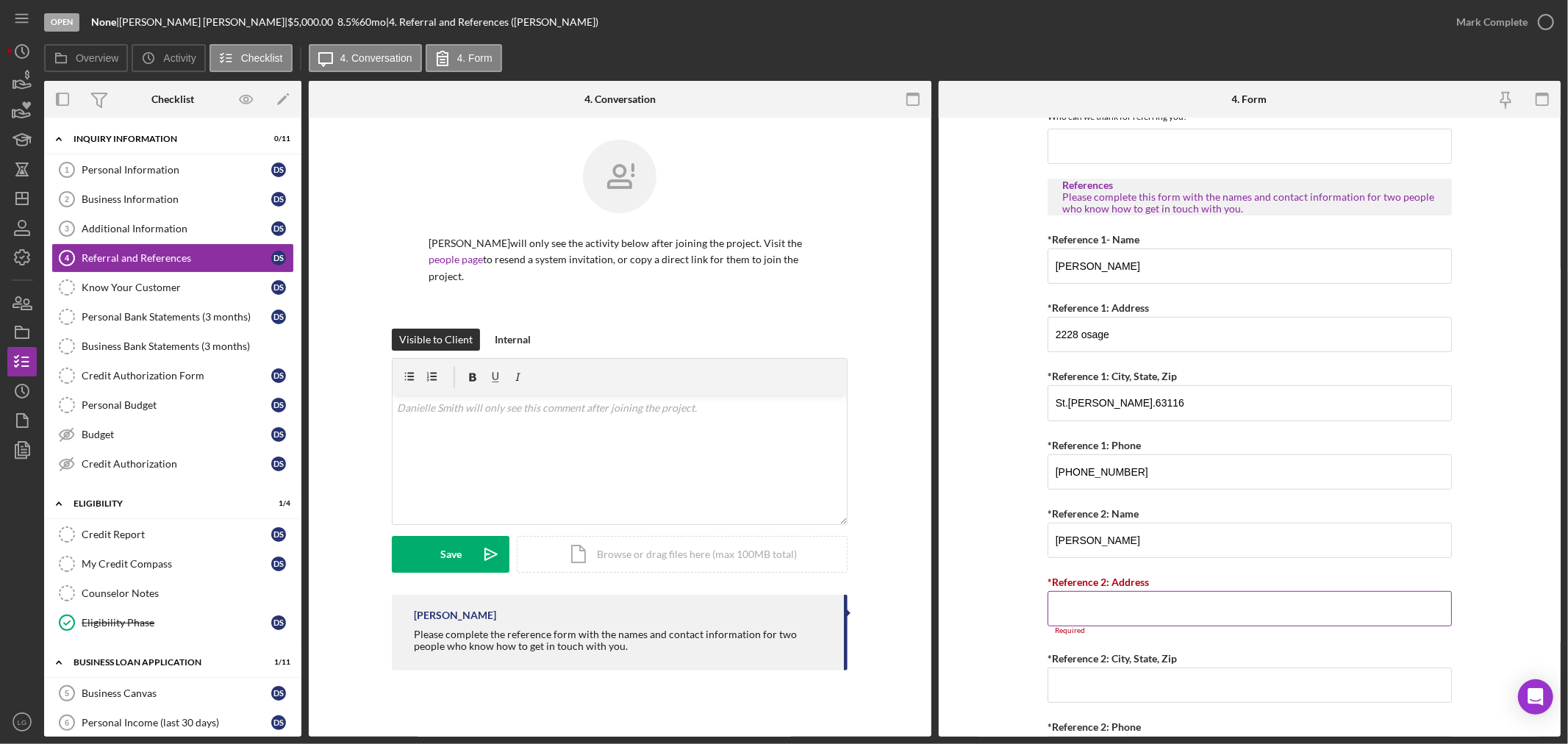
drag, startPoint x: 1143, startPoint y: 625, endPoint x: 1141, endPoint y: 616, distance: 9.2
click at [1143, 625] on input "*Reference 2: Address" at bounding box center [1249, 609] width 404 height 35
paste input "3345 [US_STATE]"
type input "3345 [US_STATE]"
click at [1144, 680] on input "*Reference 2: City, State, Zip" at bounding box center [1249, 677] width 404 height 35
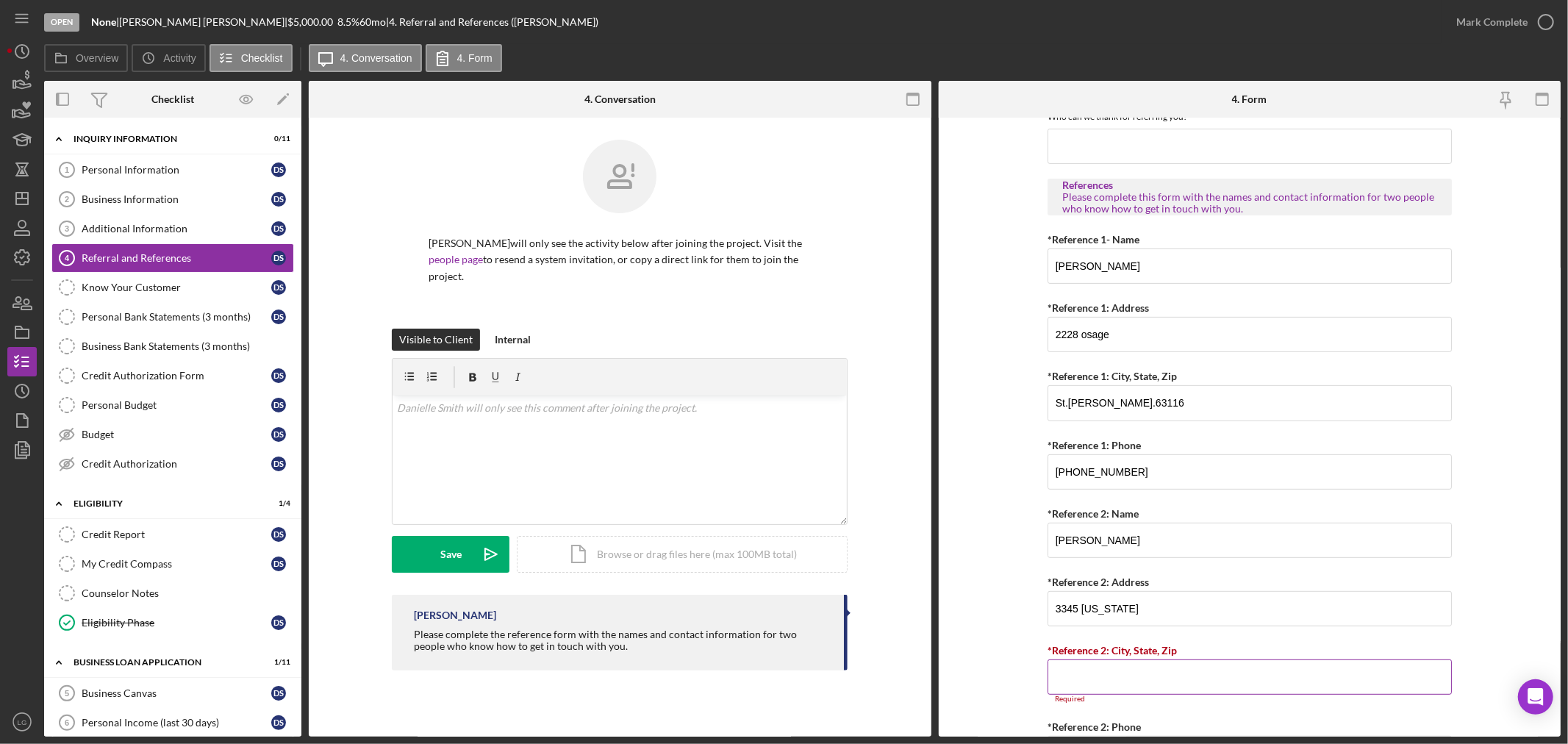
click at [1119, 674] on input "*Reference 2: City, State, Zip" at bounding box center [1249, 677] width 404 height 35
paste input "St.louis mo 63116"
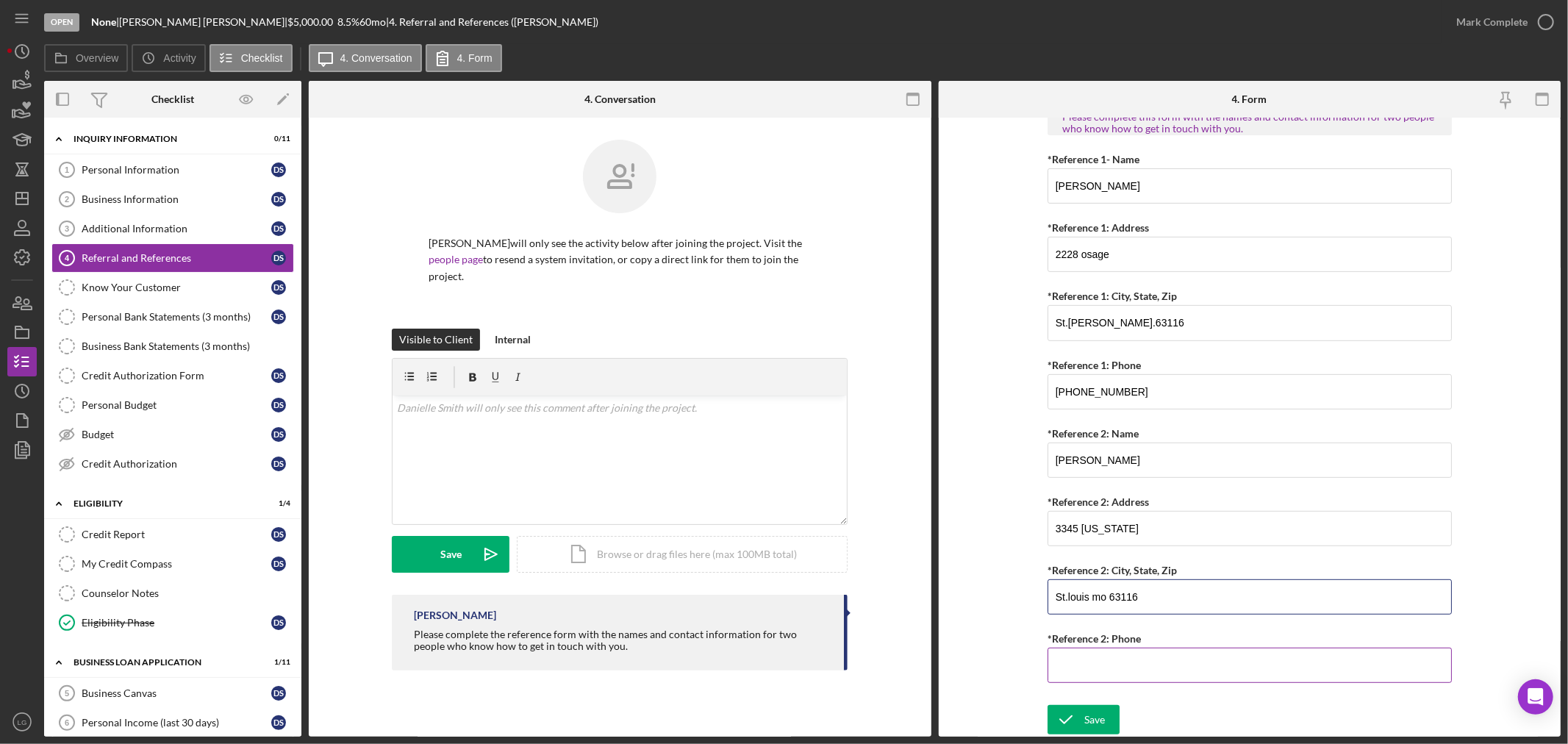
type input "St.louis mo 63116"
click at [1105, 645] on div "*Reference 2: Phone" at bounding box center [1249, 638] width 404 height 19
click at [1174, 653] on input "*Reference 2: Phone" at bounding box center [1249, 665] width 404 height 35
click at [1098, 671] on input "*Reference 2: Phone" at bounding box center [1249, 663] width 404 height 35
paste input "[PHONE_NUMBER]"
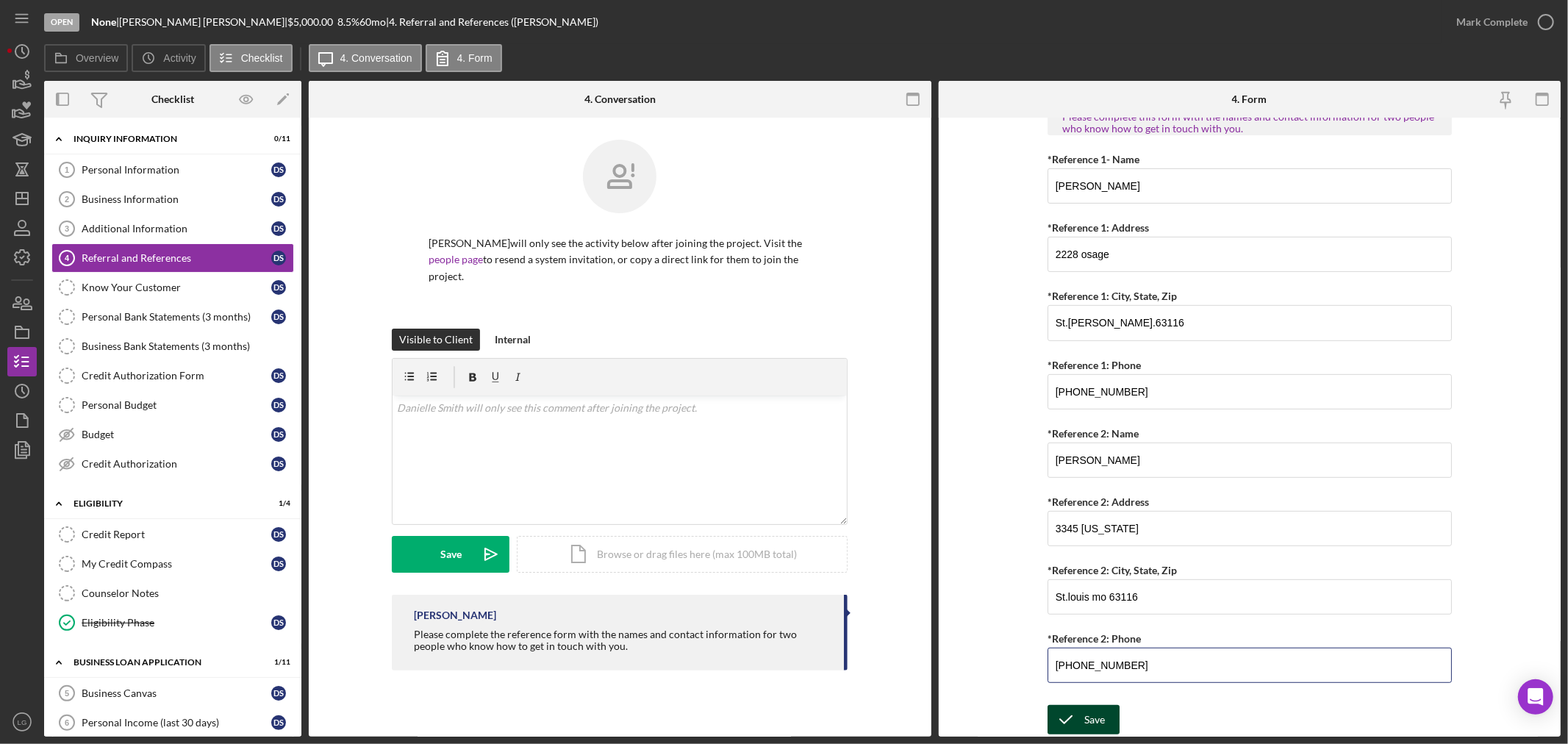
type input "[PHONE_NUMBER]"
click at [1067, 722] on icon "submit" at bounding box center [1065, 720] width 37 height 37
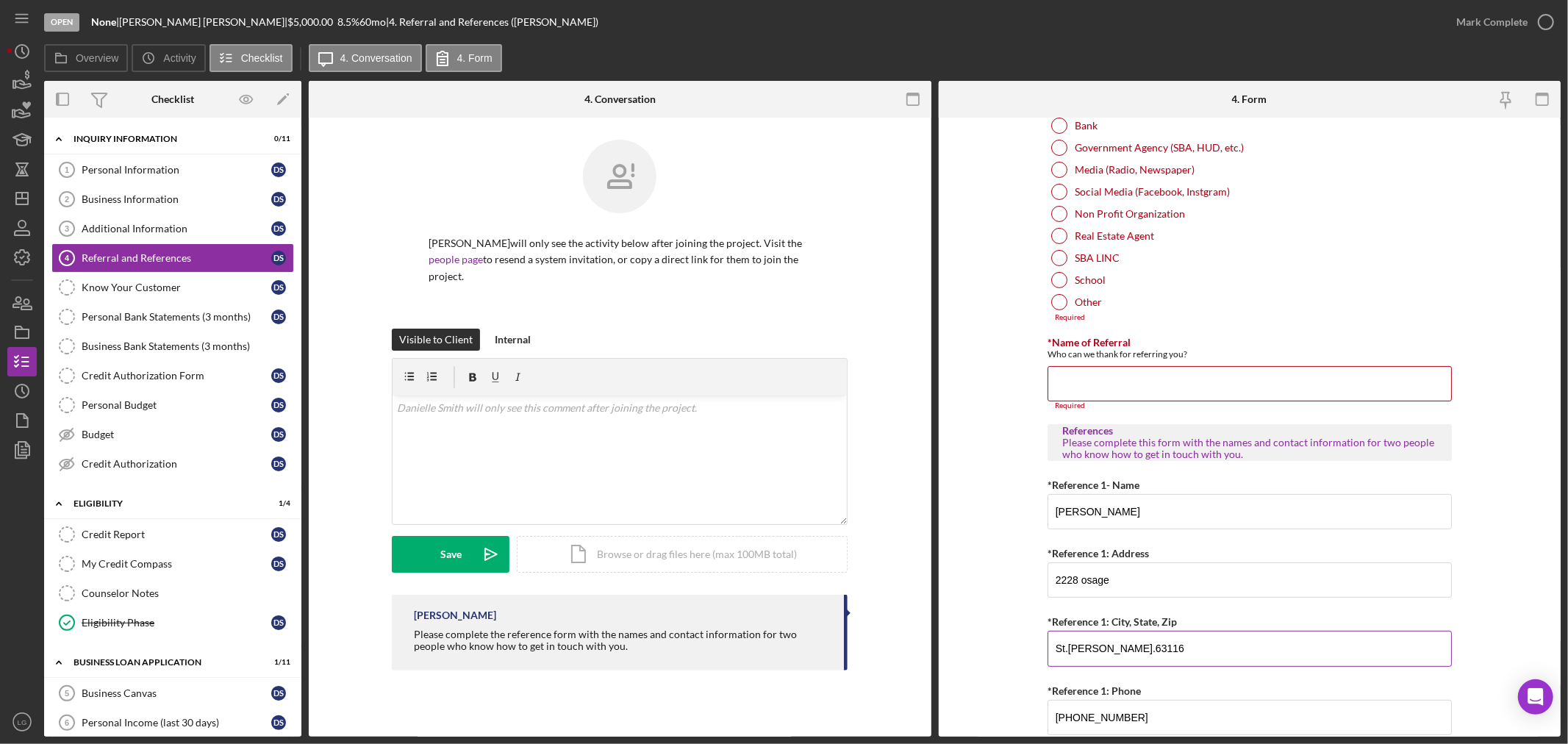
scroll to position [0, 0]
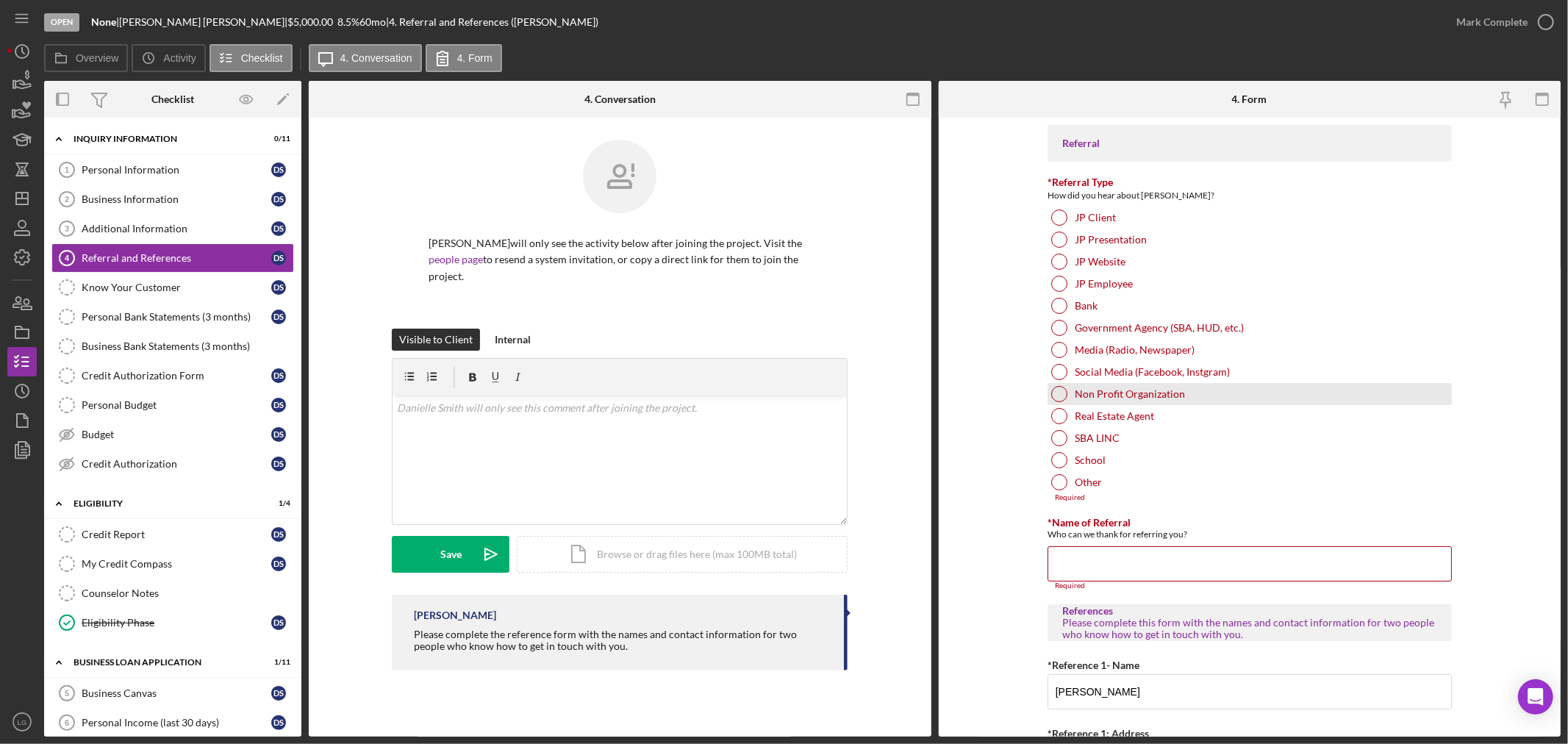
drag, startPoint x: 1087, startPoint y: 348, endPoint x: 1093, endPoint y: 392, distance: 44.4
click at [1087, 348] on label "Media (Radio, Newspaper)" at bounding box center [1135, 350] width 120 height 12
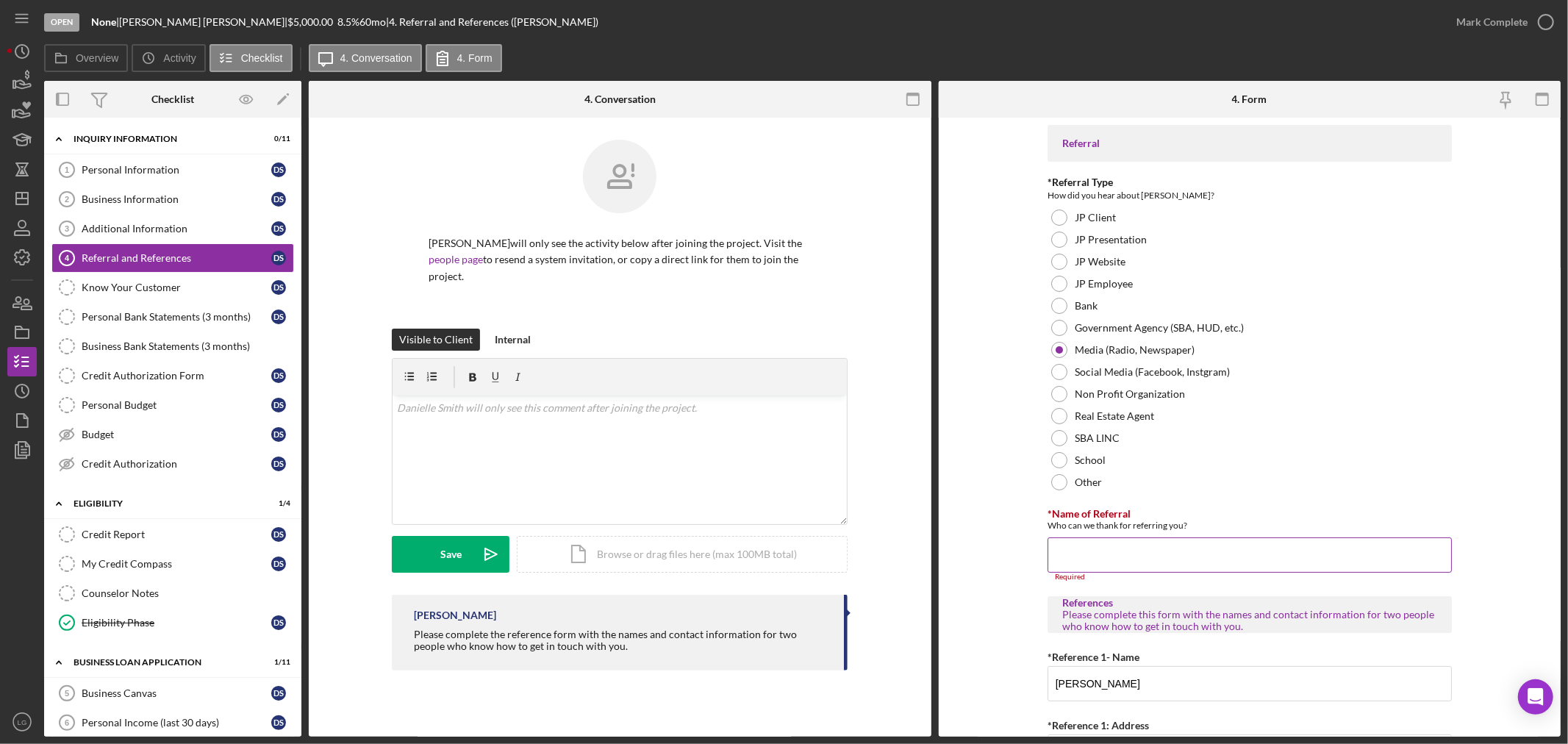
click at [1092, 562] on input "*Name of Referral" at bounding box center [1249, 555] width 404 height 35
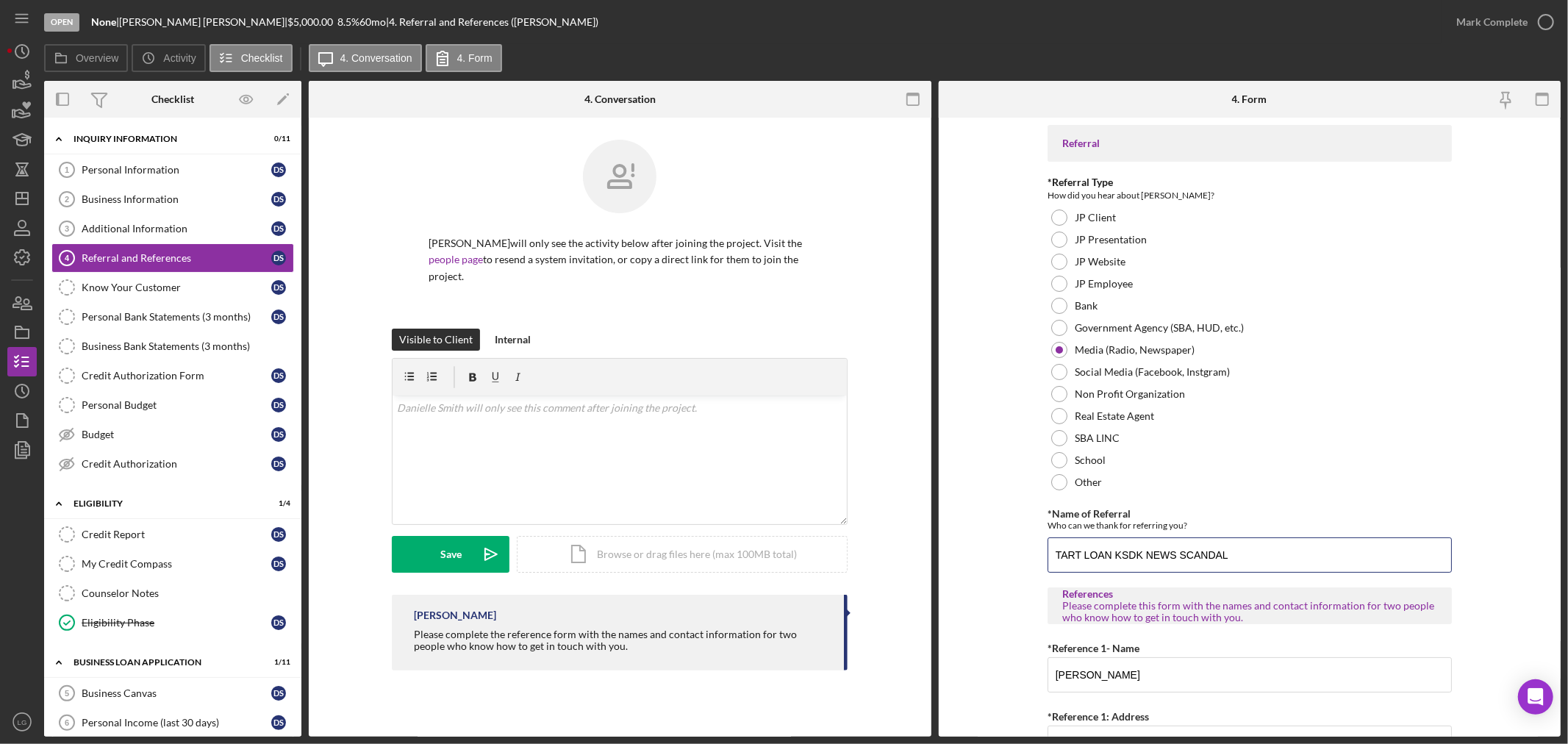
scroll to position [489, 0]
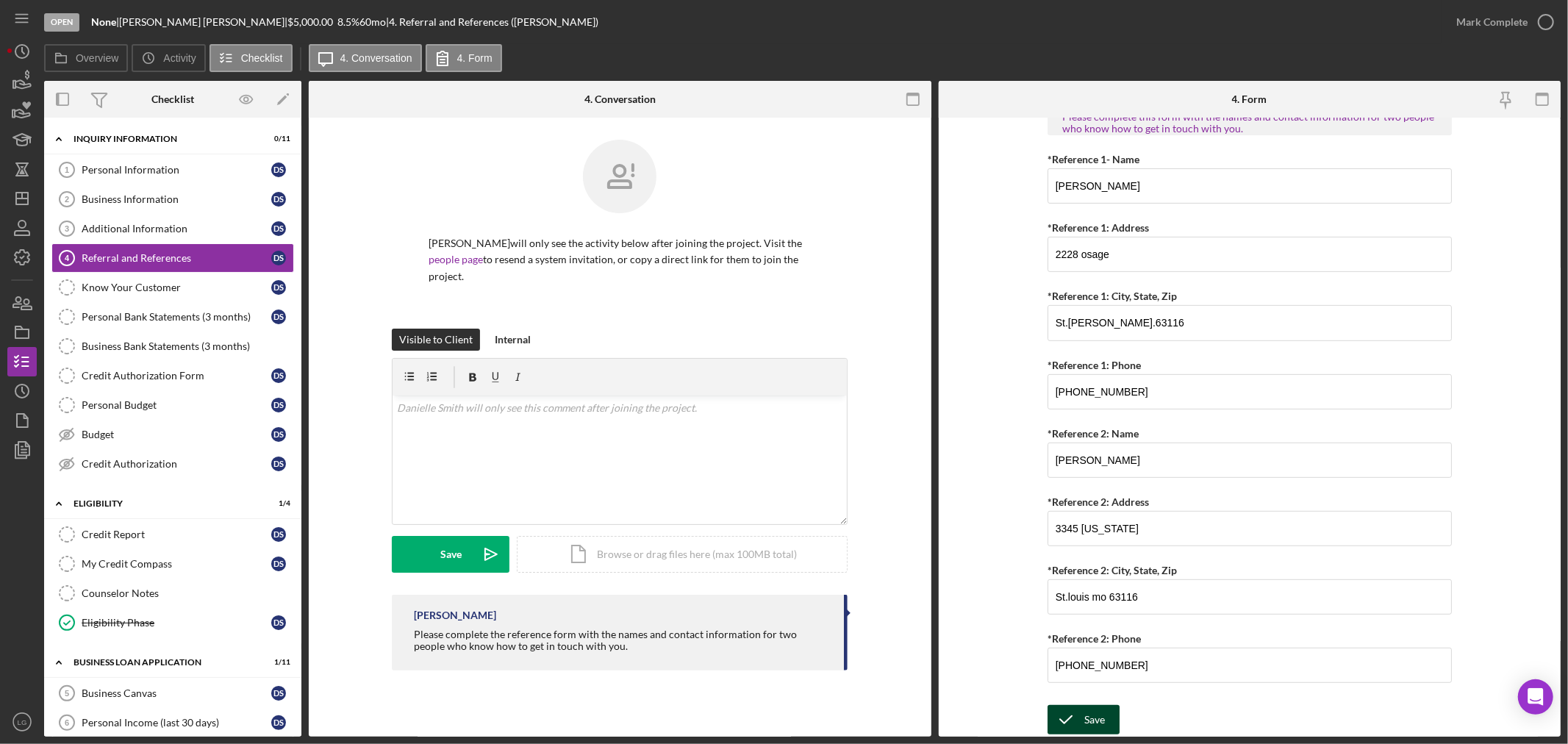
type input "TART LOAN KSDK NEWS SCANDAL"
click at [1100, 707] on div "Save" at bounding box center [1094, 720] width 21 height 30
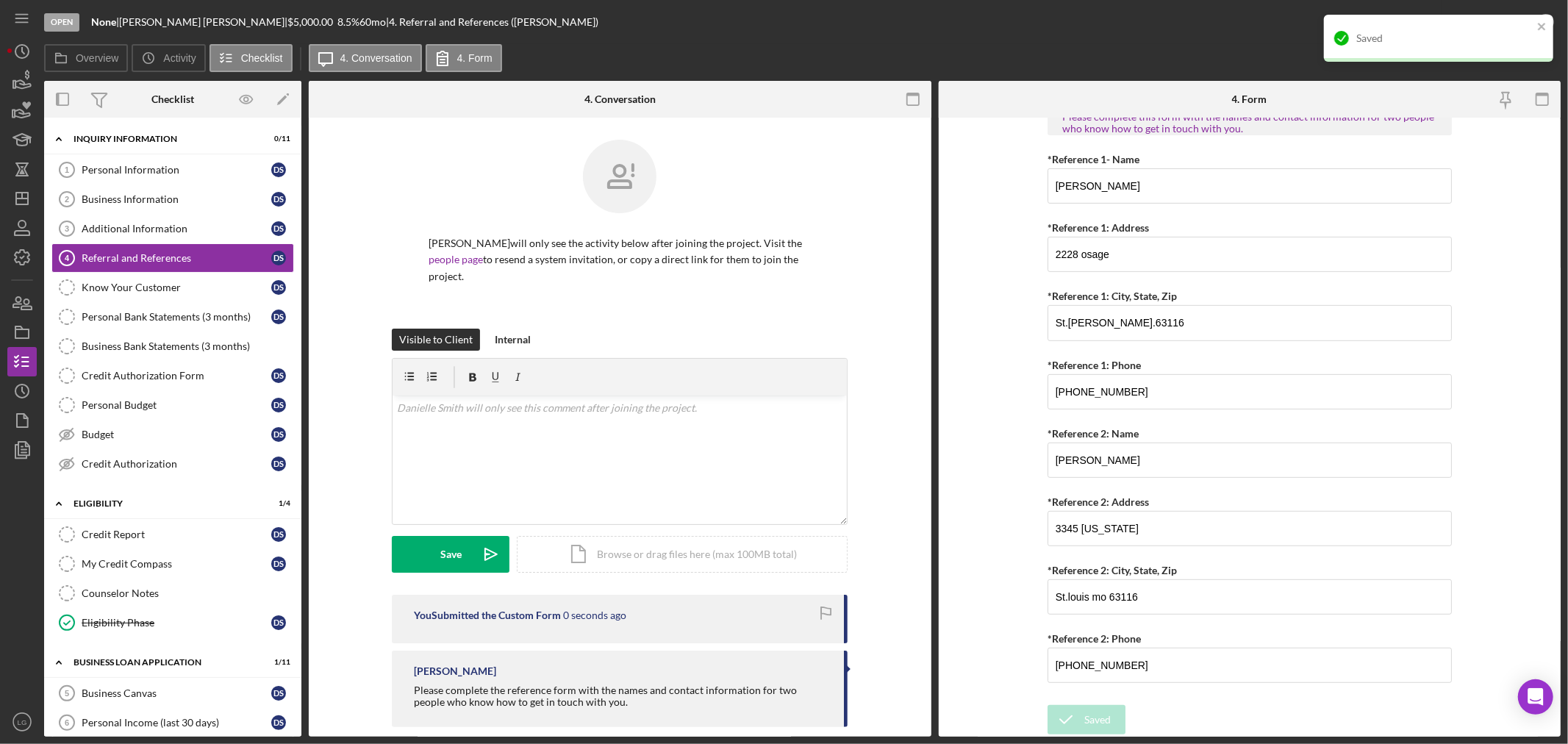
click at [1478, 27] on div "Saved" at bounding box center [1433, 39] width 207 height 23
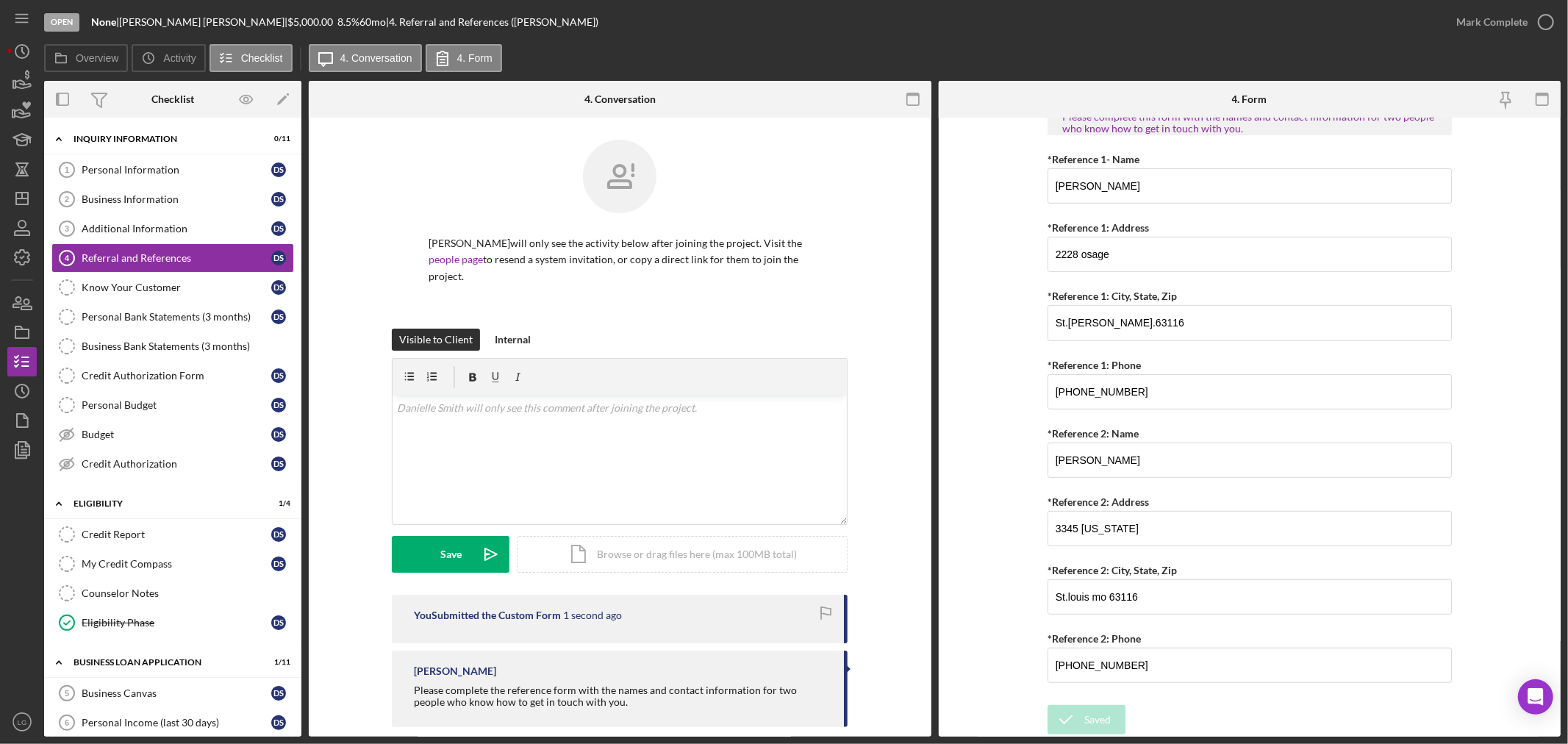
click at [1488, 27] on div "Saved" at bounding box center [1439, 44] width 236 height 65
click at [1486, 30] on div "Mark Complete" at bounding box center [1492, 22] width 72 height 30
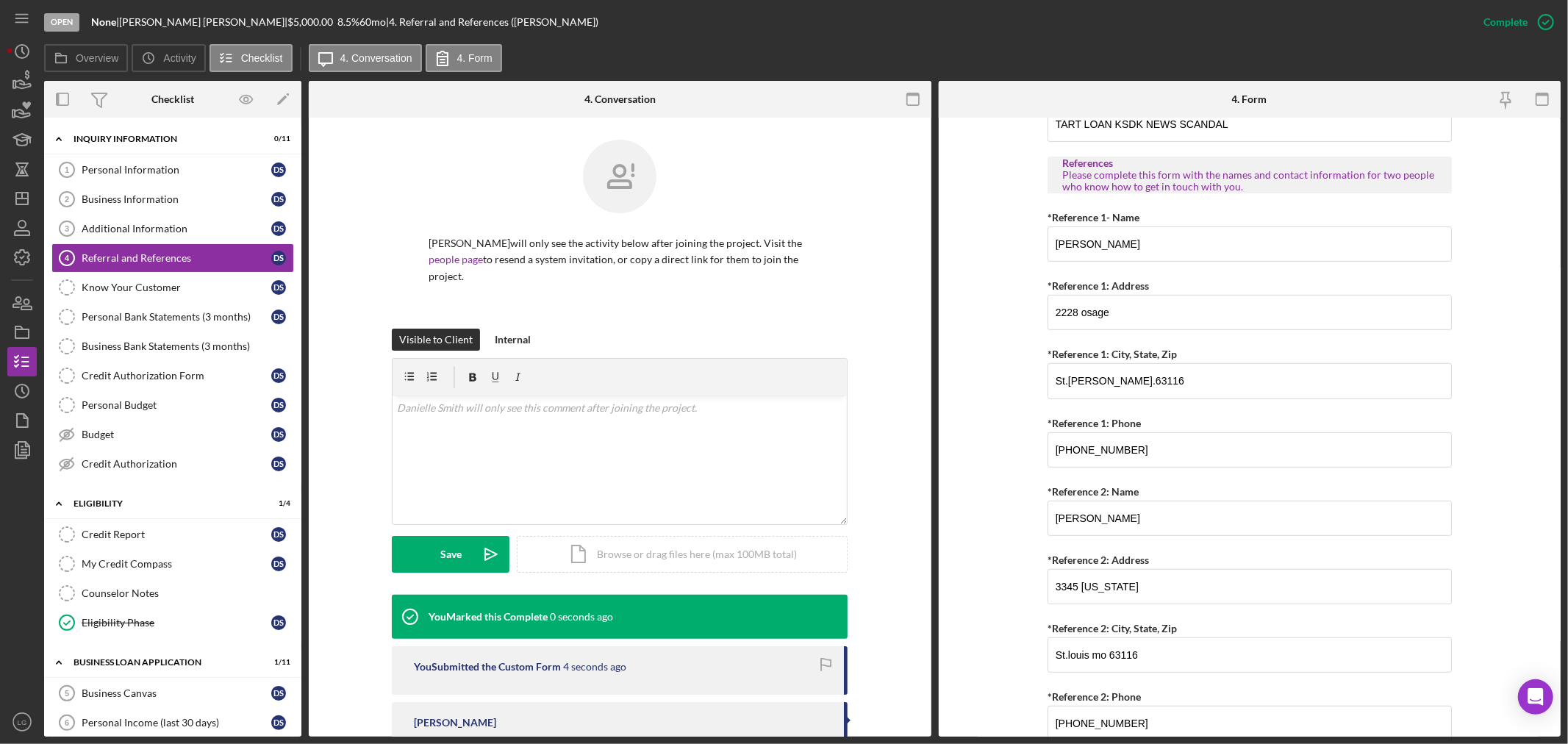
scroll to position [549, 0]
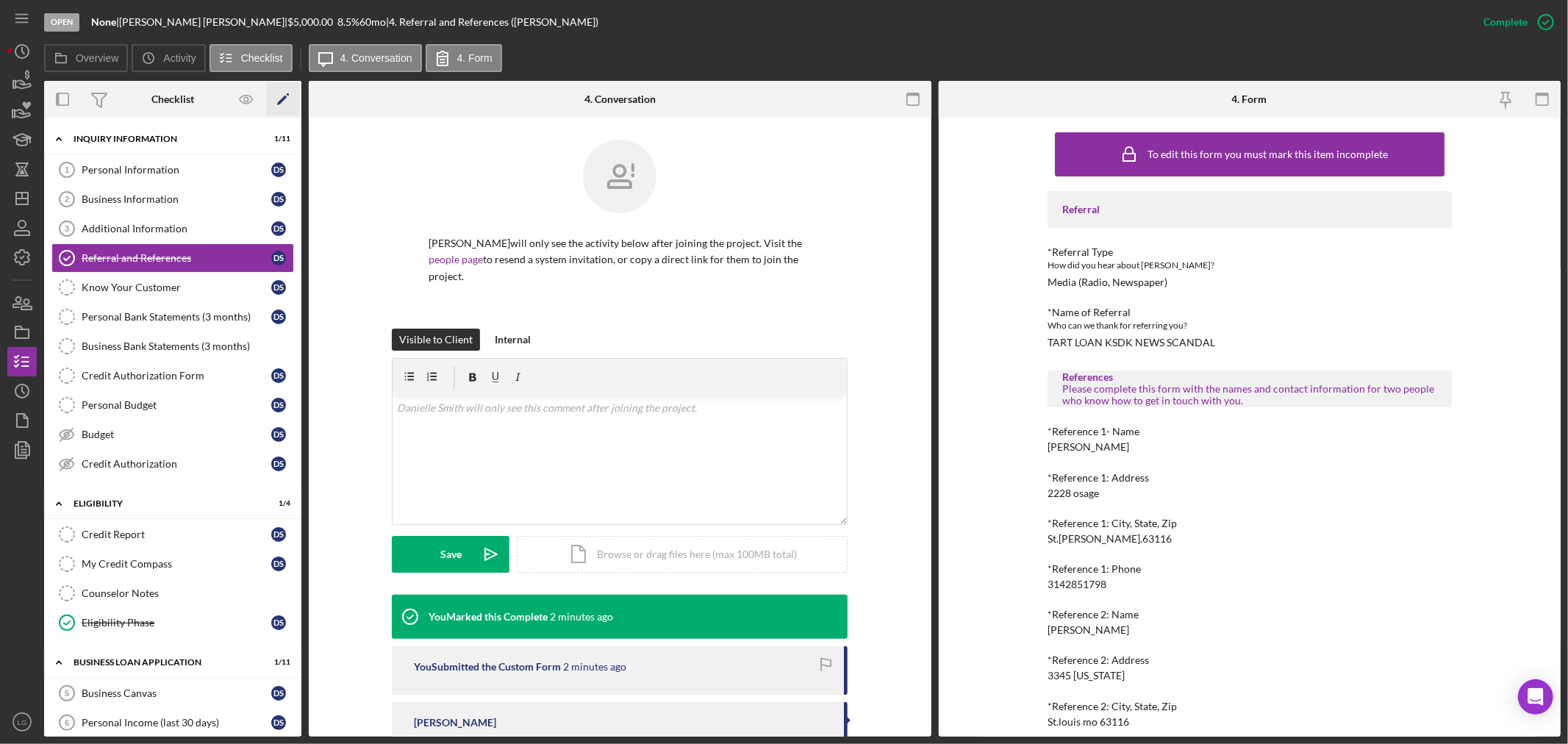
click at [274, 100] on icon "Icon/Edit" at bounding box center [283, 99] width 33 height 33
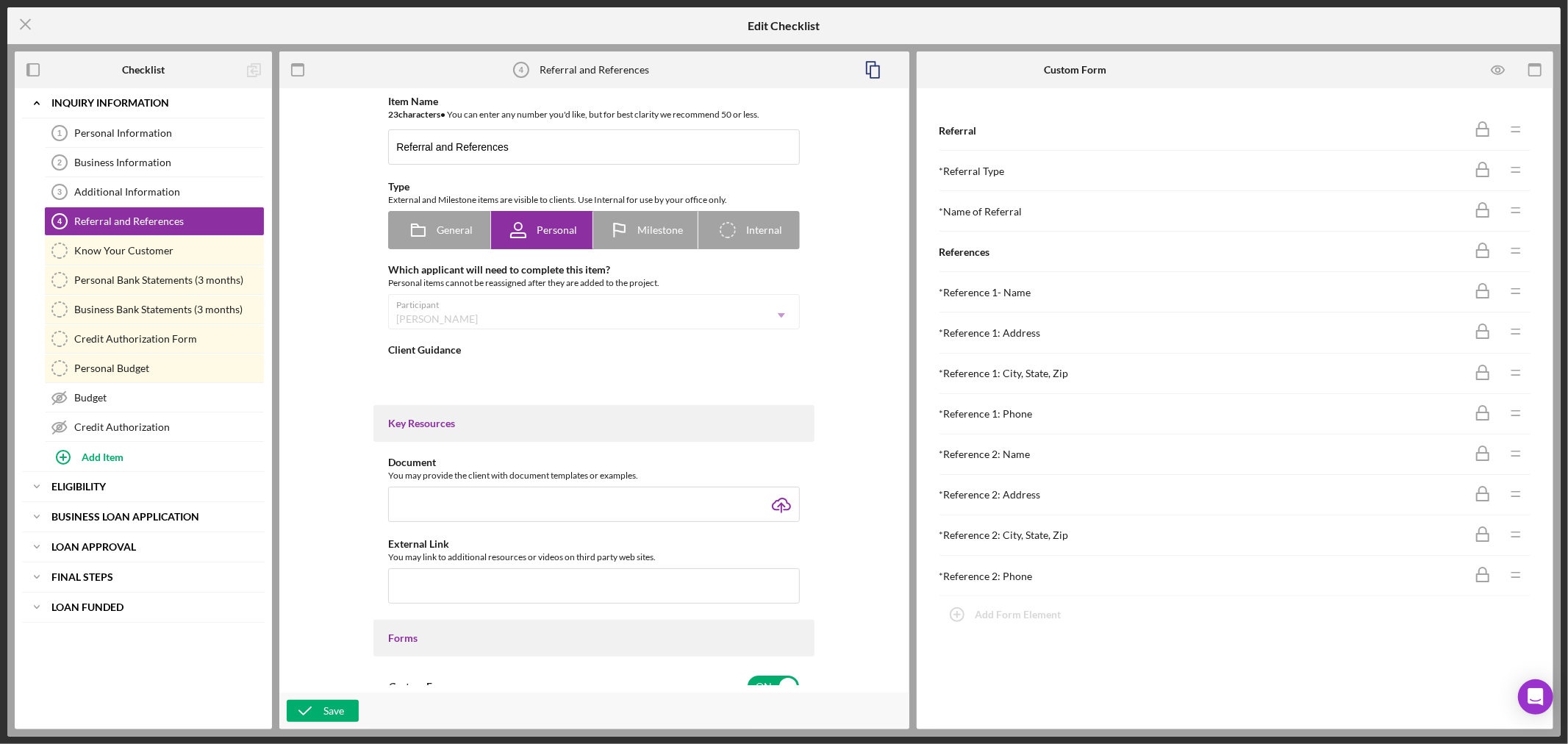
type textarea "<div>Please complete the reference form with the names and contact information …"
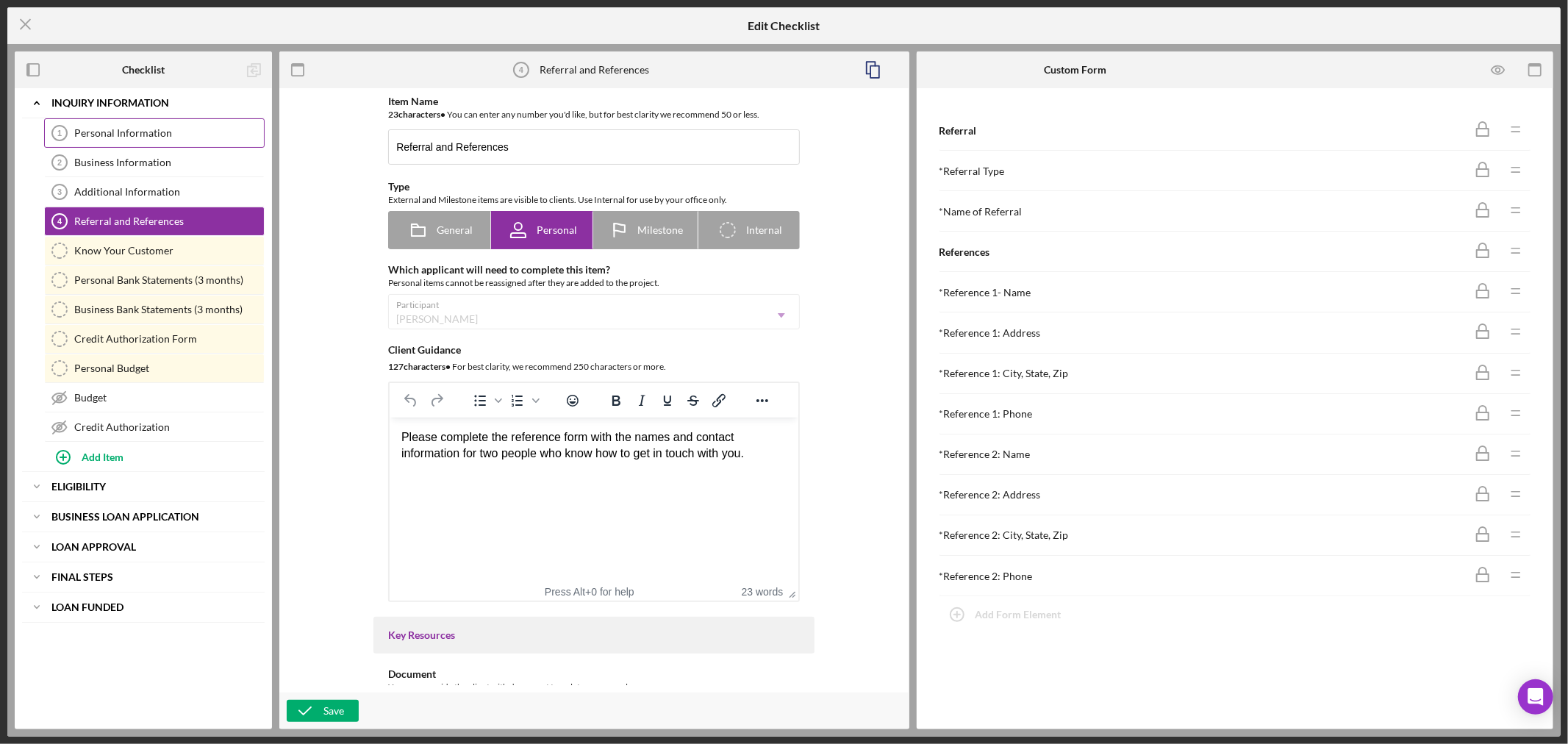
click at [115, 143] on link "Personal Information 1 Personal Information" at bounding box center [154, 133] width 220 height 30
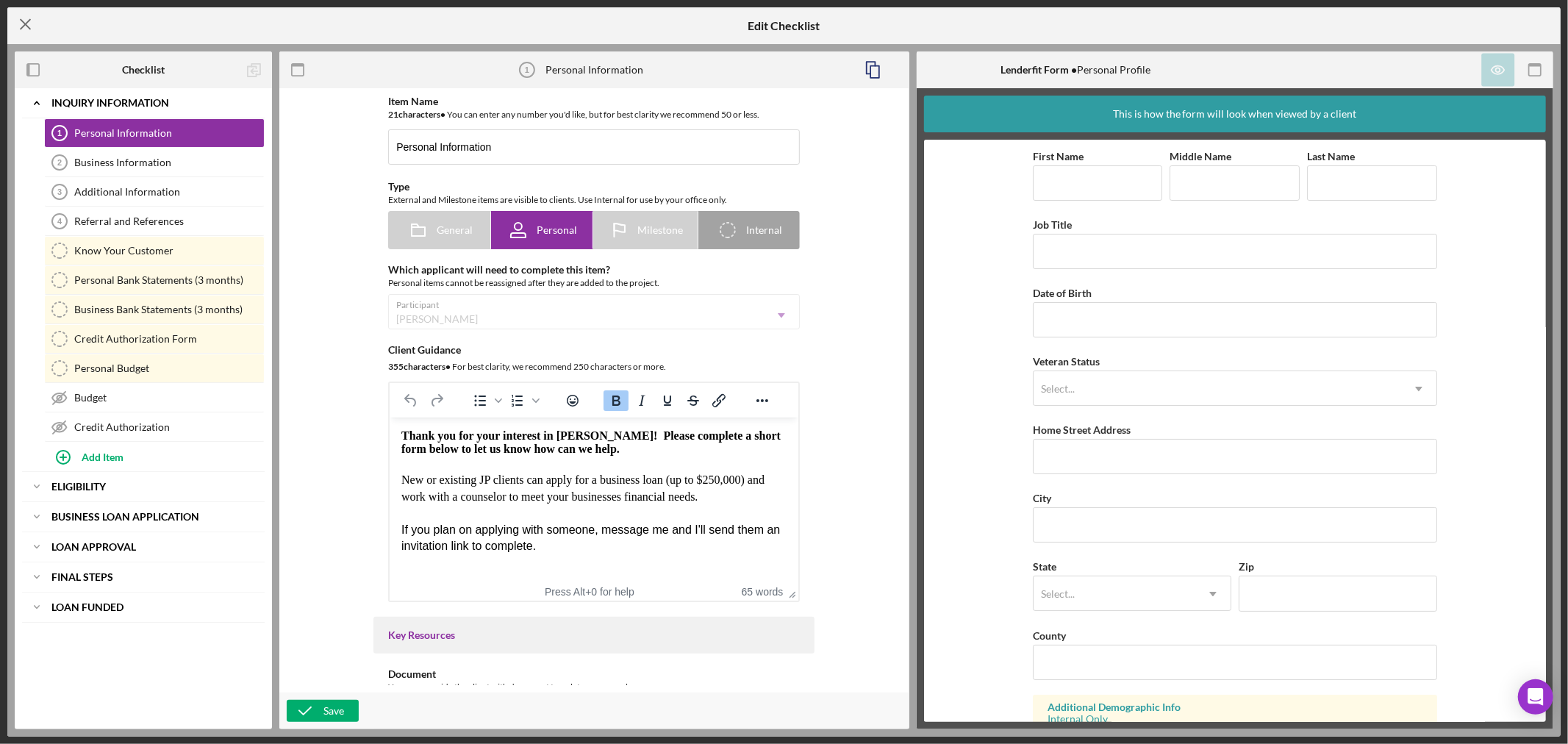
click at [17, 27] on icon "Icon/Menu Close" at bounding box center [25, 24] width 37 height 37
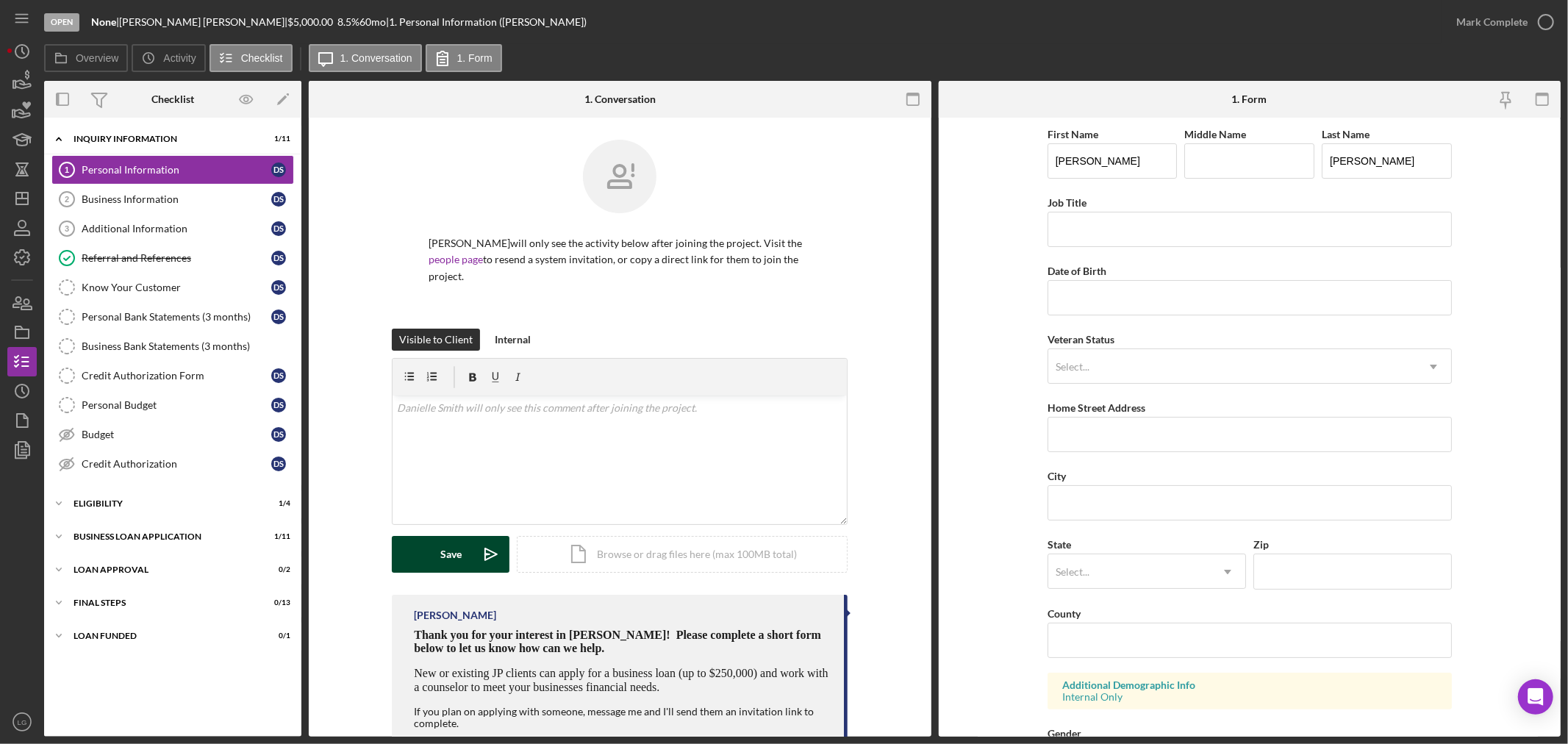
scroll to position [42, 0]
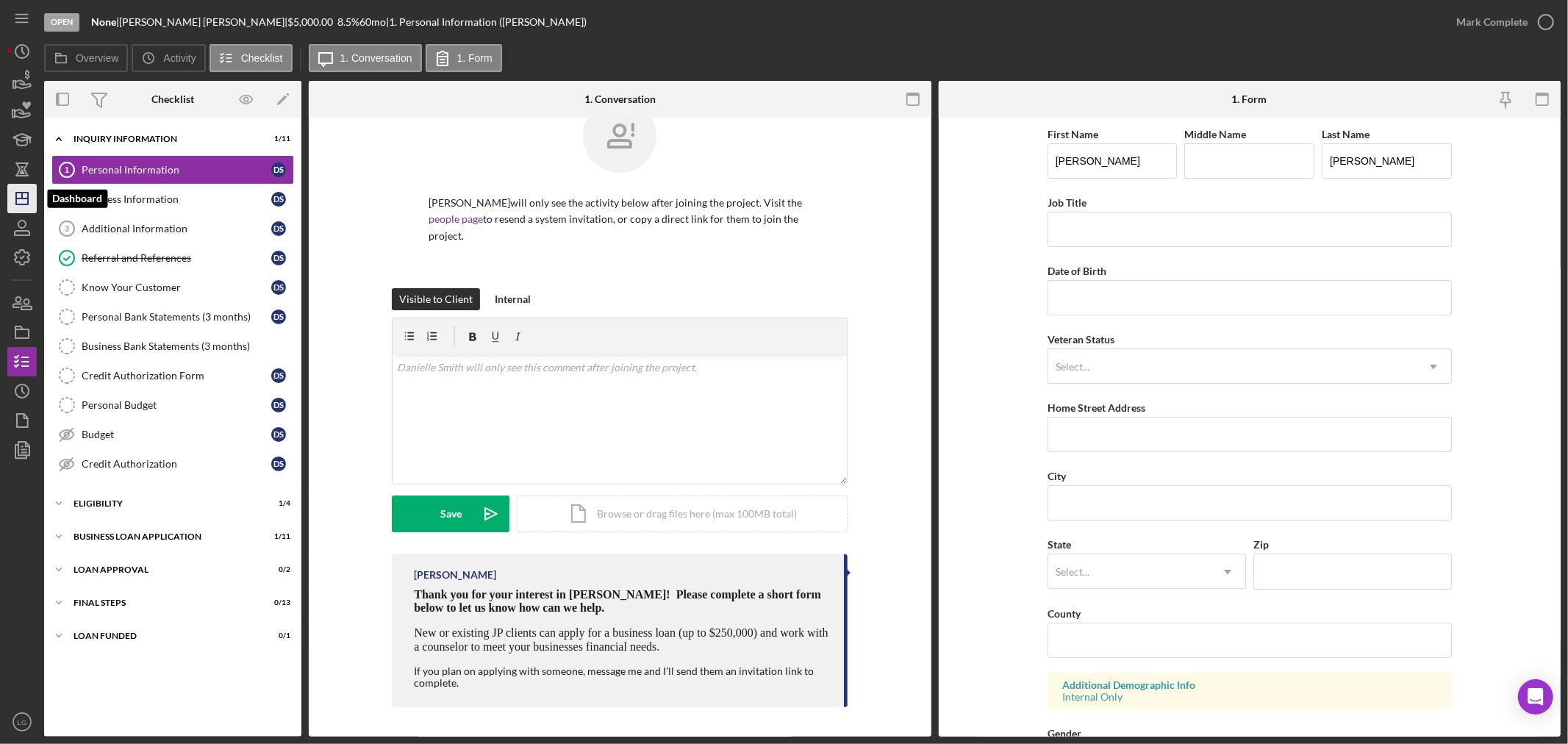
click at [27, 195] on polygon "button" at bounding box center [22, 198] width 12 height 12
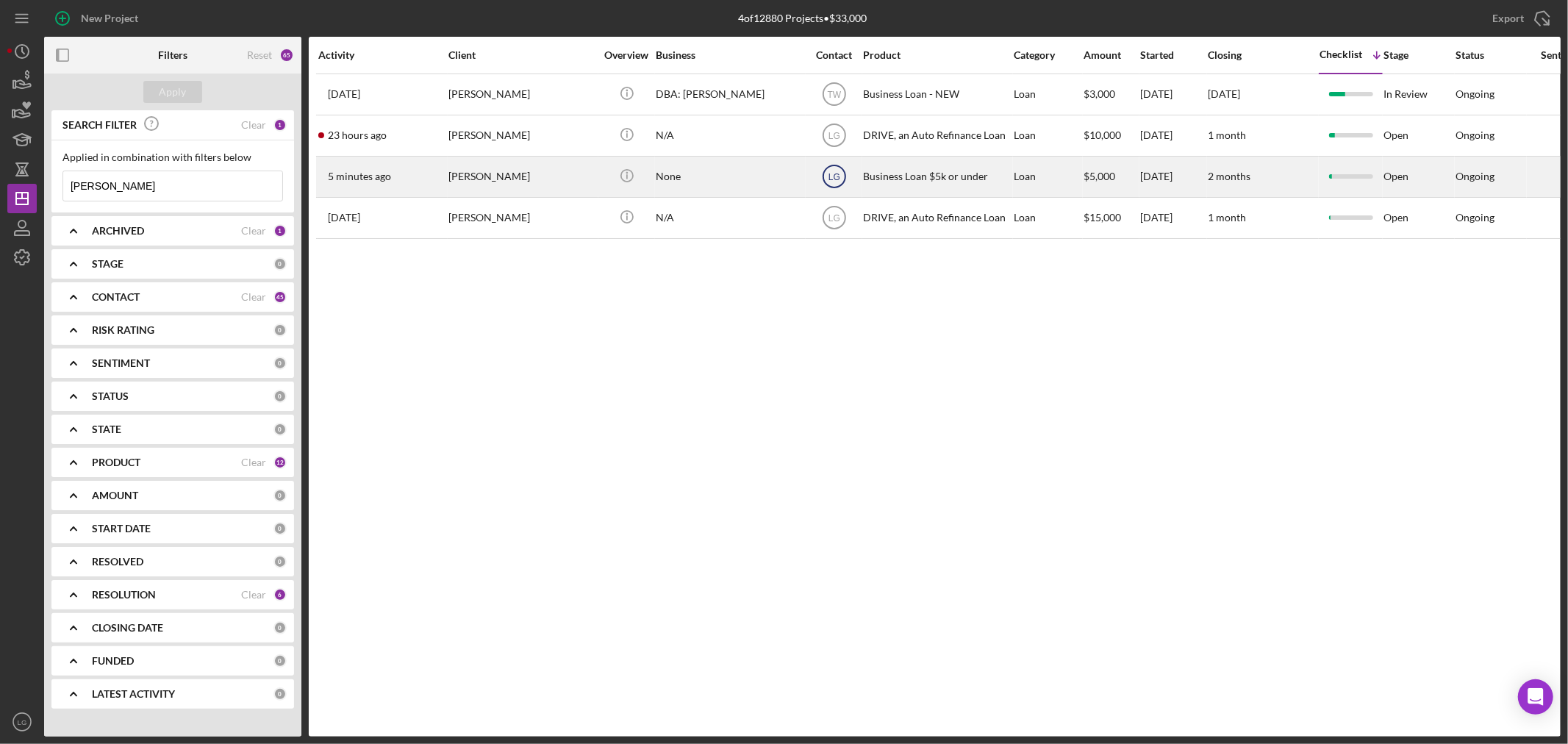
click at [836, 100] on text "LG" at bounding box center [834, 94] width 14 height 10
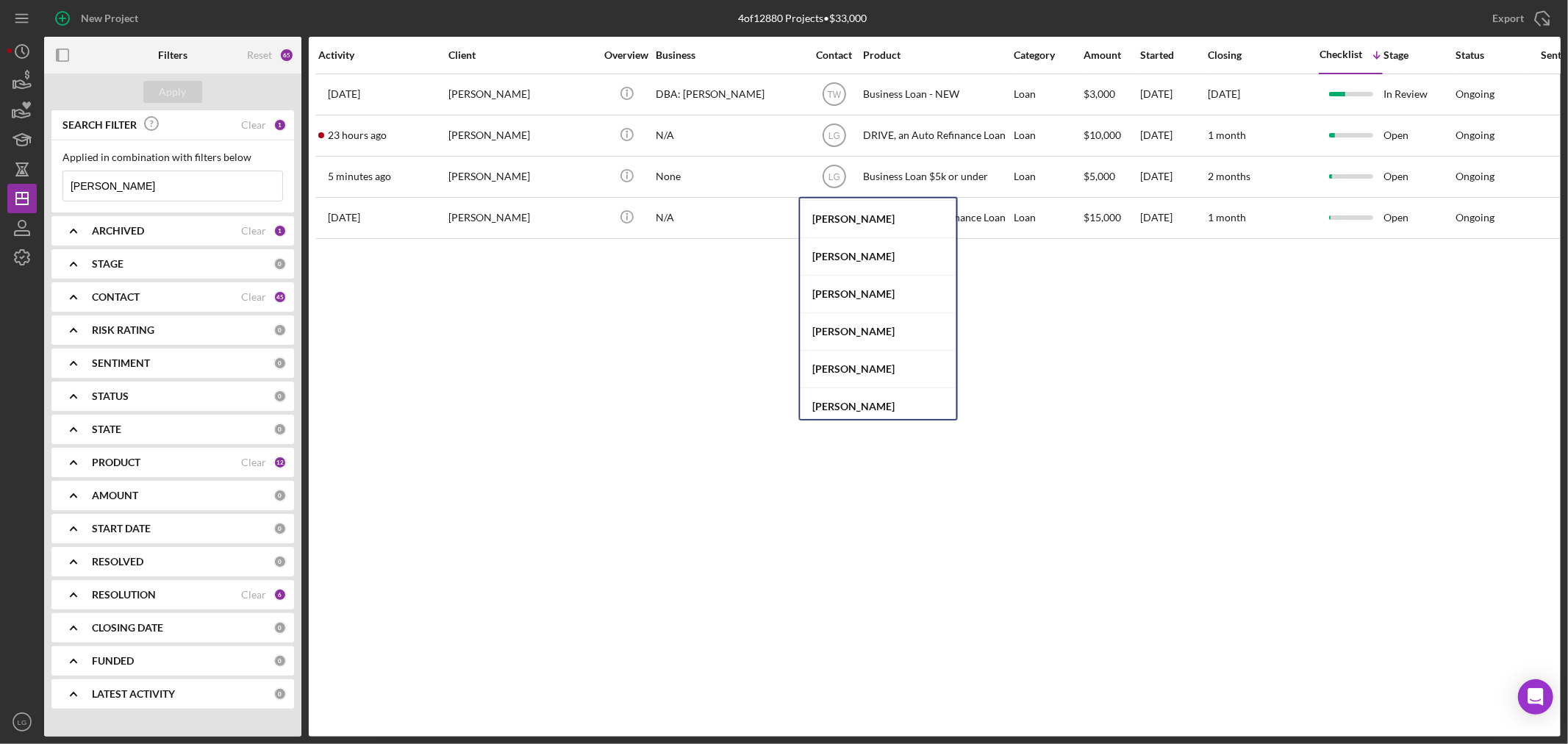
scroll to position [210, 0]
click at [862, 226] on div "[PERSON_NAME]" at bounding box center [879, 233] width 156 height 38
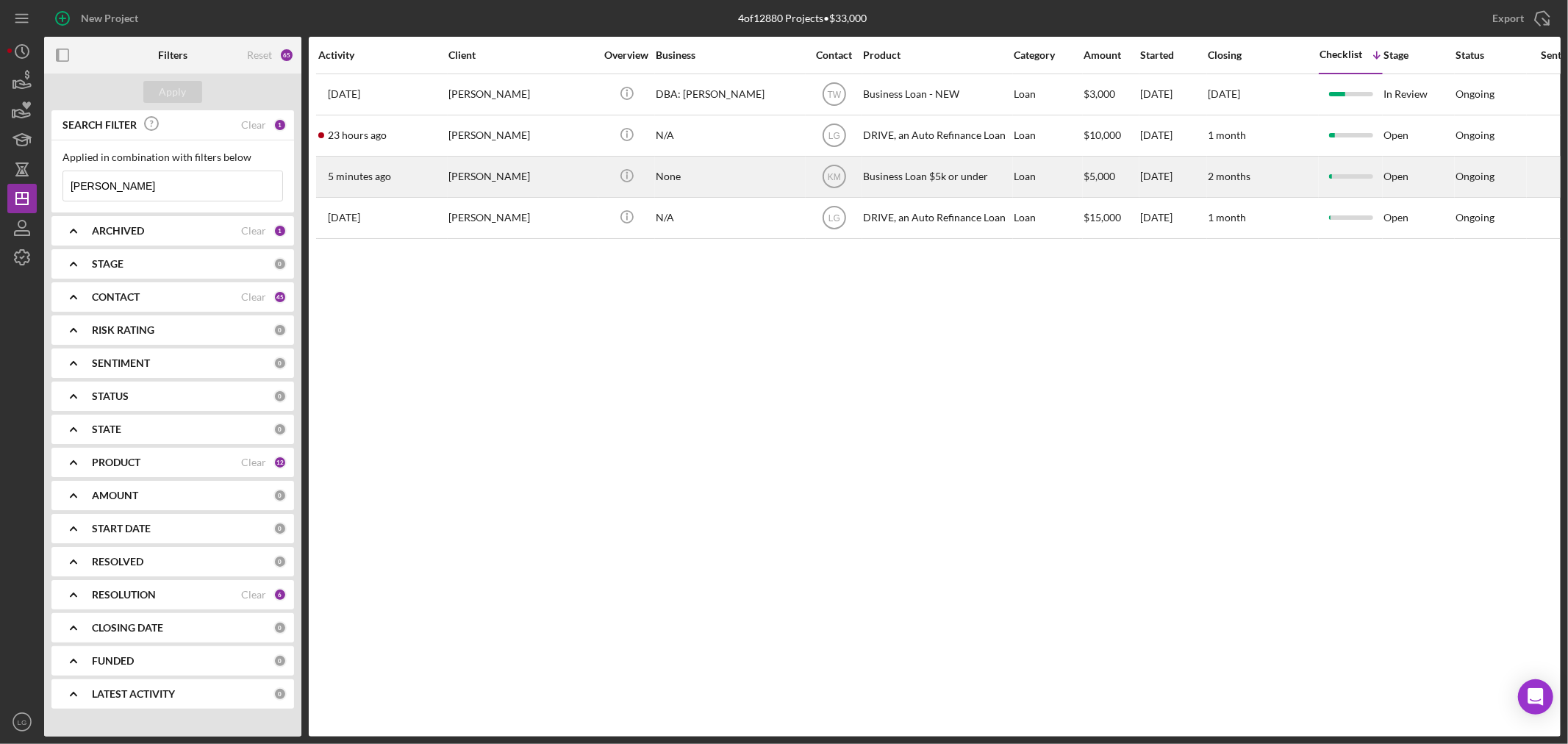
click at [461, 193] on div "[PERSON_NAME]" at bounding box center [522, 177] width 147 height 39
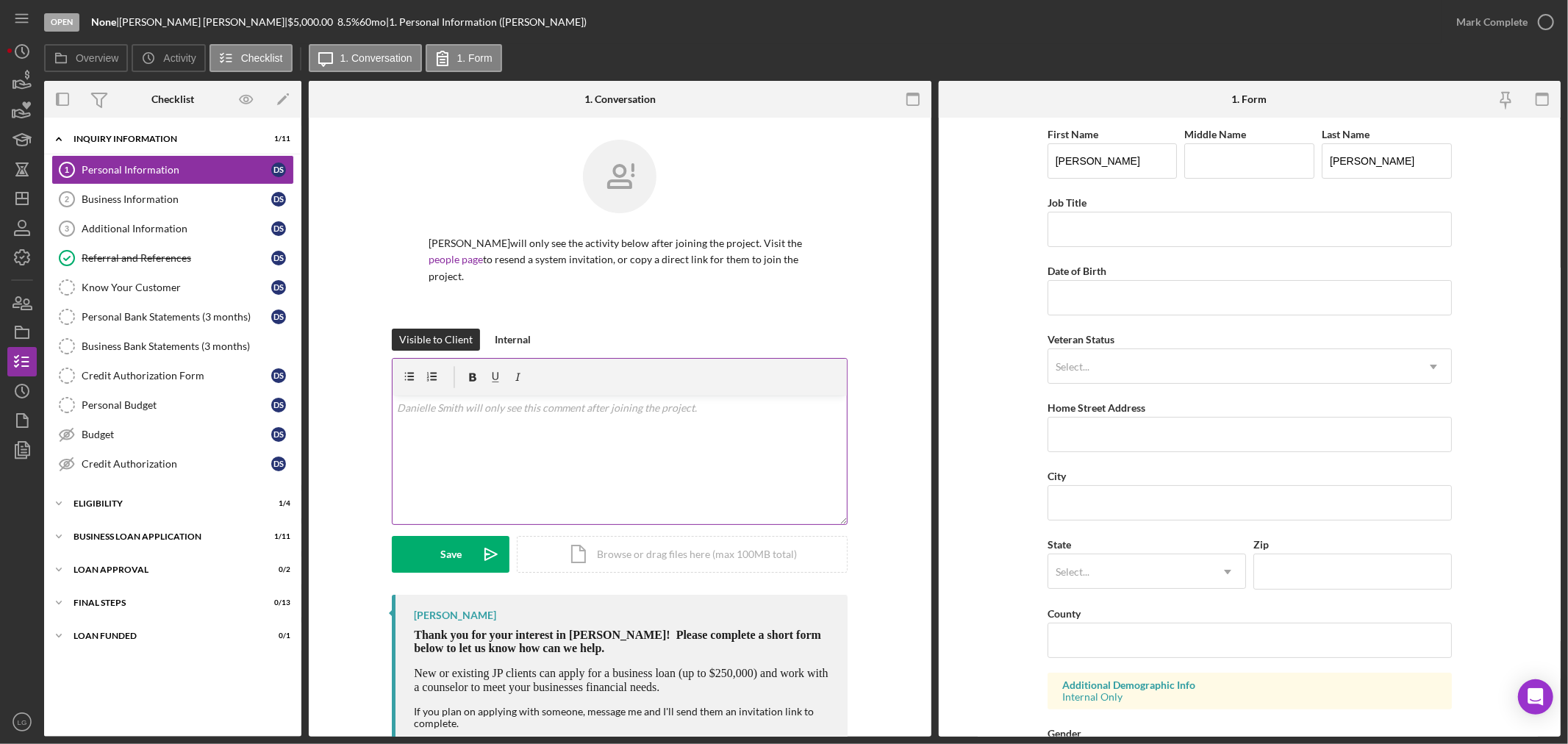
click at [465, 467] on div "v Color teal Color pink Remove color Add row above Add row below Add column bef…" at bounding box center [619, 460] width 454 height 129
click at [19, 723] on text "LG" at bounding box center [22, 722] width 10 height 8
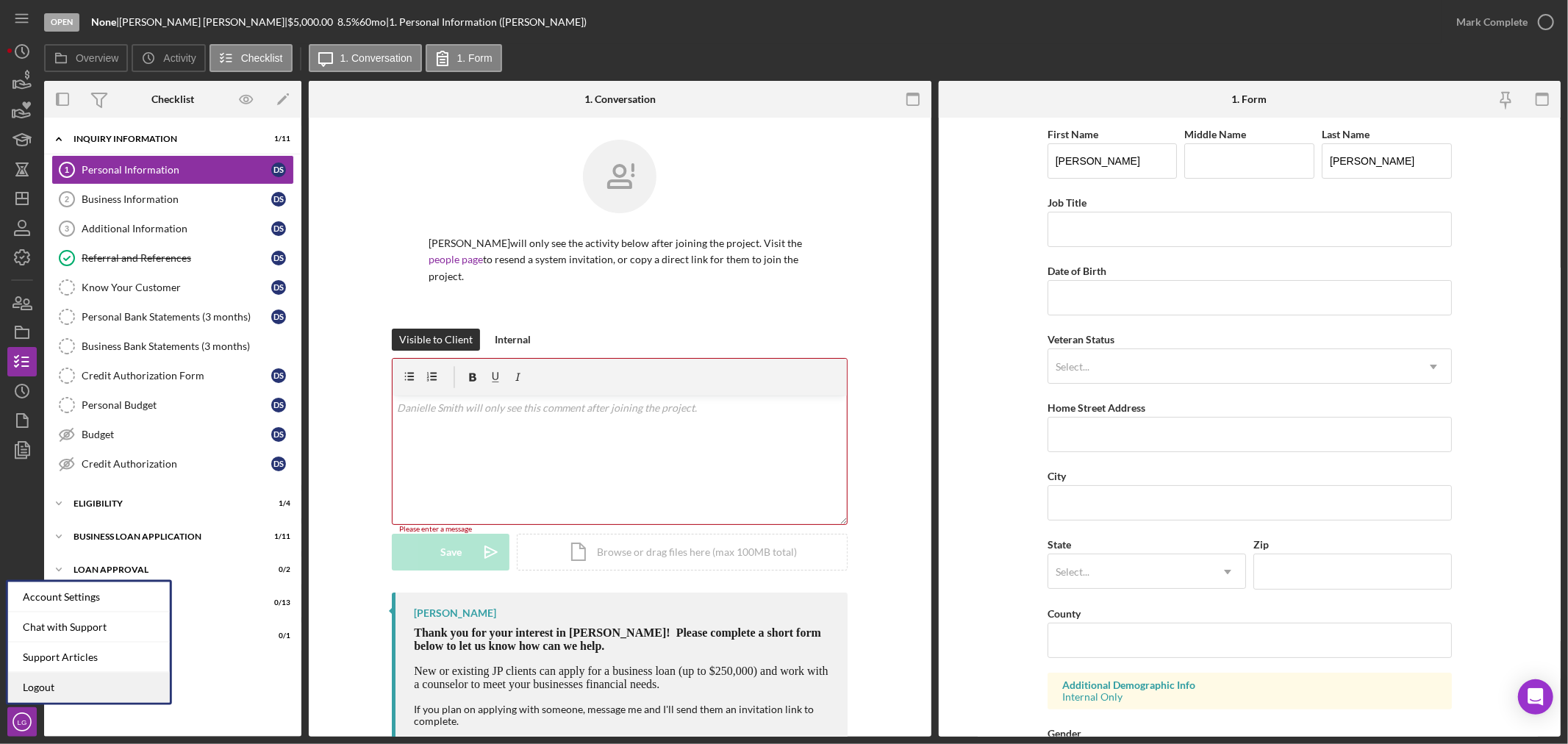
click at [54, 679] on link "Logout" at bounding box center [89, 688] width 162 height 30
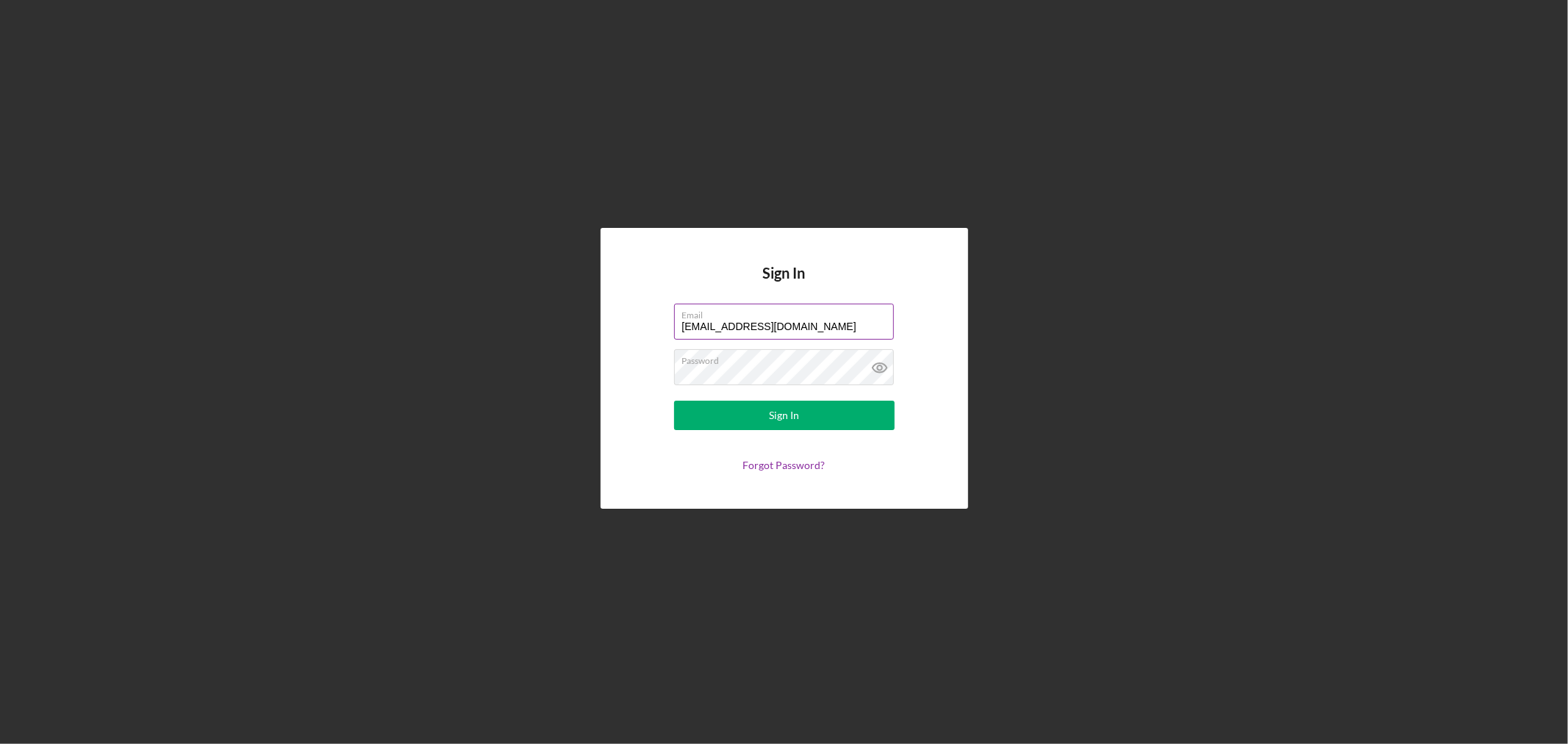
click at [780, 313] on label "Email" at bounding box center [788, 313] width 211 height 16
click at [780, 313] on input "[EMAIL_ADDRESS][DOMAIN_NAME]" at bounding box center [783, 321] width 220 height 35
click at [780, 320] on label "Email" at bounding box center [788, 313] width 211 height 16
click at [780, 320] on input "[EMAIL_ADDRESS][DOMAIN_NAME]" at bounding box center [783, 321] width 220 height 35
click at [833, 326] on input "[EMAIL_ADDRESS][DOMAIN_NAME]" at bounding box center [783, 321] width 220 height 35
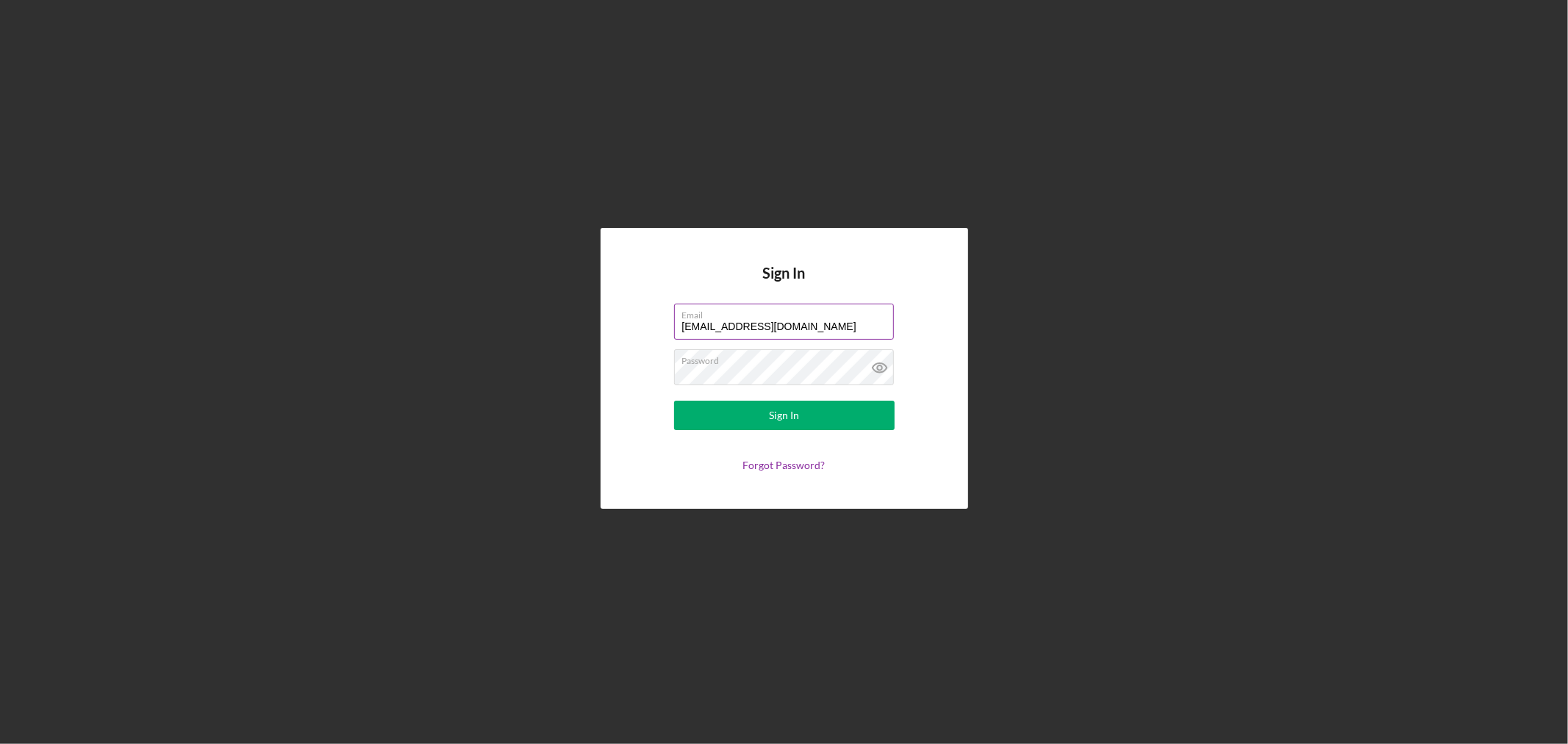
type input "[EMAIL_ADDRESS][DOMAIN_NAME]"
click at [818, 427] on button "Sign In" at bounding box center [784, 415] width 220 height 30
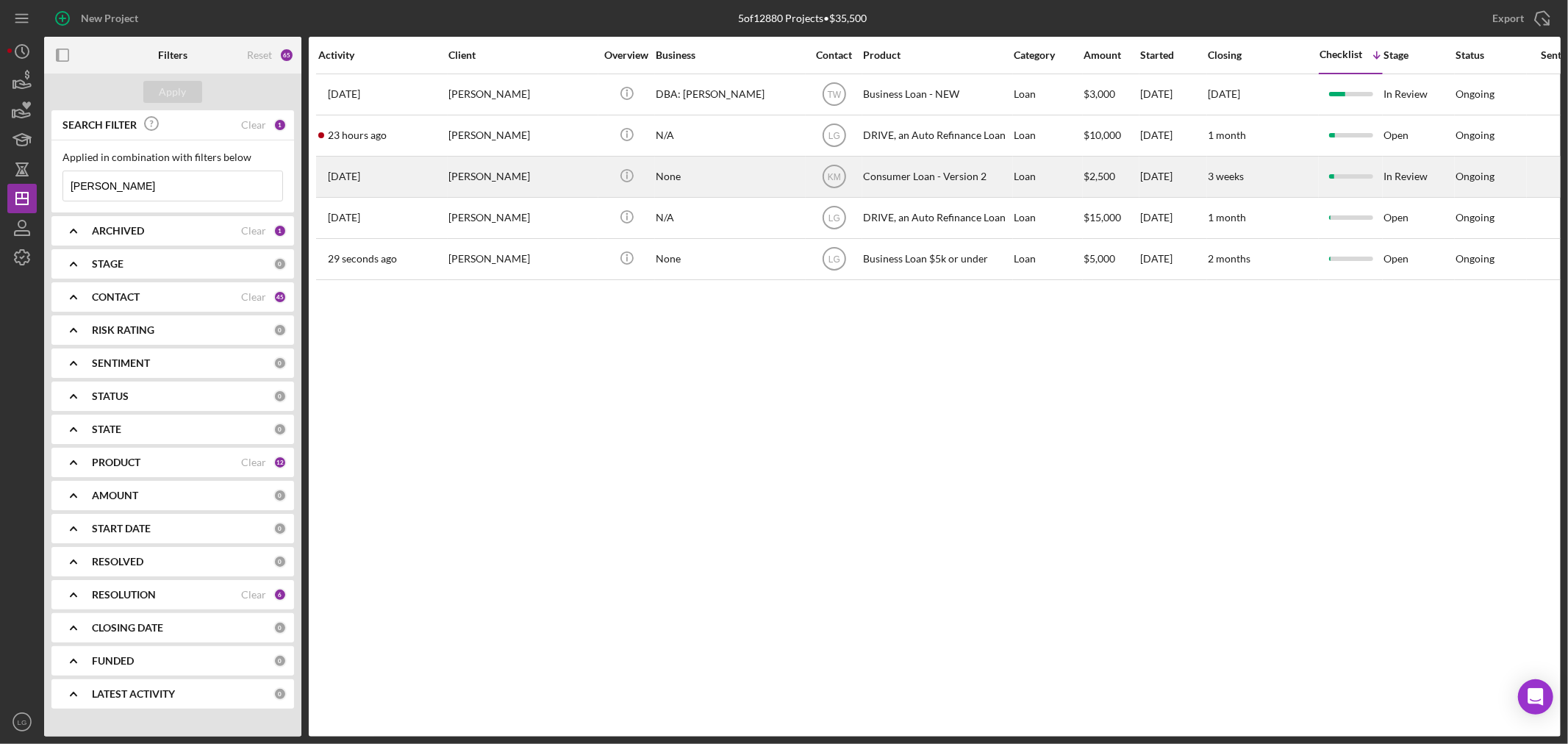
click at [516, 170] on div "[PERSON_NAME]" at bounding box center [522, 177] width 147 height 39
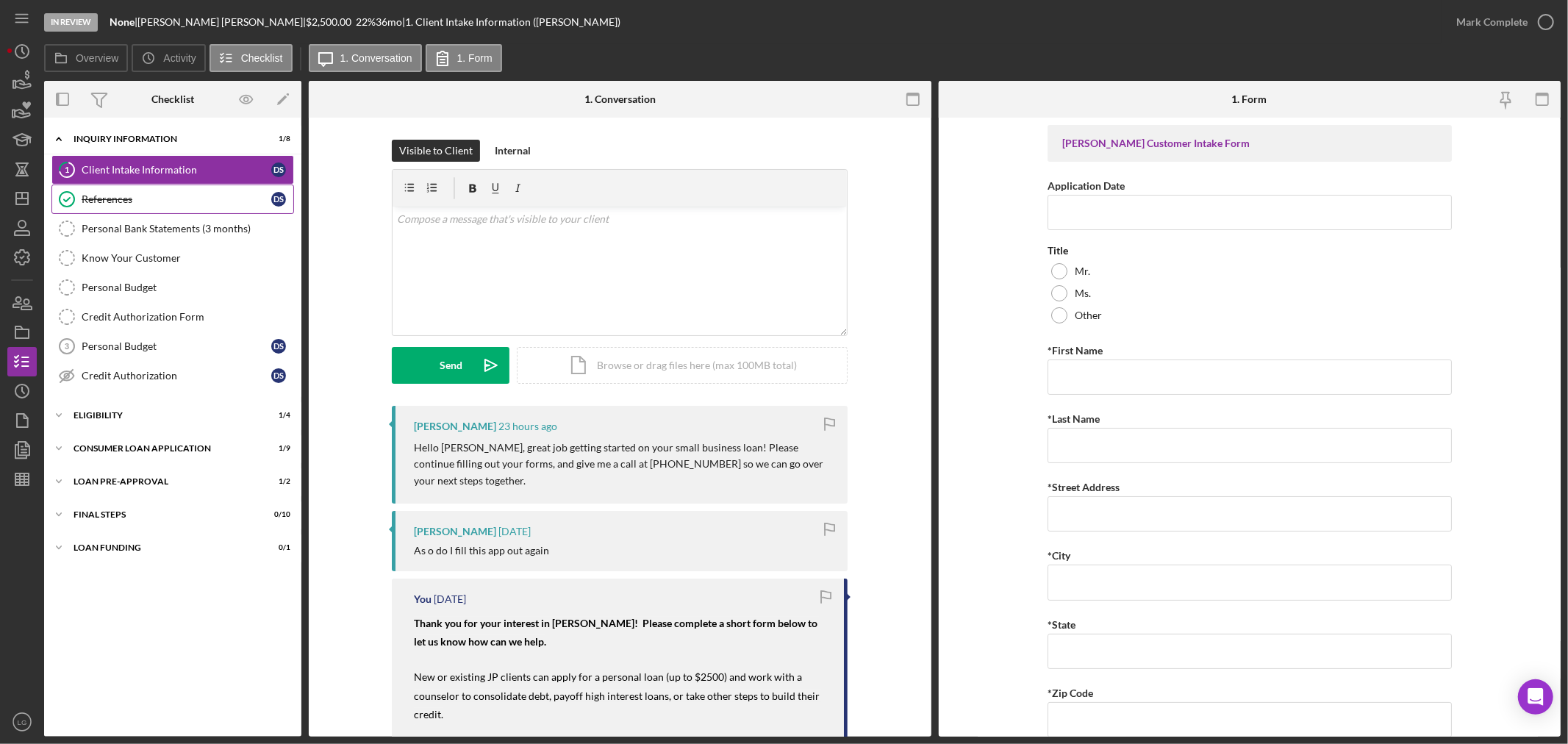
click at [178, 210] on link "References References D S" at bounding box center [172, 199] width 243 height 30
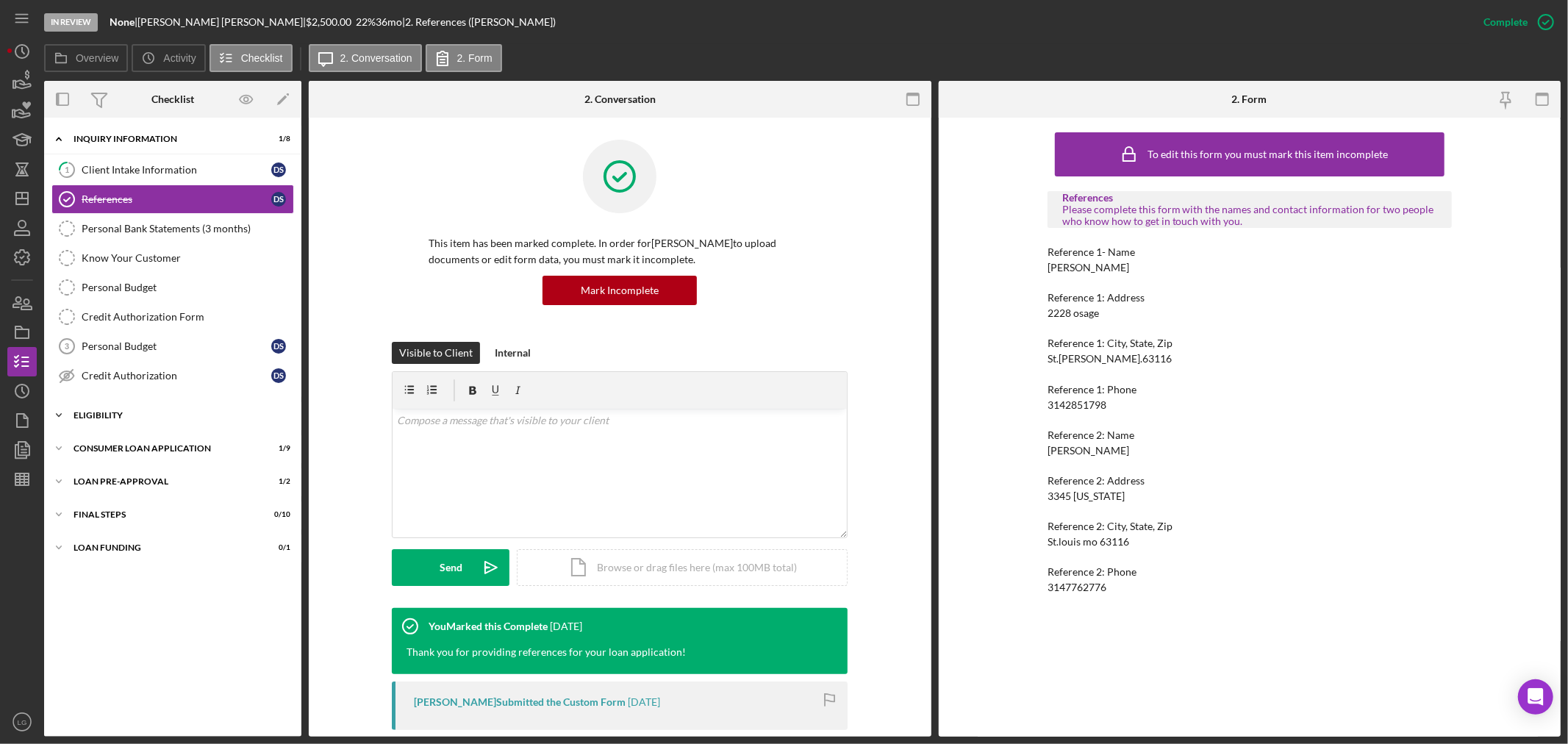
click at [258, 409] on div "Icon/Expander Eligibility 1 / 4" at bounding box center [172, 415] width 257 height 30
click at [180, 579] on div "Consumer Loan Application" at bounding box center [178, 575] width 210 height 9
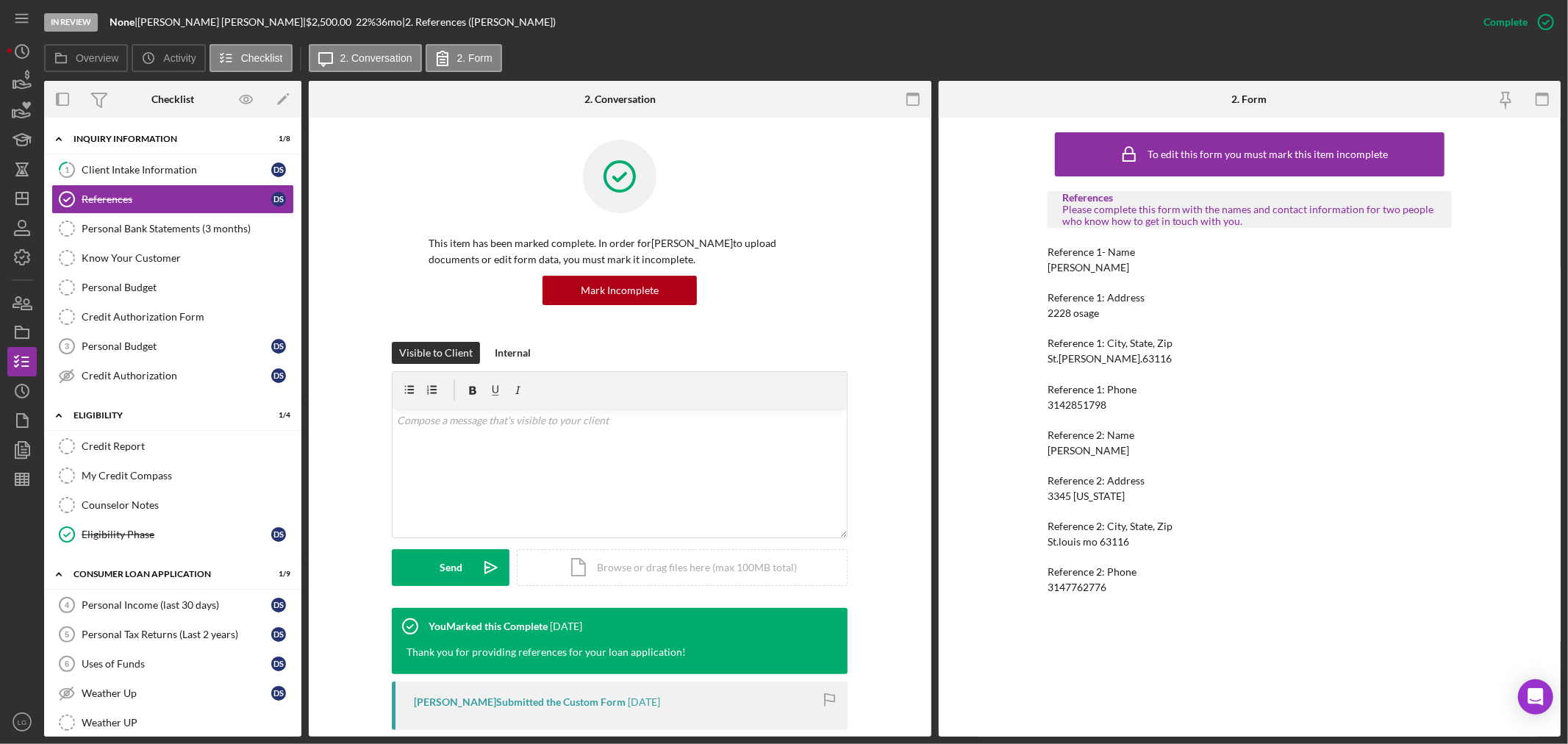
scroll to position [236, 0]
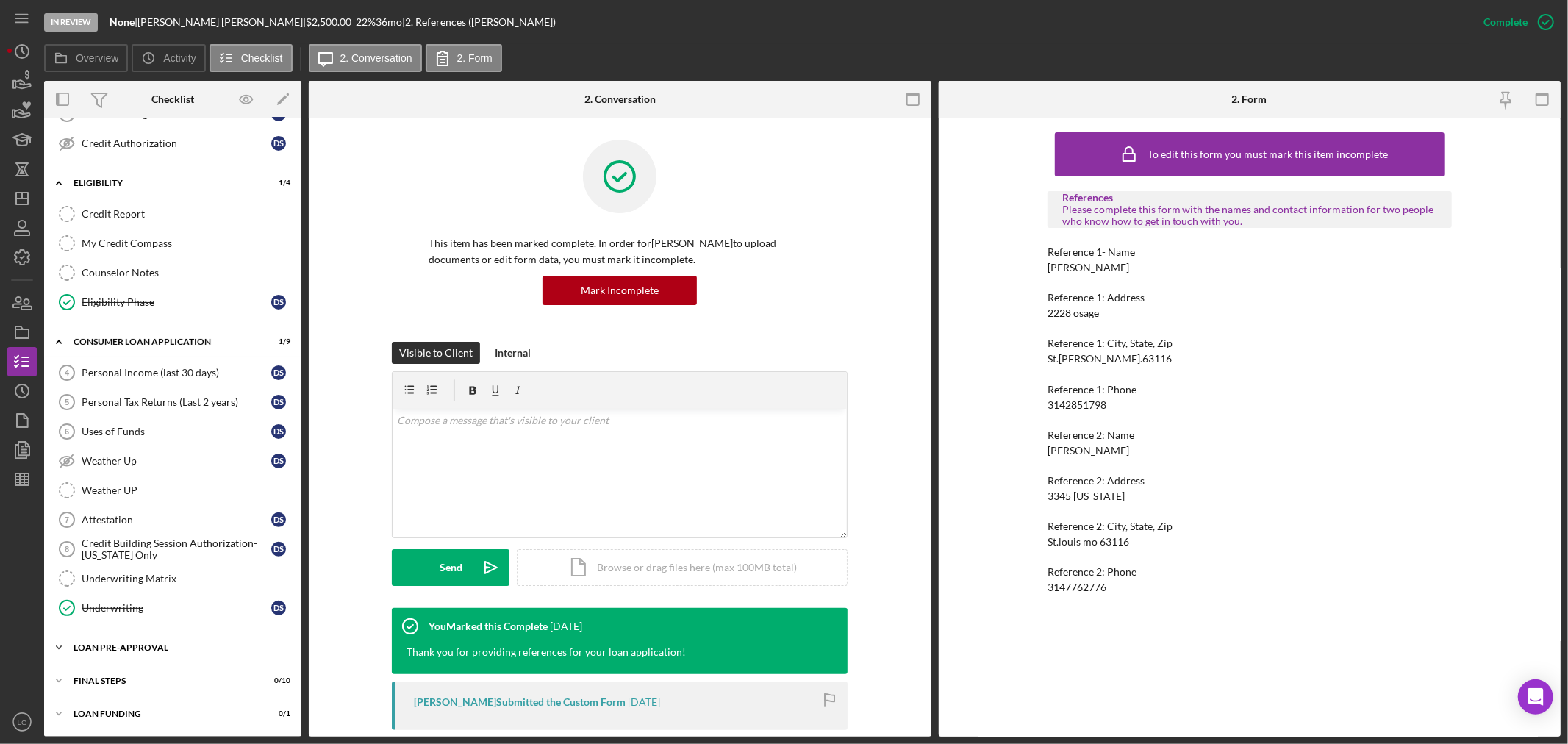
click at [202, 656] on div "Icon/Expander Loan Pre-Approval 1 / 2" at bounding box center [172, 647] width 257 height 30
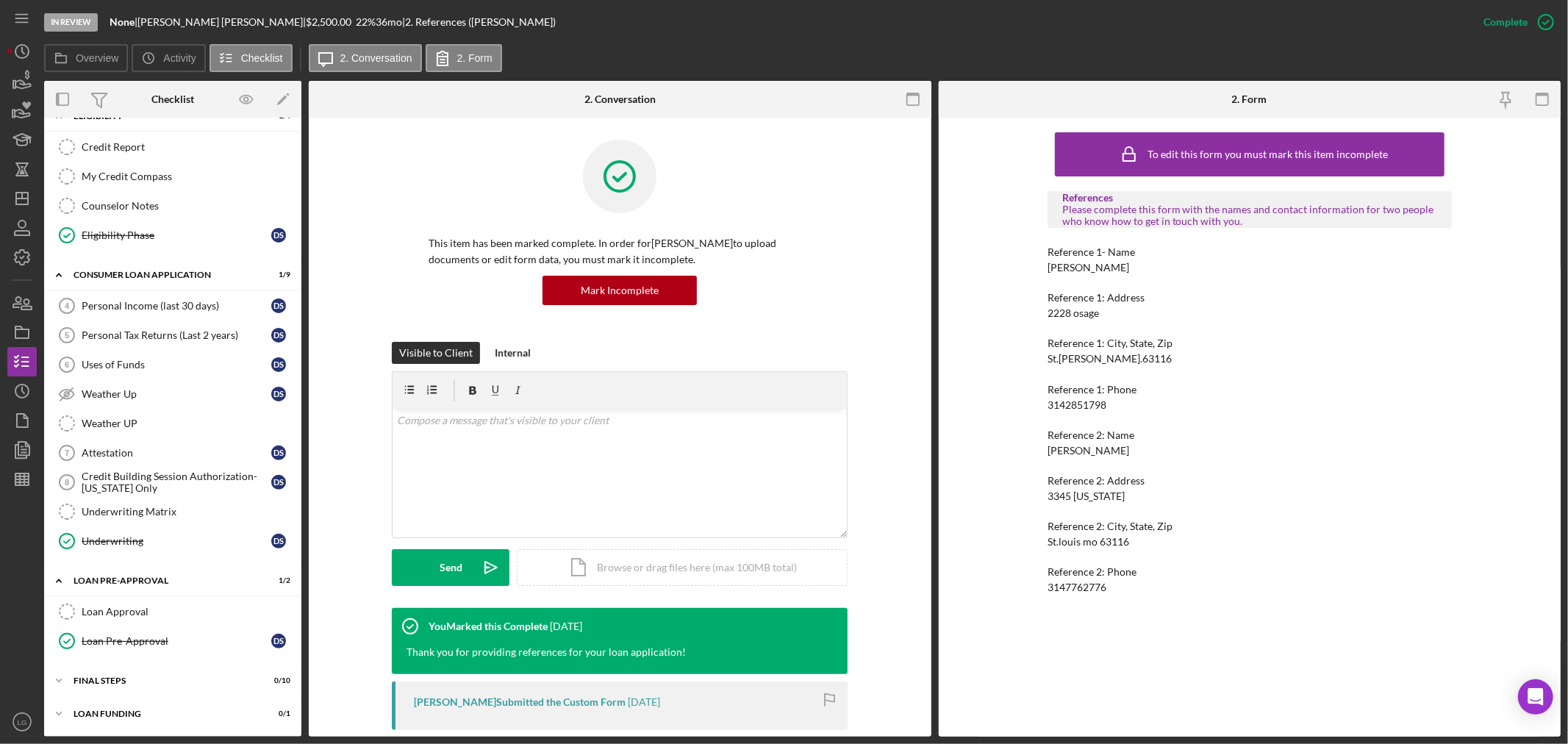
click at [1104, 273] on div "[PERSON_NAME]" at bounding box center [1088, 267] width 82 height 12
click at [1100, 270] on div "[PERSON_NAME]" at bounding box center [1088, 267] width 82 height 12
copy div "[PERSON_NAME]"
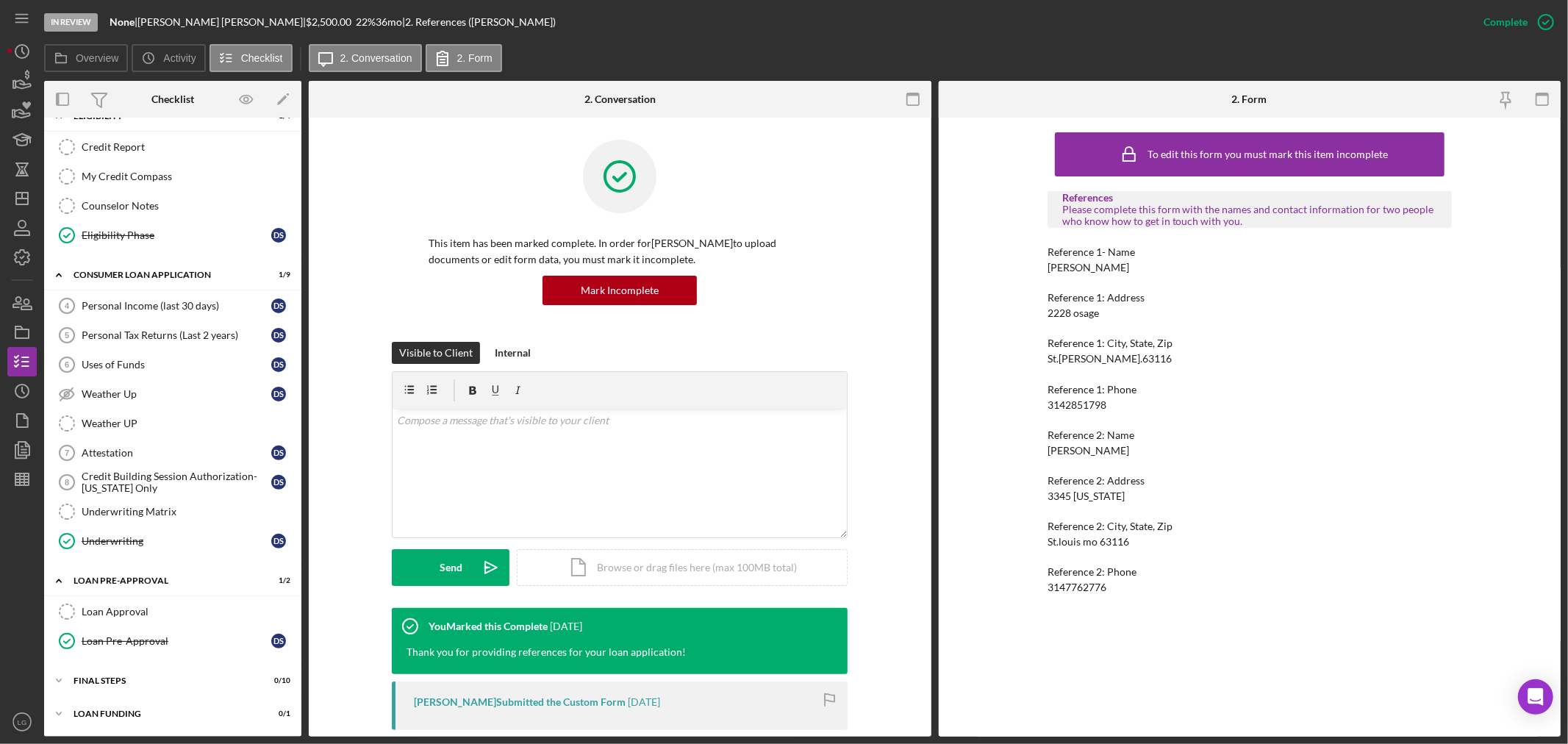
click at [1092, 314] on div "2228 osage" at bounding box center [1073, 313] width 51 height 12
copy div "2228 osage"
click at [1074, 359] on div "St.[PERSON_NAME].63116" at bounding box center [1109, 359] width 125 height 12
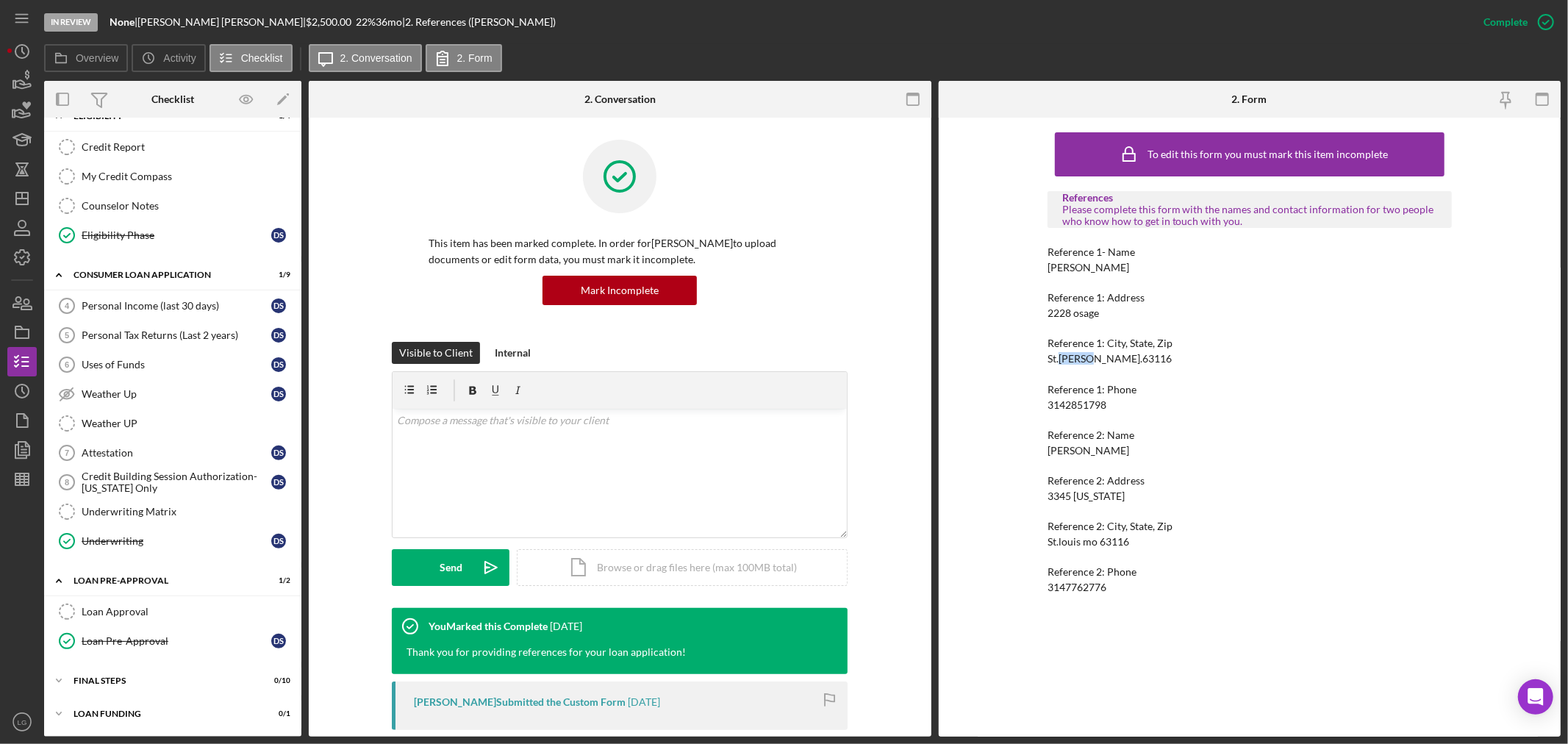
click at [1074, 359] on div "St.[PERSON_NAME].63116" at bounding box center [1109, 359] width 125 height 12
copy div "St.[PERSON_NAME].63116"
click at [1083, 402] on div "3142851798" at bounding box center [1077, 405] width 59 height 12
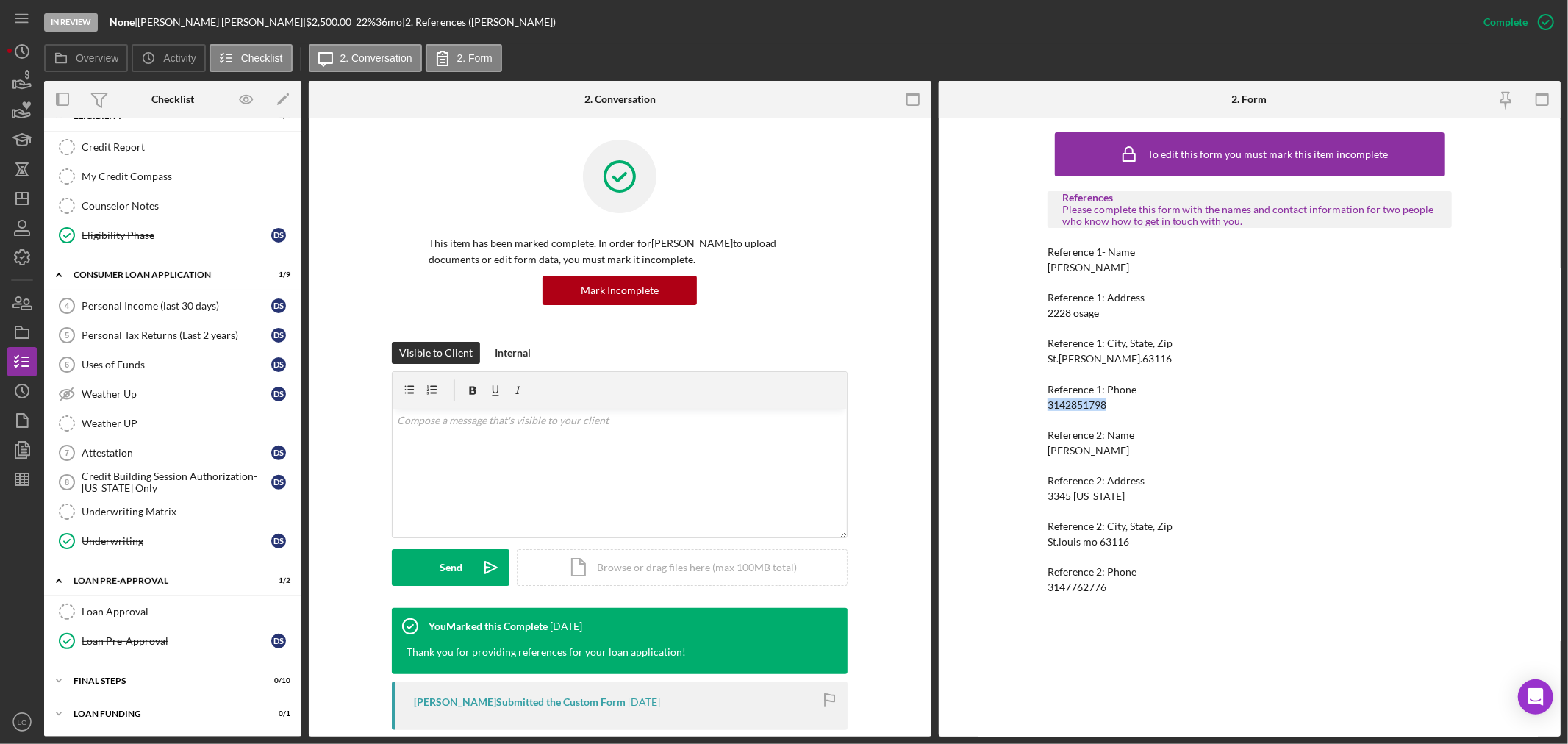
click at [1083, 402] on div "3142851798" at bounding box center [1077, 405] width 59 height 12
copy div "3142851798"
click at [1083, 451] on div "[PERSON_NAME]" at bounding box center [1088, 450] width 82 height 12
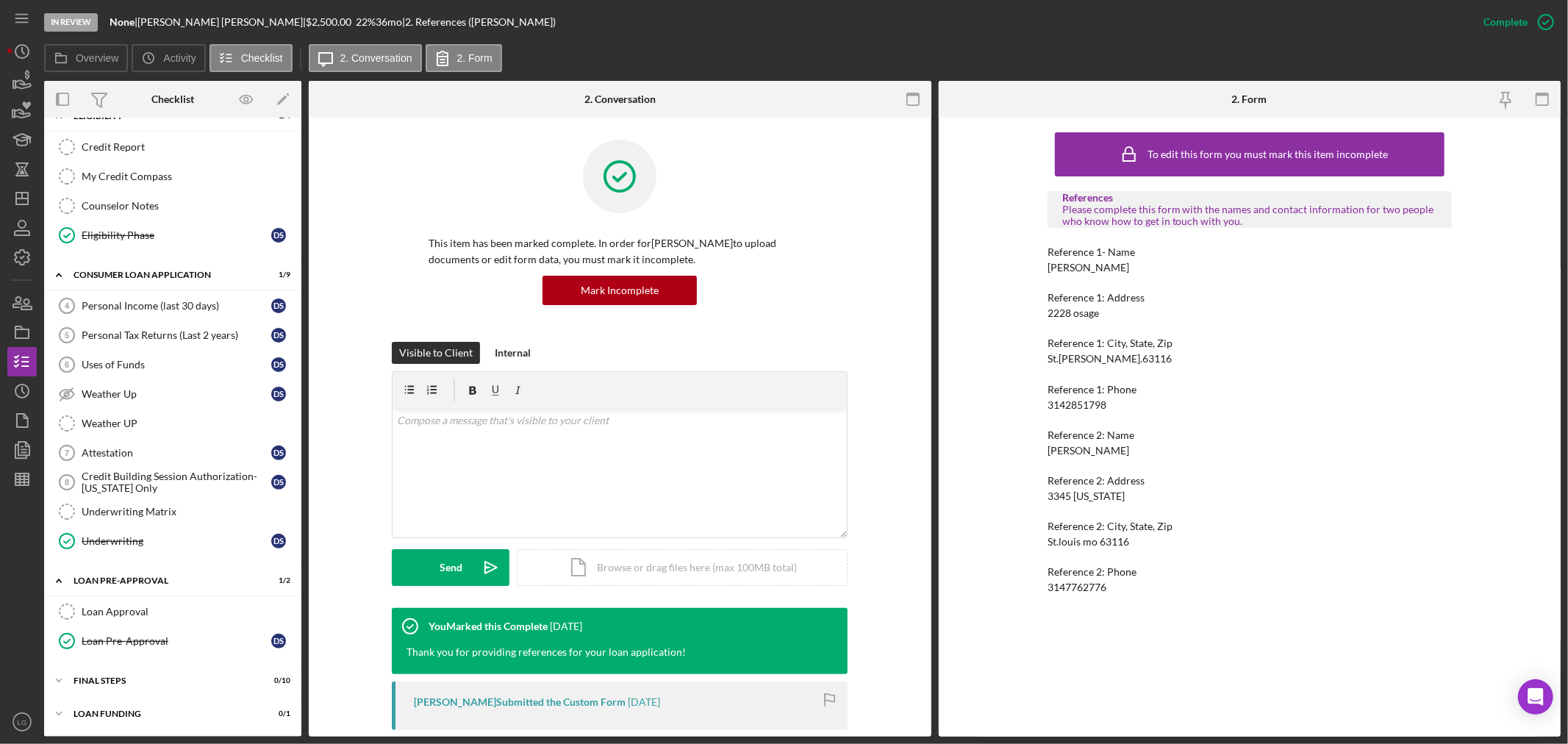
drag, startPoint x: 1083, startPoint y: 451, endPoint x: 1126, endPoint y: 467, distance: 45.9
click at [1124, 460] on div "References Please complete this form with the names and contact information for…" at bounding box center [1249, 393] width 404 height 403
click at [1070, 449] on div "[PERSON_NAME]" at bounding box center [1088, 450] width 82 height 12
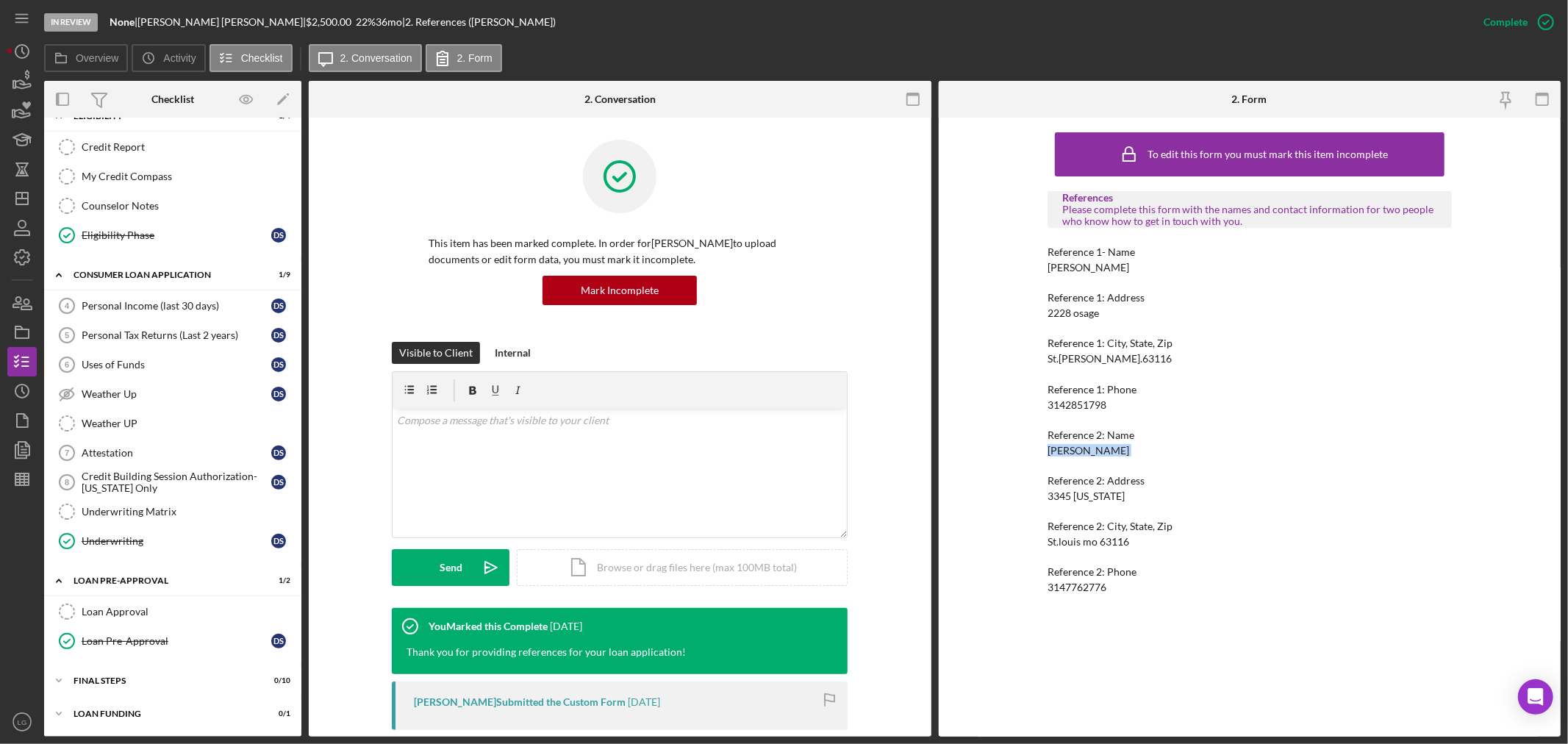
copy div "[PERSON_NAME]"
click at [1089, 493] on div "3345 [US_STATE]" at bounding box center [1086, 496] width 77 height 12
copy div "3345 [US_STATE]"
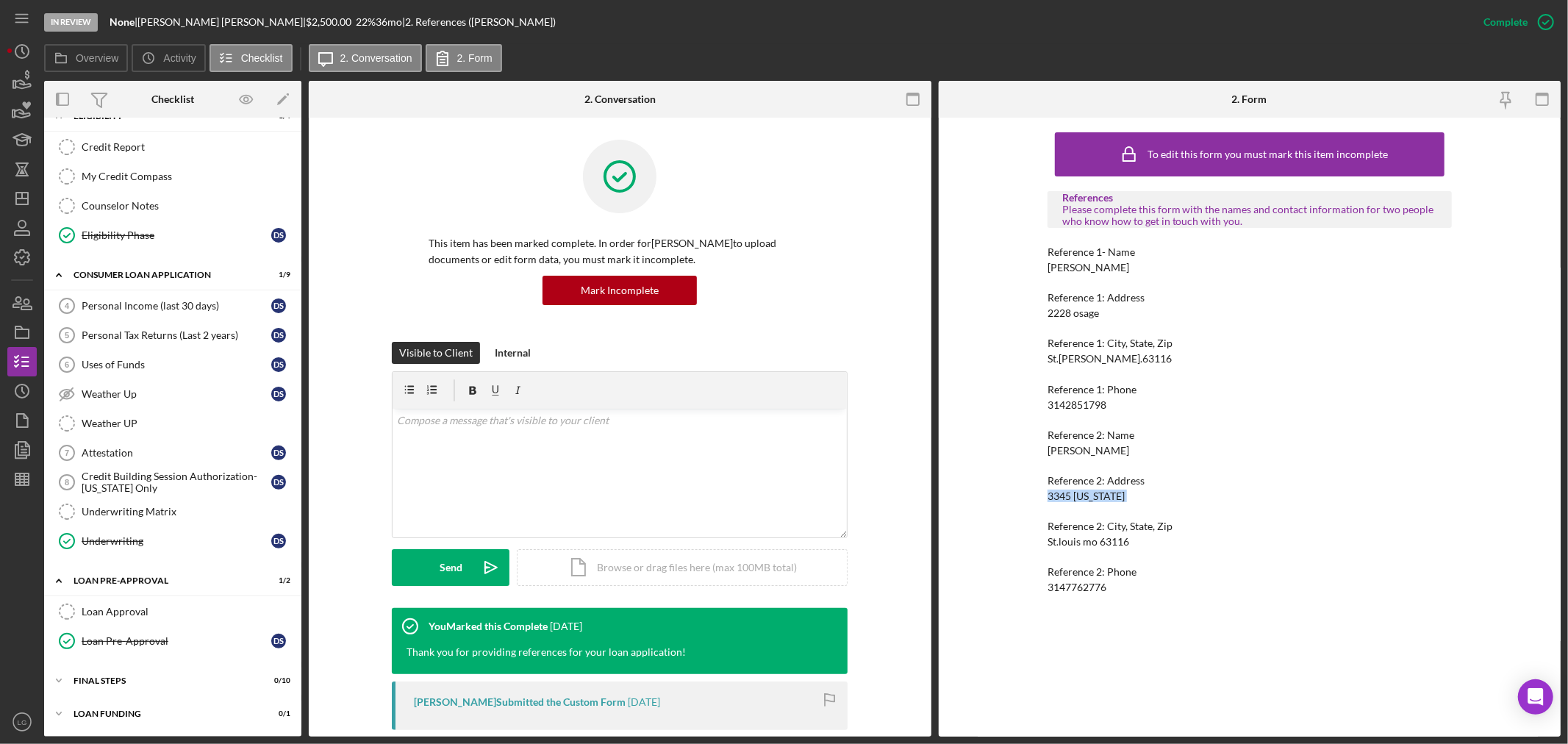
click at [1067, 539] on div "St.louis mo 63116" at bounding box center [1088, 541] width 82 height 12
copy div "St.louis mo 63116"
click at [1087, 580] on div "Reference 2: Phone 3147762776" at bounding box center [1249, 580] width 404 height 27
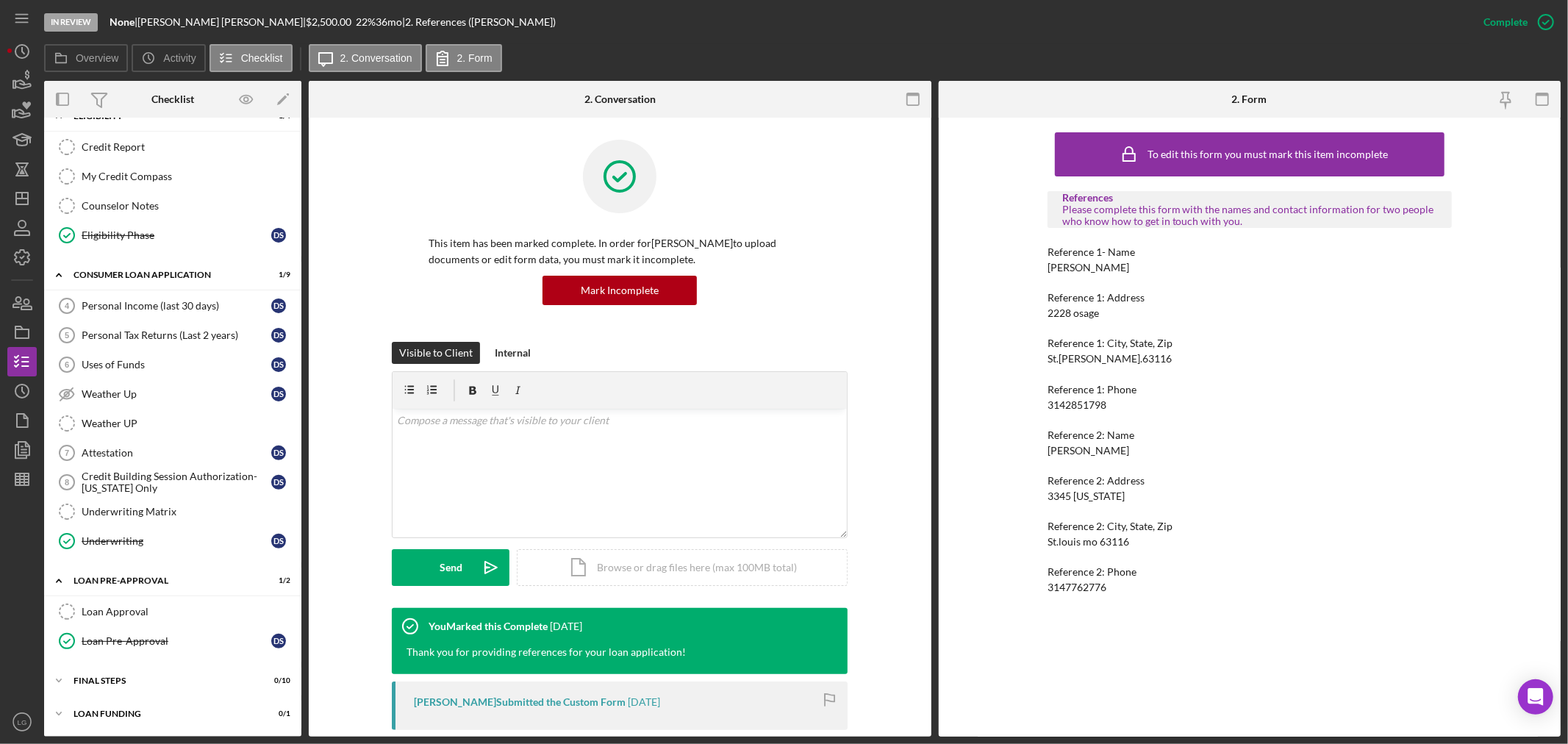
click at [1087, 580] on div "Reference 2: Phone 3147762776" at bounding box center [1249, 580] width 404 height 27
click at [1085, 584] on div "3147762776" at bounding box center [1077, 587] width 59 height 12
copy div "3147762776"
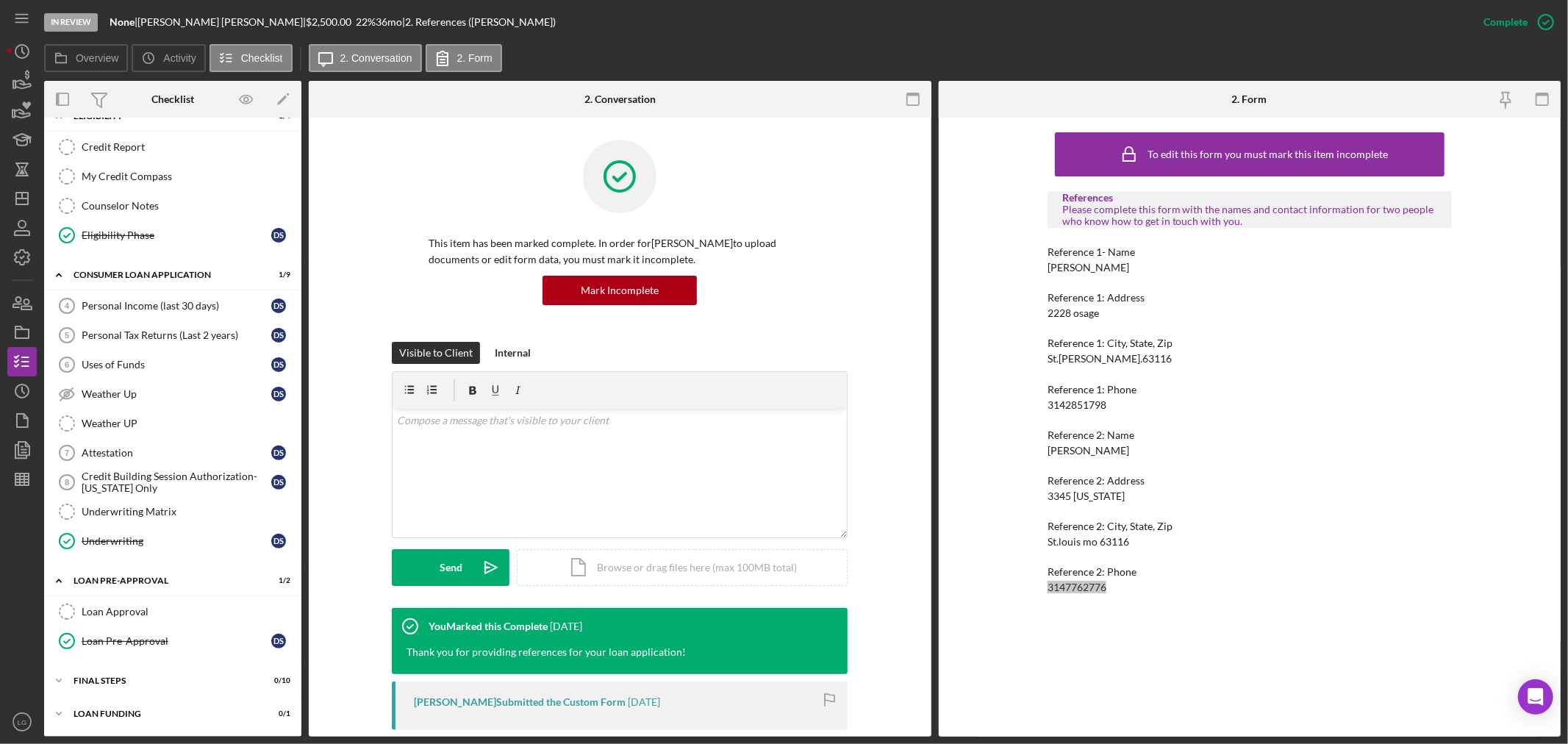
scroll to position [0, 0]
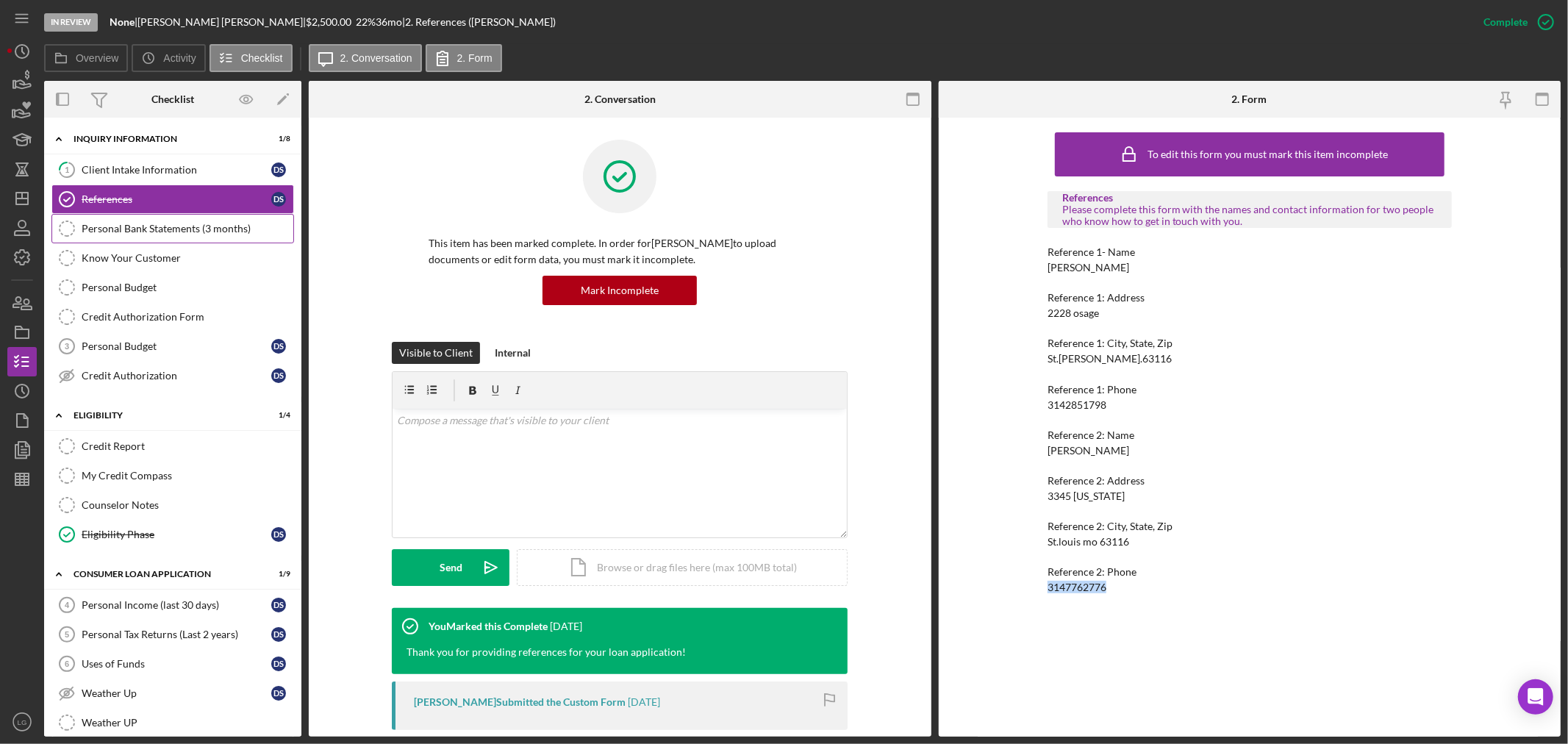
drag, startPoint x: 75, startPoint y: 172, endPoint x: 270, endPoint y: 226, distance: 202.3
click at [75, 172] on icon "1" at bounding box center [66, 169] width 37 height 37
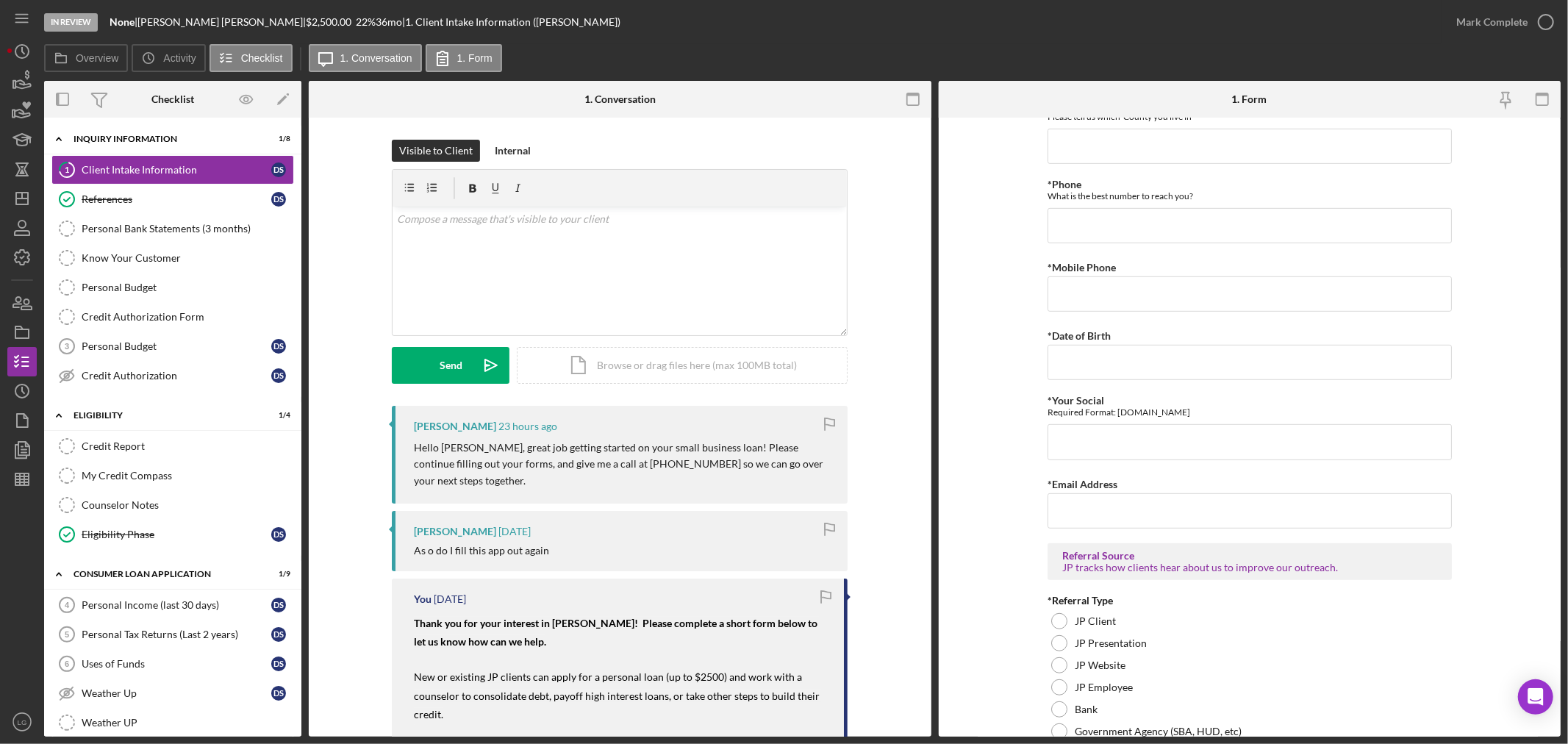
scroll to position [927, 0]
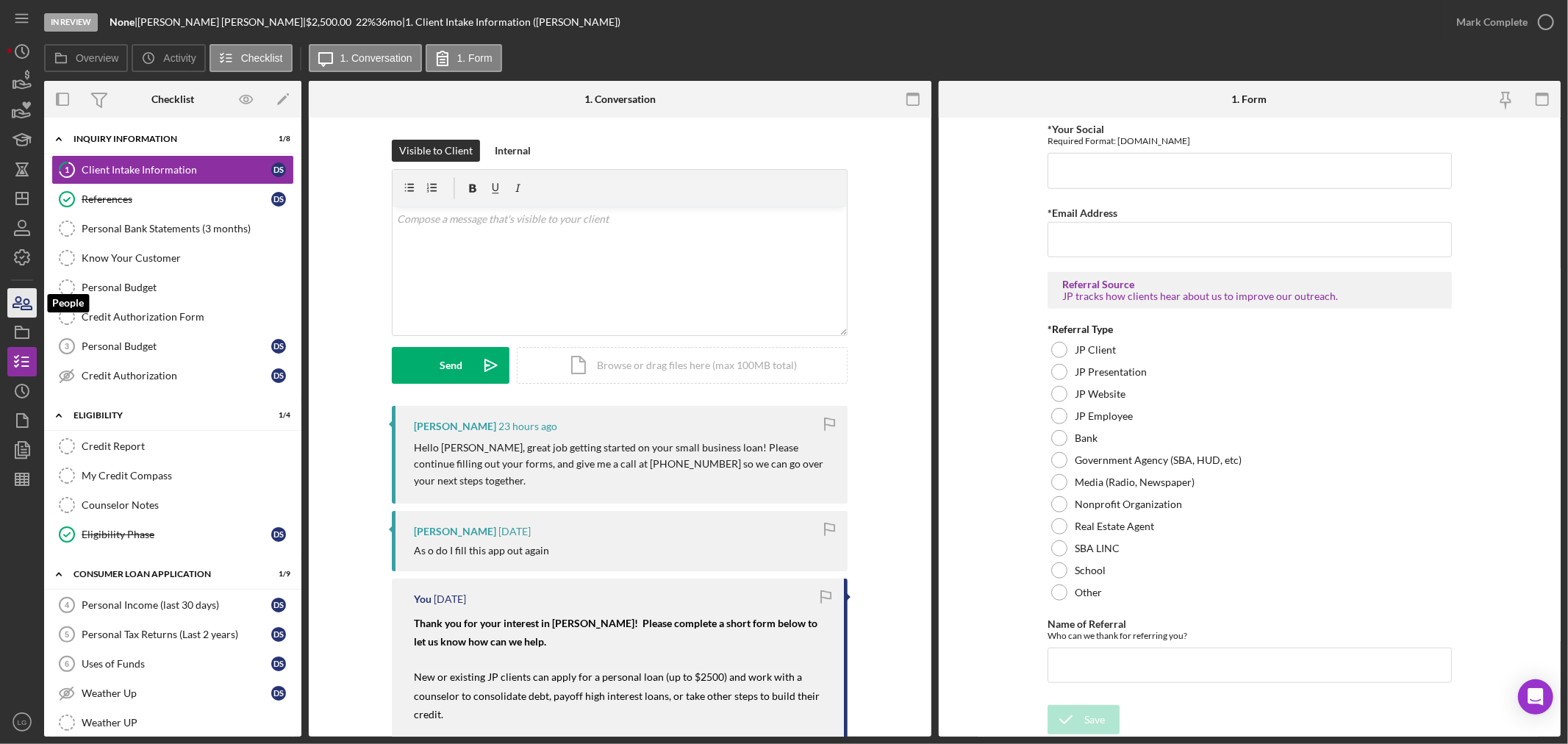
click at [25, 314] on icon "button" at bounding box center [22, 303] width 37 height 37
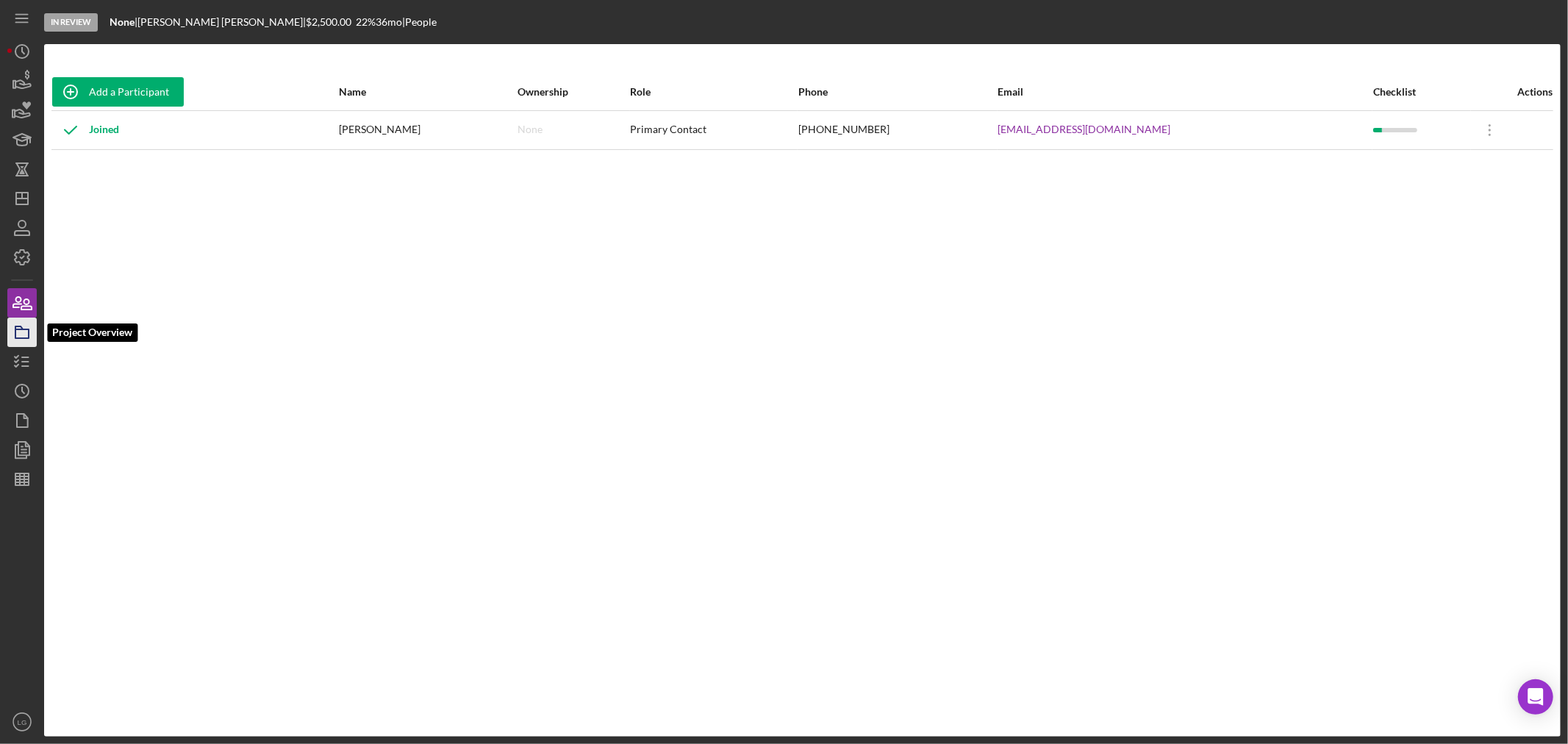
click at [22, 324] on icon "button" at bounding box center [22, 332] width 37 height 37
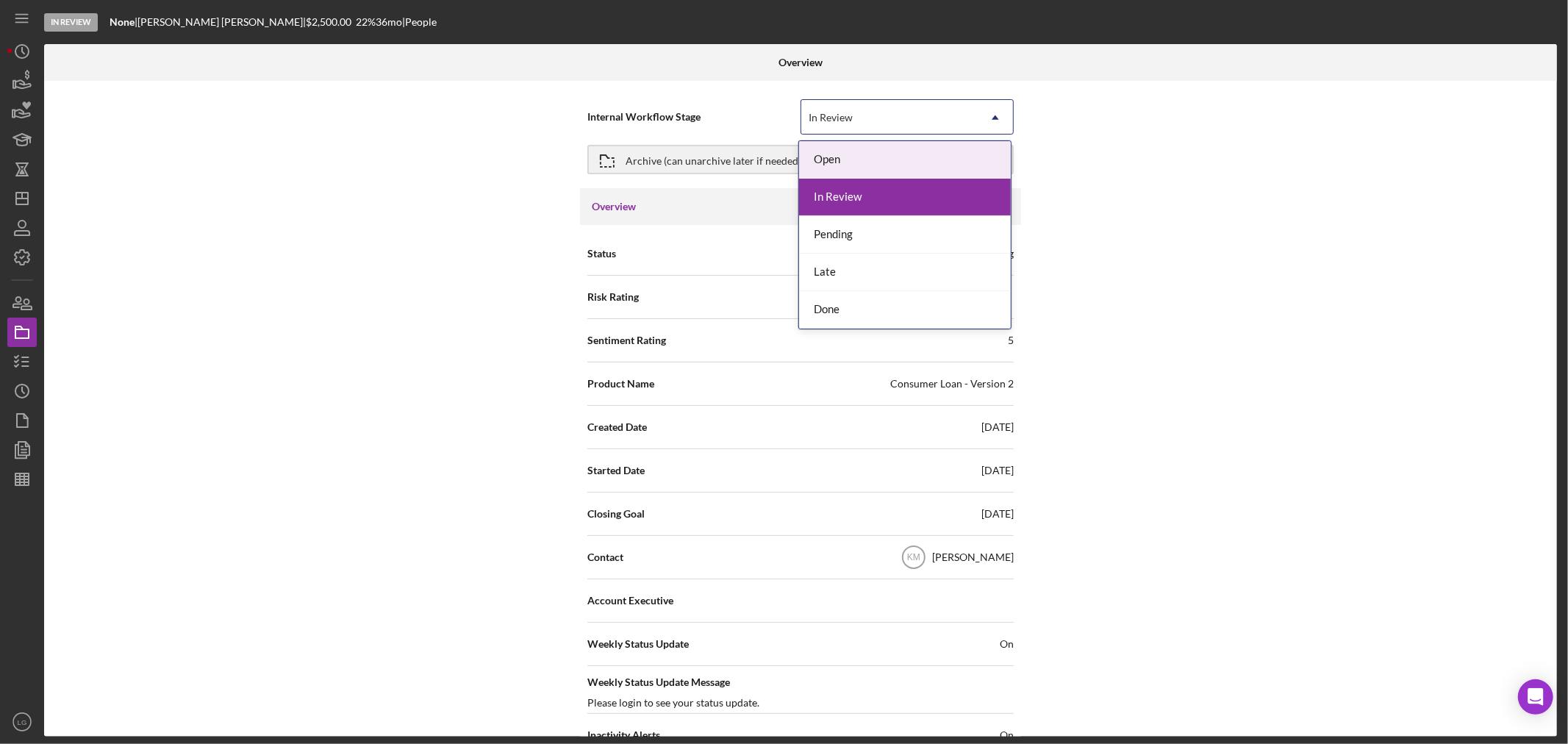
click at [869, 103] on div "In Review" at bounding box center [889, 117] width 177 height 34
click at [817, 310] on div "Done" at bounding box center [905, 310] width 211 height 38
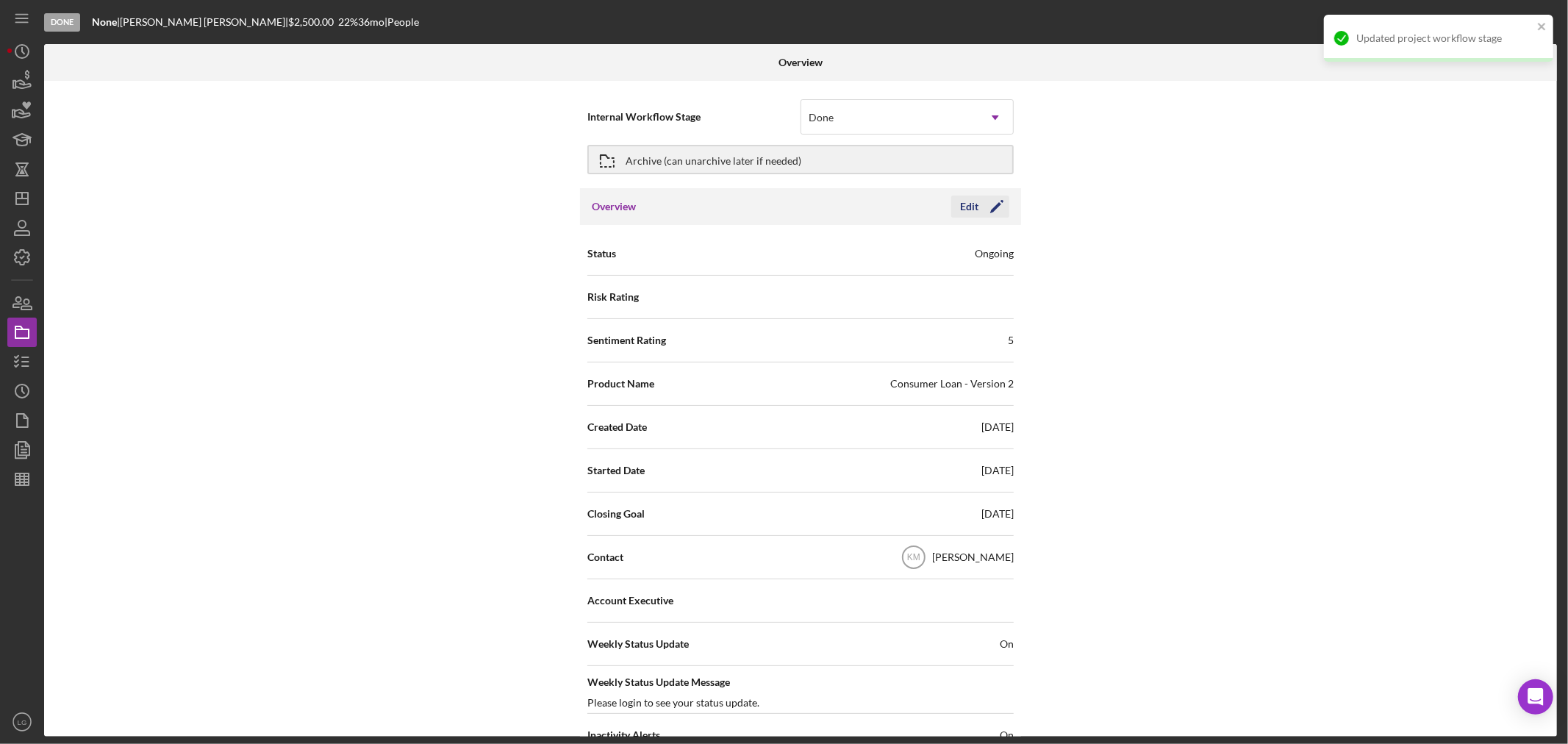
click at [997, 203] on icon "Icon/Edit" at bounding box center [996, 206] width 37 height 37
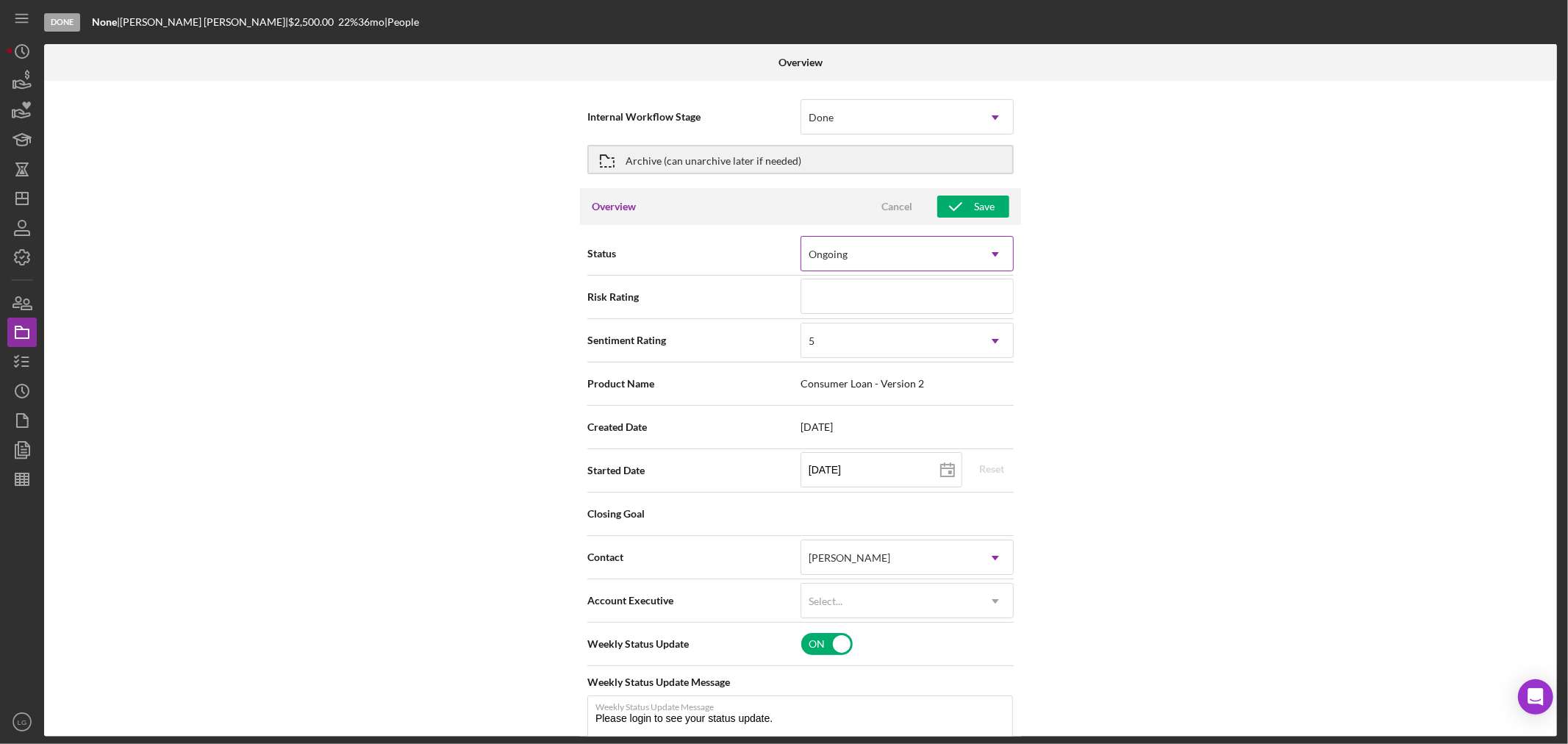
click at [900, 244] on div "Ongoing" at bounding box center [889, 255] width 177 height 34
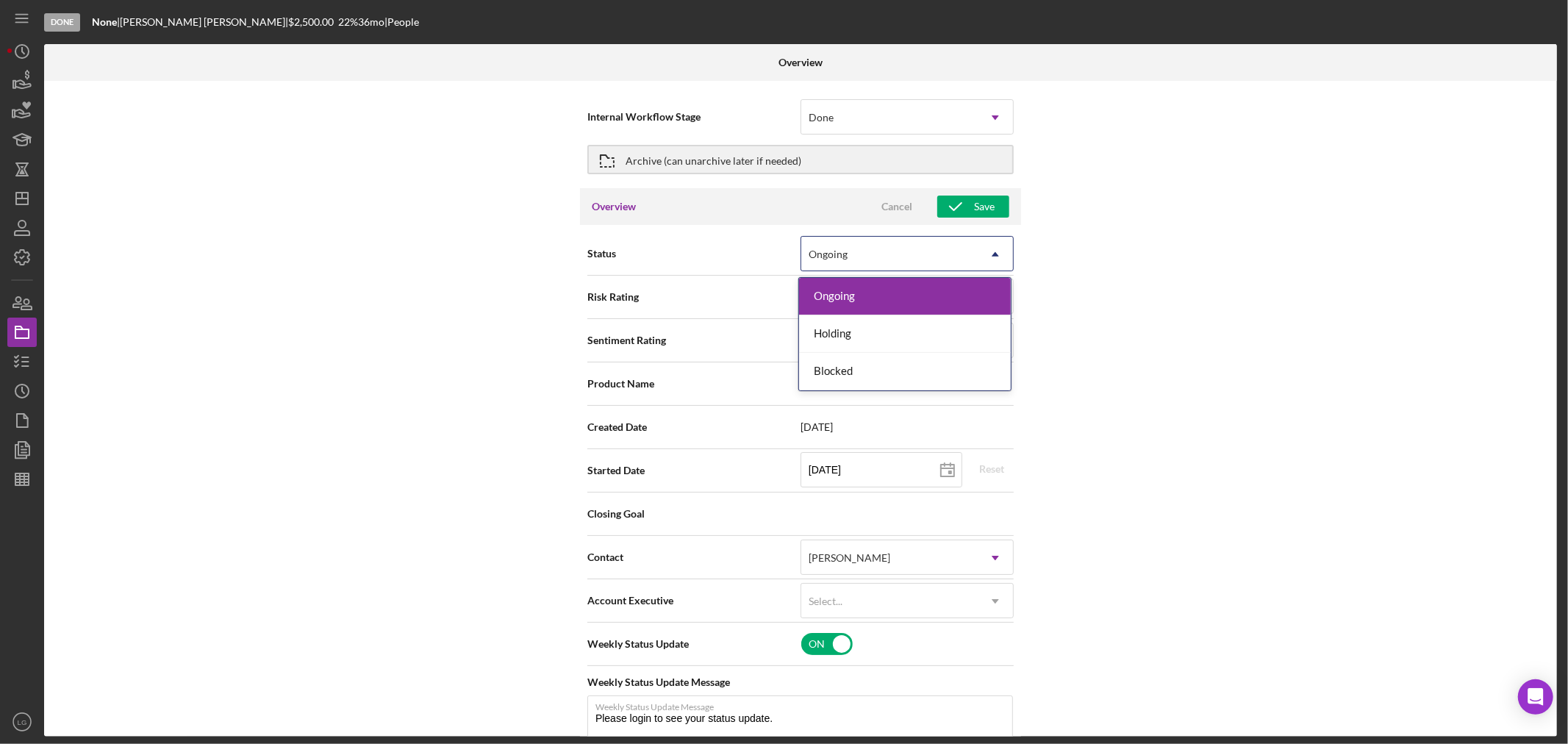
click at [897, 268] on div "Ongoing" at bounding box center [889, 255] width 177 height 34
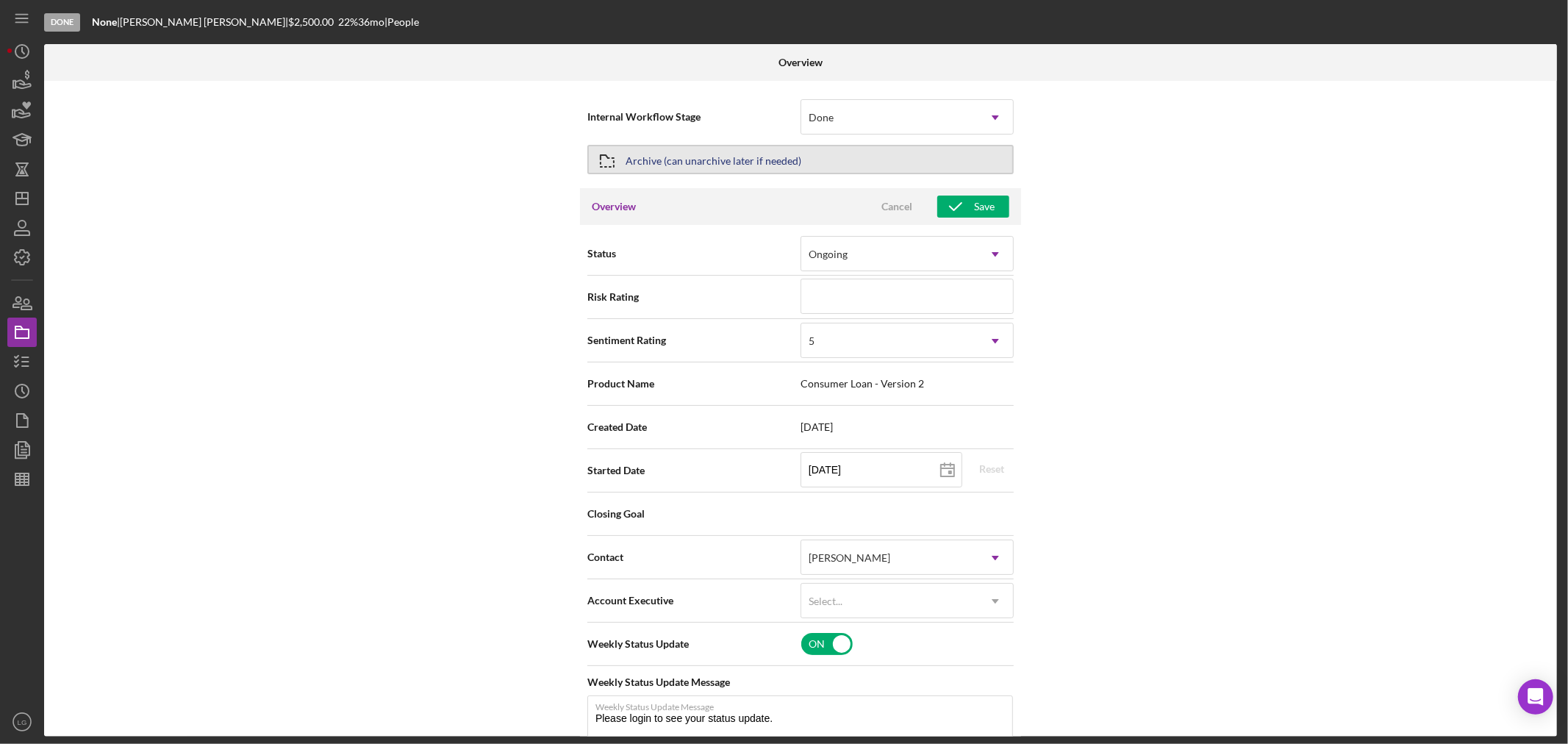
click at [780, 162] on div "Archive (can unarchive later if needed)" at bounding box center [713, 160] width 176 height 27
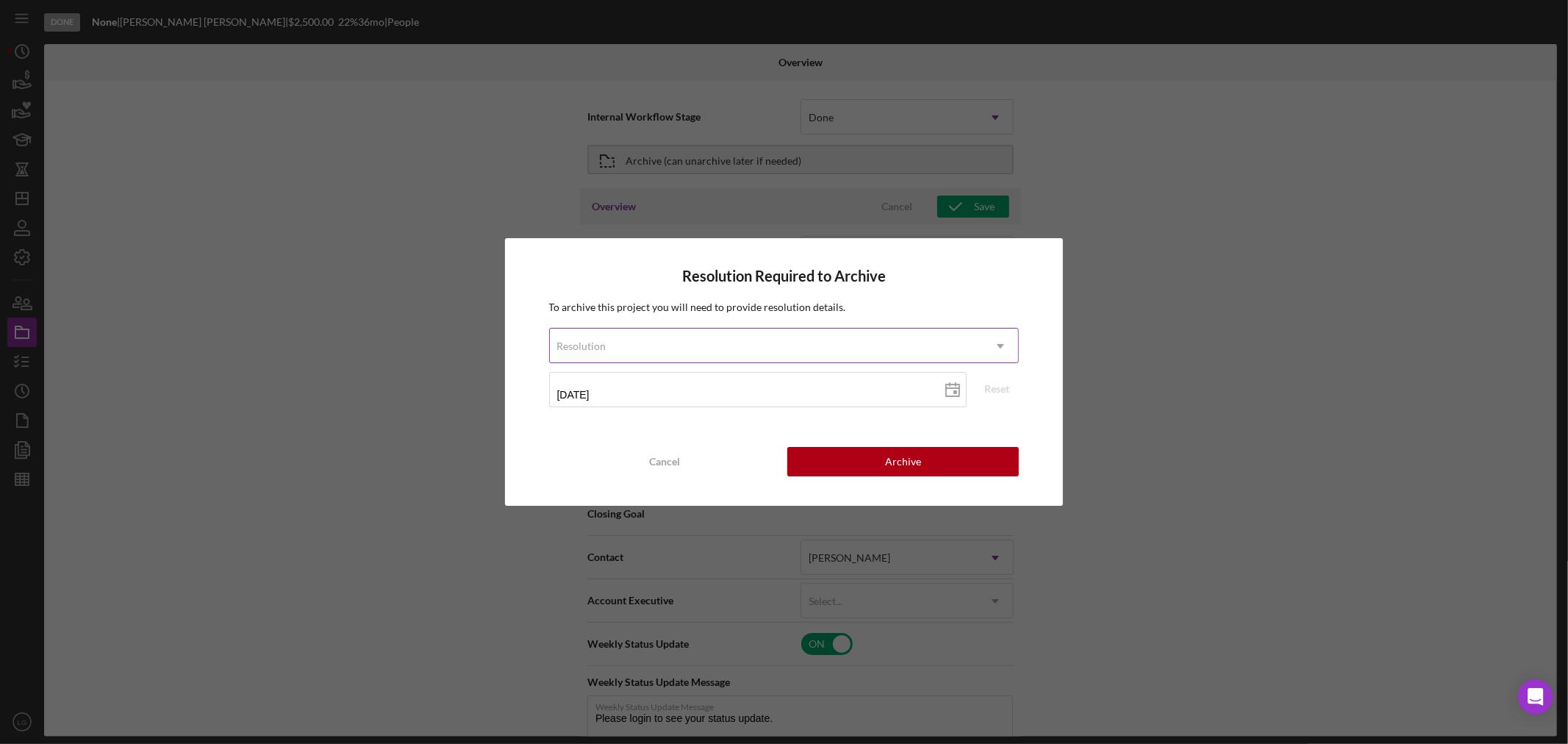
click at [791, 342] on div "Resolution" at bounding box center [767, 347] width 434 height 34
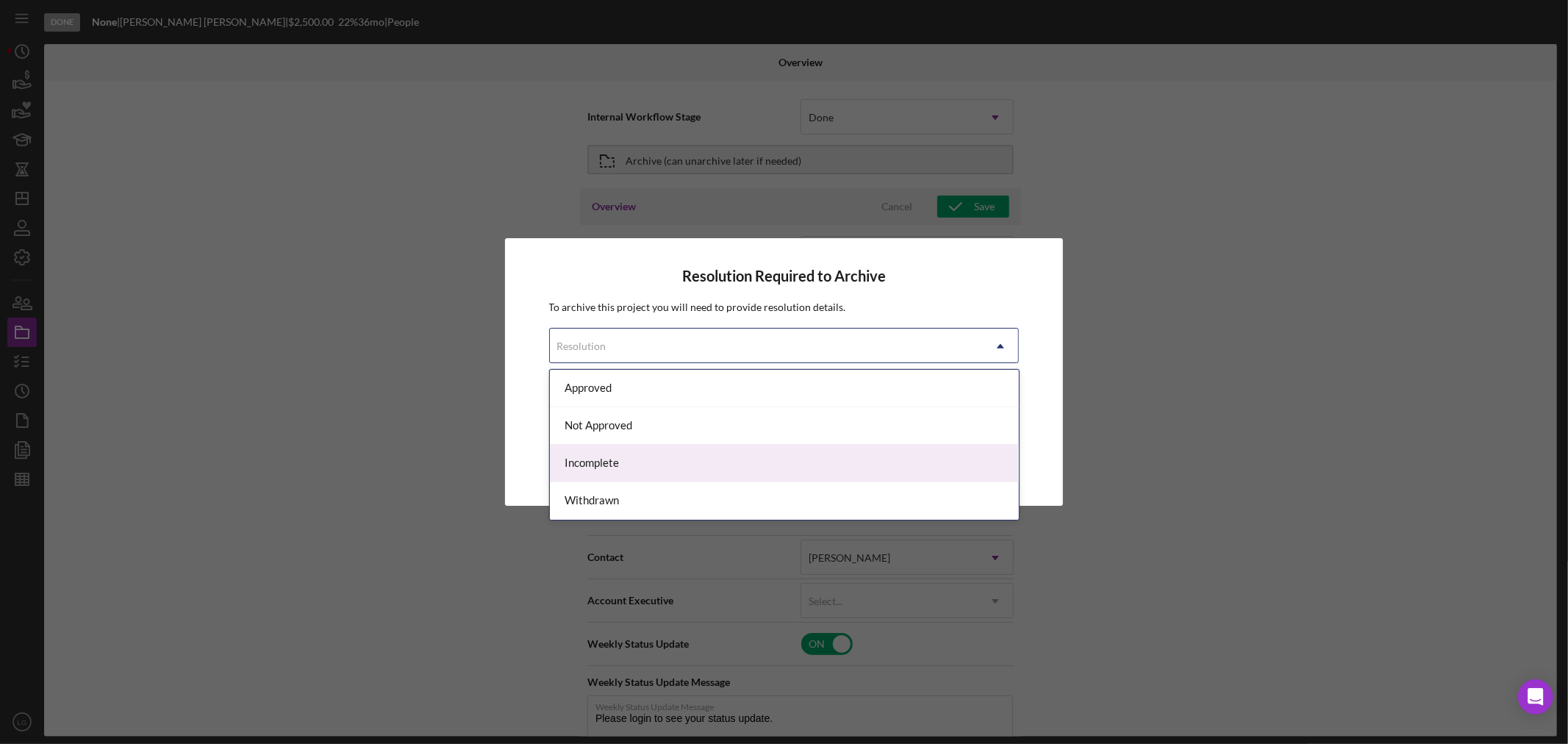
click at [637, 457] on div "Incomplete" at bounding box center [785, 463] width 470 height 38
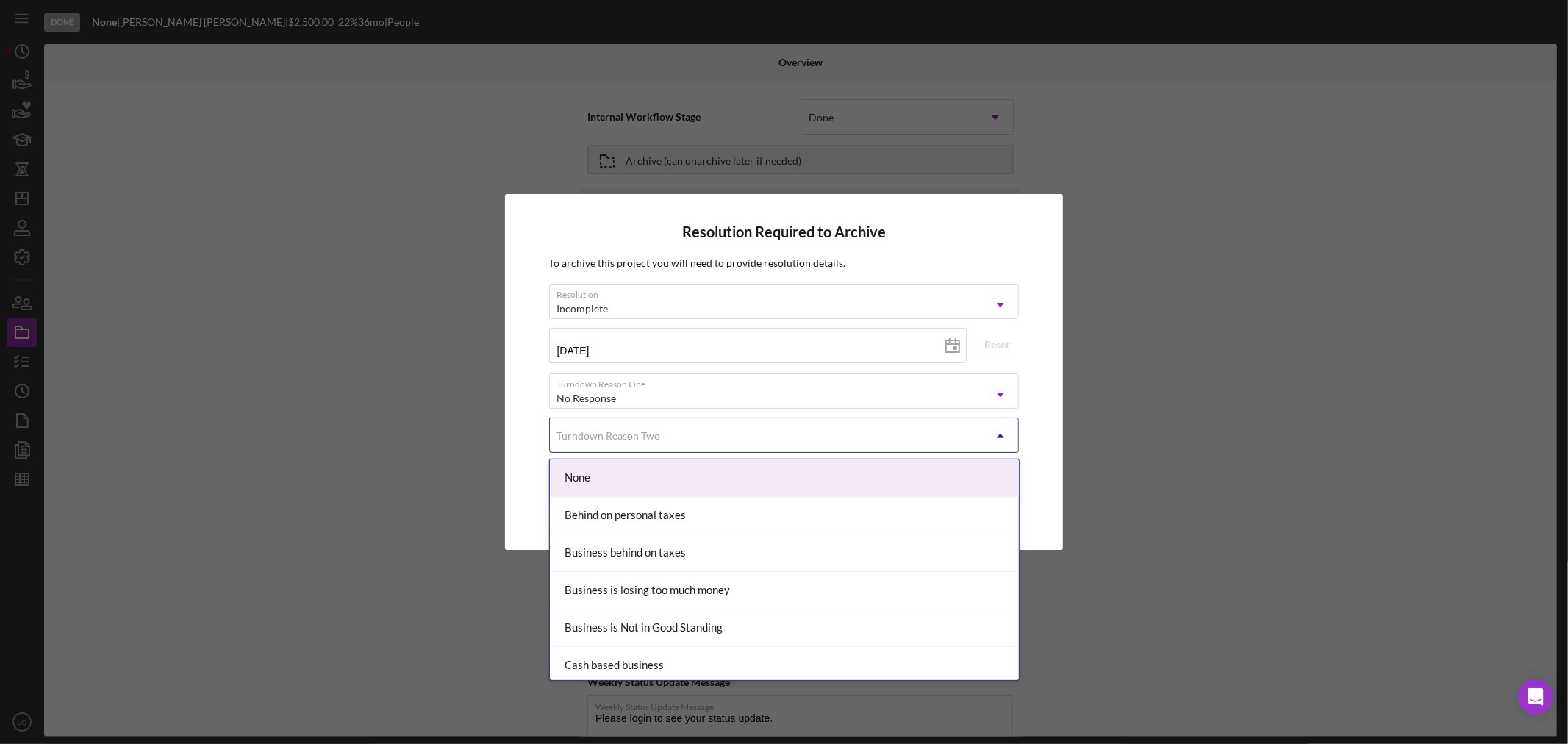
click at [604, 449] on div "Turndown Reason Two" at bounding box center [767, 437] width 434 height 34
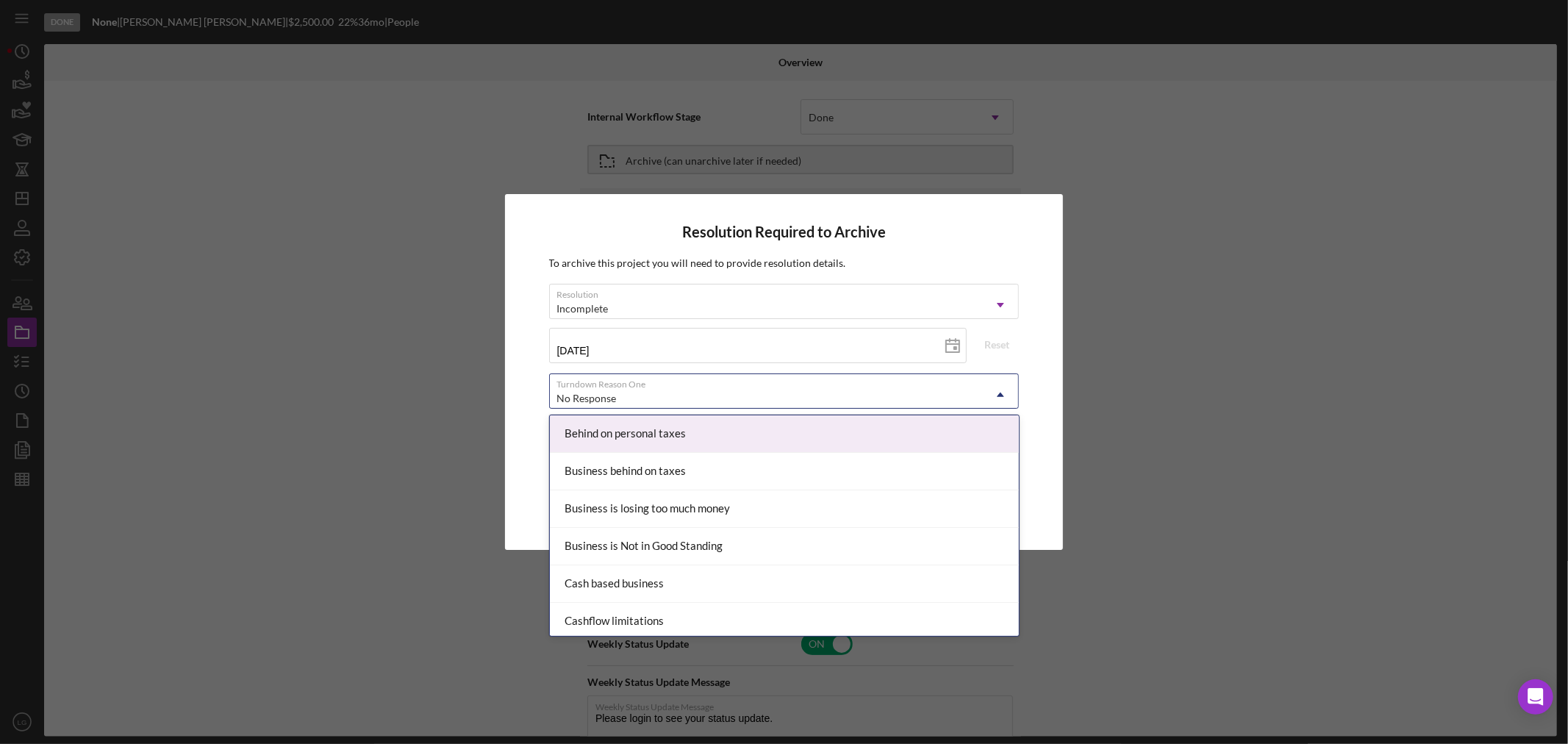
click at [615, 397] on div "No Response" at bounding box center [587, 398] width 59 height 12
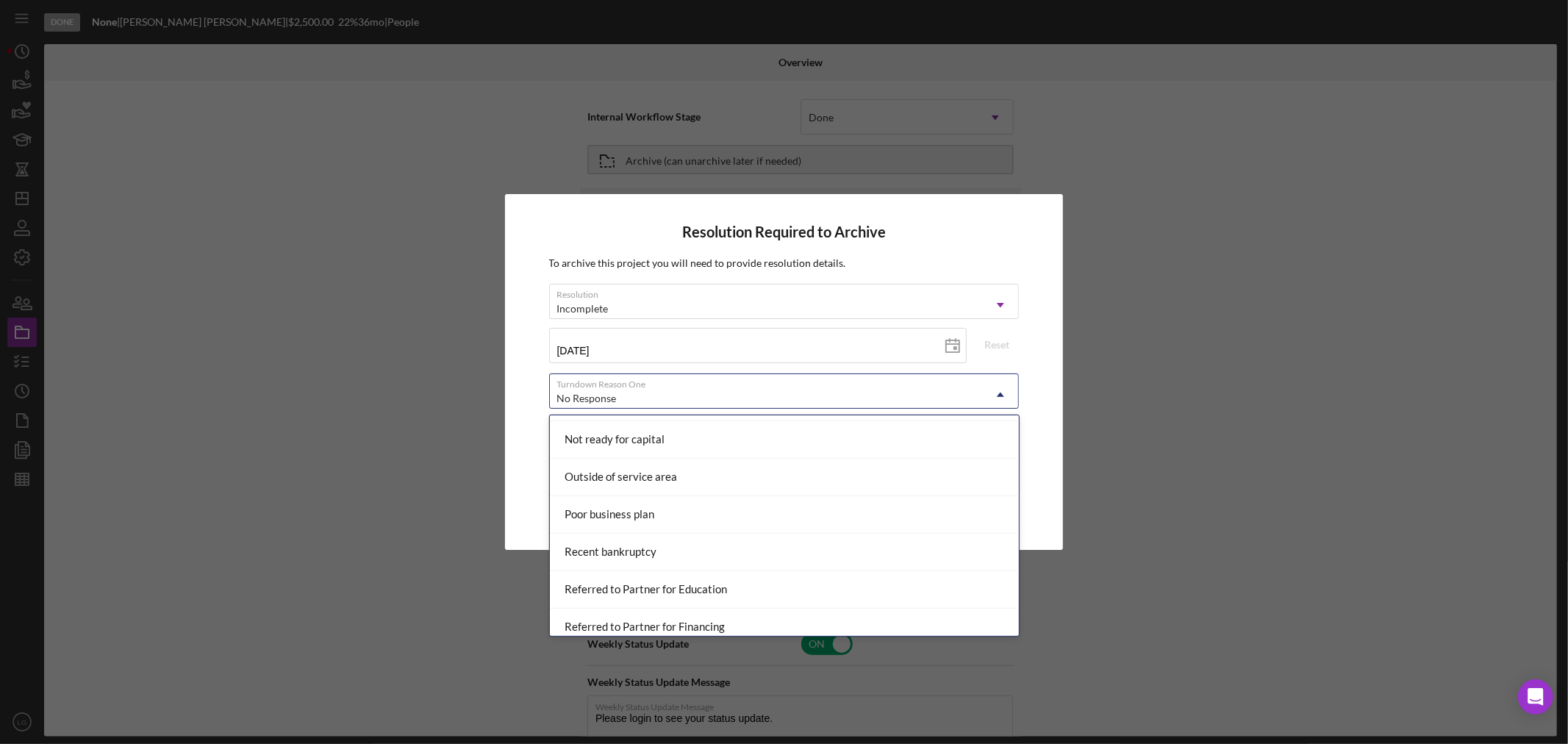
scroll to position [1696, 0]
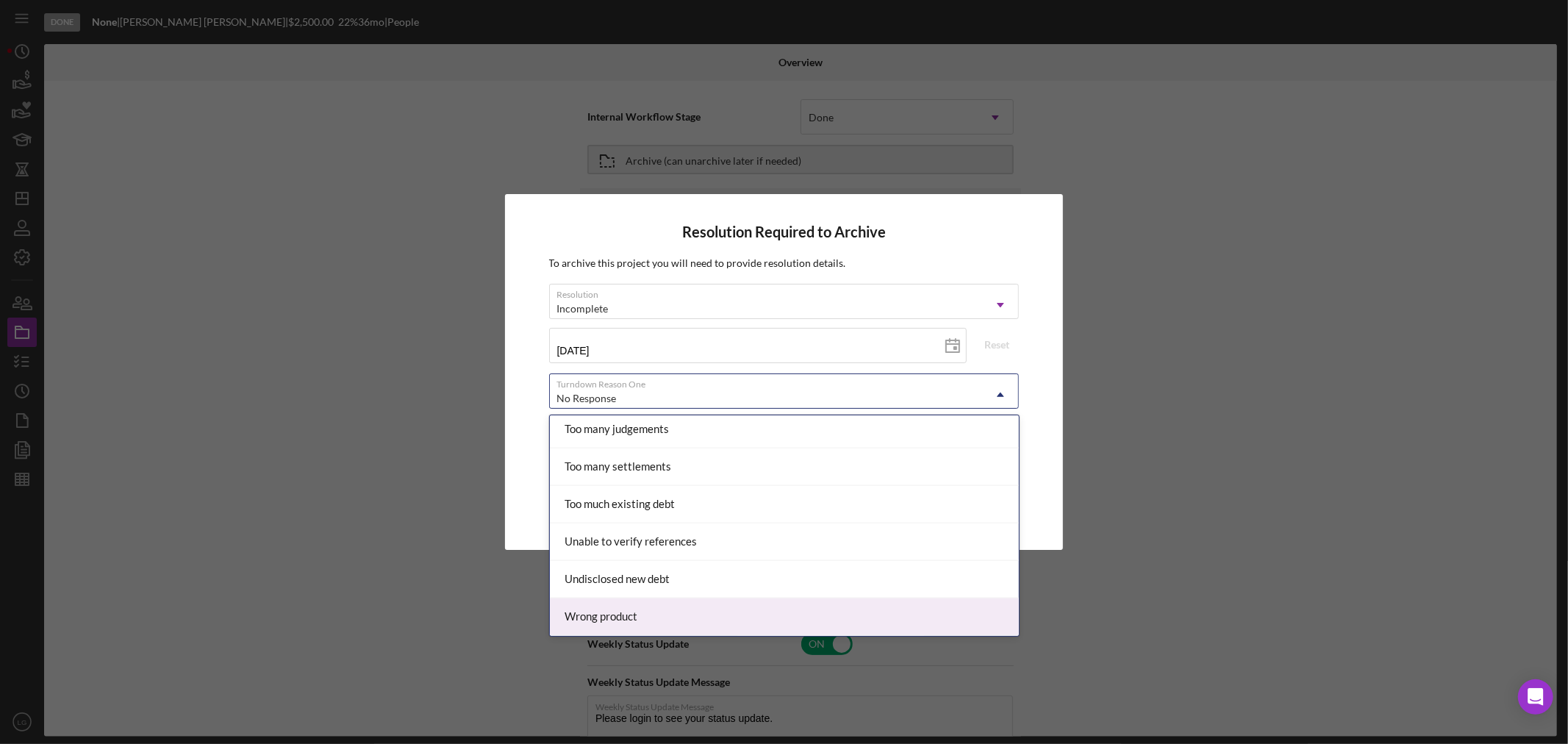
click at [665, 603] on div "Wrong product" at bounding box center [785, 618] width 470 height 38
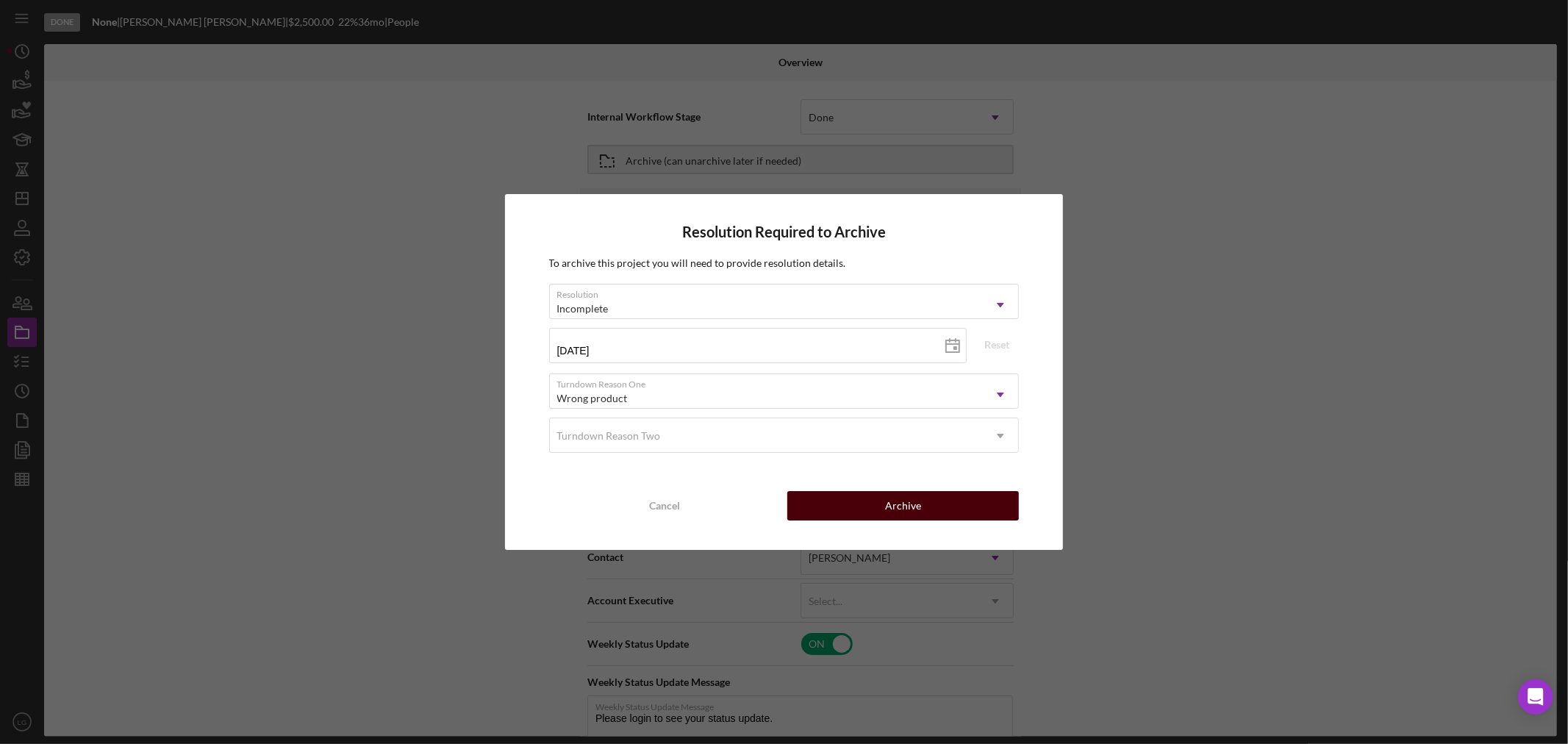
click at [919, 505] on div "Archive" at bounding box center [903, 506] width 36 height 30
type textarea "Thank you for your application to Justine PETERSEN! Please login to see what we…"
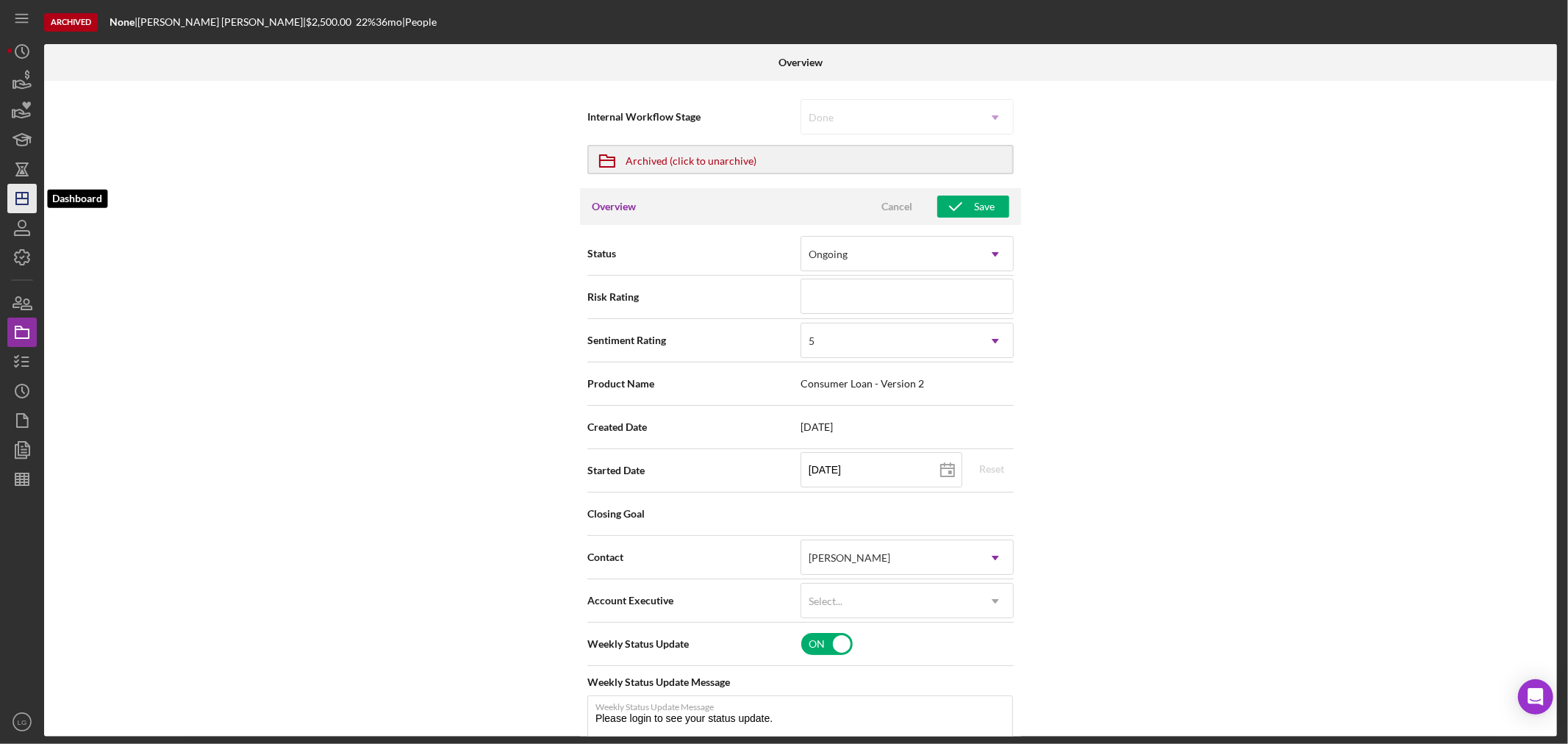
click at [24, 202] on icon "Icon/Dashboard" at bounding box center [22, 198] width 37 height 37
